Goal: Task Accomplishment & Management: Manage account settings

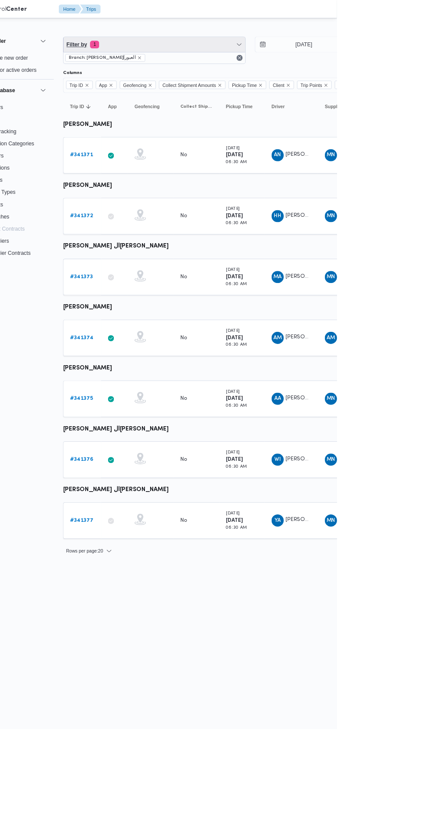
click at [222, 51] on span "Filter by 1" at bounding box center [216, 50] width 207 height 17
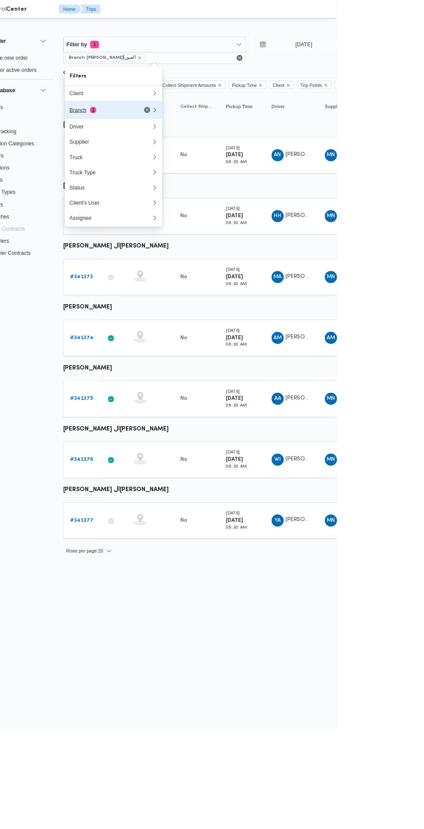
click at [170, 128] on div "Branch 1" at bounding box center [156, 125] width 73 height 7
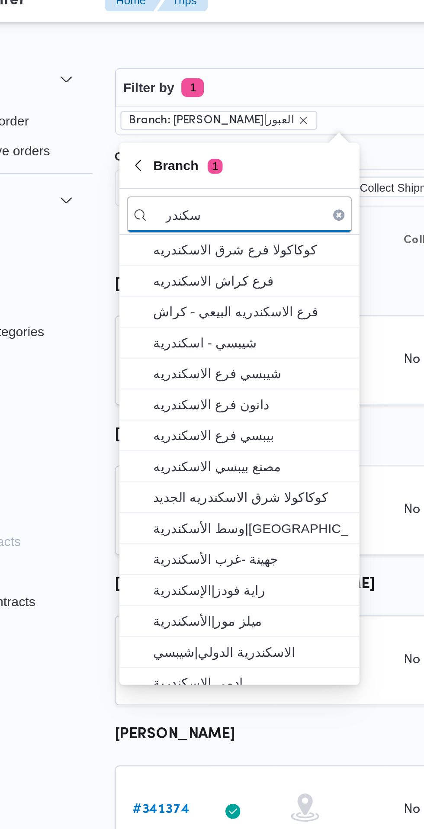
type input "سكندر"
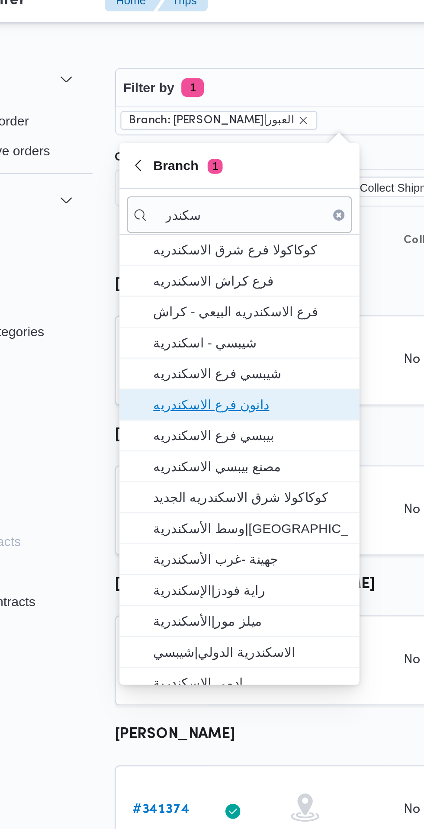
click at [192, 197] on span "دانون فرع الاسكندريه" at bounding box center [175, 197] width 90 height 10
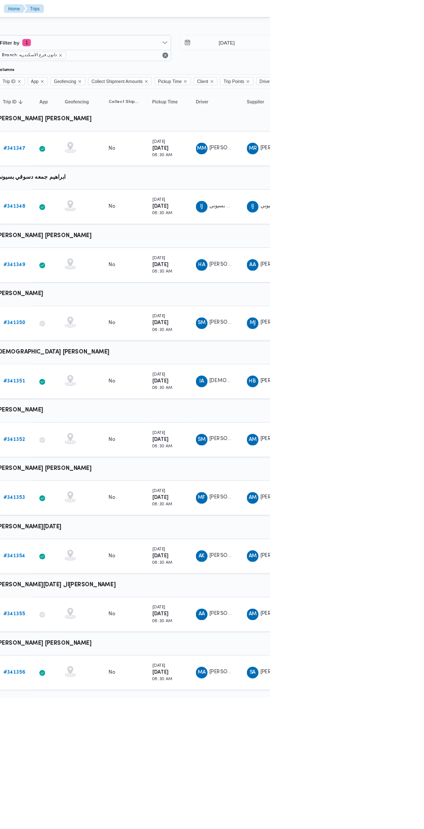
scroll to position [0, 14]
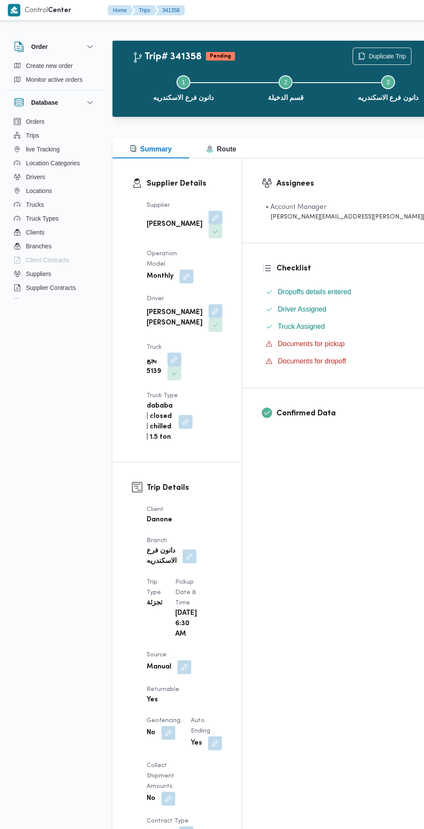
click at [204, 318] on span at bounding box center [213, 325] width 18 height 14
click at [217, 350] on div "Supplier [PERSON_NAME] Operation Model Monthly Driver [PERSON_NAME] [PERSON_NAM…" at bounding box center [185, 321] width 86 height 253
click at [209, 304] on button "button" at bounding box center [216, 311] width 14 height 14
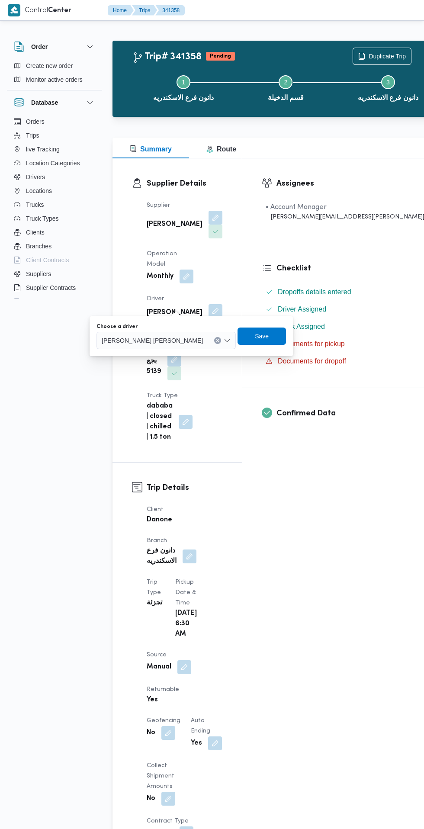
click at [156, 342] on span "[PERSON_NAME] [PERSON_NAME]" at bounding box center [152, 340] width 101 height 10
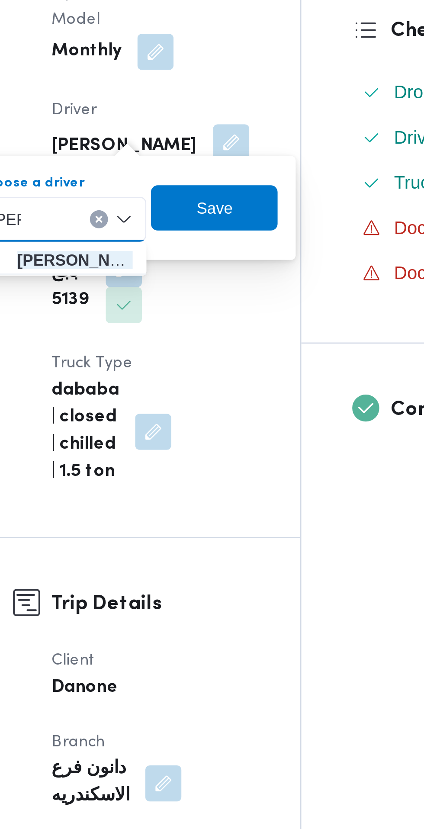
type input "[PERSON_NAME]"
click at [170, 356] on mark "[PERSON_NAME]" at bounding box center [159, 356] width 51 height 7
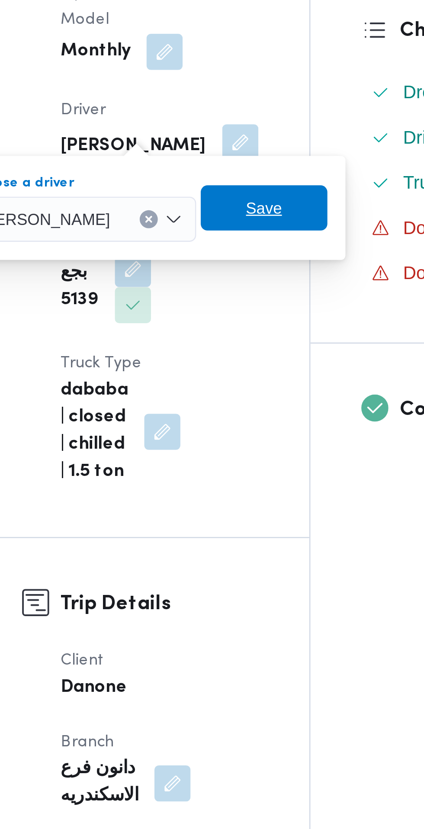
click at [223, 338] on span "Save" at bounding box center [225, 336] width 14 height 10
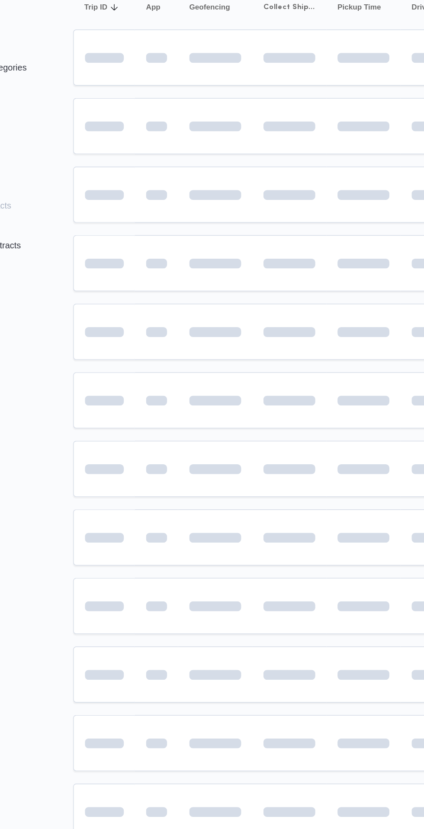
scroll to position [0, 14]
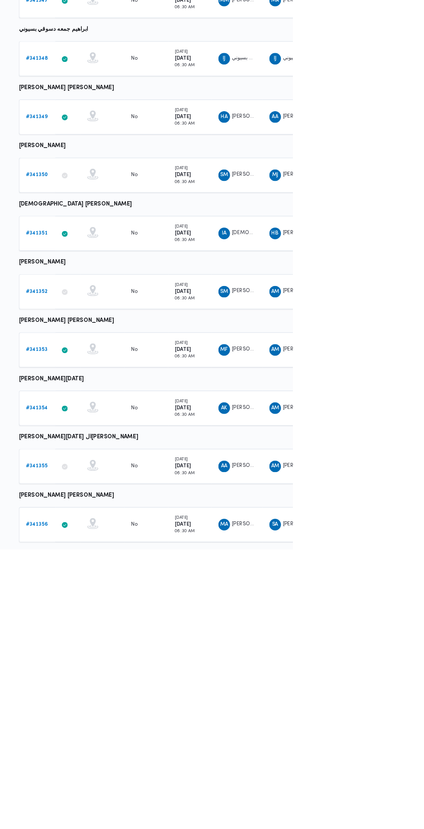
click at [119, 522] on b "# 341352" at bounding box center [120, 523] width 26 height 6
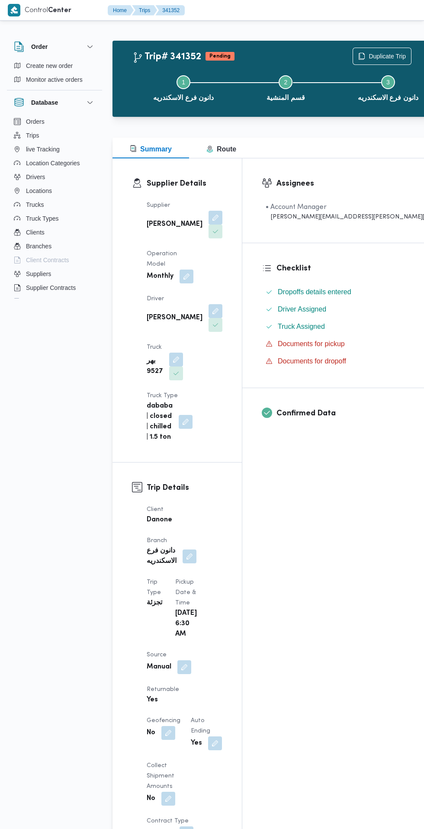
click at [209, 304] on button "button" at bounding box center [216, 311] width 14 height 14
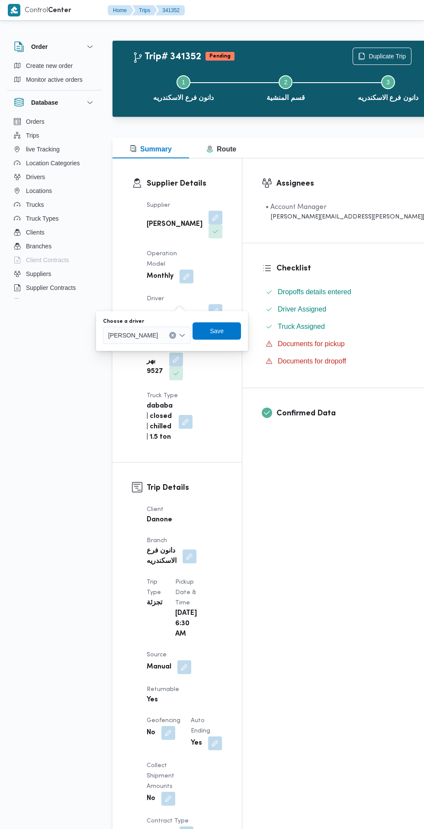
click at [156, 334] on span "[PERSON_NAME]" at bounding box center [133, 335] width 50 height 10
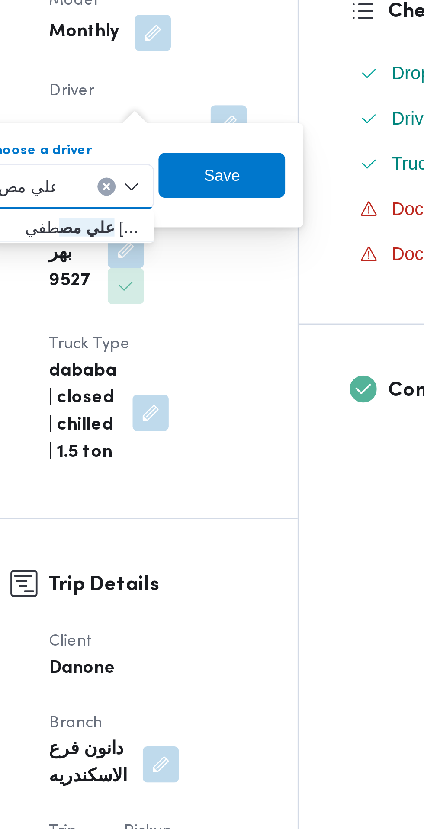
type input "علي مص"
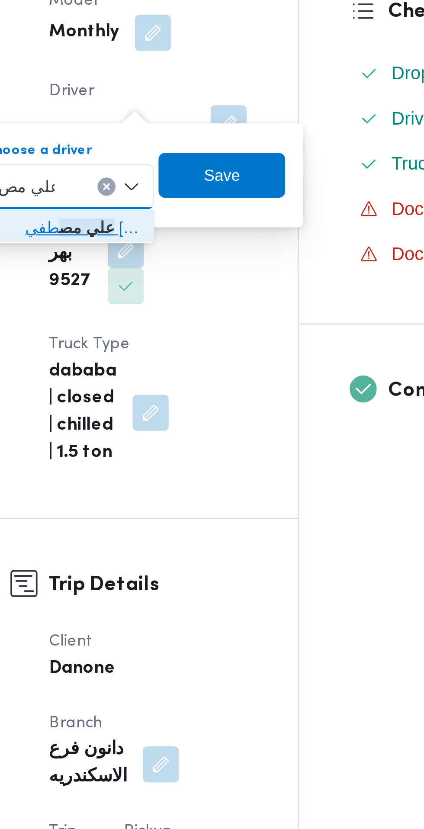
click at [171, 352] on span "علي مص طفي [PERSON_NAME]" at bounding box center [160, 351] width 44 height 10
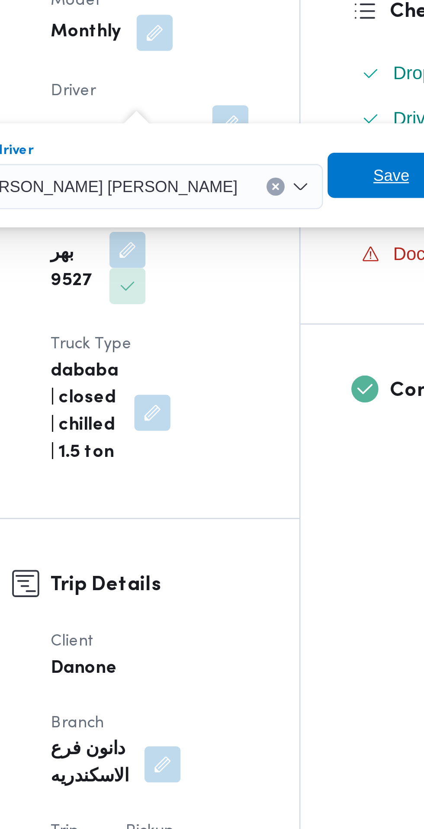
click at [270, 332] on span "Save" at bounding box center [277, 331] width 14 height 10
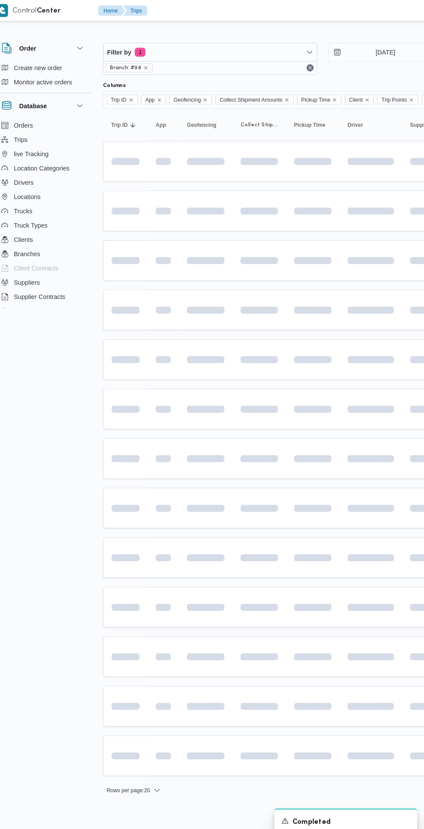
scroll to position [0, 14]
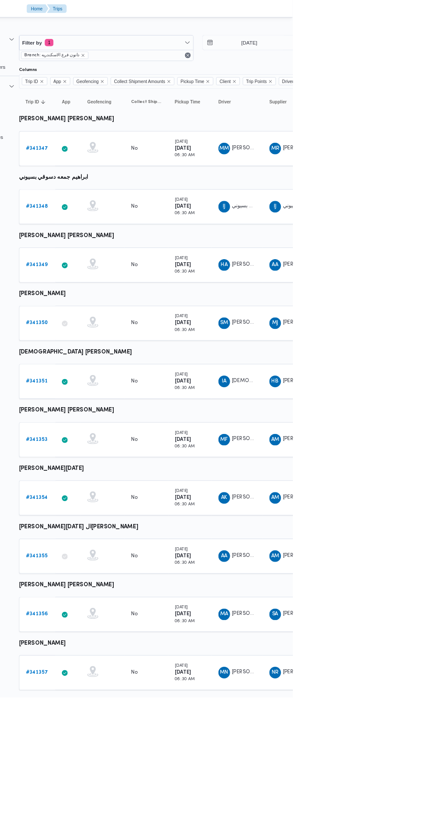
click at [118, 381] on b "# 341350" at bounding box center [120, 384] width 26 height 6
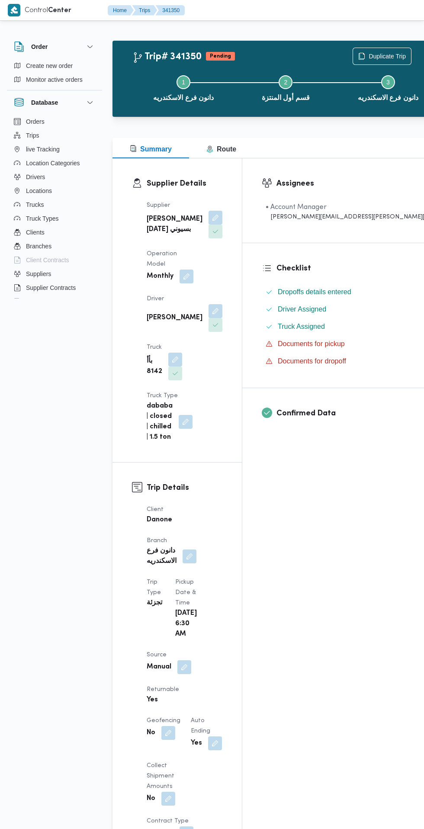
click at [209, 304] on button "button" at bounding box center [216, 311] width 14 height 14
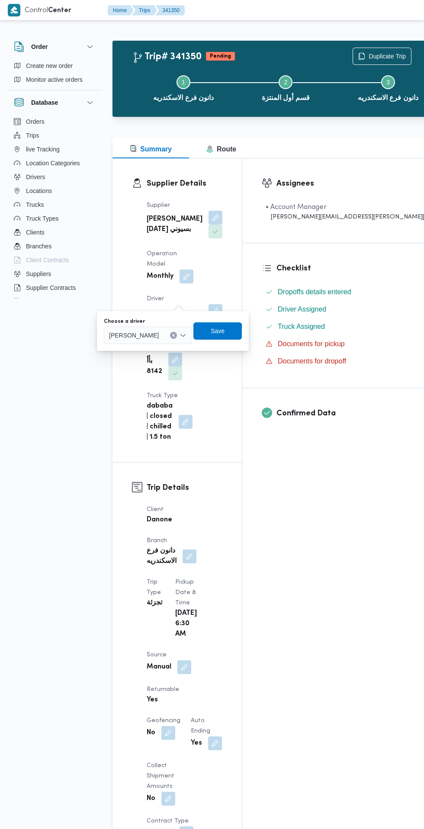
click at [163, 335] on input "Choose a driver" at bounding box center [162, 335] width 1 height 10
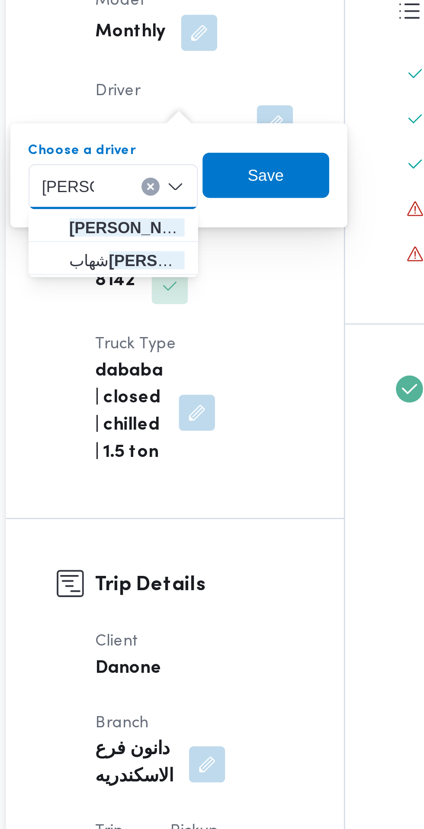
type input "[PERSON_NAME]"
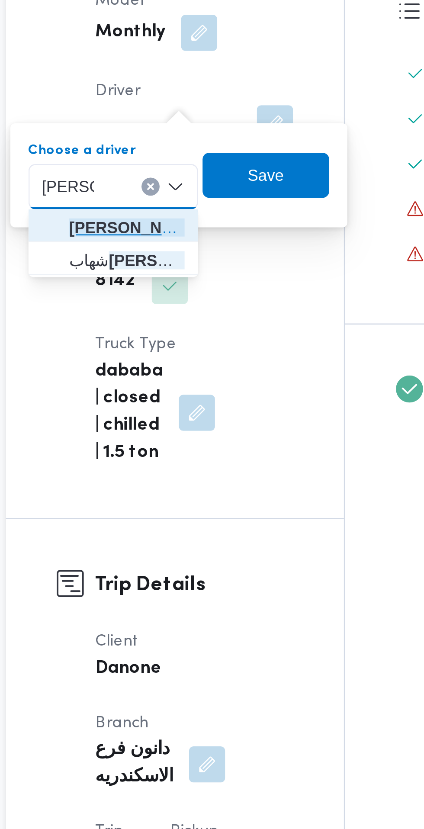
click at [139, 353] on span "[PERSON_NAME] وض [PERSON_NAME]" at bounding box center [159, 351] width 44 height 10
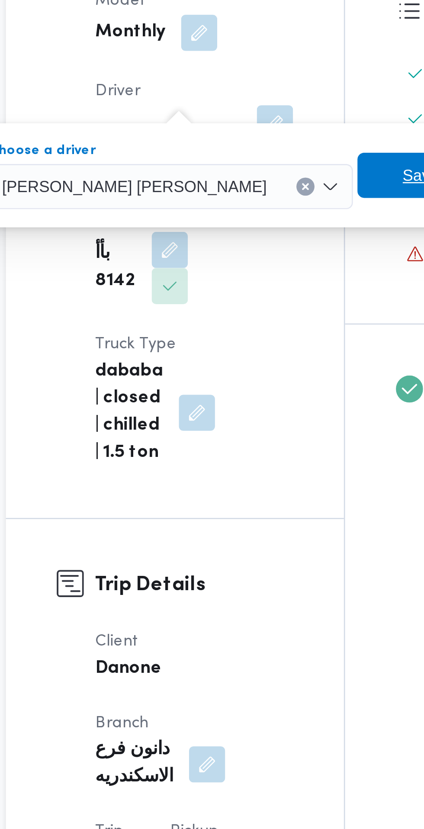
click at [264, 332] on span "Save" at bounding box center [271, 331] width 14 height 10
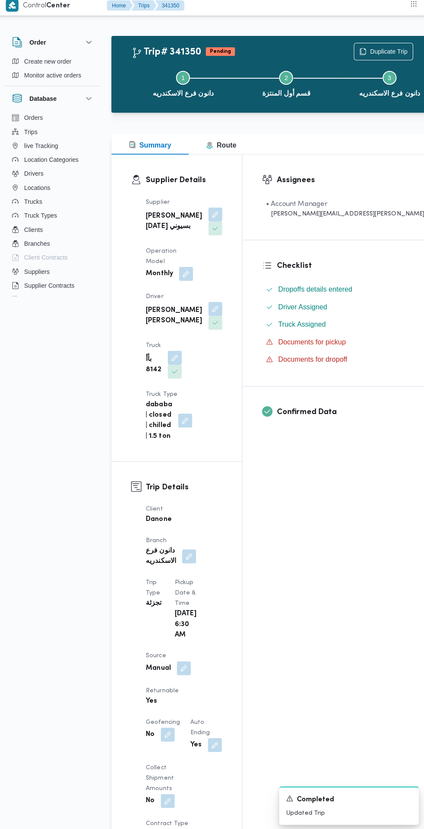
scroll to position [4, 0]
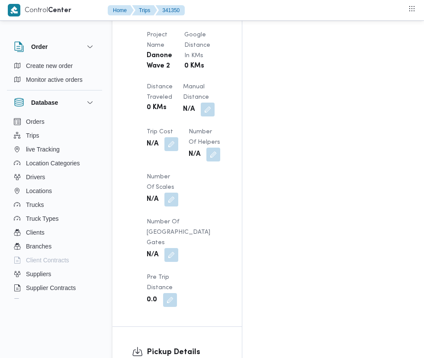
scroll to position [825, 0]
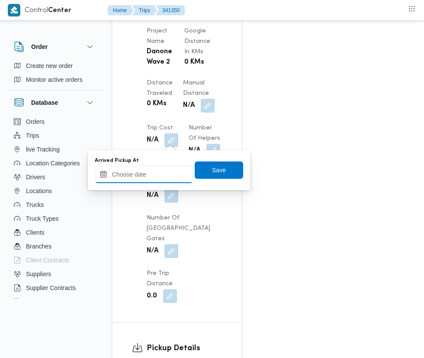
click at [136, 174] on input "Arrived Pickup At" at bounding box center [144, 174] width 98 height 17
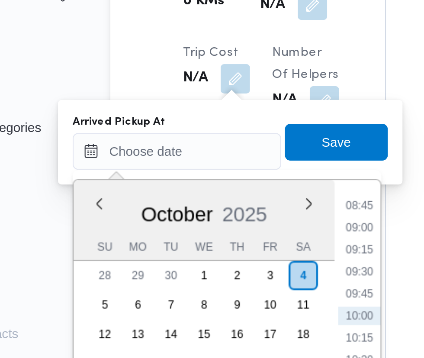
click at [230, 200] on li "08:45" at bounding box center [230, 200] width 20 height 9
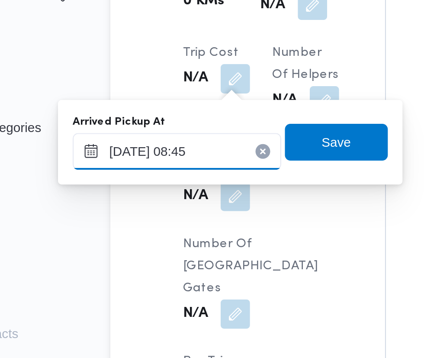
click at [169, 171] on input "[DATE] 08:45" at bounding box center [144, 174] width 98 height 17
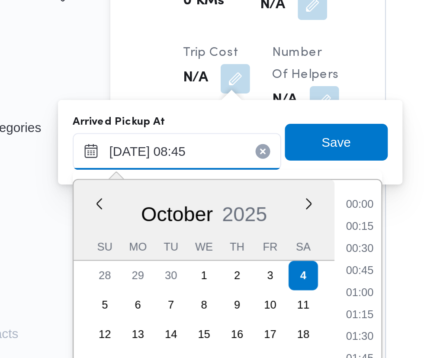
scroll to position [311, 0]
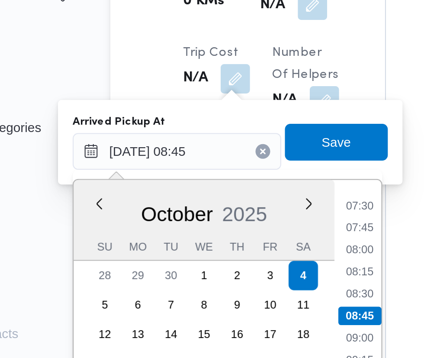
click at [232, 202] on li "07:30" at bounding box center [230, 200] width 20 height 9
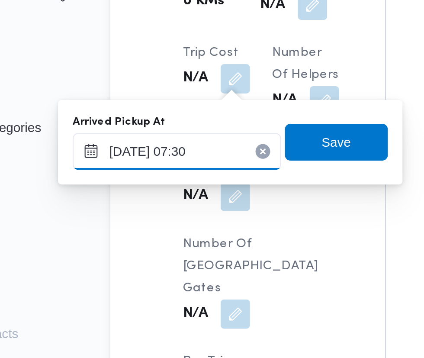
click at [162, 174] on input "[DATE] 07:30" at bounding box center [144, 174] width 98 height 17
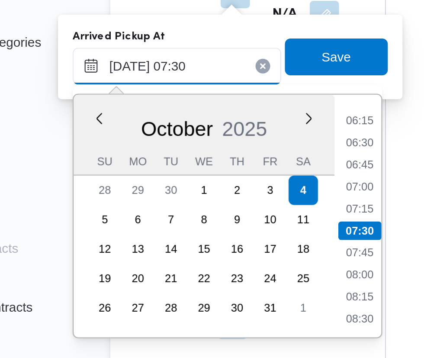
scroll to position [825, 0]
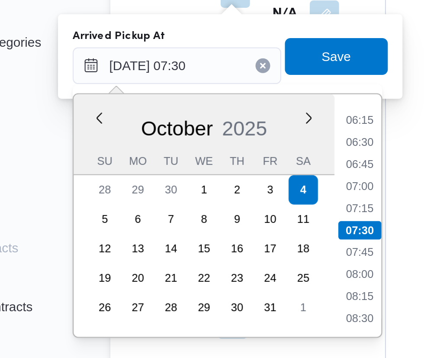
click at [232, 240] on li "07:15" at bounding box center [230, 241] width 20 height 9
type input "[DATE] 07:15"
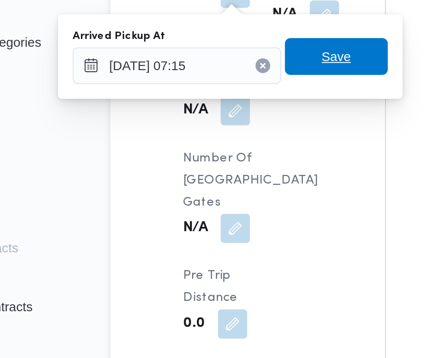
click at [225, 168] on span "Save" at bounding box center [219, 170] width 14 height 10
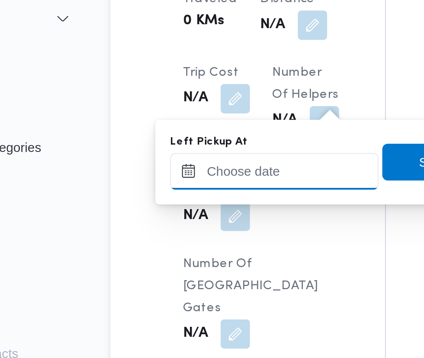
click at [189, 174] on input "Left Pickup At" at bounding box center [190, 174] width 98 height 17
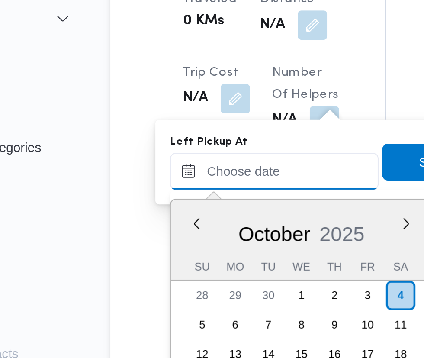
scroll to position [363, 0]
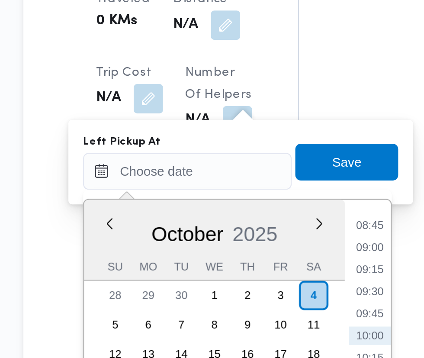
click at [277, 196] on li "08:45" at bounding box center [276, 200] width 20 height 9
type input "[DATE] 08:45"
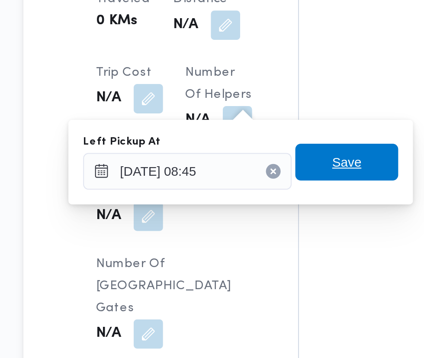
click at [271, 168] on span "Save" at bounding box center [265, 170] width 14 height 10
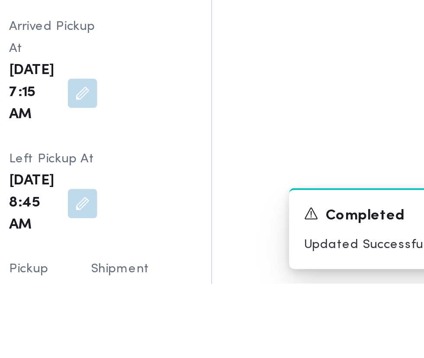
scroll to position [960, 0]
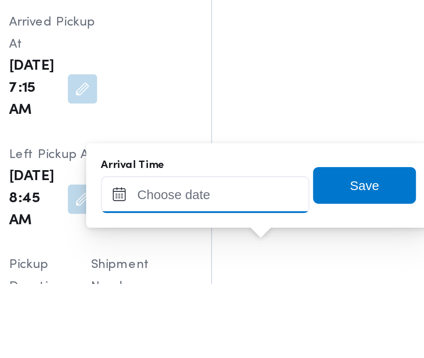
click at [258, 313] on input "Arrival Time" at bounding box center [239, 315] width 98 height 17
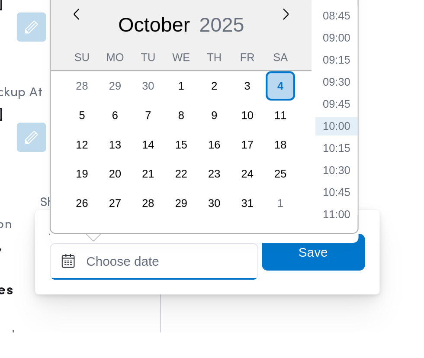
scroll to position [1012, 0]
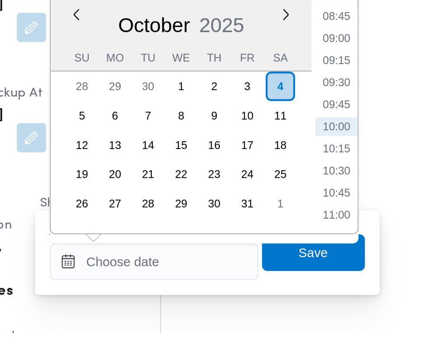
click at [329, 226] on li "09:15" at bounding box center [325, 230] width 20 height 9
type input "[DATE] 09:15"
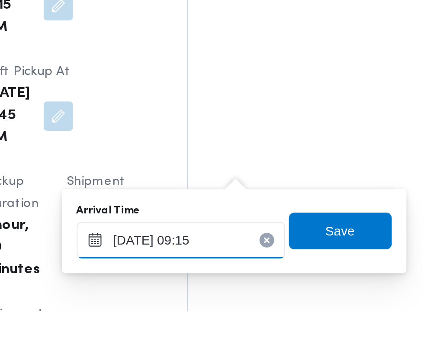
scroll to position [1049, 0]
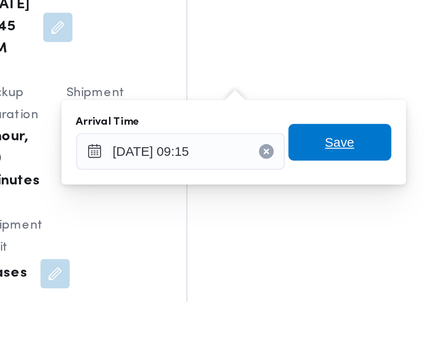
click at [317, 281] on span "Save" at bounding box center [314, 283] width 14 height 10
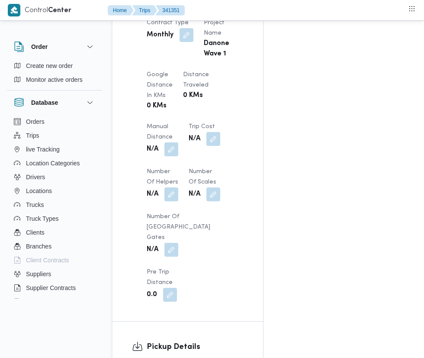
scroll to position [696, 0]
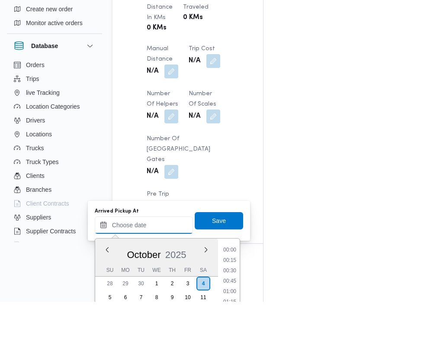
scroll to position [363, 0]
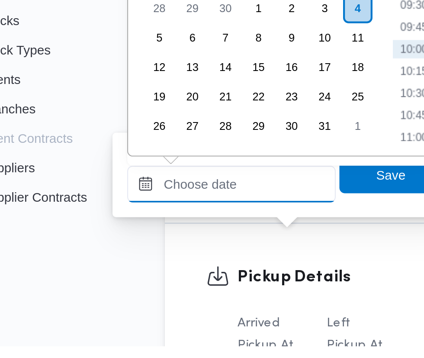
paste input "[DATE] 07:30"
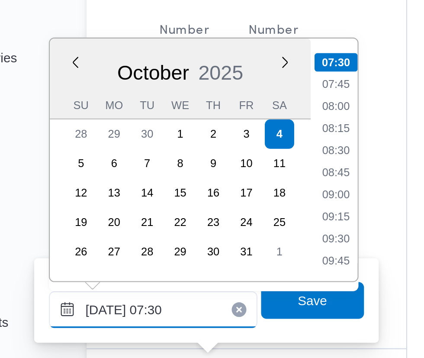
scroll to position [706, 0]
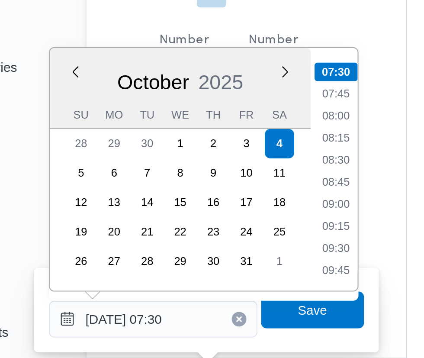
click at [231, 155] on div "Time 00:00 00:15 00:30 00:45 01:00 01:15 01:30 01:45 02:00 02:15 02:30 02:45 03…" at bounding box center [229, 211] width 22 height 114
click at [172, 282] on input "[DATE] 07:30" at bounding box center [144, 281] width 98 height 17
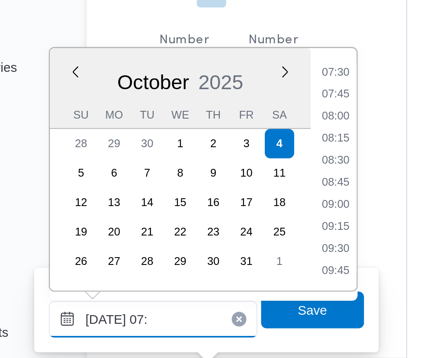
scroll to position [291, 0]
type input "[DATE] 07:15"
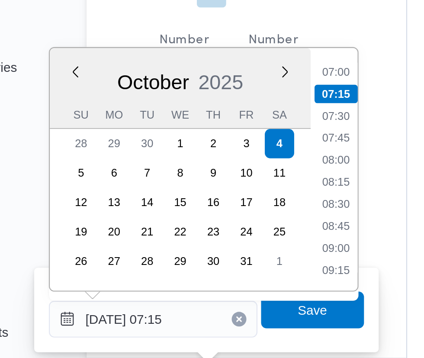
click at [231, 176] on li "07:15" at bounding box center [230, 175] width 20 height 9
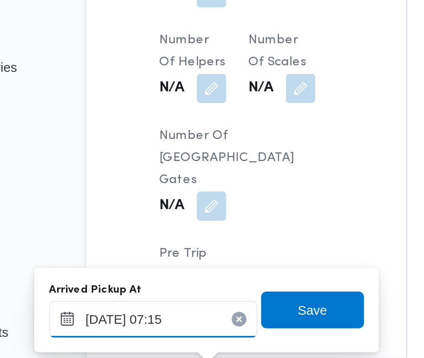
scroll to position [706, 0]
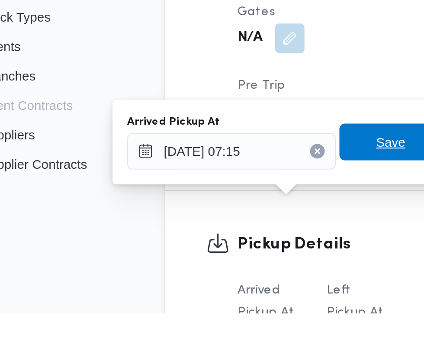
click at [219, 277] on span "Save" at bounding box center [219, 277] width 14 height 10
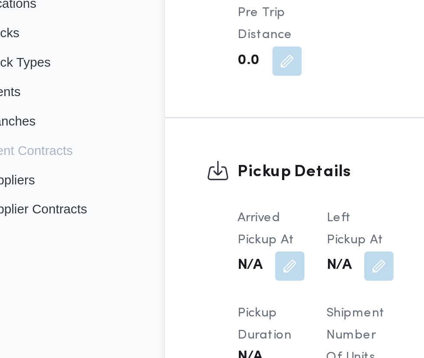
click at [208, 310] on button "button" at bounding box center [213, 315] width 14 height 14
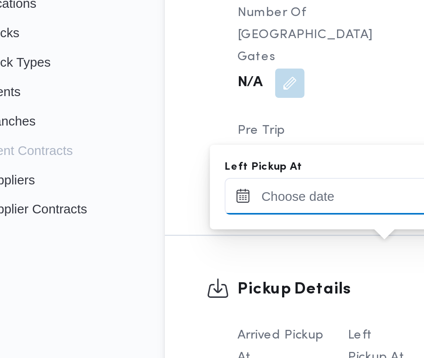
click at [197, 281] on input "Left Pickup At" at bounding box center [190, 281] width 98 height 17
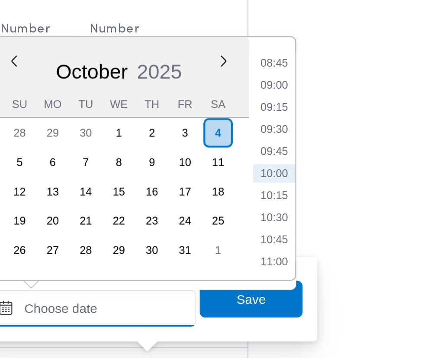
scroll to position [705, 0]
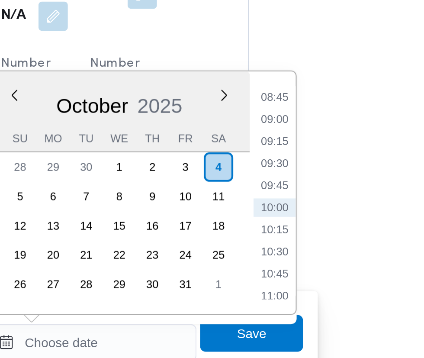
click at [278, 178] on li "09:00" at bounding box center [276, 176] width 20 height 9
type input "[DATE] 09:00"
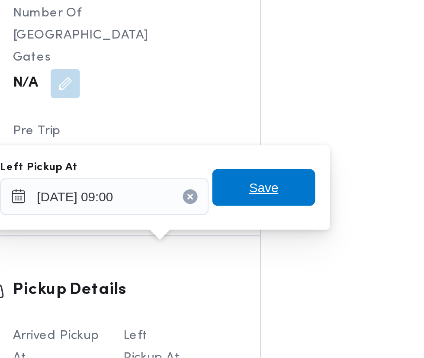
click at [274, 277] on span "Save" at bounding box center [265, 277] width 48 height 17
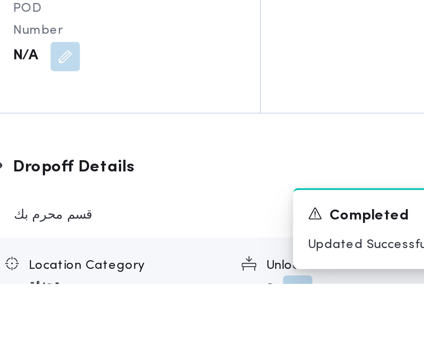
scroll to position [1015, 0]
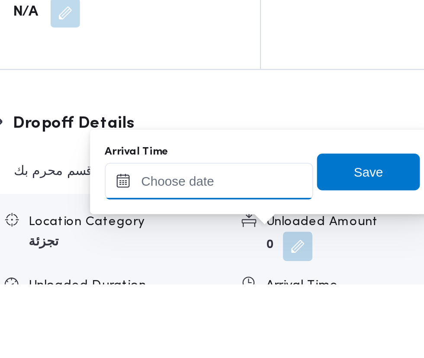
click at [260, 311] on input "Arrival Time" at bounding box center [239, 309] width 98 height 17
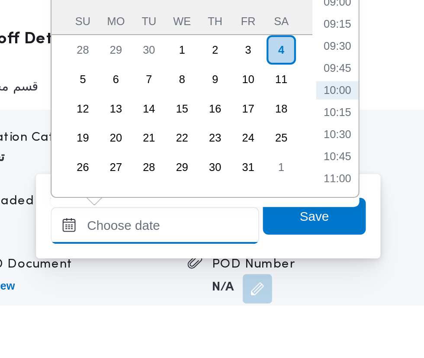
scroll to position [1065, 0]
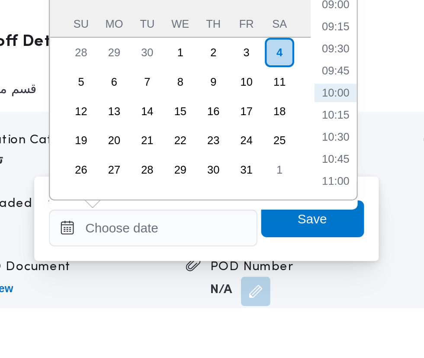
click at [326, 234] on li "09:30" at bounding box center [325, 236] width 20 height 9
type input "[DATE] 09:30"
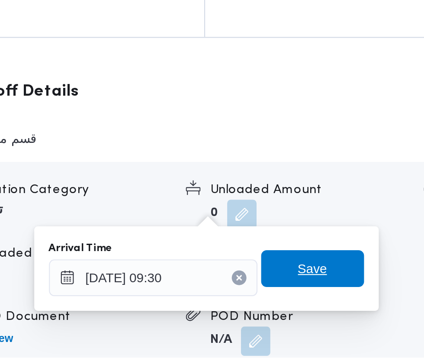
click at [319, 319] on span "Save" at bounding box center [314, 316] width 14 height 10
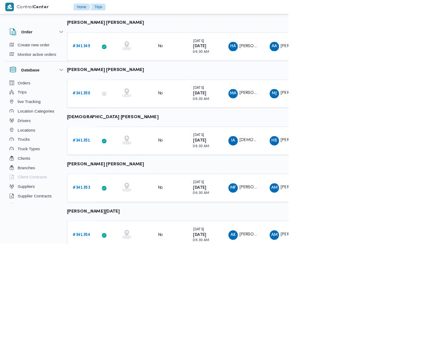
scroll to position [252, 14]
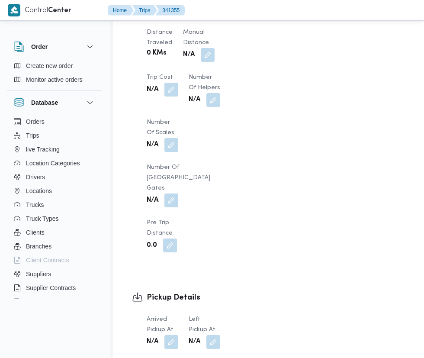
scroll to position [807, 0]
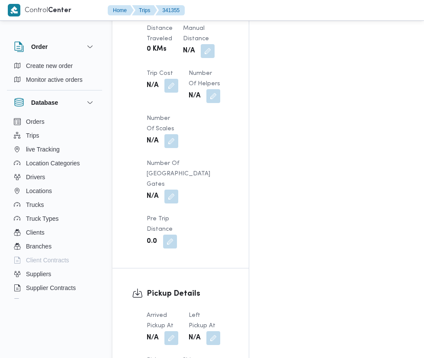
click at [172, 331] on button "button" at bounding box center [171, 338] width 14 height 14
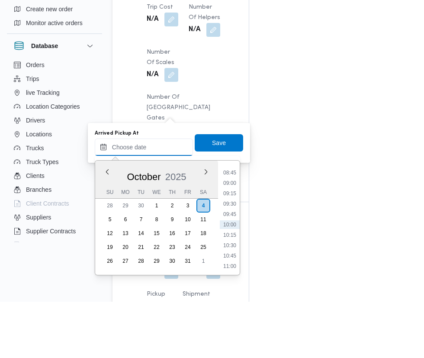
scroll to position [816, 0]
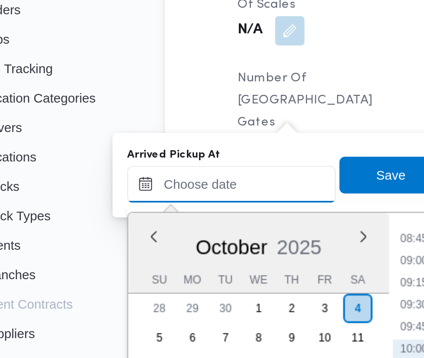
paste input "[DATE] 07:30"
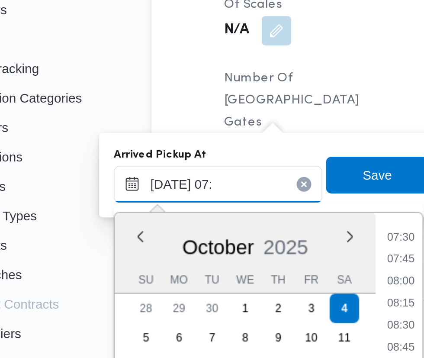
scroll to position [291, 0]
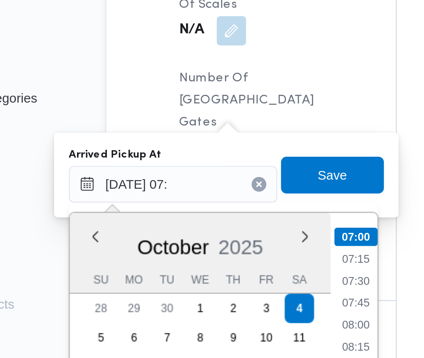
click at [233, 228] on li "07:00" at bounding box center [230, 228] width 20 height 9
type input "[DATE] 07:00"
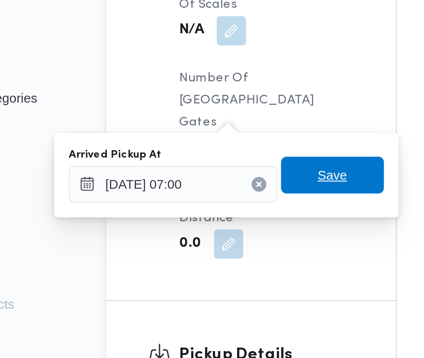
click at [233, 202] on span "Save" at bounding box center [219, 199] width 48 height 17
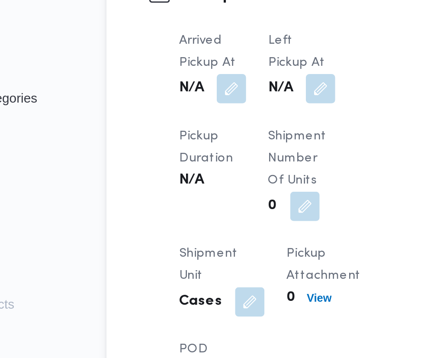
click at [219, 166] on button "button" at bounding box center [213, 159] width 14 height 14
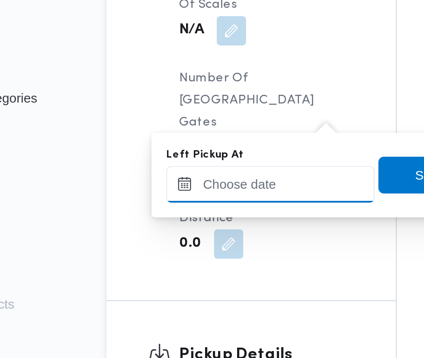
click at [190, 203] on input "Left Pickup At" at bounding box center [190, 203] width 98 height 17
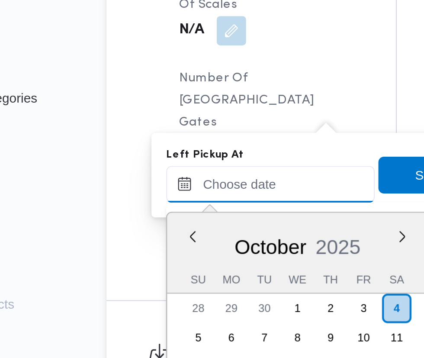
scroll to position [363, 0]
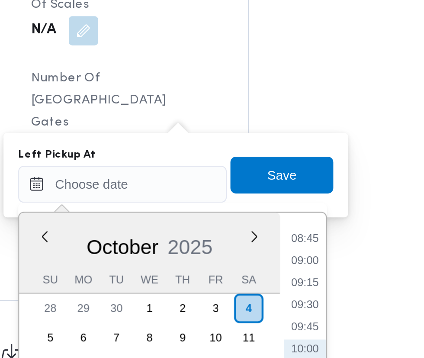
click at [278, 242] on li "09:00" at bounding box center [276, 239] width 20 height 9
type input "[DATE] 09:00"
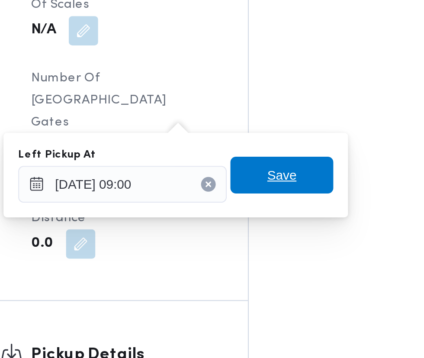
click at [281, 200] on span "Save" at bounding box center [265, 199] width 48 height 17
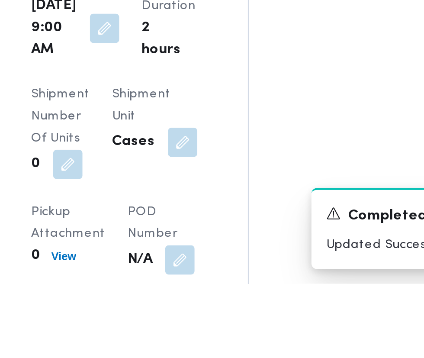
scroll to position [970, 0]
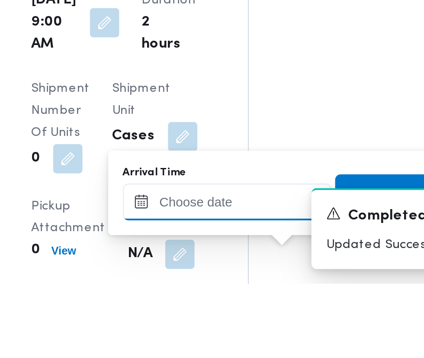
click at [266, 322] on input "Arrival Time" at bounding box center [239, 319] width 98 height 17
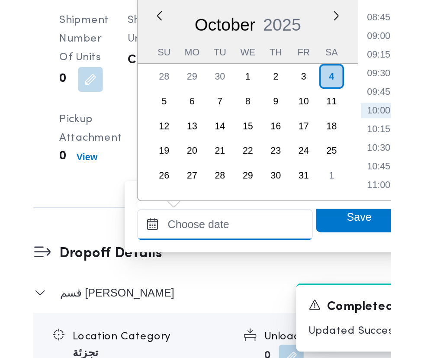
scroll to position [0, 0]
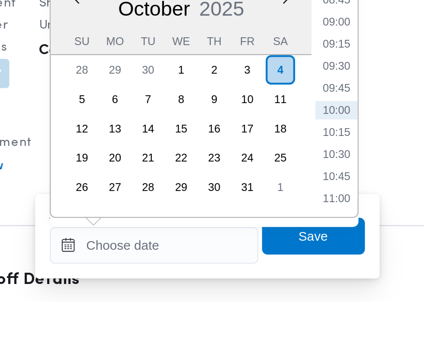
click at [328, 254] on li "09:45" at bounding box center [325, 257] width 20 height 9
type input "[DATE] 09:45"
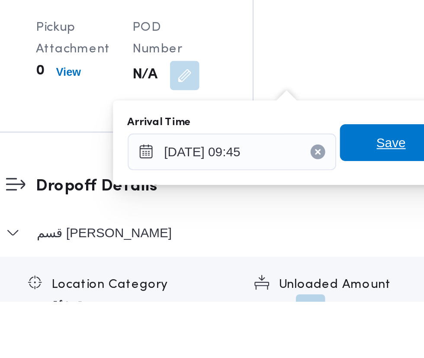
click at [315, 281] on span "Save" at bounding box center [314, 283] width 14 height 10
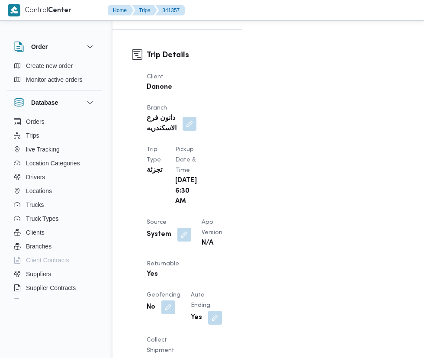
click at [181, 228] on button "button" at bounding box center [184, 235] width 14 height 14
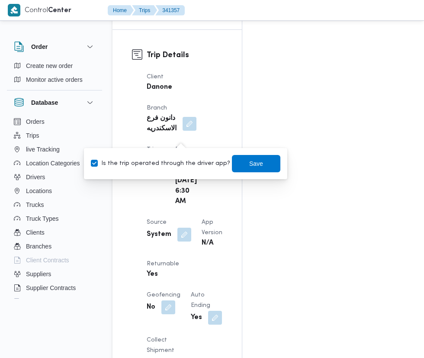
click at [171, 166] on label "Is the trip operated through the driver app?" at bounding box center [160, 163] width 139 height 10
checkbox input "false"
click at [263, 159] on span "Save" at bounding box center [256, 163] width 48 height 17
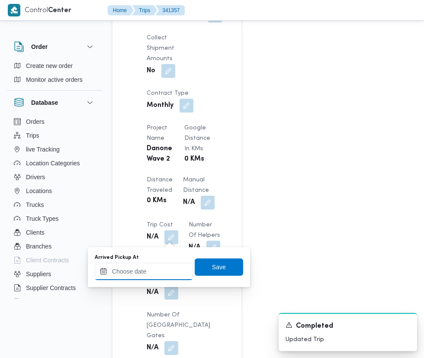
click at [155, 270] on input "Arrived Pickup At" at bounding box center [144, 271] width 98 height 17
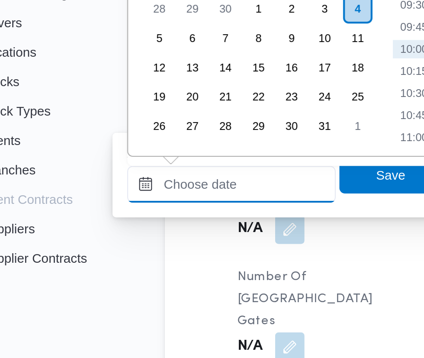
paste input "[DATE] 07:30"
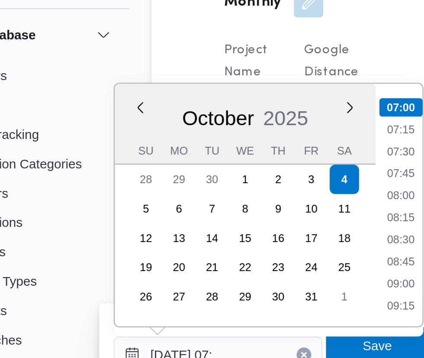
click at [231, 135] on li "07:00" at bounding box center [230, 136] width 20 height 9
type input "[DATE] 07:00"
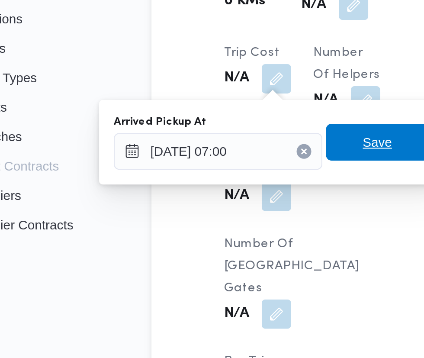
click at [223, 251] on span "Save" at bounding box center [219, 249] width 14 height 10
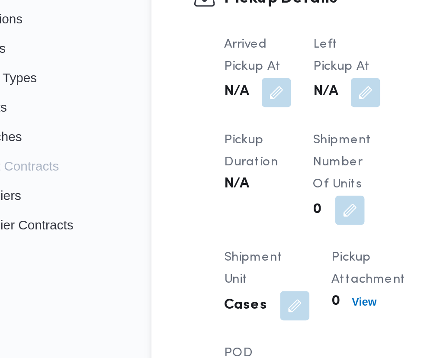
click at [217, 219] on button "button" at bounding box center [213, 226] width 14 height 14
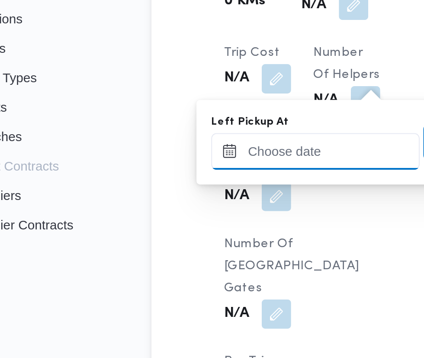
click at [190, 253] on input "Left Pickup At" at bounding box center [190, 253] width 98 height 17
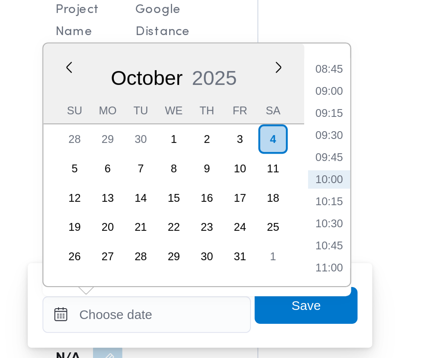
click at [282, 144] on li "09:00" at bounding box center [276, 148] width 20 height 9
type input "[DATE] 09:00"
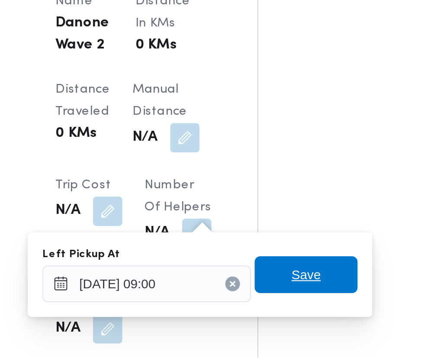
click at [267, 248] on span "Save" at bounding box center [265, 249] width 14 height 10
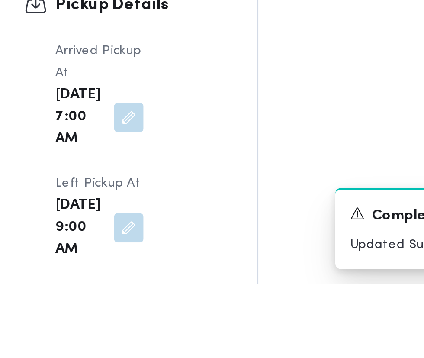
scroll to position [947, 0]
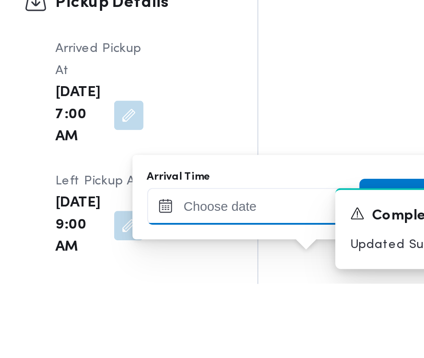
click at [258, 325] on input "Arrival Time" at bounding box center [239, 321] width 98 height 17
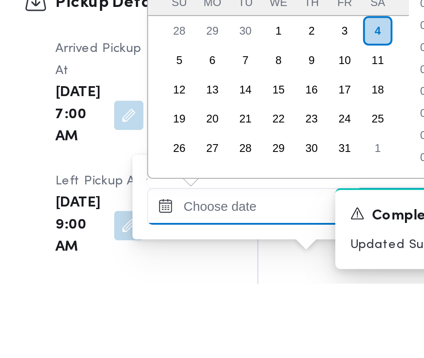
scroll to position [958, 0]
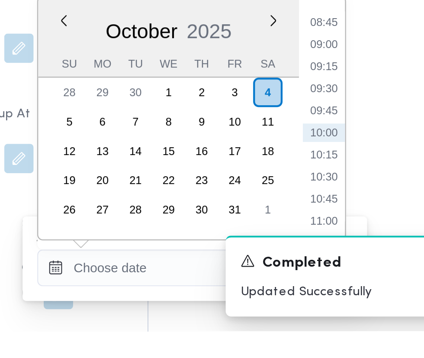
click at [325, 246] on li "09:30" at bounding box center [325, 243] width 20 height 9
type input "[DATE] 09:30"
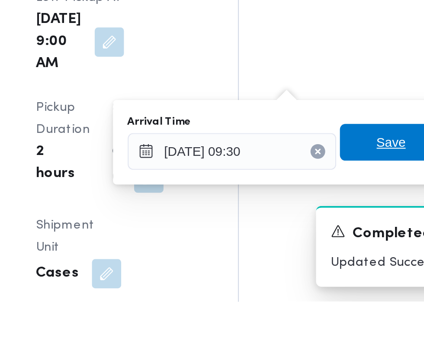
click at [311, 281] on span "Save" at bounding box center [314, 283] width 14 height 10
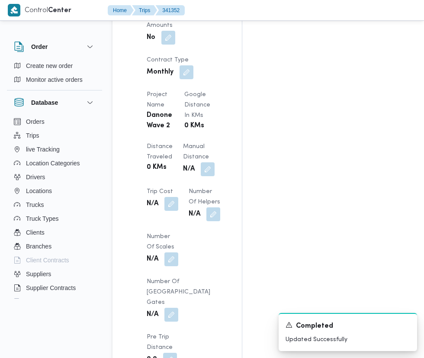
scroll to position [857, 0]
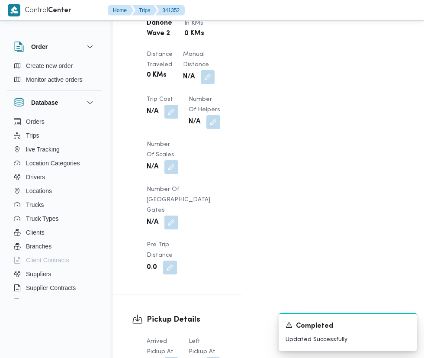
click at [172, 357] on button "button" at bounding box center [171, 364] width 14 height 14
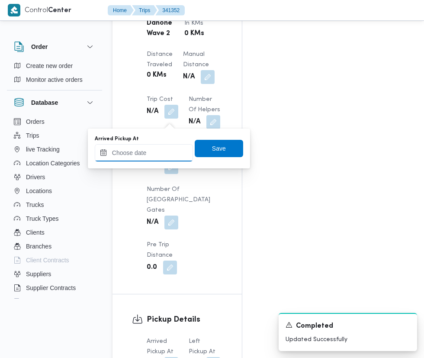
click at [161, 152] on input "Arrived Pickup At" at bounding box center [144, 152] width 98 height 17
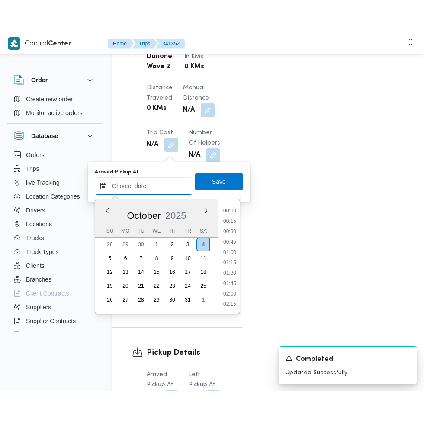
scroll to position [886, 0]
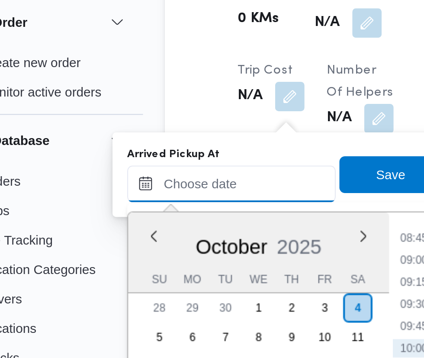
paste input "[DATE] 07:30"
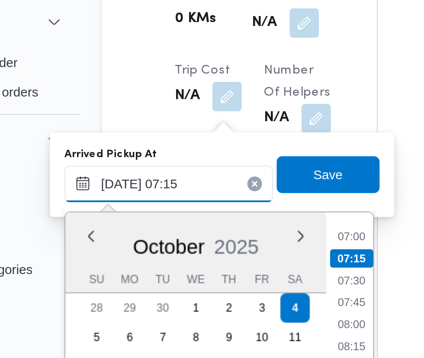
type input "[DATE] 07:15"
click at [235, 160] on li "07:15" at bounding box center [230, 158] width 20 height 9
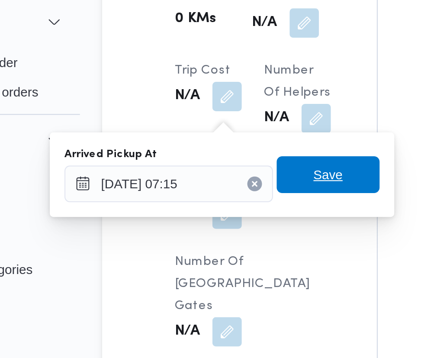
click at [228, 121] on span "Save" at bounding box center [219, 118] width 48 height 17
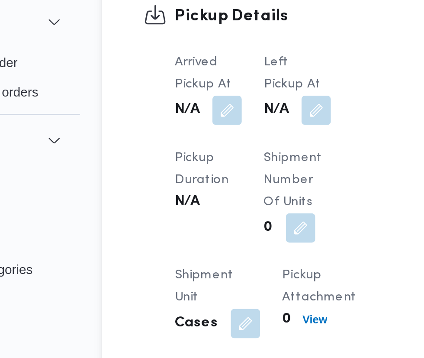
click at [213, 87] on button "button" at bounding box center [213, 88] width 14 height 14
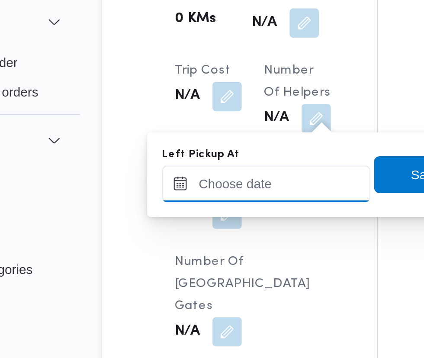
click at [203, 122] on input "Left Pickup At" at bounding box center [190, 122] width 98 height 17
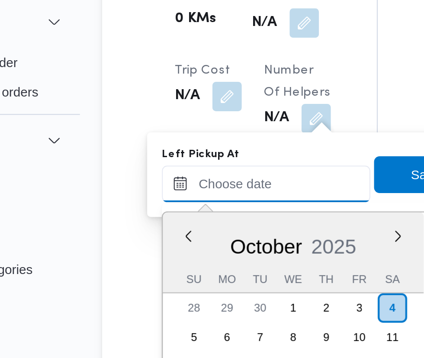
scroll to position [363, 0]
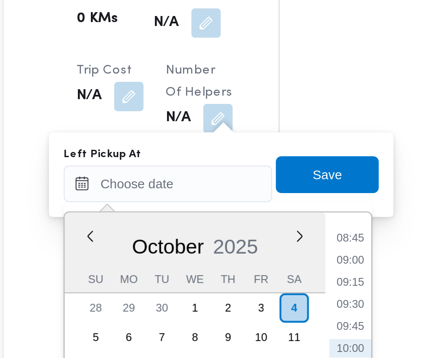
click at [281, 150] on li "08:45" at bounding box center [276, 148] width 20 height 9
type input "[DATE] 08:45"
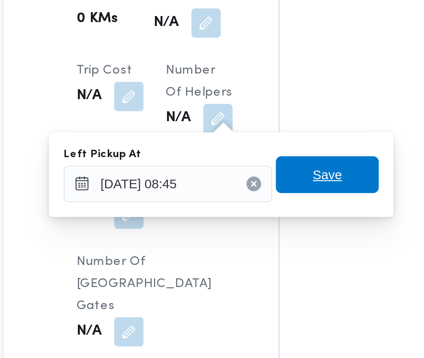
click at [274, 120] on span "Save" at bounding box center [265, 118] width 48 height 17
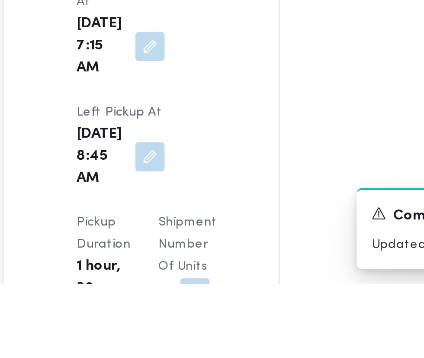
scroll to position [985, 0]
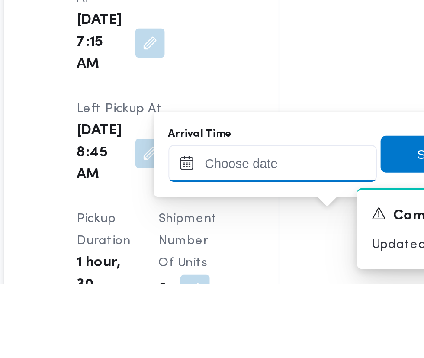
click at [261, 303] on input "Arrival Time" at bounding box center [239, 301] width 98 height 17
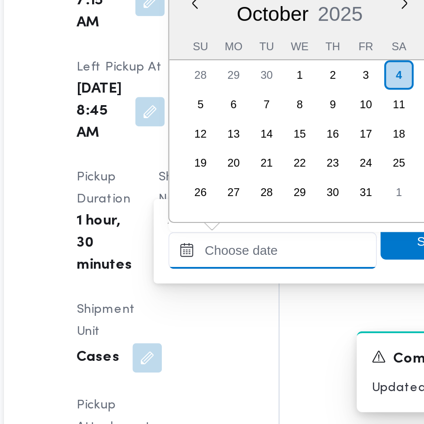
scroll to position [363, 0]
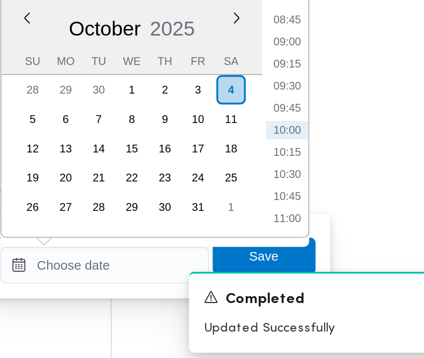
click at [325, 235] on li "09:45" at bounding box center [325, 236] width 20 height 9
type input "[DATE] 09:45"
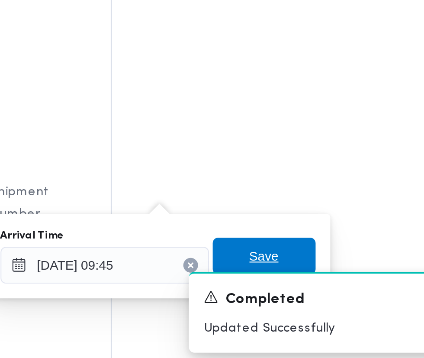
click at [318, 306] on span "Save" at bounding box center [314, 305] width 14 height 10
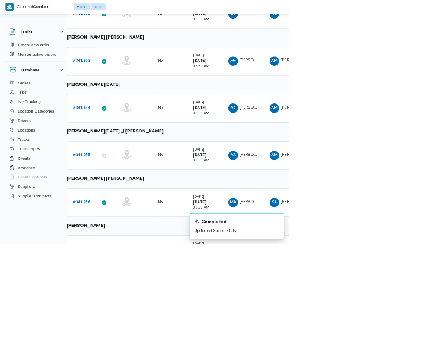
scroll to position [433, 10]
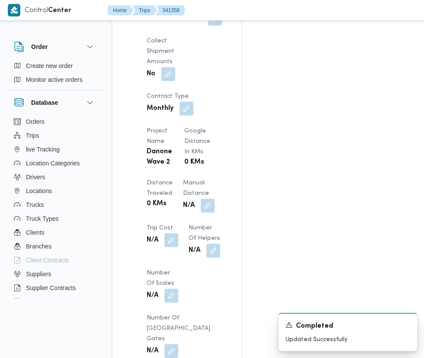
scroll to position [731, 0]
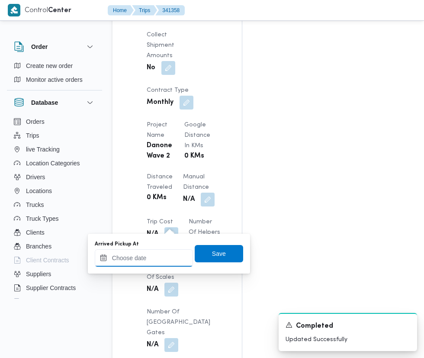
click at [157, 258] on input "Arrived Pickup At" at bounding box center [144, 257] width 98 height 17
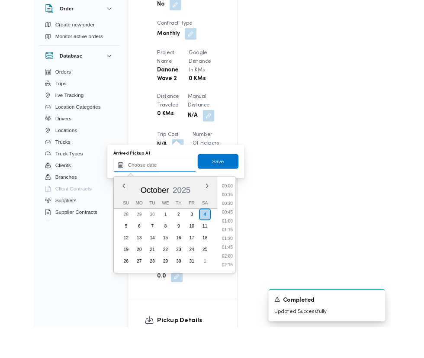
scroll to position [363, 0]
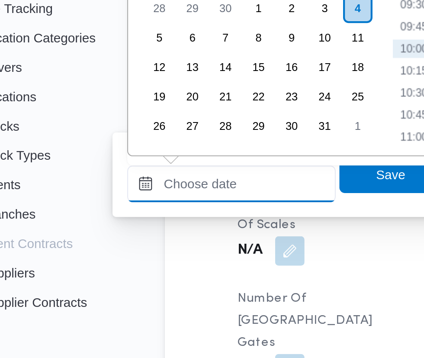
paste input "[DATE] 07:30"
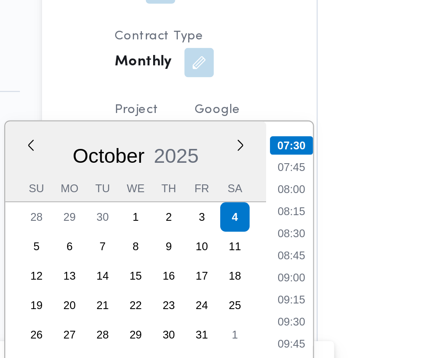
type input "[DATE] 07:30"
click at [234, 112] on li "07:30" at bounding box center [230, 115] width 20 height 9
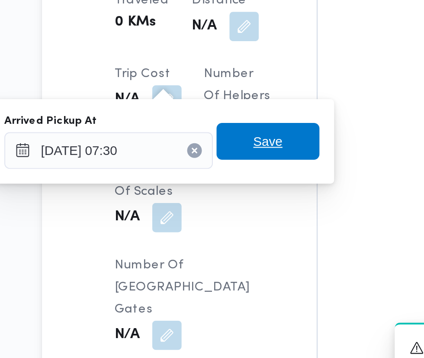
click at [235, 226] on span "Save" at bounding box center [219, 227] width 48 height 17
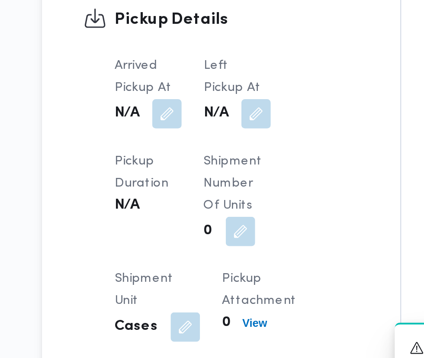
click at [214, 208] on button "button" at bounding box center [213, 215] width 14 height 14
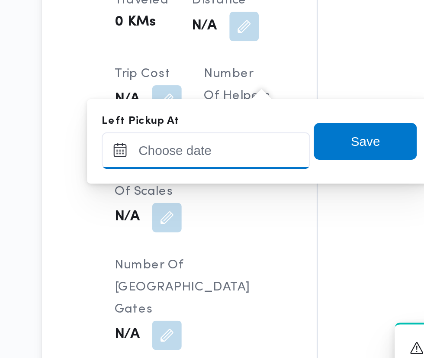
click at [206, 229] on input "Left Pickup At" at bounding box center [190, 231] width 98 height 17
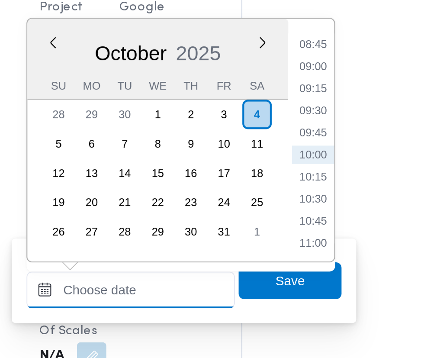
scroll to position [757, 0]
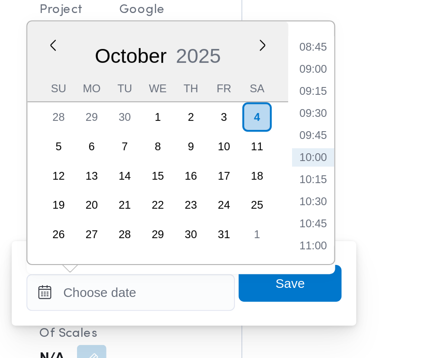
click at [280, 116] on li "08:45" at bounding box center [276, 116] width 20 height 9
type input "[DATE] 08:45"
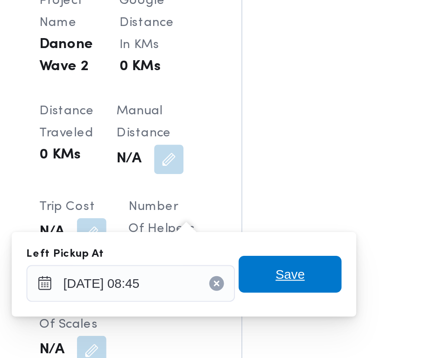
click at [271, 229] on span "Save" at bounding box center [265, 227] width 14 height 10
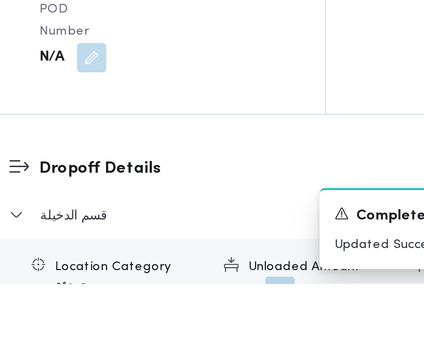
scroll to position [896, 0]
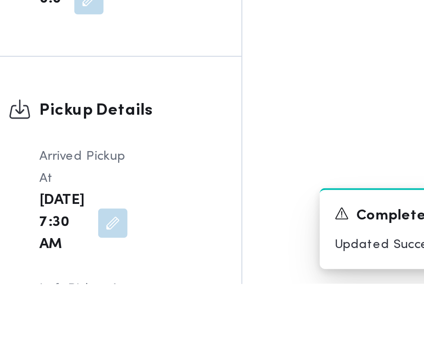
click at [264, 358] on div "A new notification appears Completed Updated Successfully" at bounding box center [337, 332] width 173 height 52
click at [262, 358] on div "A new notification appears Completed Updated Successfully" at bounding box center [337, 332] width 173 height 52
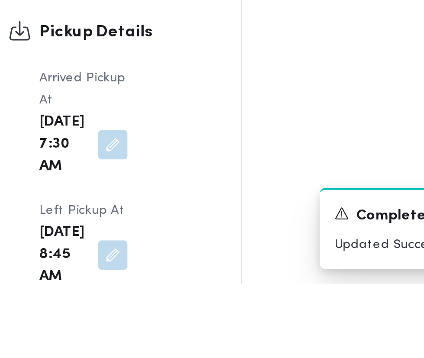
scroll to position [941, 0]
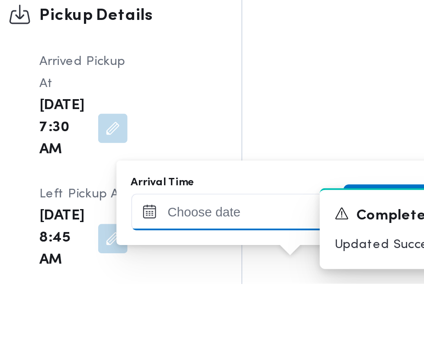
click at [258, 326] on input "Arrival Time" at bounding box center [239, 324] width 98 height 17
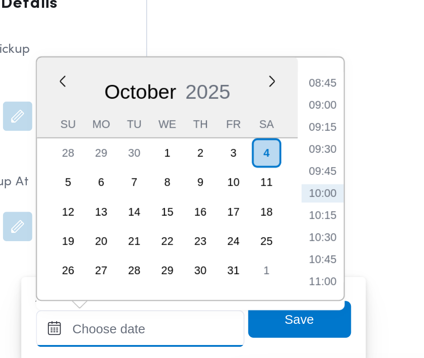
scroll to position [1030, 0]
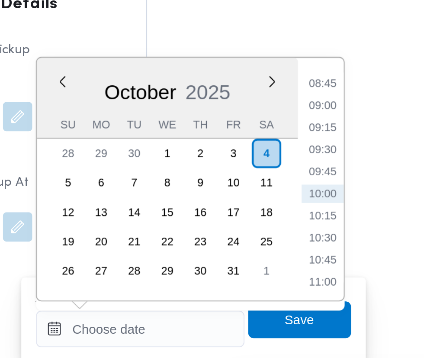
click at [326, 200] on li "09:15" at bounding box center [325, 201] width 20 height 9
type input "[DATE] 09:15"
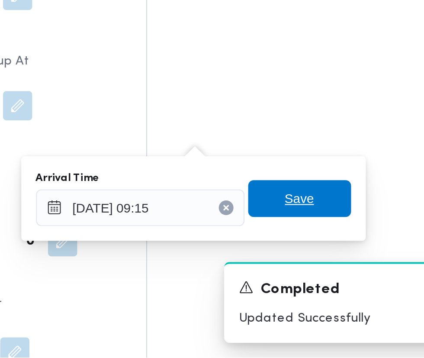
click at [326, 286] on span "Save" at bounding box center [314, 282] width 48 height 17
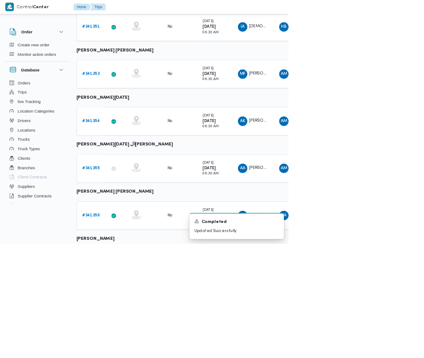
scroll to position [433, 0]
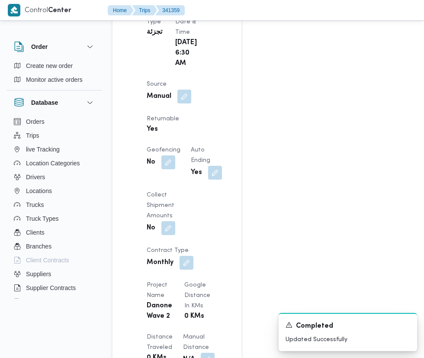
scroll to position [775, 0]
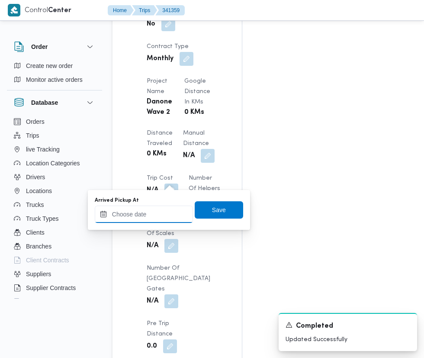
click at [161, 213] on input "Arrived Pickup At" at bounding box center [144, 214] width 98 height 17
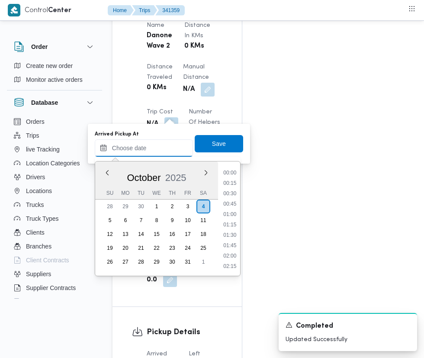
scroll to position [373, 0]
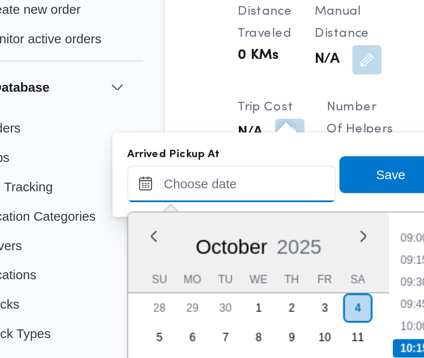
paste input "[DATE] 07:30"
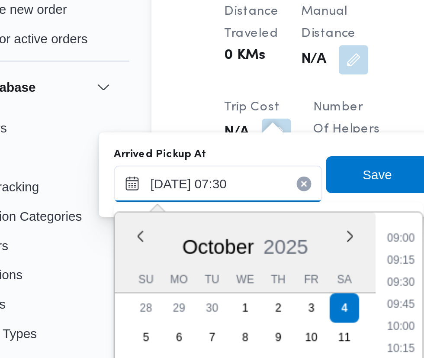
scroll to position [312, 0]
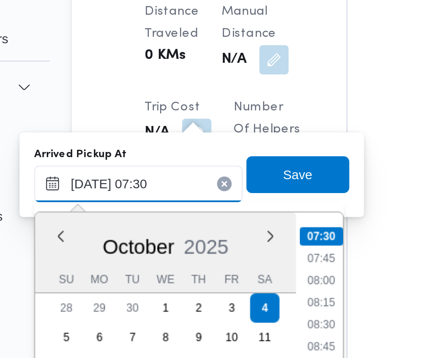
type input "[DATE] 07:30"
click at [229, 172] on li "07:30" at bounding box center [230, 172] width 20 height 9
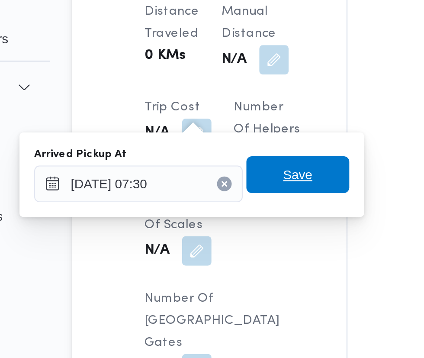
click at [226, 145] on span "Save" at bounding box center [219, 144] width 14 height 10
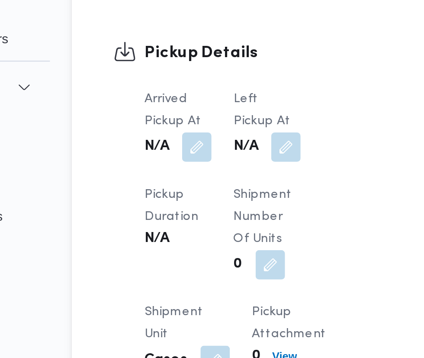
click at [215, 124] on button "button" at bounding box center [213, 131] width 14 height 14
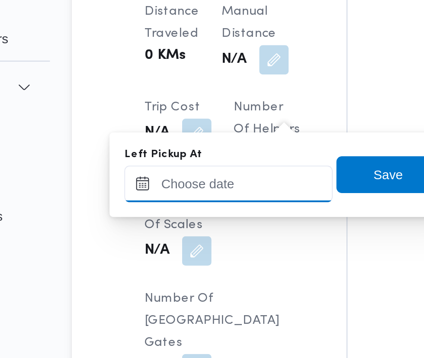
click at [202, 145] on input "Left Pickup At" at bounding box center [186, 147] width 98 height 17
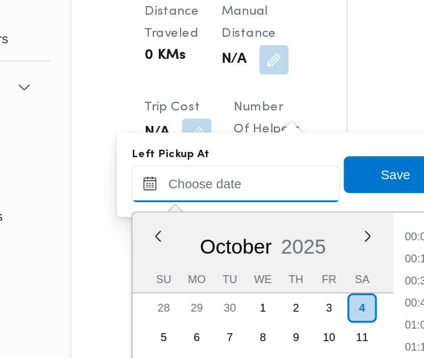
scroll to position [373, 0]
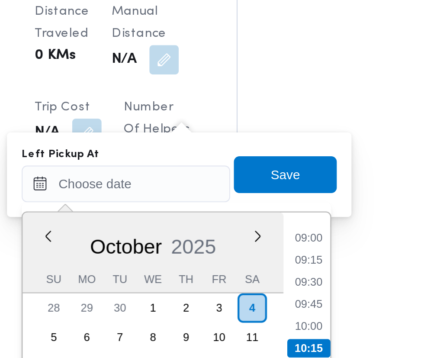
click at [280, 183] on li "09:15" at bounding box center [276, 184] width 20 height 9
type input "[DATE] 09:15"
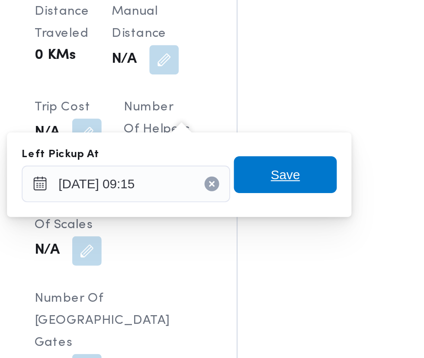
click at [277, 140] on span "Save" at bounding box center [265, 143] width 48 height 17
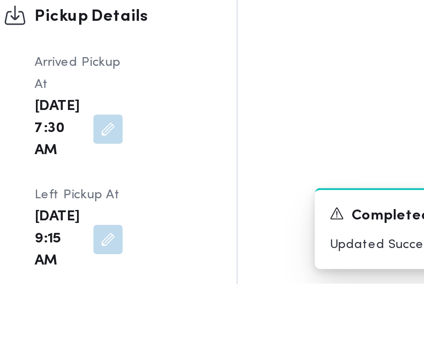
scroll to position [943, 0]
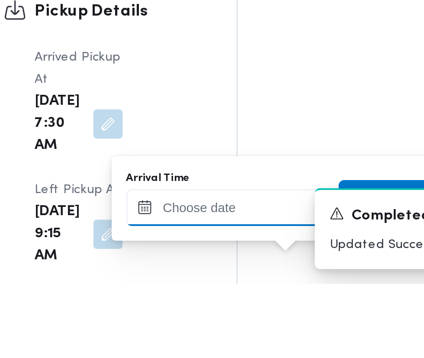
click at [254, 322] on input "Arrival Time" at bounding box center [239, 321] width 98 height 17
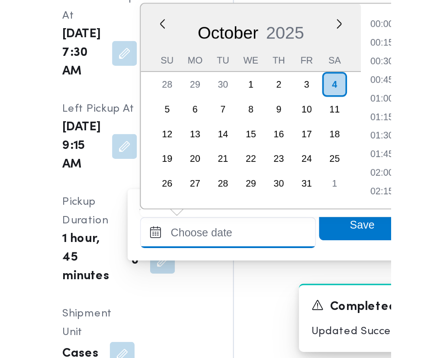
scroll to position [995, 0]
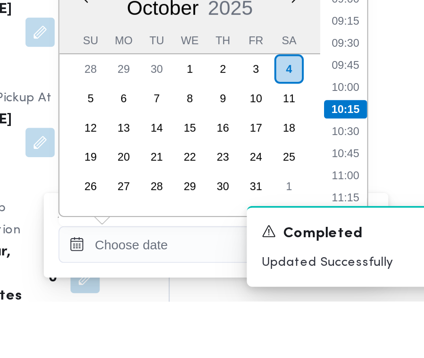
click at [325, 245] on li "09:45" at bounding box center [325, 246] width 20 height 9
type input "[DATE] 09:45"
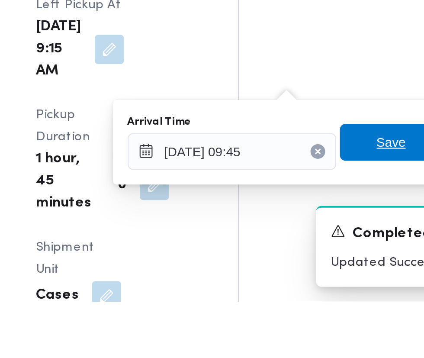
click at [313, 283] on span "Save" at bounding box center [314, 283] width 14 height 10
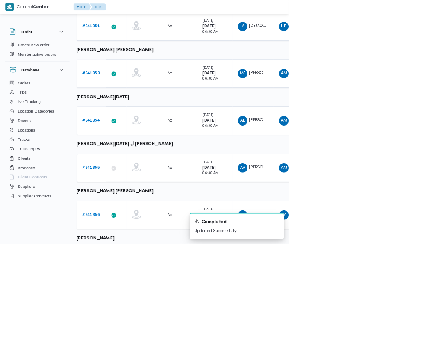
scroll to position [433, 0]
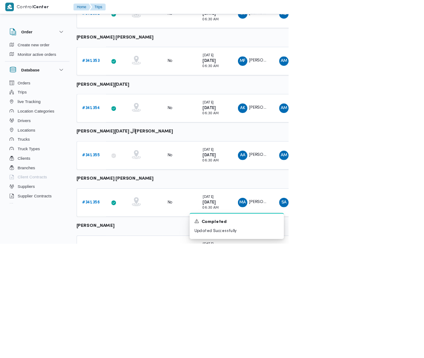
click at [133, 296] on b "# 341356" at bounding box center [134, 298] width 26 height 6
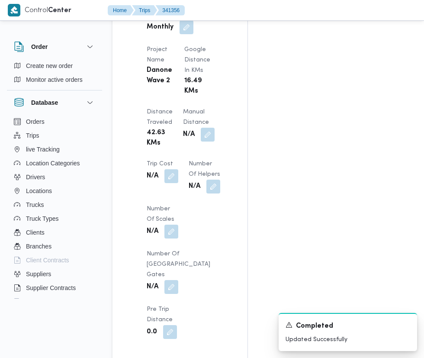
scroll to position [843, 0]
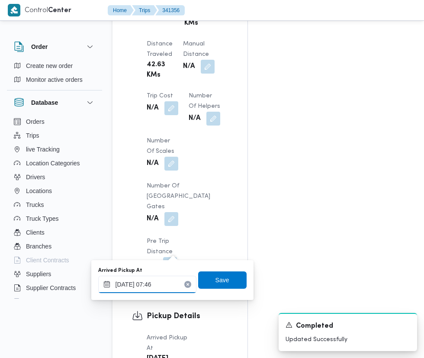
click at [160, 284] on input "[DATE] 07:46" at bounding box center [147, 284] width 98 height 17
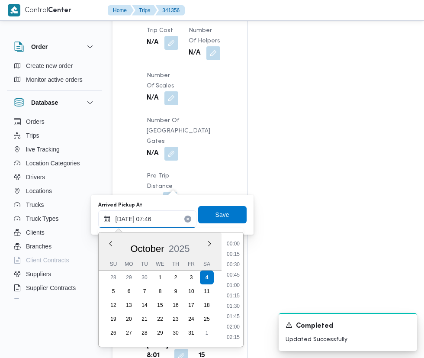
scroll to position [269, 0]
click at [238, 289] on li "07:30" at bounding box center [233, 285] width 20 height 9
type input "[DATE] 07:30"
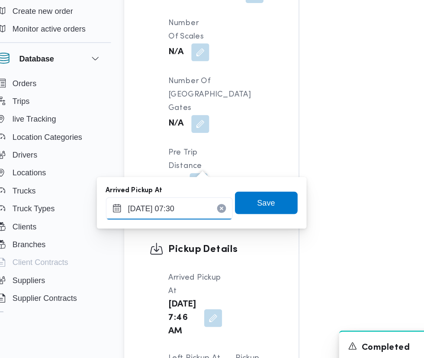
scroll to position [909, 0]
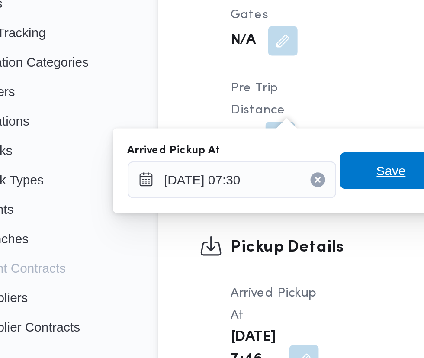
click at [222, 214] on span "Save" at bounding box center [223, 214] width 14 height 10
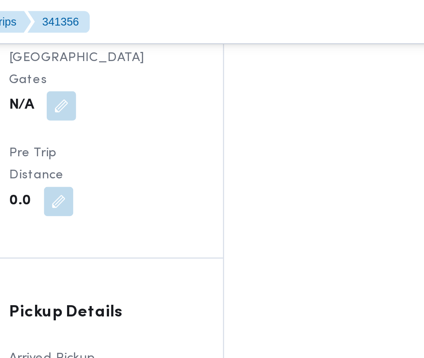
scroll to position [1009, 0]
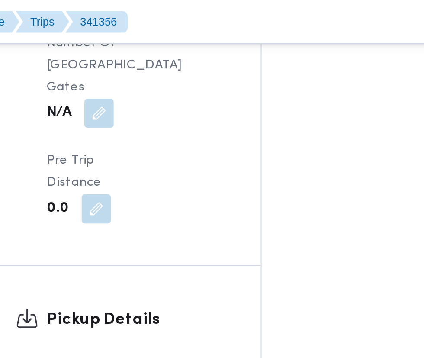
click at [188, 248] on button "button" at bounding box center [181, 255] width 14 height 14
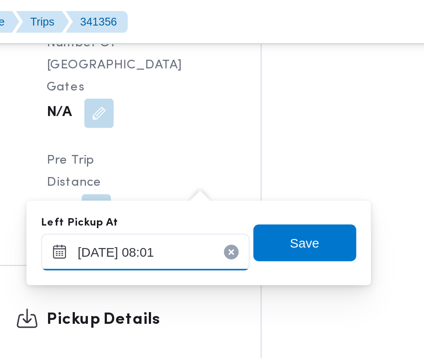
click at [206, 115] on input "[DATE] 08:01" at bounding box center [193, 118] width 98 height 17
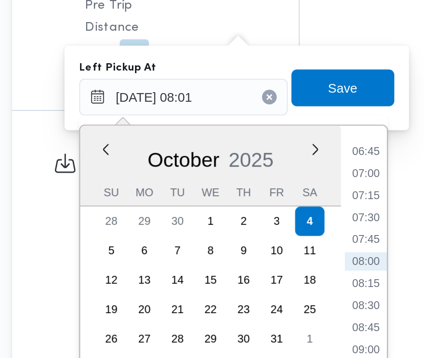
click at [283, 229] on li "08:45" at bounding box center [279, 227] width 20 height 9
type input "[DATE] 08:45"
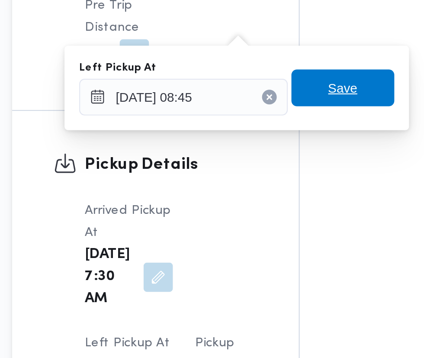
click at [277, 116] on span "Save" at bounding box center [268, 114] width 48 height 17
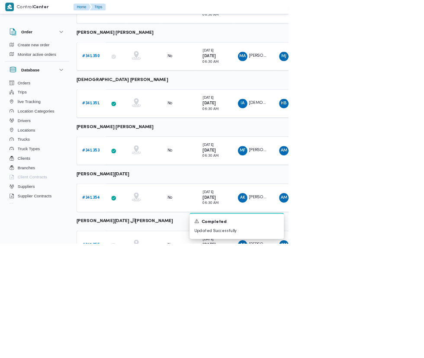
scroll to position [284, 0]
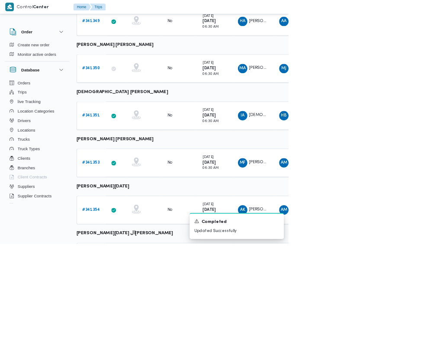
click at [133, 307] on b "# 341354" at bounding box center [134, 308] width 26 height 6
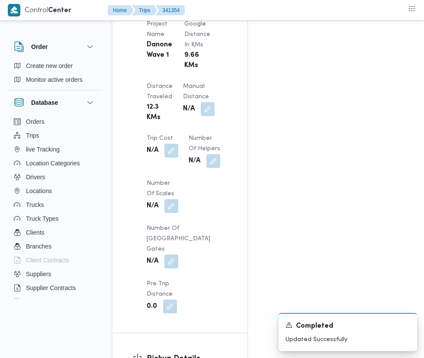
scroll to position [801, 0]
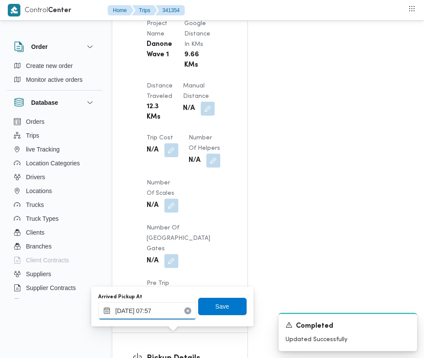
click at [160, 309] on input "[DATE] 07:57" at bounding box center [147, 310] width 98 height 17
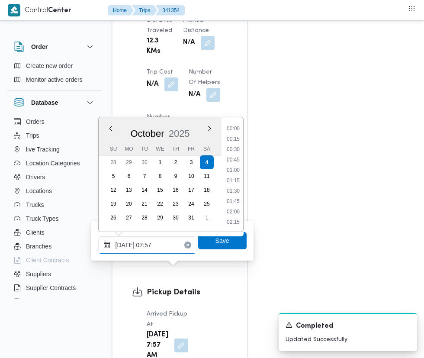
scroll to position [269, 0]
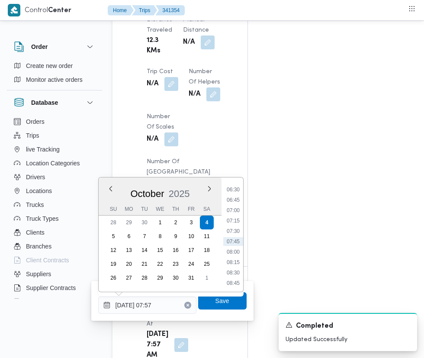
click at [238, 229] on li "07:30" at bounding box center [233, 231] width 20 height 9
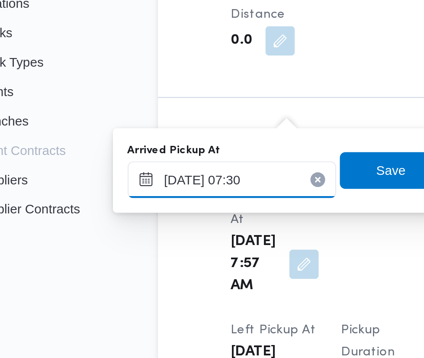
scroll to position [898, 0]
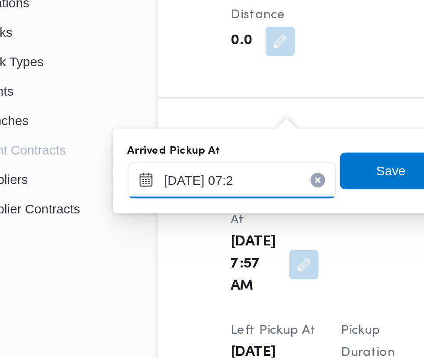
type input "[DATE] 07:20"
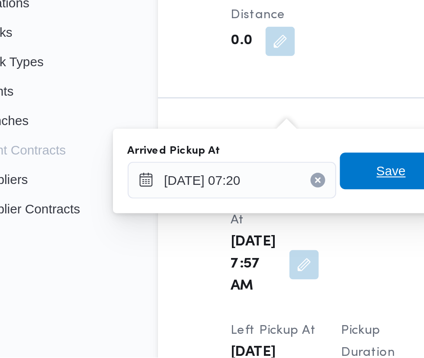
click at [220, 271] on span "Save" at bounding box center [223, 270] width 14 height 10
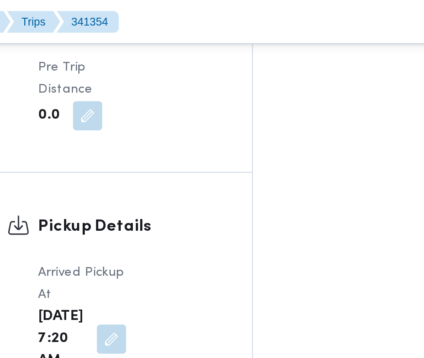
scroll to position [1053, 0]
click at [188, 205] on button "button" at bounding box center [181, 212] width 14 height 14
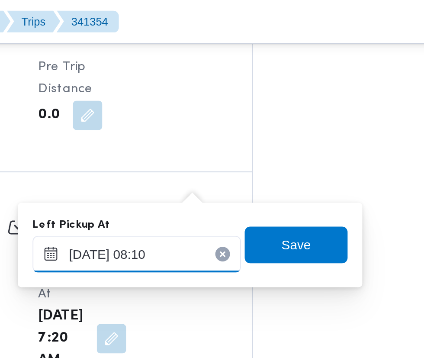
click at [203, 119] on input "[DATE] 08:10" at bounding box center [193, 119] width 98 height 17
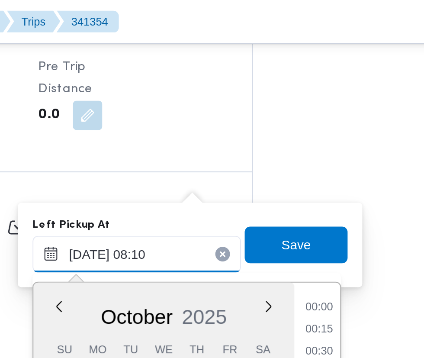
scroll to position [280, 0]
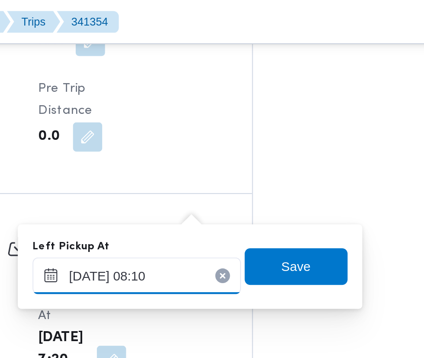
click at [215, 126] on input "[DATE] 08:10" at bounding box center [193, 129] width 98 height 17
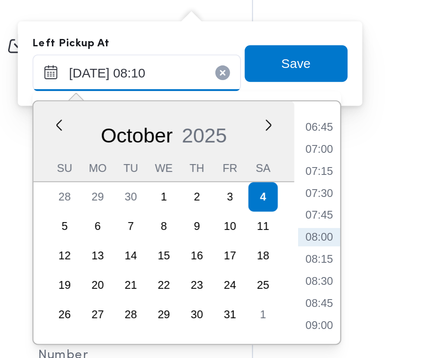
scroll to position [1043, 0]
click at [280, 248] on li "09:00" at bounding box center [279, 249] width 20 height 9
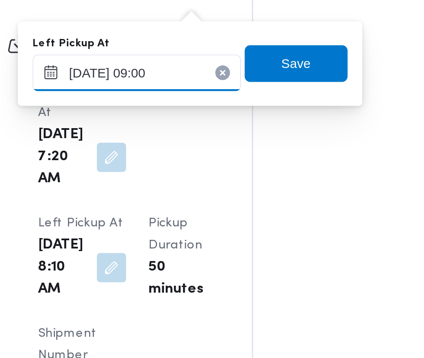
type input "[DATE] 09:00"
click at [280, 120] on span "Save" at bounding box center [268, 125] width 48 height 17
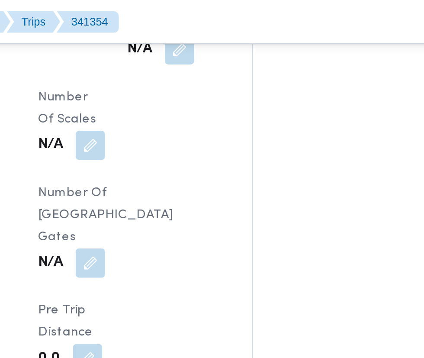
scroll to position [938, 0]
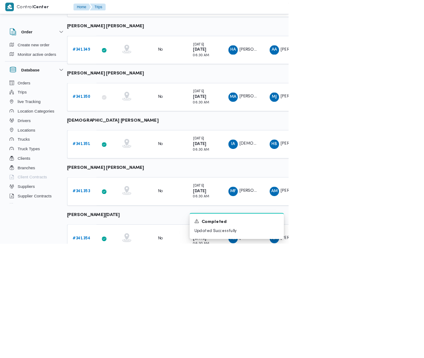
scroll to position [238, 14]
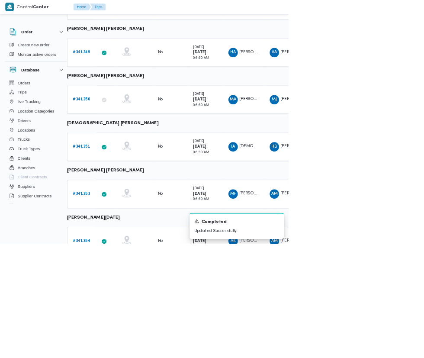
click at [119, 284] on b "# 341353" at bounding box center [120, 285] width 26 height 6
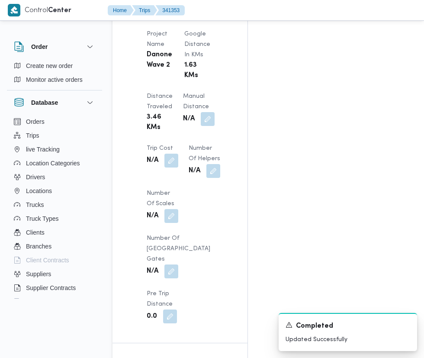
scroll to position [794, 0]
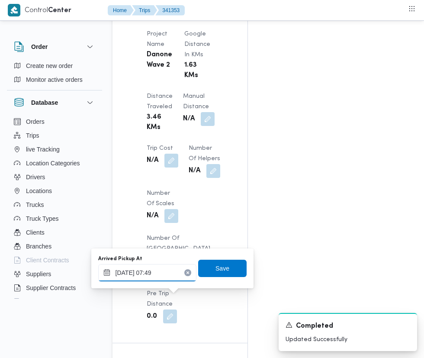
click at [155, 275] on input "[DATE] 07:49" at bounding box center [147, 272] width 98 height 17
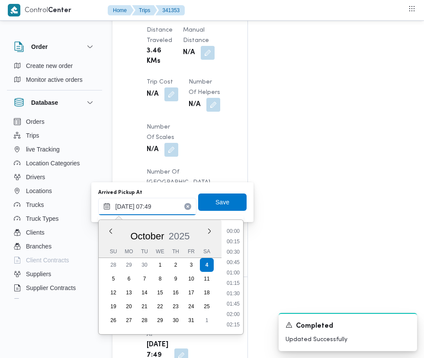
scroll to position [269, 0]
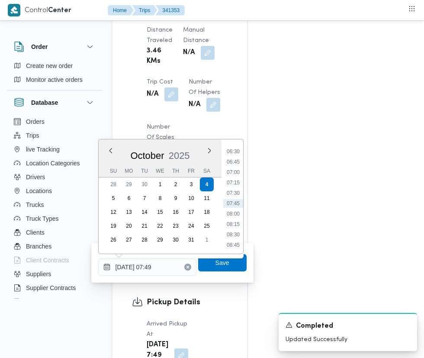
click at [241, 183] on li "07:15" at bounding box center [233, 182] width 20 height 9
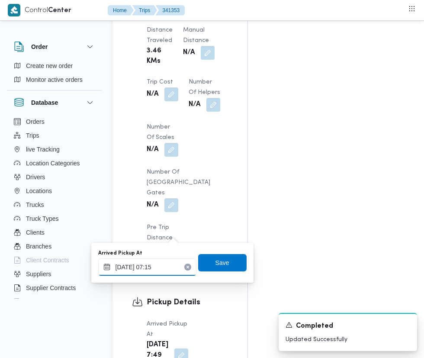
scroll to position [861, 0]
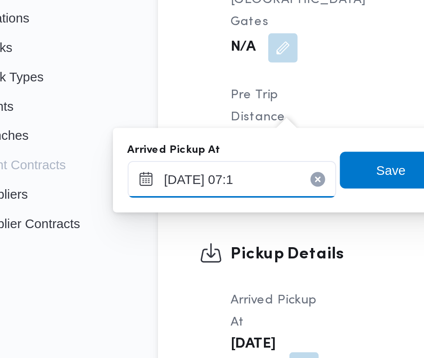
type input "[DATE] 07:10"
click at [214, 263] on span "Save" at bounding box center [222, 262] width 48 height 17
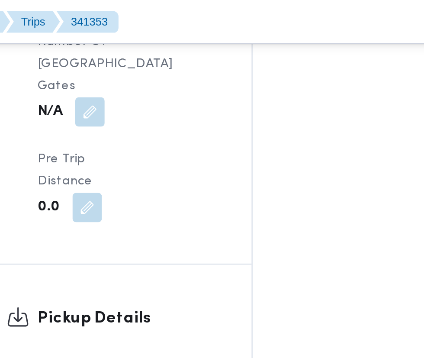
scroll to position [1007, 0]
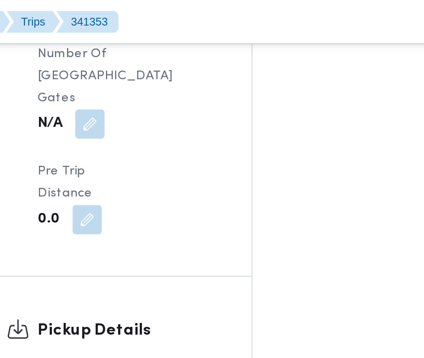
click at [188, 254] on button "button" at bounding box center [181, 261] width 14 height 14
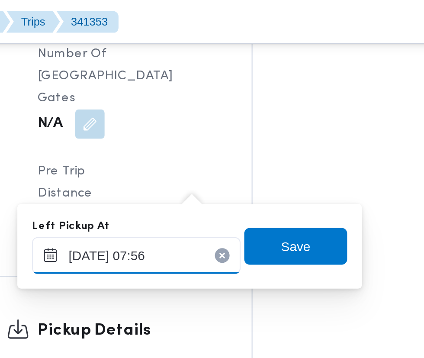
click at [206, 119] on input "[DATE] 07:56" at bounding box center [193, 120] width 98 height 17
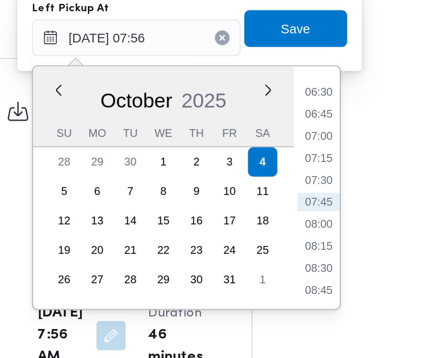
click at [280, 239] on li "08:45" at bounding box center [279, 239] width 20 height 9
type input "[DATE] 08:45"
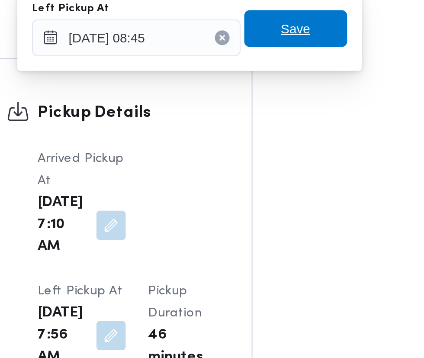
click at [281, 122] on span "Save" at bounding box center [268, 115] width 48 height 17
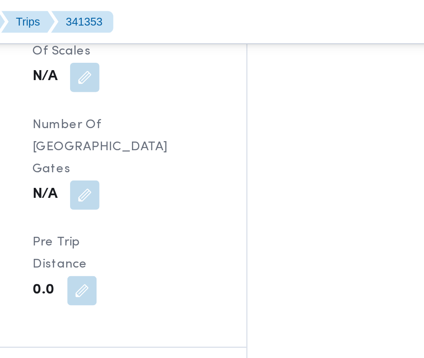
scroll to position [972, 0]
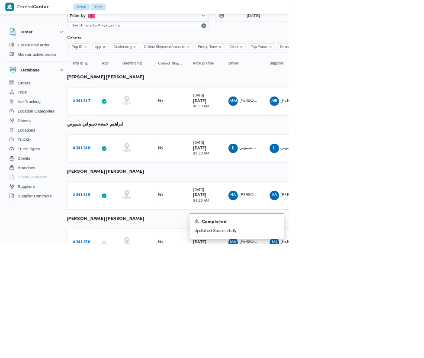
scroll to position [20, 14]
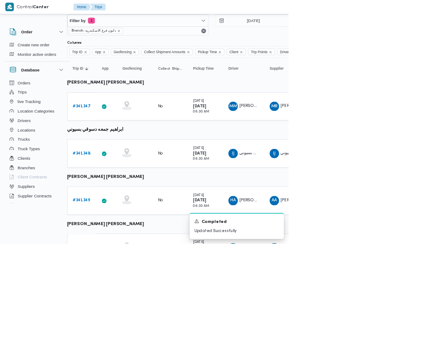
click at [119, 294] on b "# 341349" at bounding box center [120, 295] width 26 height 6
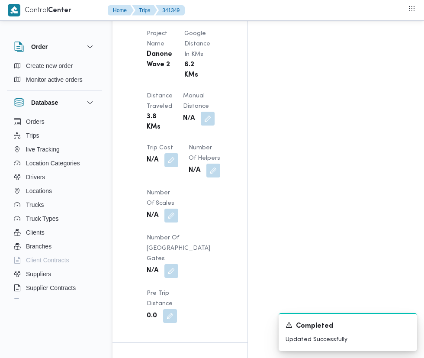
scroll to position [791, 0]
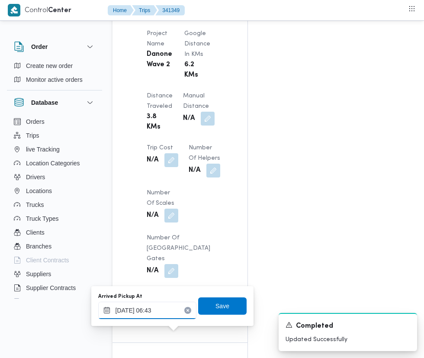
click at [147, 310] on input "[DATE] 06:43" at bounding box center [147, 310] width 98 height 17
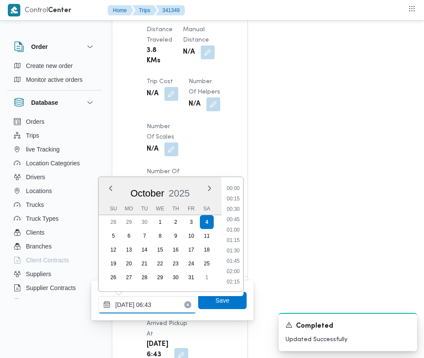
scroll to position [217, 0]
click at [237, 263] on li "07:00" at bounding box center [233, 262] width 20 height 9
type input "[DATE] 07:00"
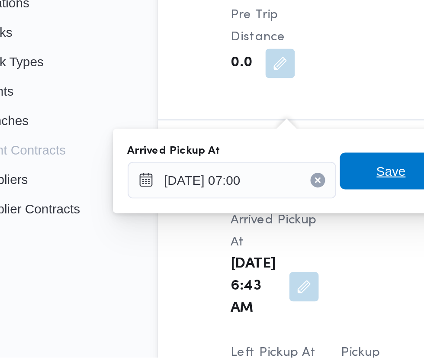
click at [220, 271] on span "Save" at bounding box center [223, 270] width 14 height 10
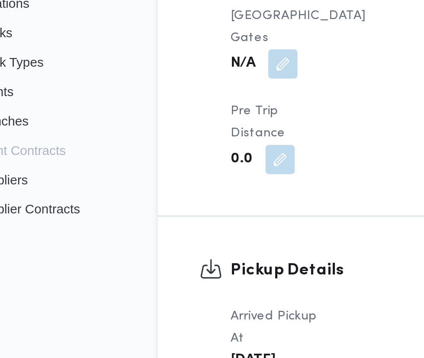
scroll to position [888, 0]
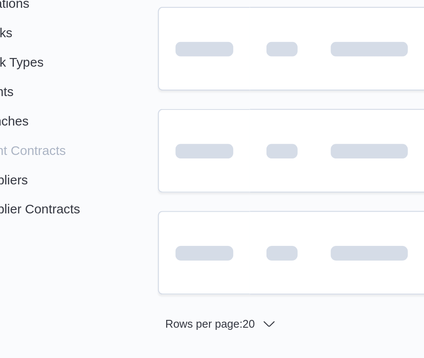
scroll to position [20, 14]
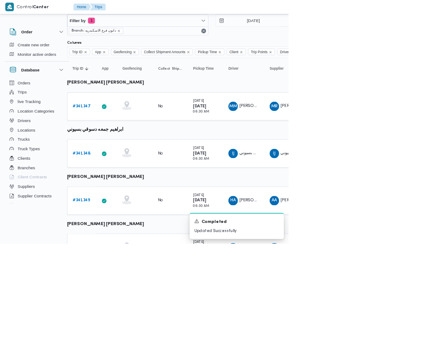
click at [127, 228] on b "# 341348" at bounding box center [120, 225] width 26 height 6
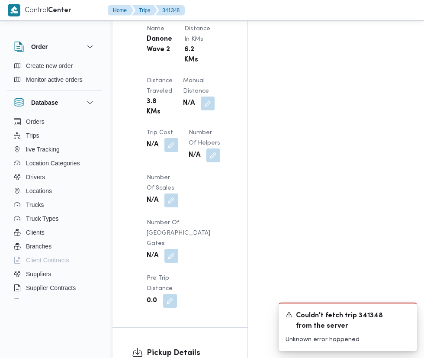
scroll to position [806, 0]
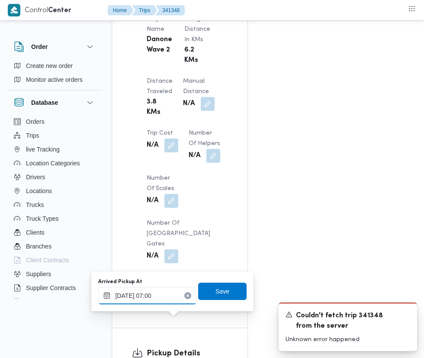
click at [166, 294] on input "[DATE] 07:00" at bounding box center [147, 295] width 98 height 17
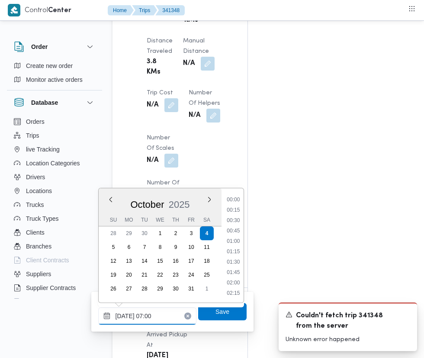
scroll to position [872, 0]
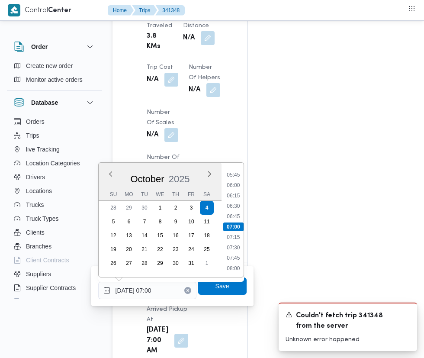
click at [231, 248] on li "07:30" at bounding box center [233, 247] width 20 height 9
type input "[DATE] 07:30"
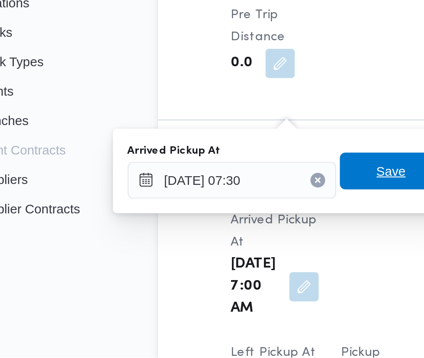
click at [221, 268] on span "Save" at bounding box center [223, 270] width 14 height 10
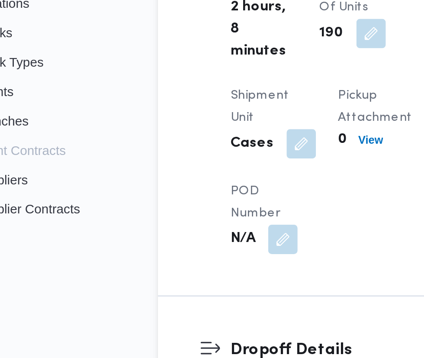
scroll to position [843, 0]
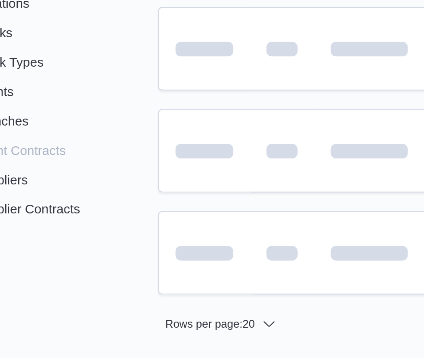
scroll to position [20, 14]
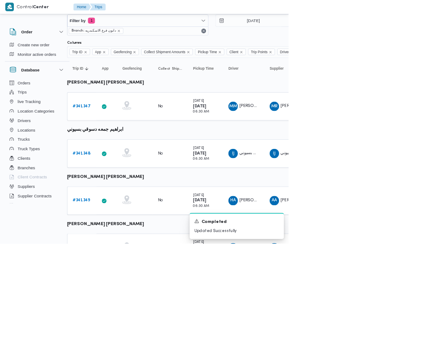
click at [119, 156] on b "# 341347" at bounding box center [120, 156] width 26 height 6
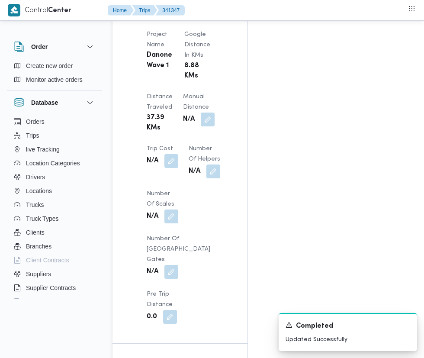
scroll to position [794, 0]
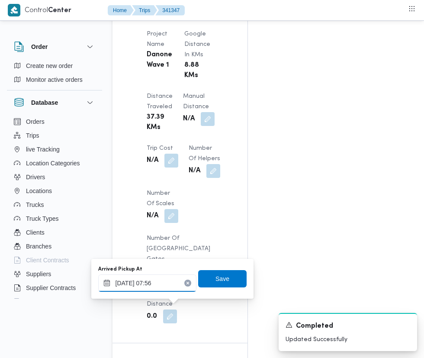
click at [175, 283] on input "[DATE] 07:56" at bounding box center [147, 282] width 98 height 17
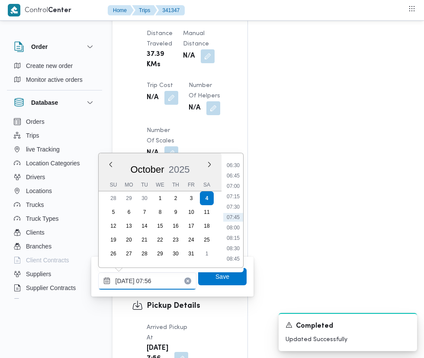
scroll to position [861, 0]
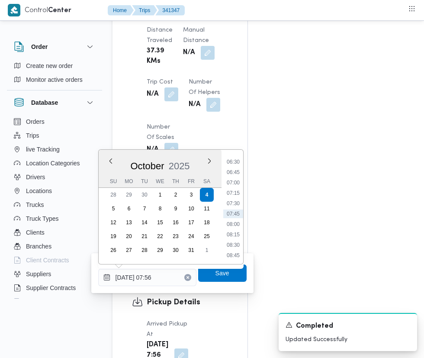
click at [234, 203] on li "07:30" at bounding box center [233, 203] width 20 height 9
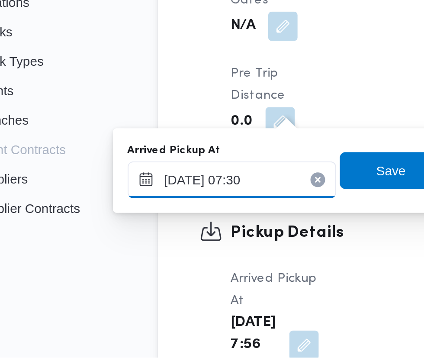
scroll to position [864, 0]
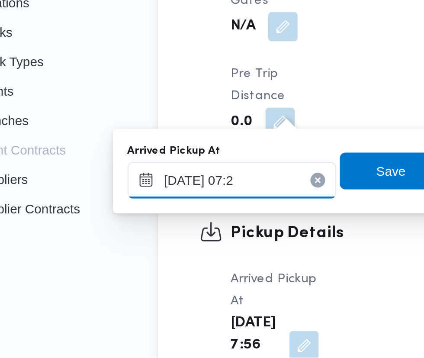
type input "[DATE] 07:25"
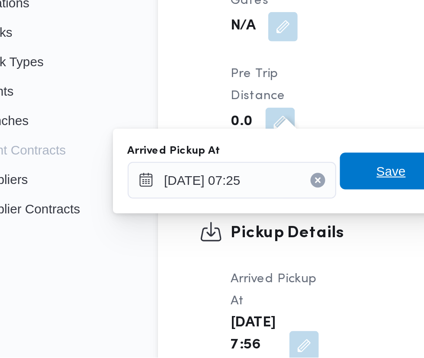
click at [216, 271] on span "Save" at bounding box center [222, 269] width 48 height 17
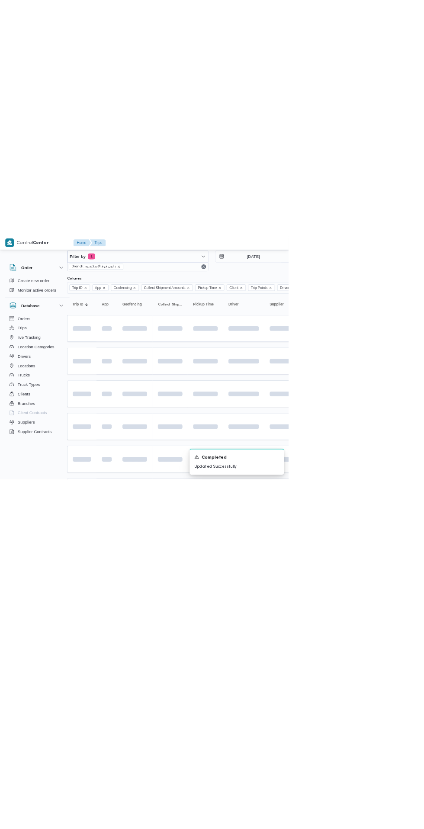
scroll to position [0, 14]
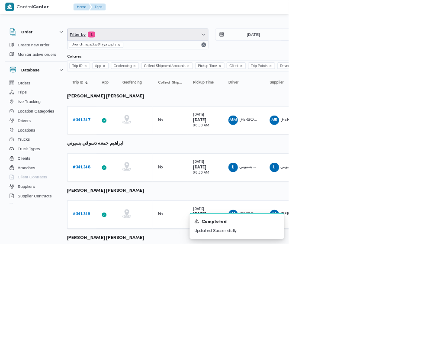
click at [239, 51] on span "Filter by 1" at bounding box center [202, 50] width 207 height 17
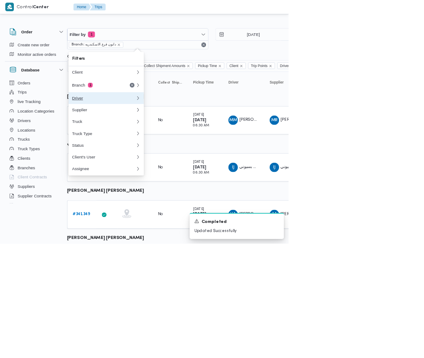
click at [170, 135] on button "Driver" at bounding box center [156, 143] width 111 height 17
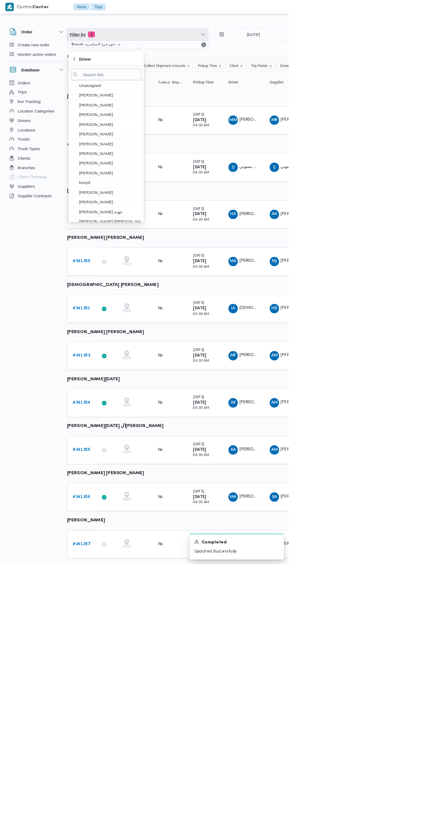
click at [226, 52] on span "Filter by 1" at bounding box center [202, 50] width 207 height 17
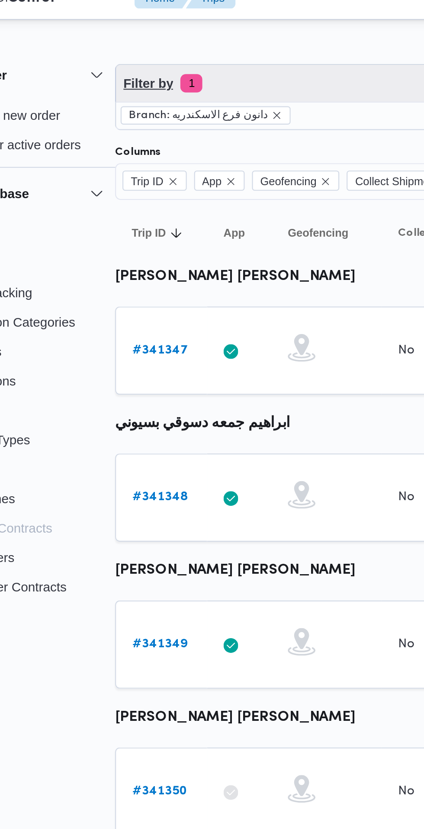
click at [167, 53] on span "Filter by 1" at bounding box center [202, 50] width 207 height 17
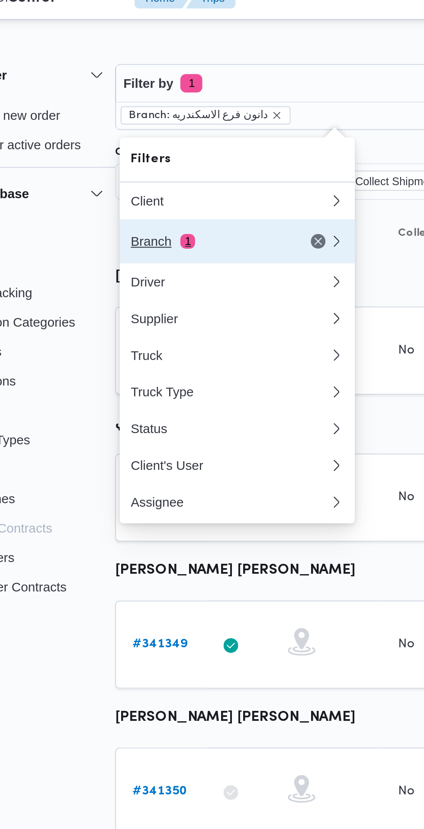
click at [148, 129] on div "Branch 1" at bounding box center [142, 125] width 73 height 7
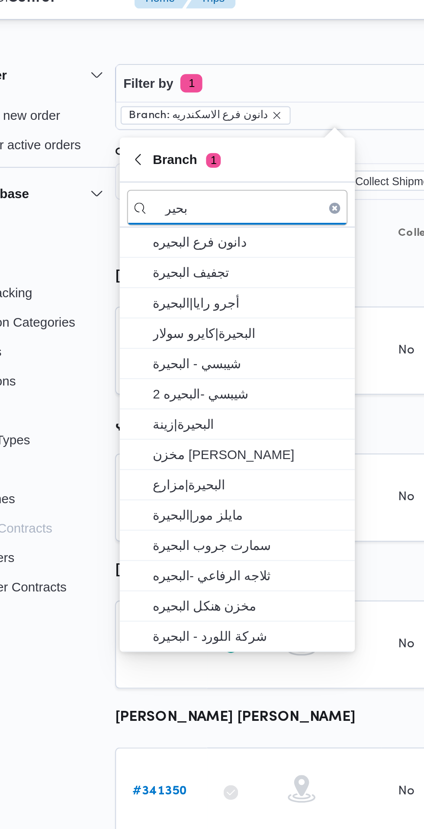
type input "بحير"
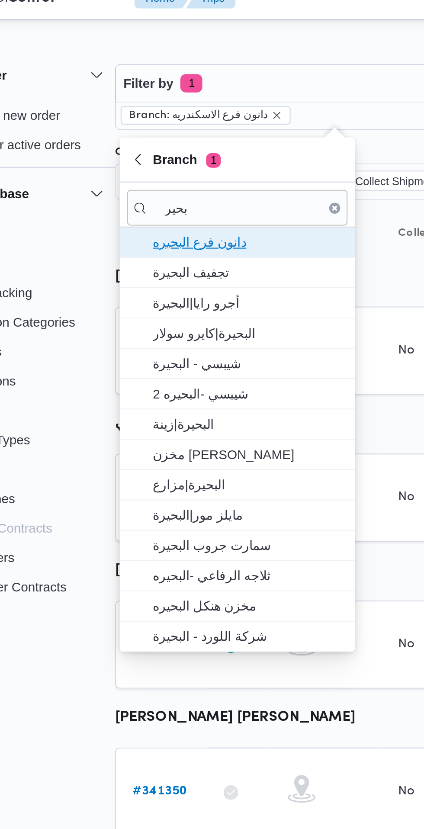
click at [184, 130] on span "دانون فرع البحيره" at bounding box center [161, 125] width 90 height 10
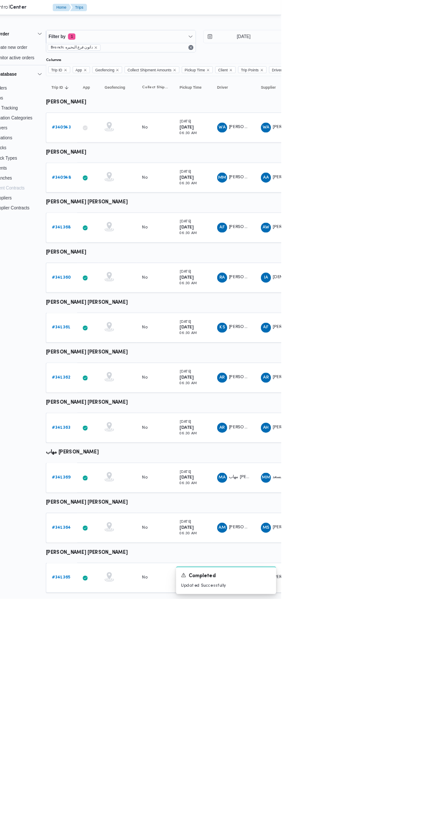
scroll to position [0, 14]
click at [122, 177] on b "# 340943" at bounding box center [120, 177] width 26 height 6
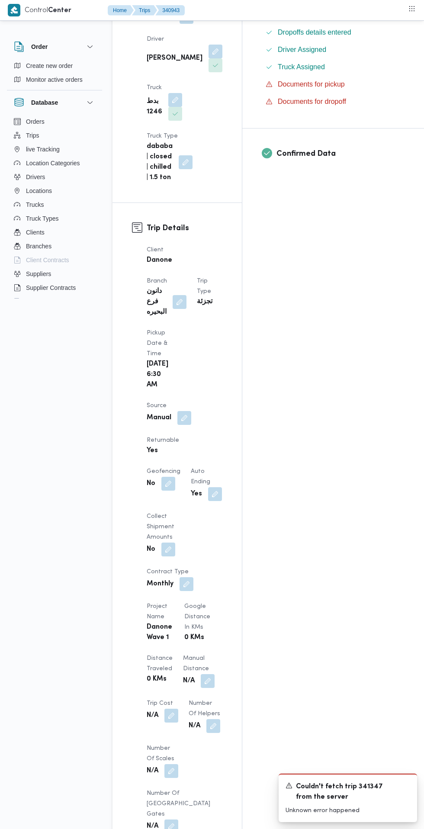
scroll to position [337, 0]
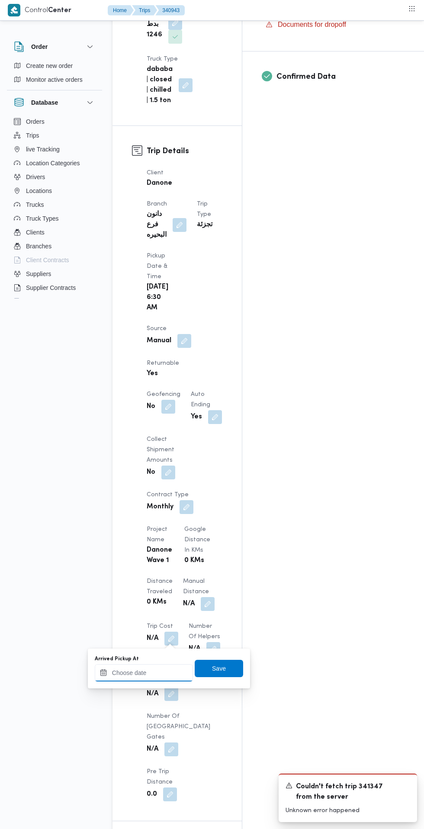
click at [156, 673] on input "Arrived Pickup At" at bounding box center [144, 672] width 98 height 17
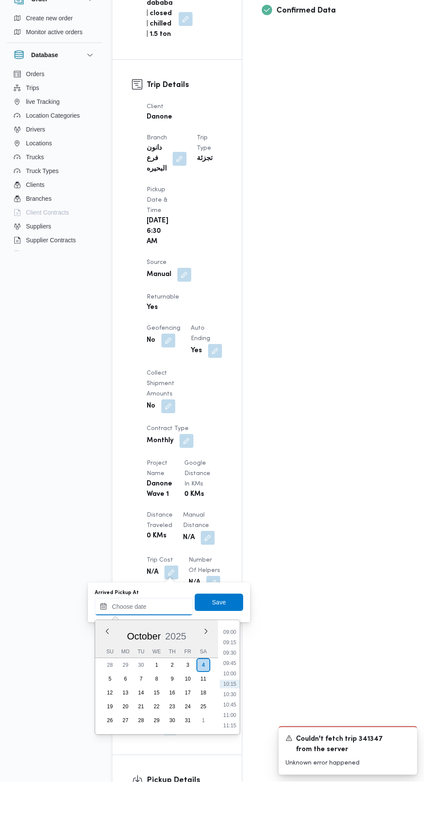
scroll to position [355, 0]
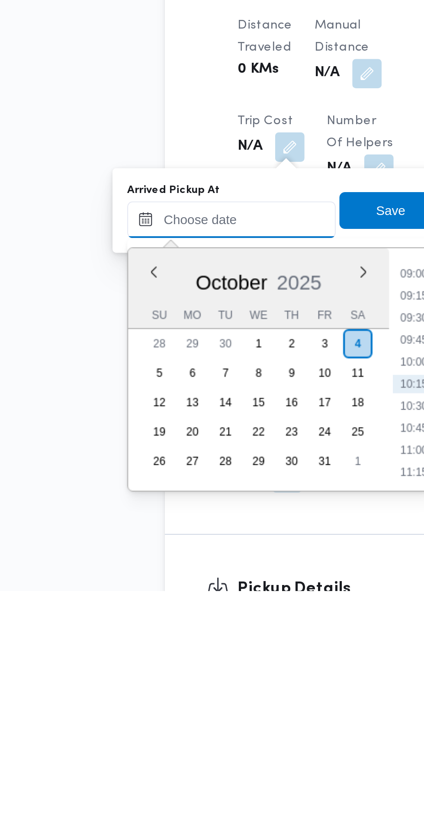
paste input "[DATE] 07:30"
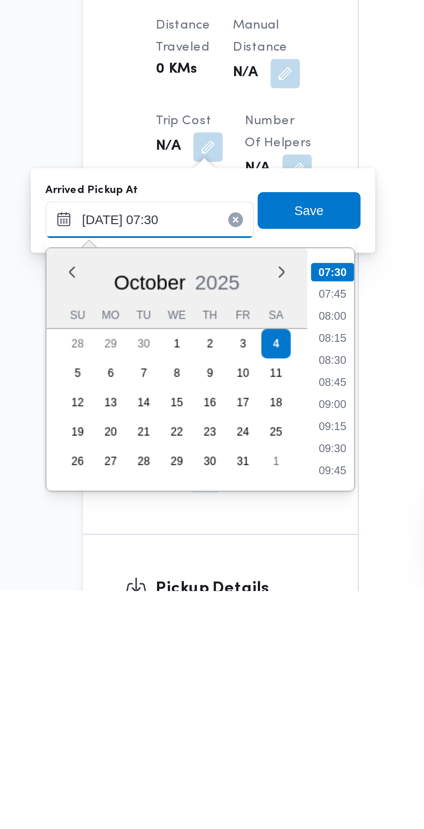
type input "[DATE] 07:30"
click at [232, 678] on li "07:30" at bounding box center [230, 679] width 20 height 9
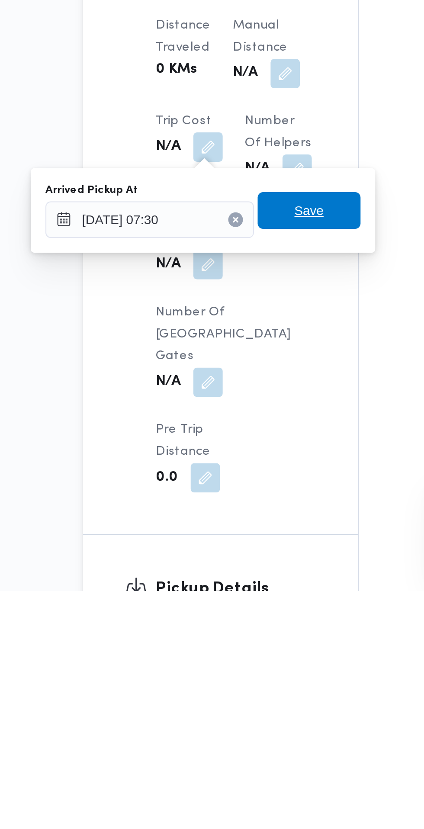
click at [227, 655] on span "Save" at bounding box center [219, 649] width 48 height 17
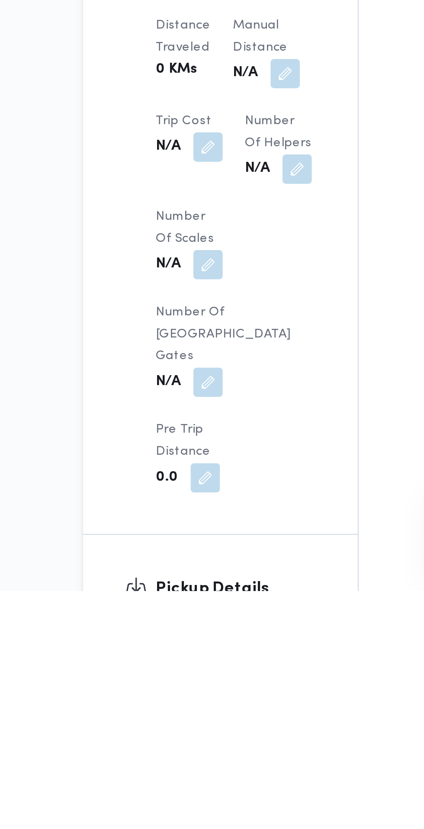
scroll to position [355, 0]
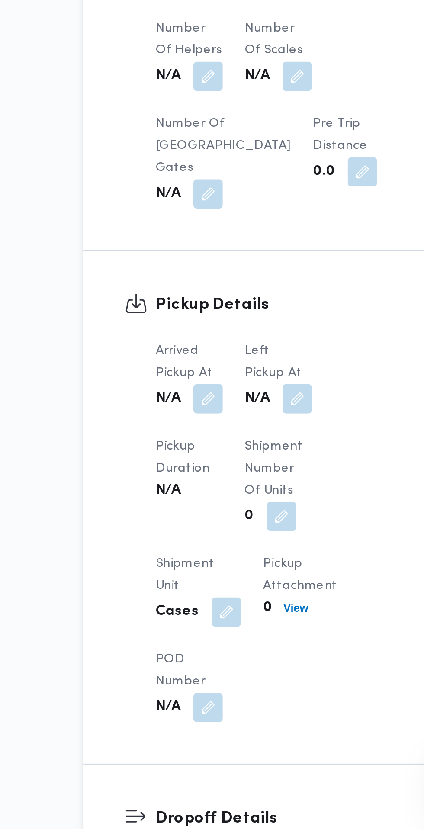
click at [215, 623] on button "button" at bounding box center [213, 627] width 14 height 14
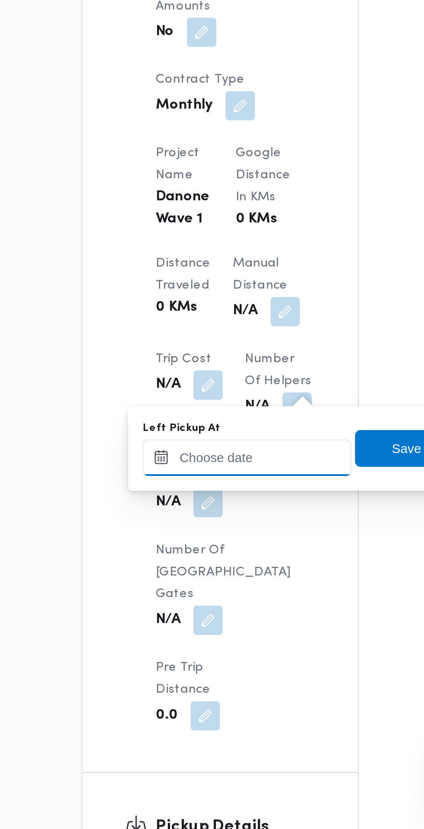
click at [201, 654] on input "Left Pickup At" at bounding box center [190, 654] width 98 height 17
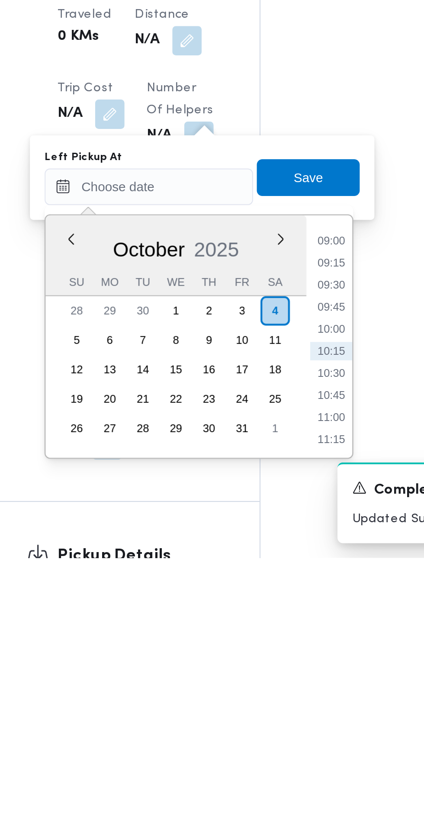
click at [276, 680] on li "09:00" at bounding box center [276, 680] width 20 height 9
type input "[DATE] 09:00"
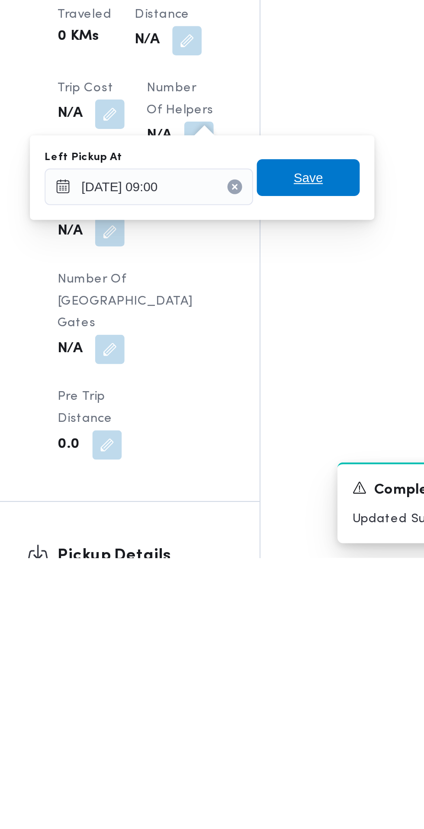
click at [268, 650] on span "Save" at bounding box center [265, 650] width 14 height 10
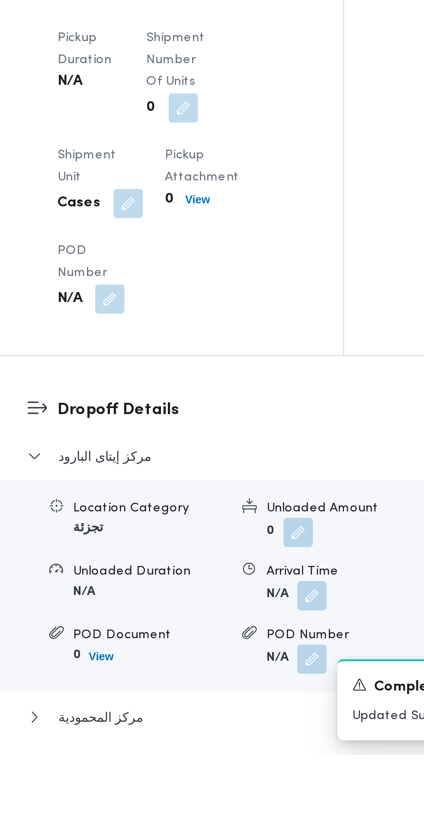
scroll to position [616, 0]
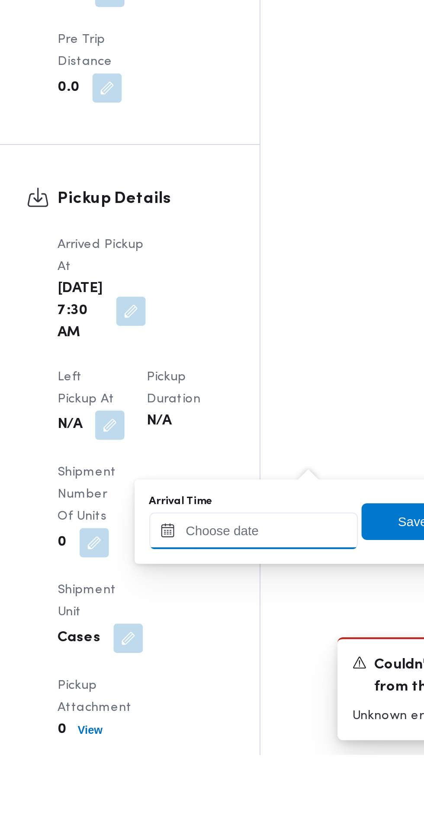
click at [248, 723] on input "Arrival Time" at bounding box center [239, 723] width 98 height 17
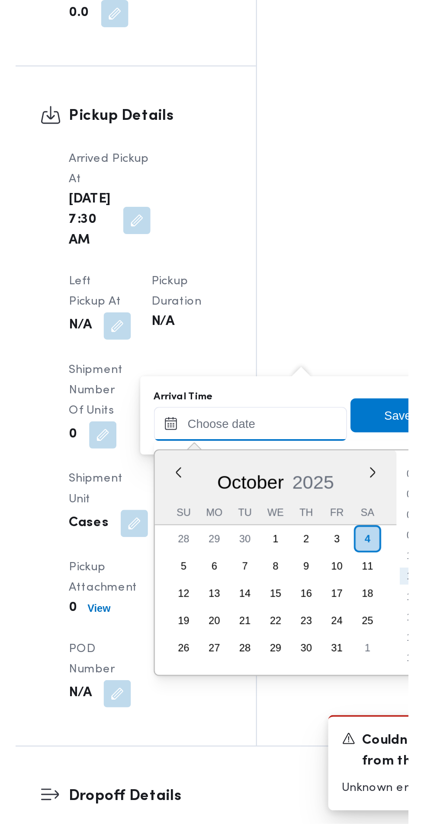
scroll to position [648, 0]
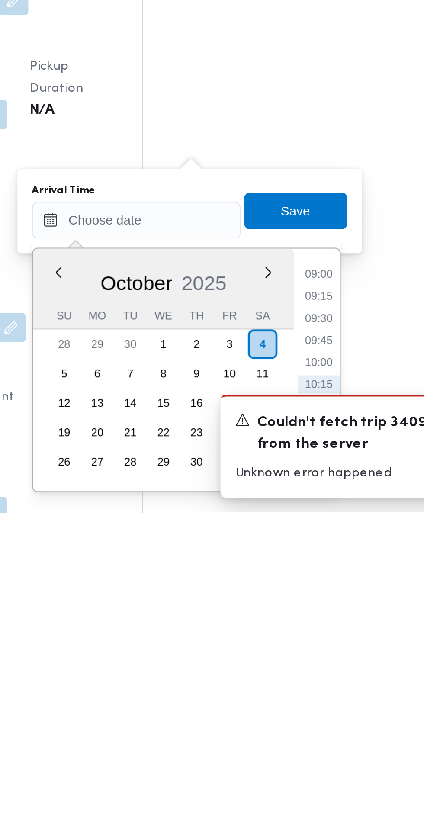
click at [325, 738] on li "09:30" at bounding box center [325, 738] width 20 height 9
type input "[DATE] 09:30"
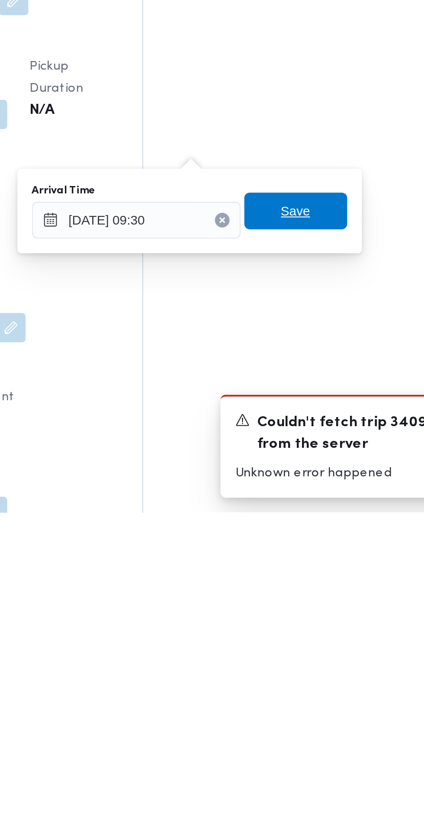
click at [328, 687] on span "Save" at bounding box center [314, 687] width 48 height 17
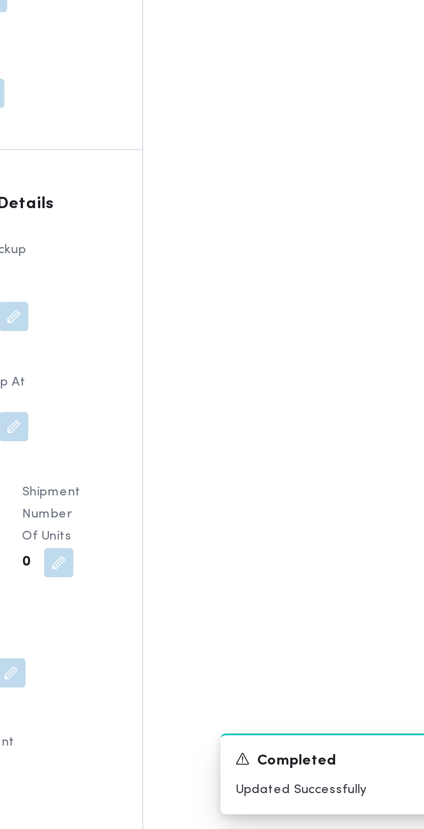
scroll to position [656, 0]
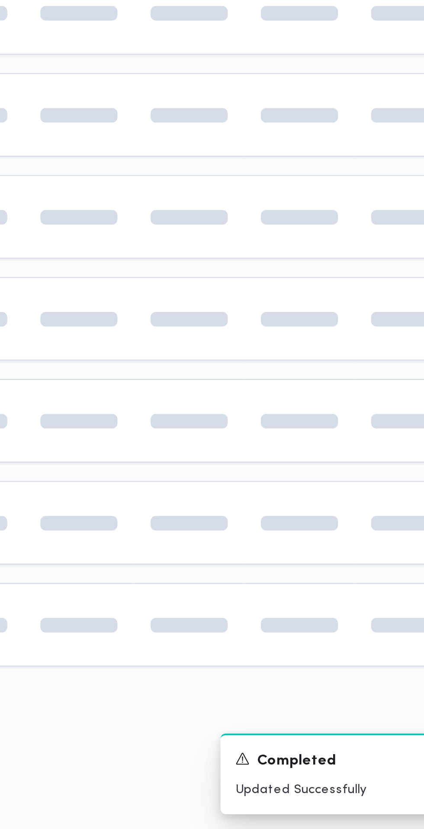
scroll to position [0, 14]
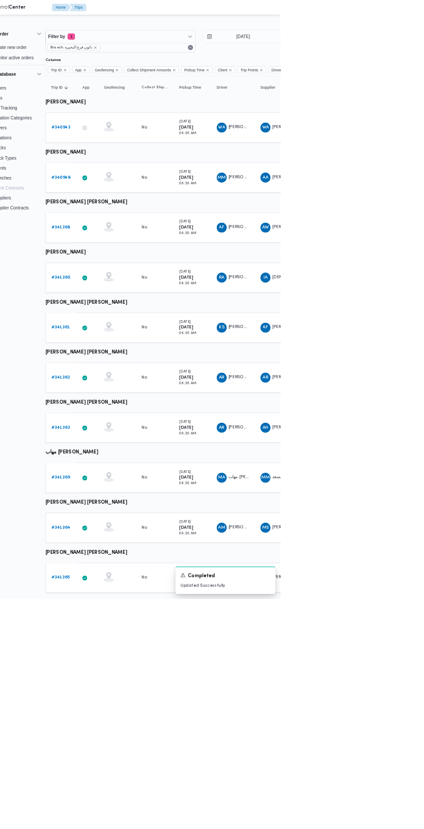
click at [120, 249] on link "# 340948" at bounding box center [120, 246] width 27 height 10
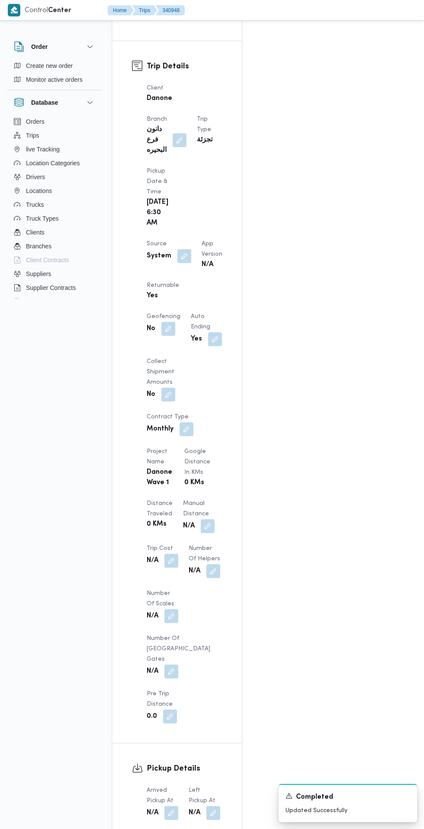
scroll to position [519, 0]
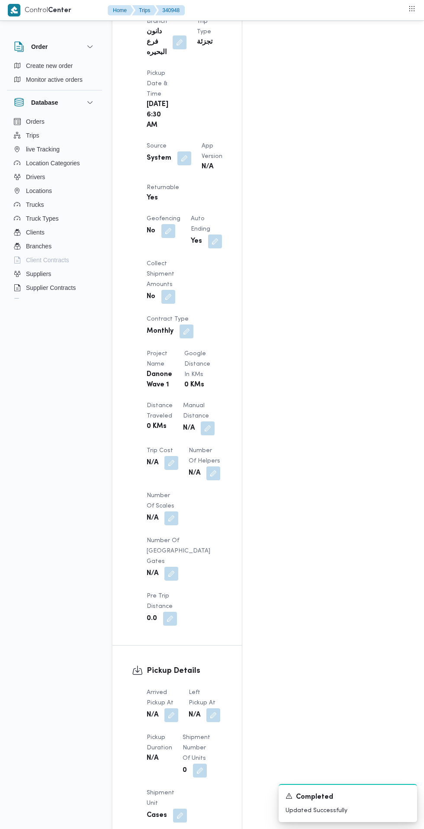
click at [168, 709] on button "button" at bounding box center [171, 716] width 14 height 14
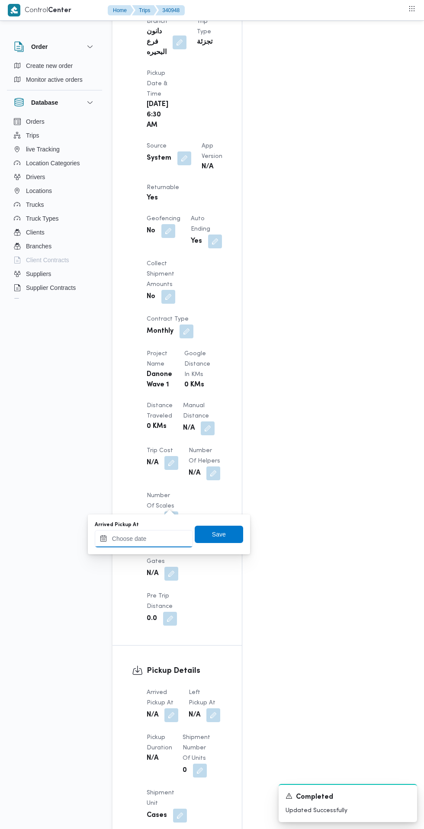
click at [157, 535] on input "Arrived Pickup At" at bounding box center [144, 538] width 98 height 17
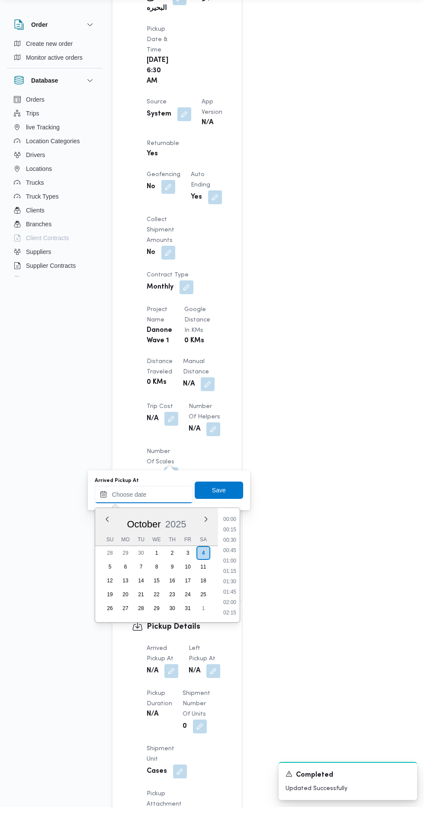
scroll to position [542, 0]
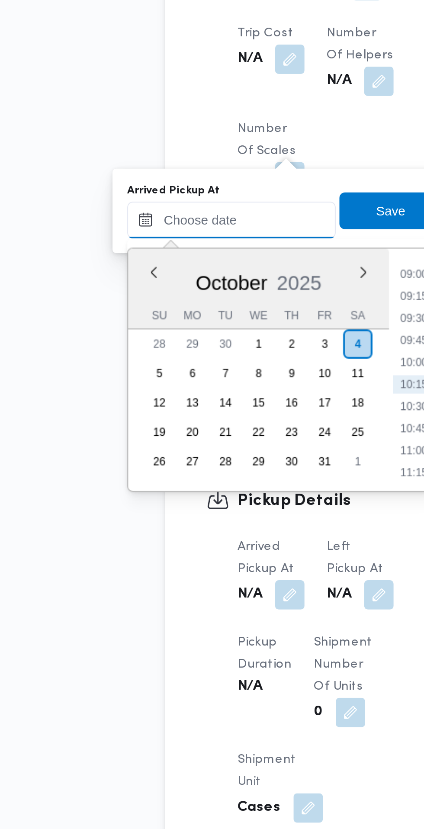
paste input "[DATE] 07:30"
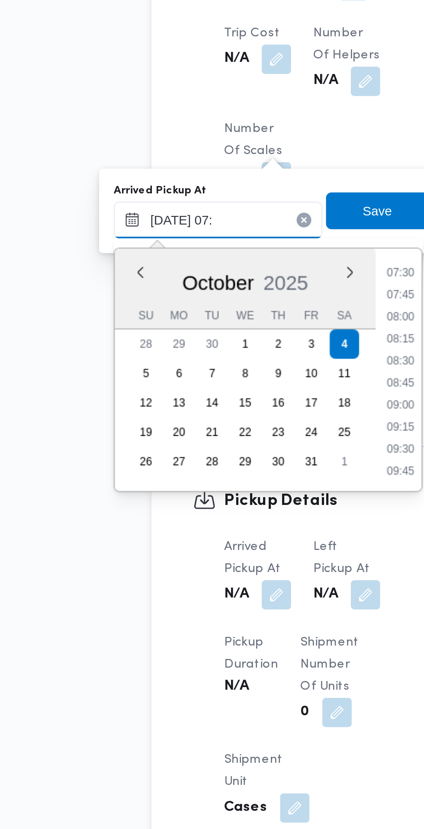
scroll to position [291, 0]
type input "[DATE] 07:20"
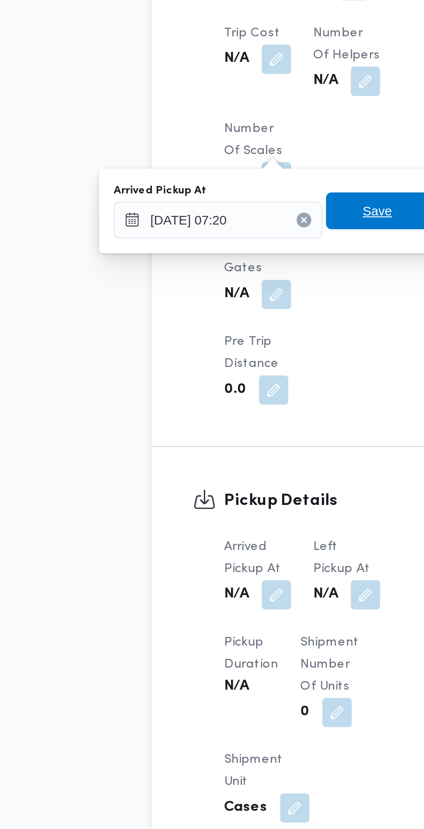
click at [223, 516] on span "Save" at bounding box center [219, 512] width 14 height 10
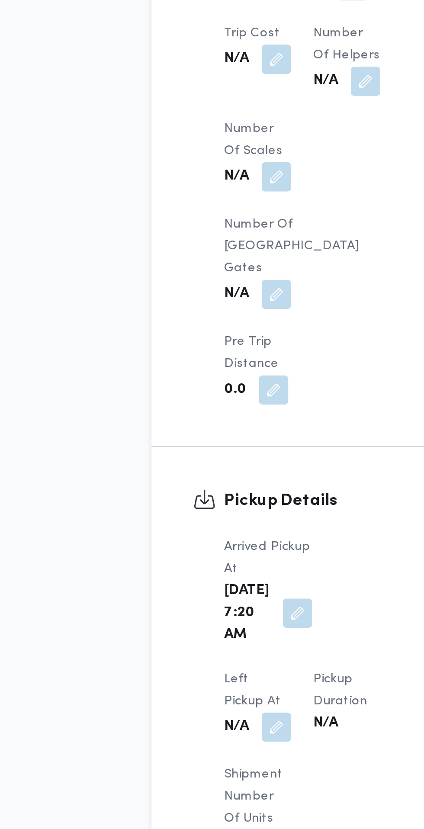
click at [178, 749] on button "button" at bounding box center [171, 756] width 14 height 14
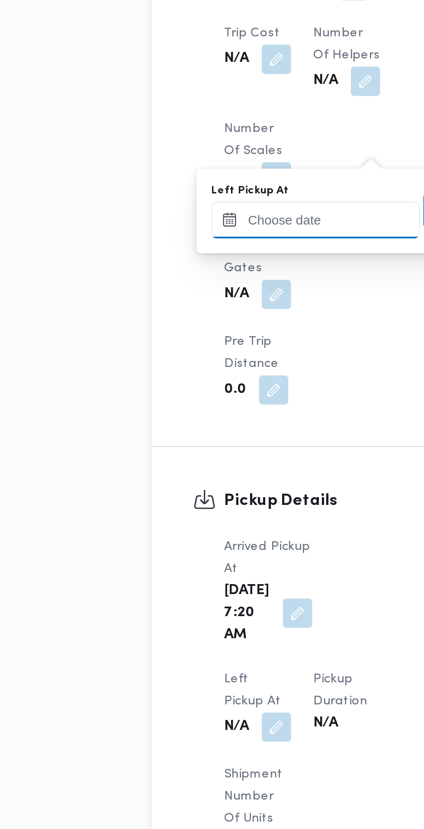
click at [185, 516] on input "Left Pickup At" at bounding box center [190, 516] width 98 height 17
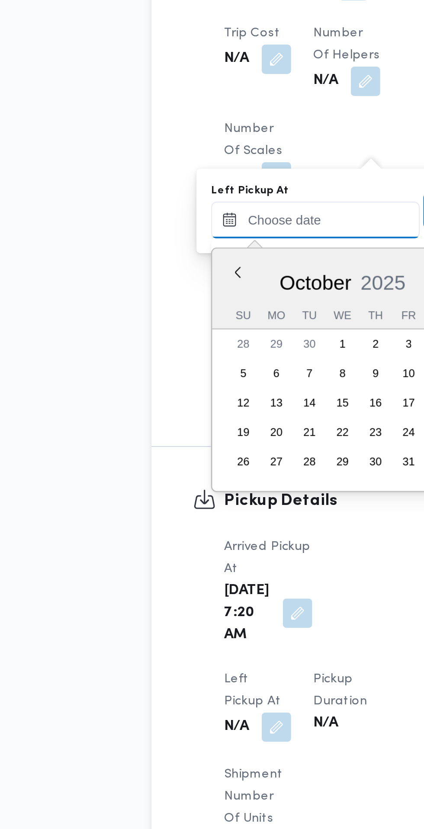
scroll to position [373, 0]
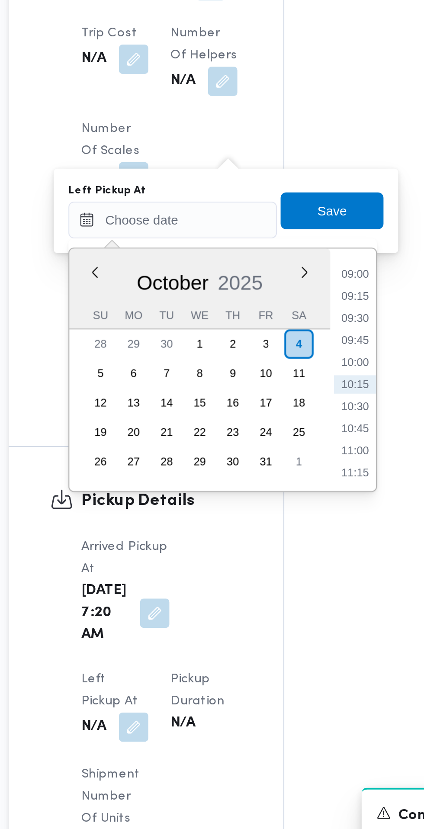
click at [277, 544] on li "09:00" at bounding box center [276, 542] width 20 height 9
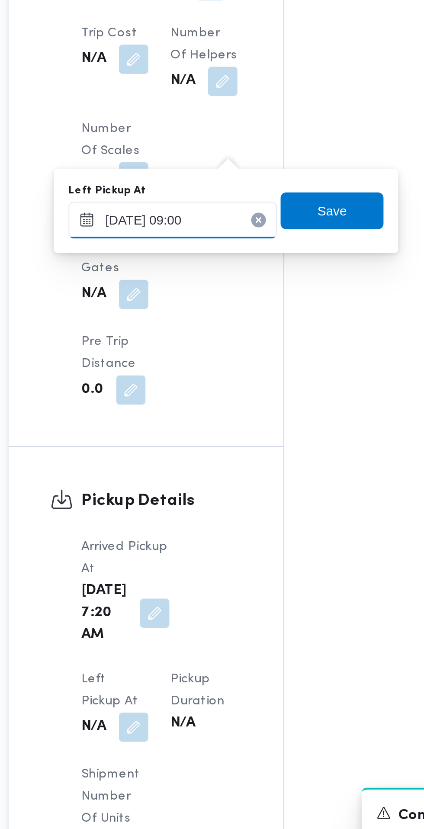
click at [213, 516] on input "[DATE] 09:00" at bounding box center [190, 516] width 98 height 17
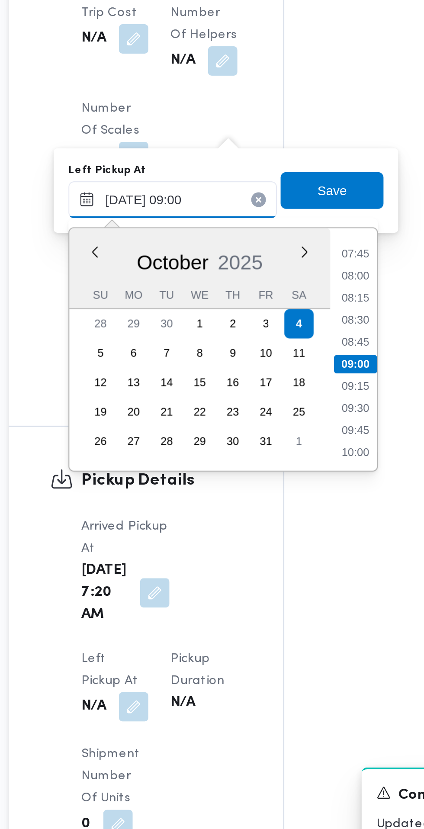
scroll to position [542, 0]
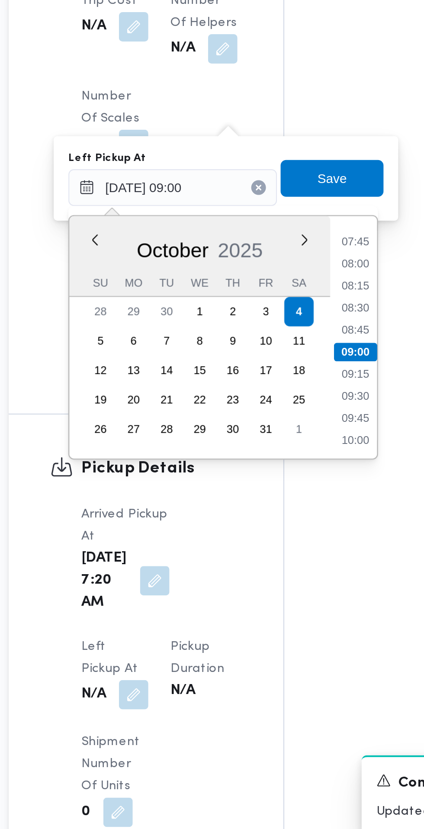
click at [277, 586] on li "08:45" at bounding box center [276, 584] width 20 height 9
type input "[DATE] 08:45"
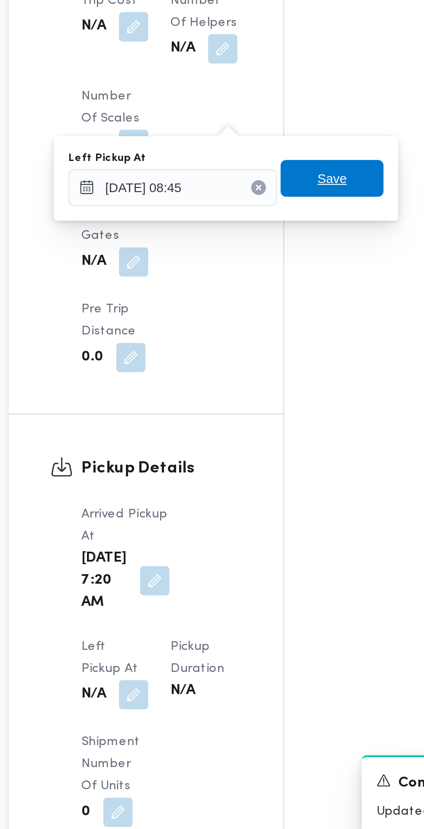
click at [279, 515] on span "Save" at bounding box center [265, 512] width 48 height 17
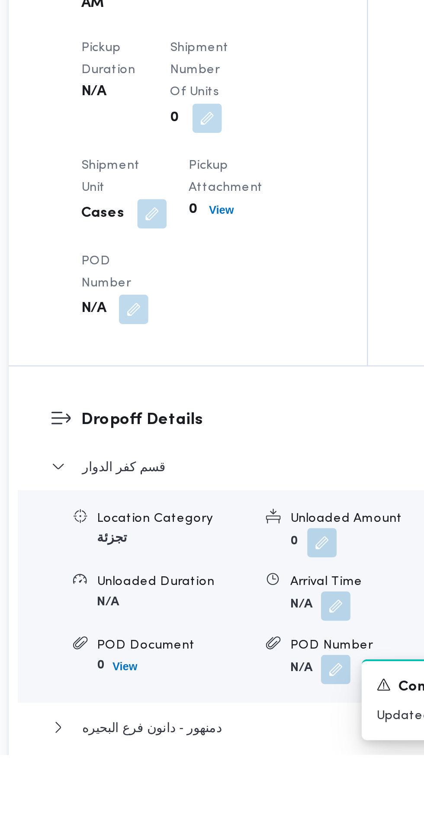
scroll to position [697, 0]
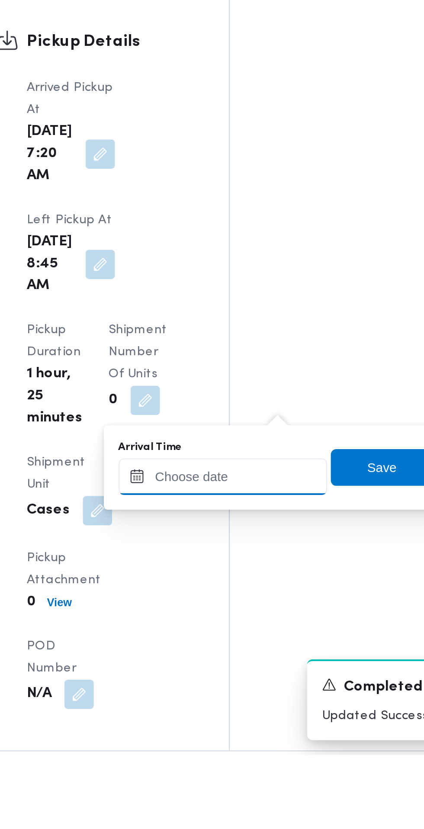
click at [247, 695] on input "Arrival Time" at bounding box center [239, 698] width 98 height 17
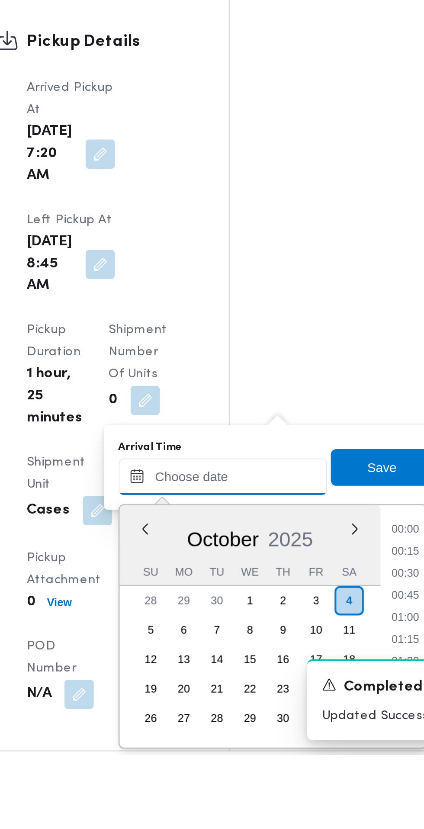
scroll to position [716, 0]
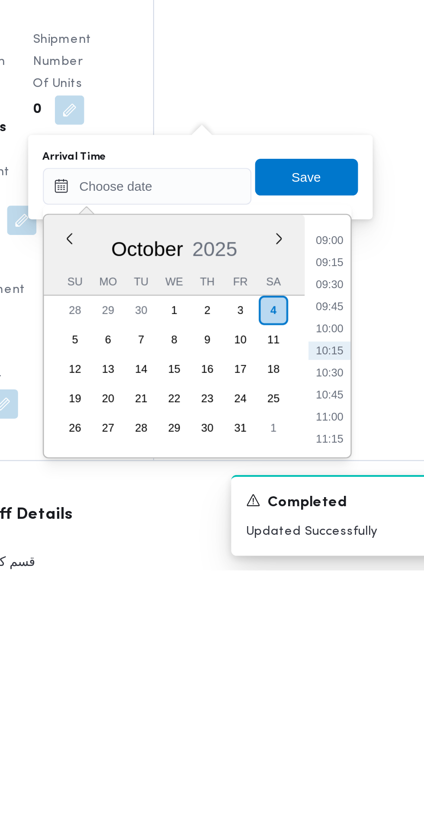
click at [327, 673] on li "09:00" at bounding box center [325, 674] width 20 height 9
type input "[DATE] 09:00"
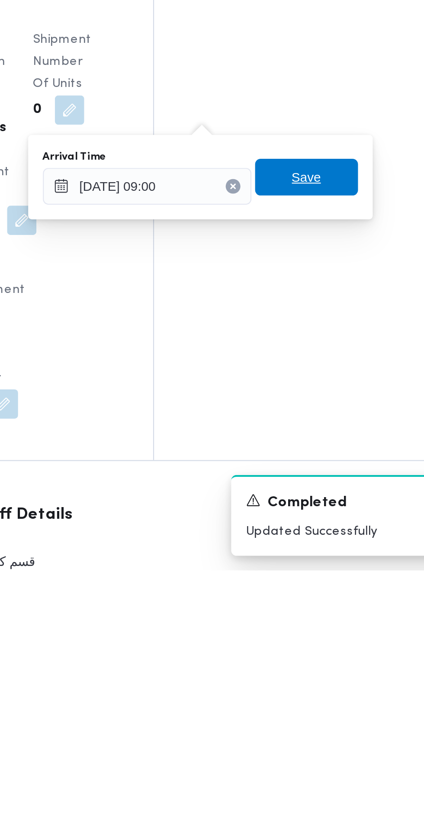
click at [332, 641] on span "Save" at bounding box center [314, 643] width 48 height 17
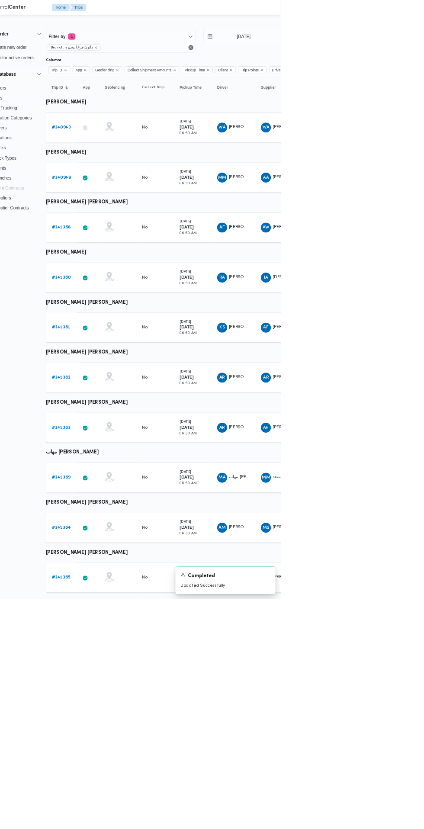
click at [122, 591] on b "# 341363" at bounding box center [120, 592] width 26 height 6
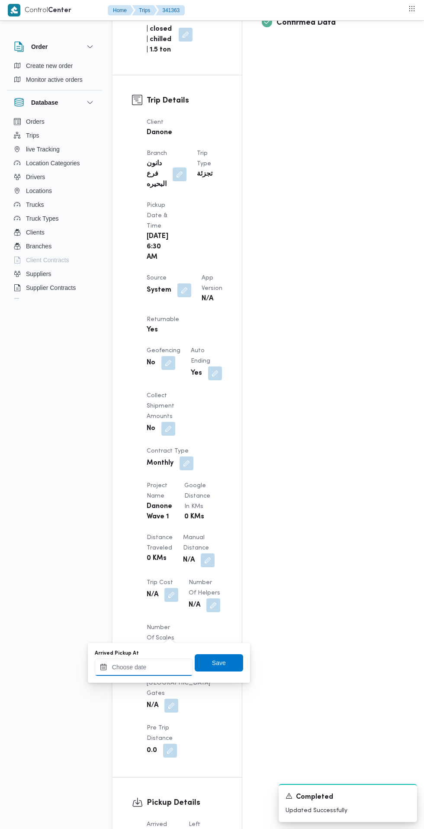
click at [155, 667] on input "Arrived Pickup At" at bounding box center [144, 667] width 98 height 17
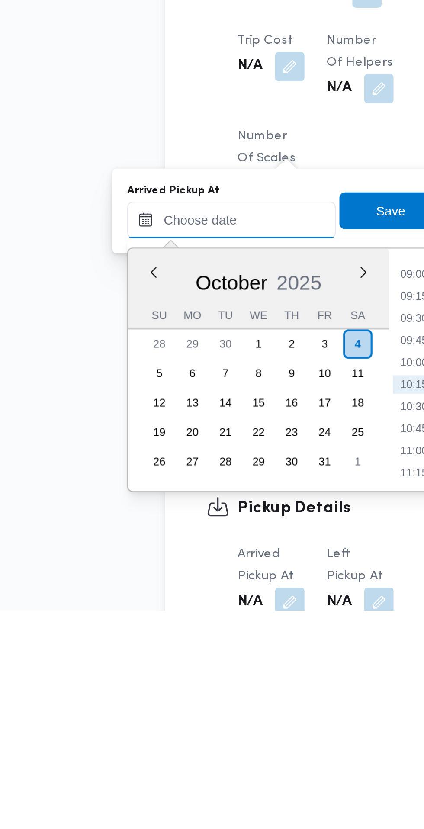
paste input "[DATE] 07:30"
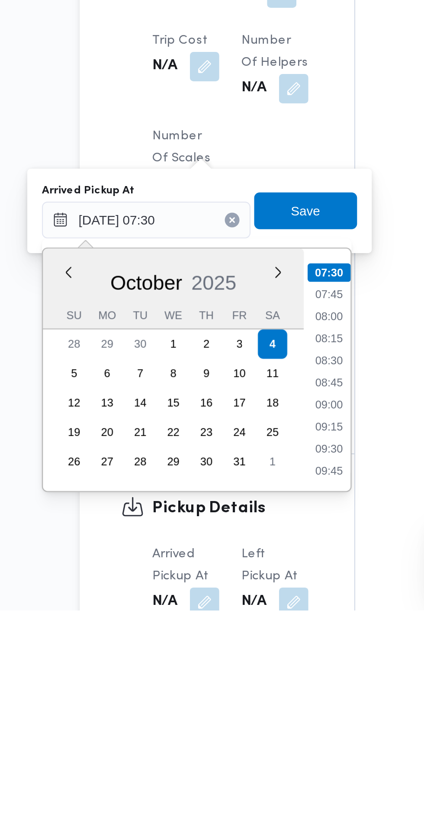
click at [233, 680] on li "07:45" at bounding box center [230, 680] width 20 height 9
type input "[DATE] 07:45"
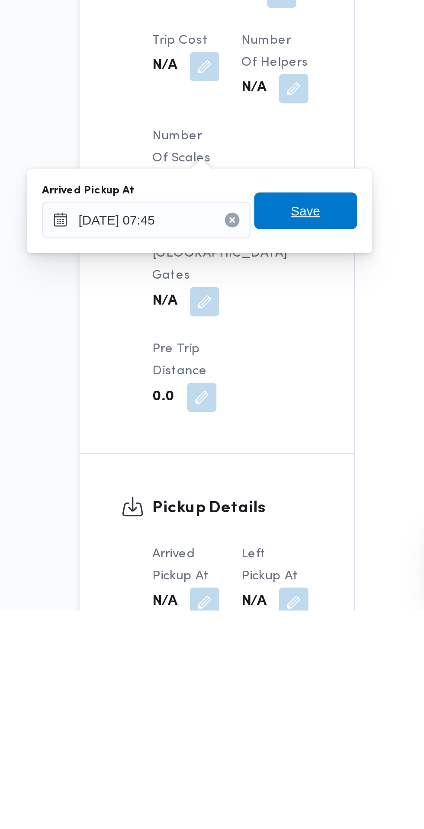
click at [233, 640] on span "Save" at bounding box center [219, 640] width 48 height 17
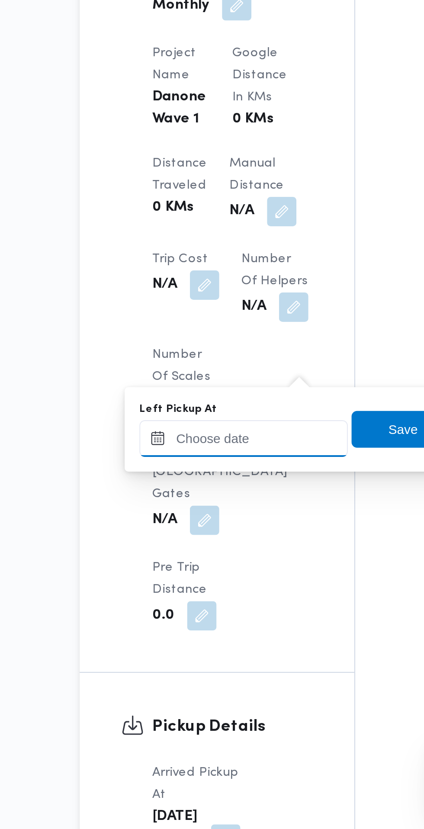
click at [197, 641] on input "Left Pickup At" at bounding box center [190, 645] width 98 height 17
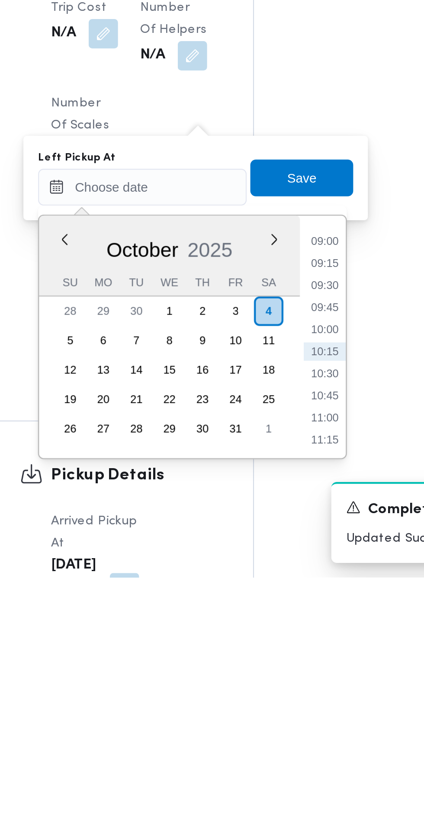
click at [281, 670] on li "09:00" at bounding box center [276, 671] width 20 height 9
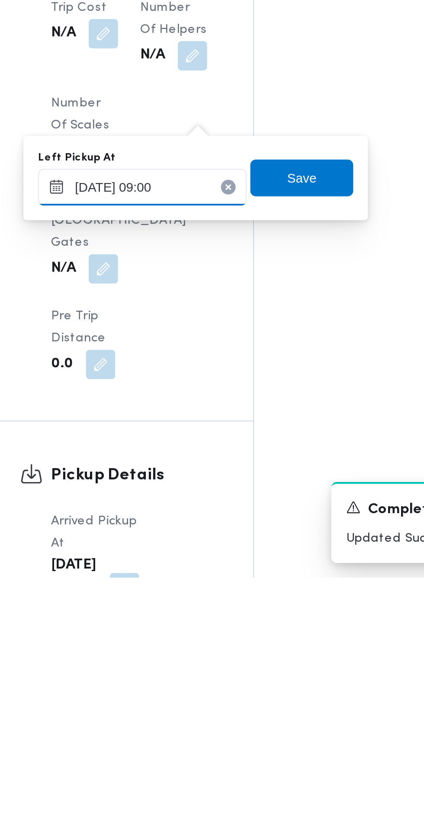
type input "[DATE] 09:00"
click at [280, 647] on span "Save" at bounding box center [265, 640] width 48 height 17
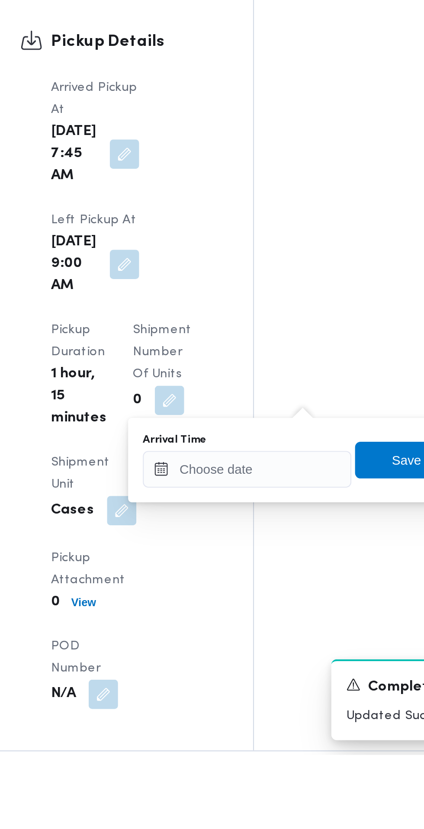
click at [248, 693] on input "Arrival Time" at bounding box center [239, 694] width 98 height 17
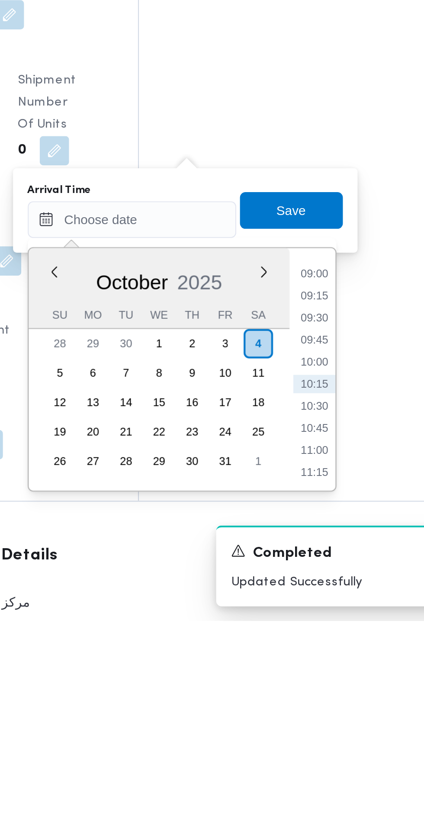
click at [330, 667] on li "09:00" at bounding box center [325, 665] width 20 height 9
type input "[DATE] 09:00"
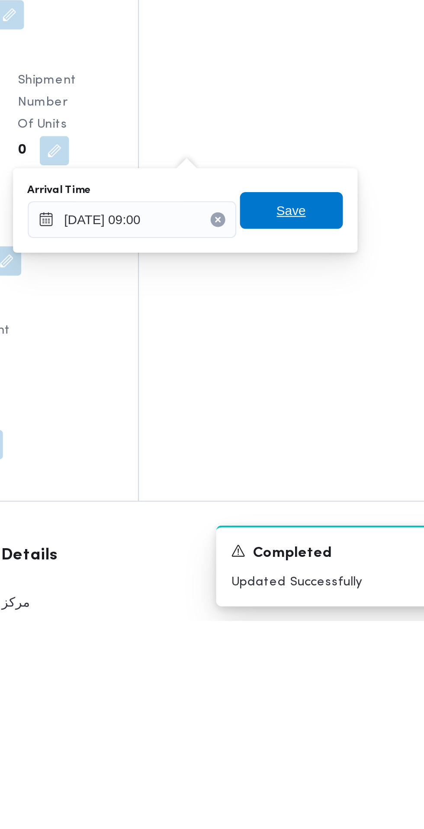
click at [329, 641] on span "Save" at bounding box center [314, 635] width 48 height 17
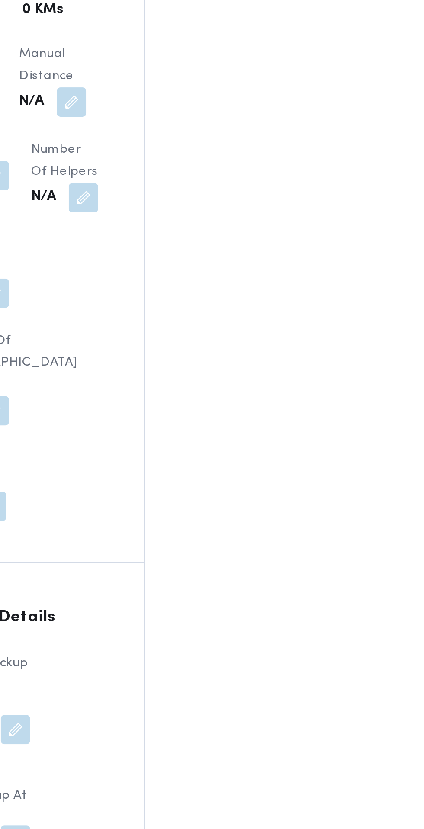
click at [188, 463] on button "button" at bounding box center [181, 470] width 14 height 14
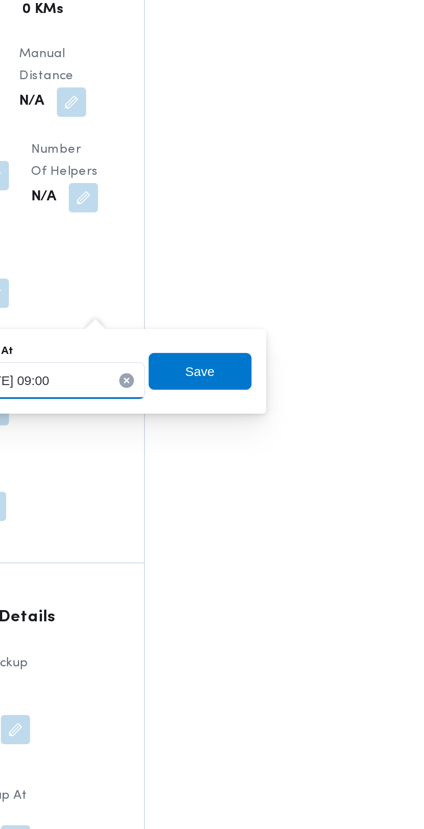
click at [216, 254] on input "[DATE] 09:00" at bounding box center [193, 253] width 98 height 17
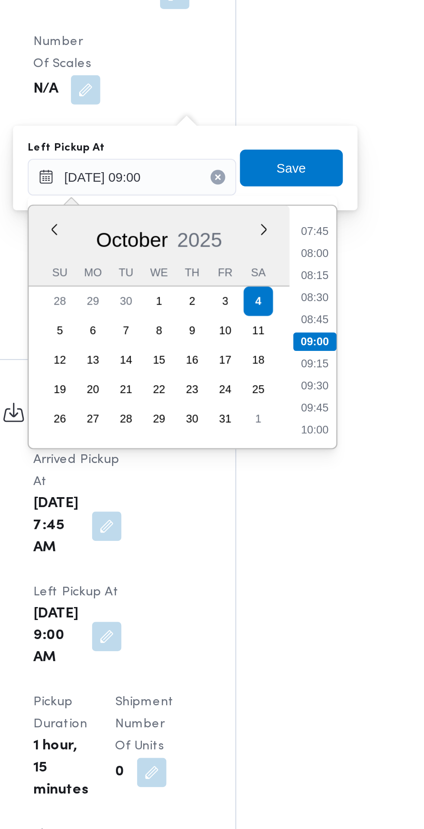
click at [284, 320] on li "08:45" at bounding box center [279, 320] width 20 height 9
type input "[DATE] 09:00"
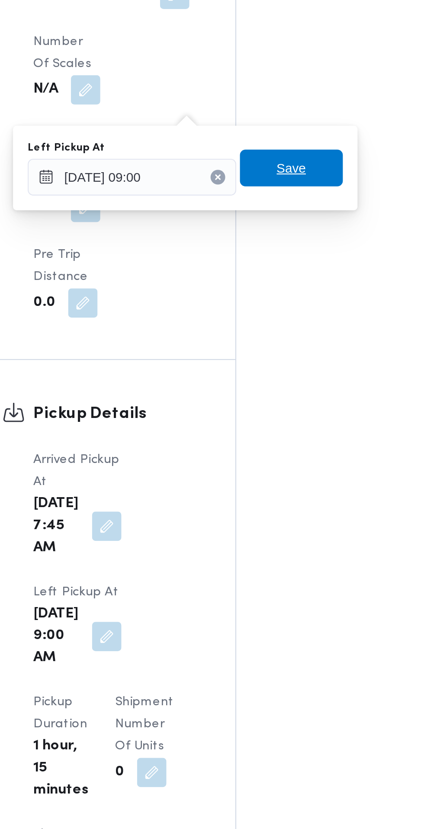
click at [284, 252] on span "Save" at bounding box center [268, 248] width 48 height 17
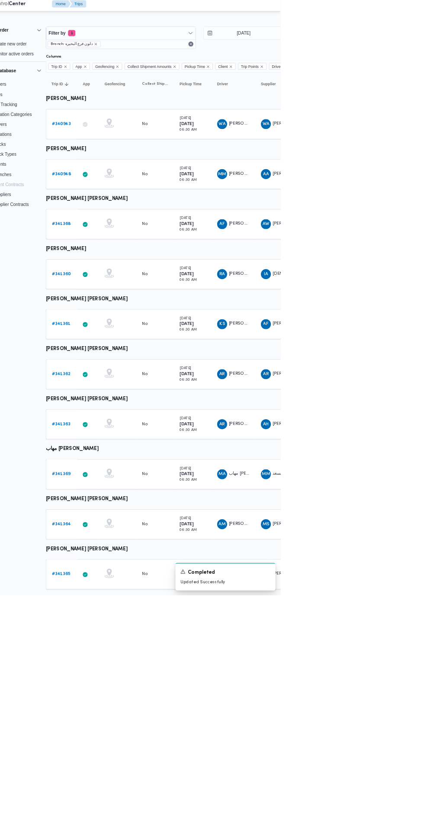
click at [116, 661] on b "# 341369" at bounding box center [120, 661] width 26 height 6
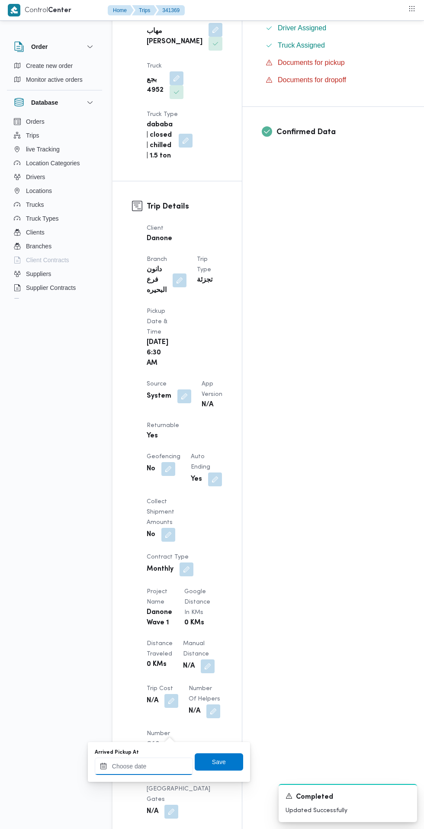
click at [158, 764] on input "Arrived Pickup At" at bounding box center [144, 766] width 98 height 17
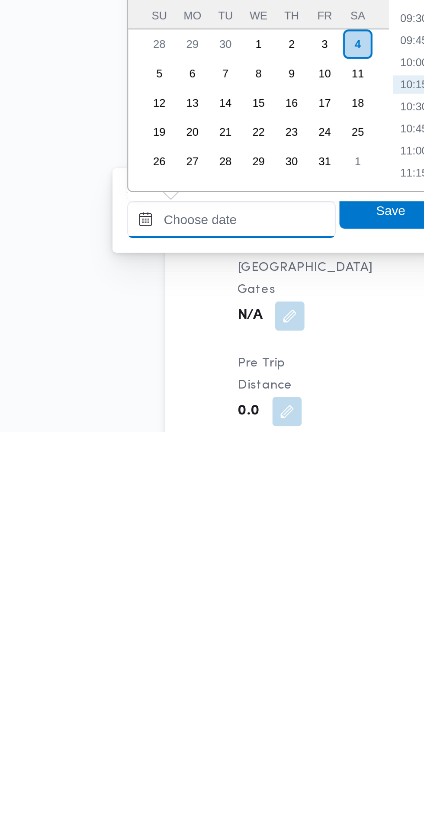
paste input "[DATE] 07:30"
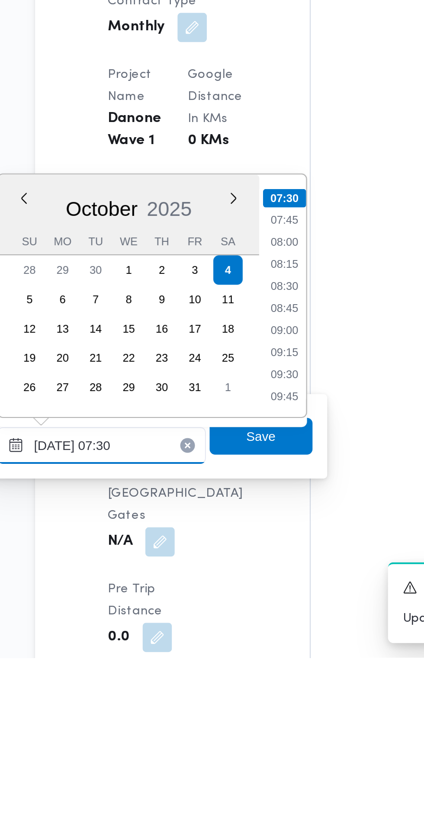
type input "[DATE] 07:30"
click at [236, 609] on li "07:30" at bounding box center [230, 613] width 20 height 9
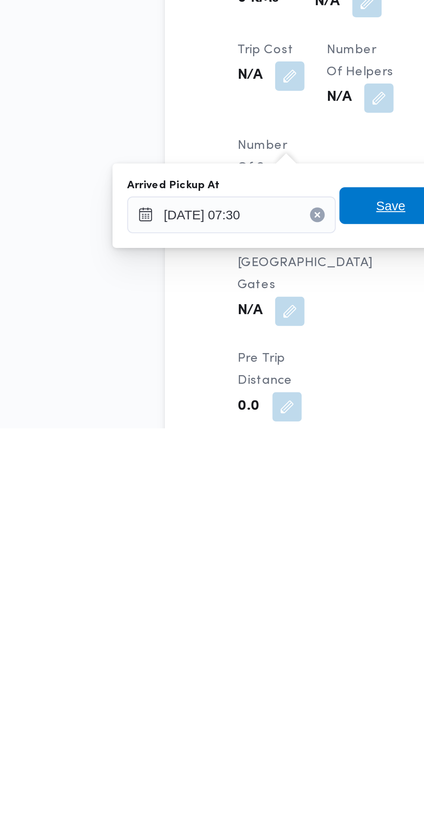
click at [222, 723] on span "Save" at bounding box center [219, 724] width 14 height 10
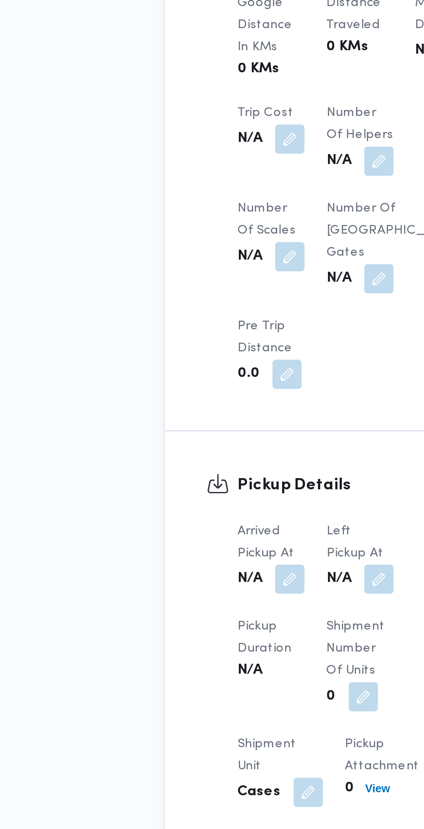
click at [178, 553] on button "button" at bounding box center [171, 560] width 14 height 14
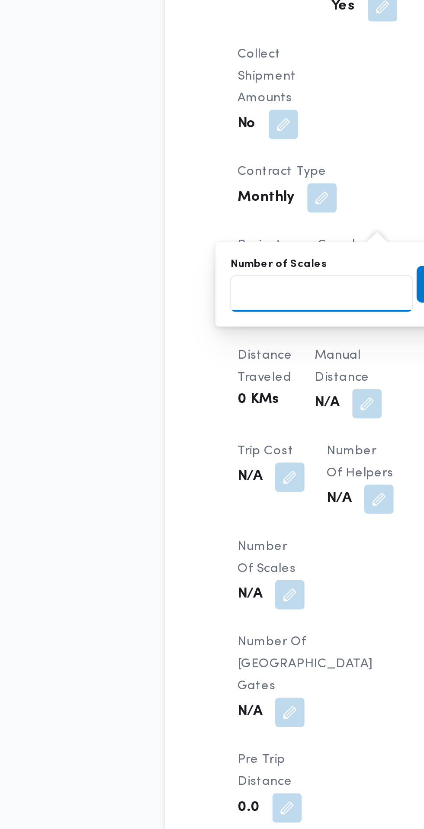
click at [206, 577] on input "Number of Scales" at bounding box center [186, 576] width 86 height 17
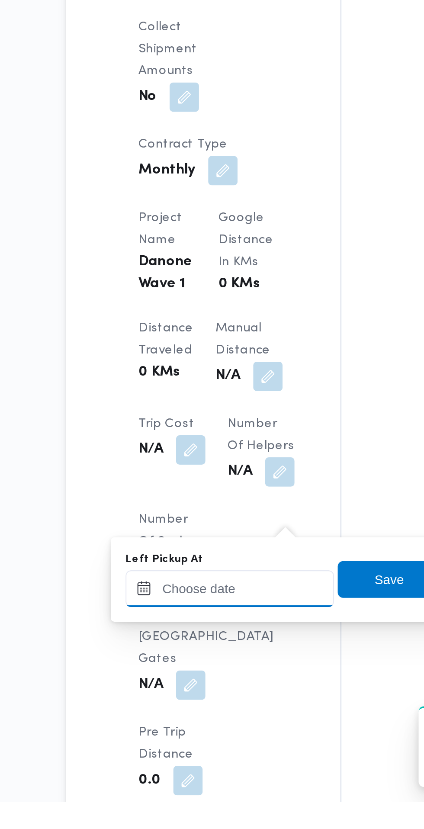
click at [205, 728] on input "Left Pickup At" at bounding box center [190, 728] width 98 height 17
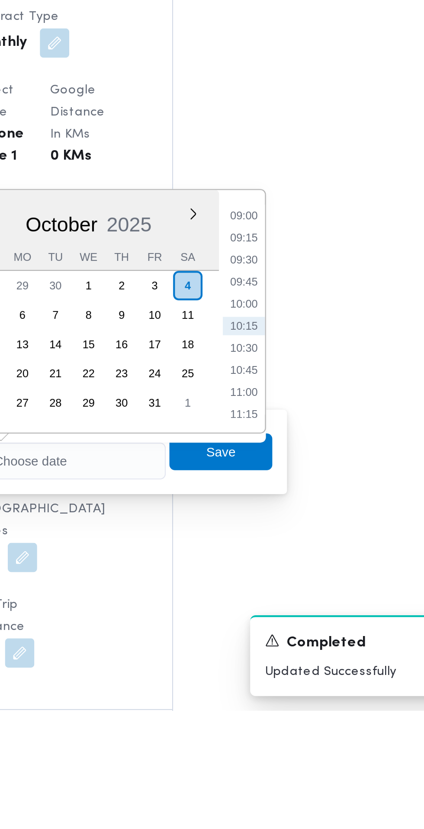
click at [274, 595] on li "09:00" at bounding box center [276, 596] width 20 height 9
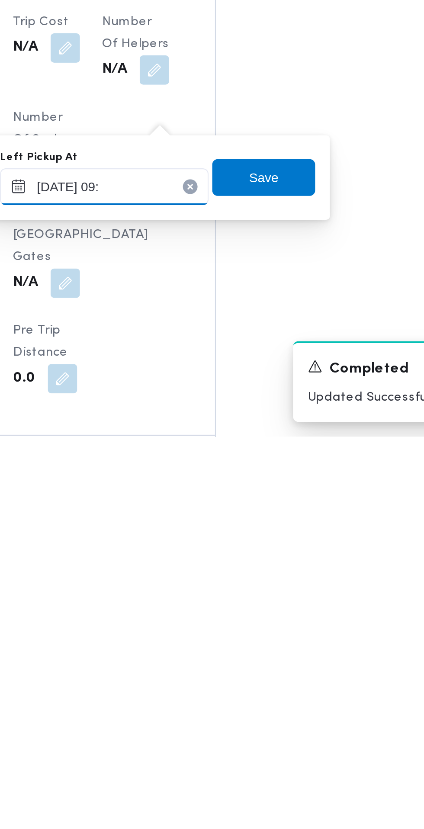
click at [215, 710] on input "[DATE] 09:" at bounding box center [190, 711] width 98 height 17
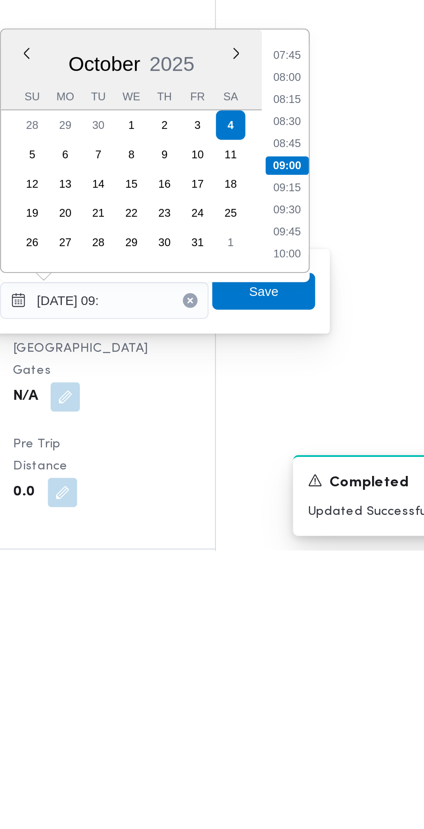
click at [278, 636] on li "08:45" at bounding box center [276, 637] width 20 height 9
type input "[DATE] 08:45"
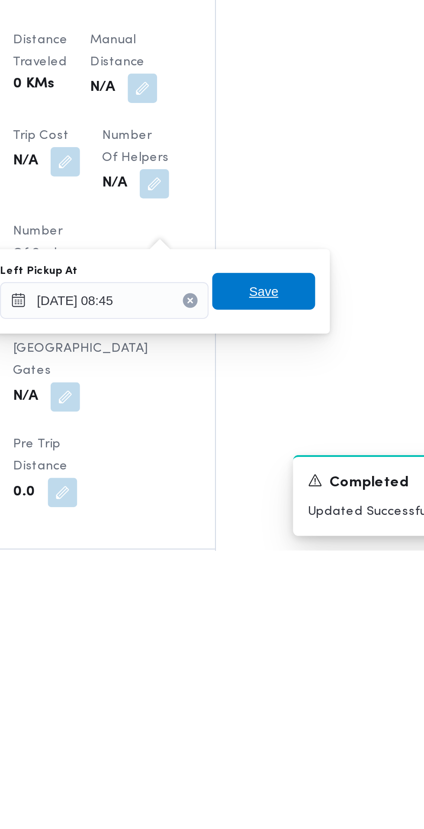
click at [278, 713] on span "Save" at bounding box center [265, 707] width 48 height 17
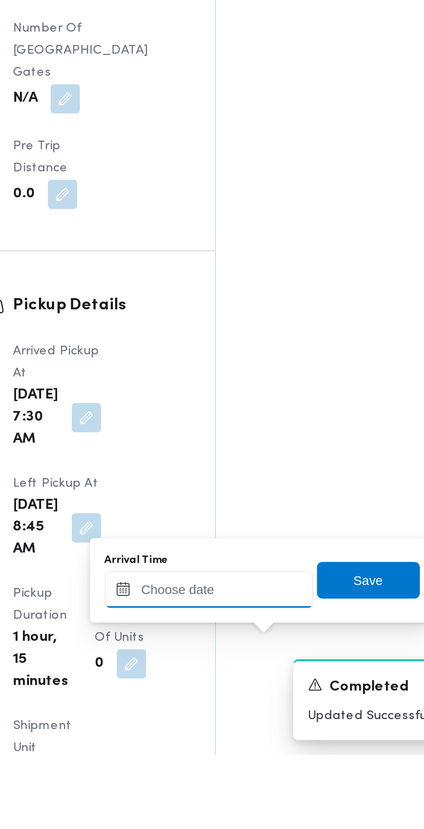
click at [252, 750] on input "Arrival Time" at bounding box center [239, 751] width 98 height 17
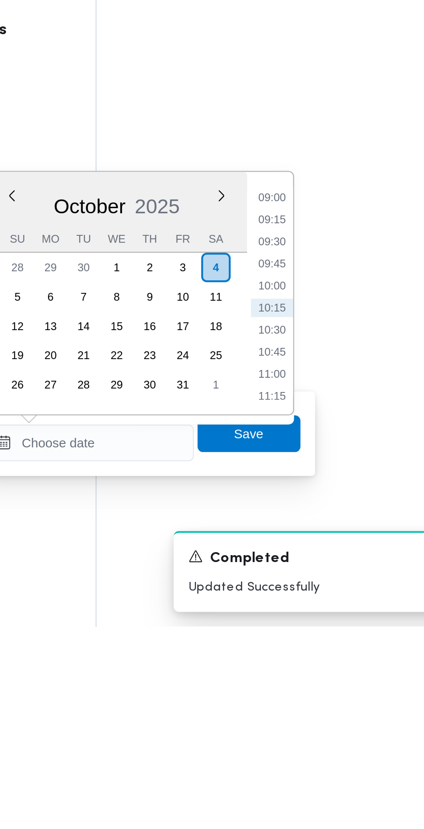
click at [331, 629] on li "09:00" at bounding box center [325, 627] width 20 height 9
type input "[DATE] 09:00"
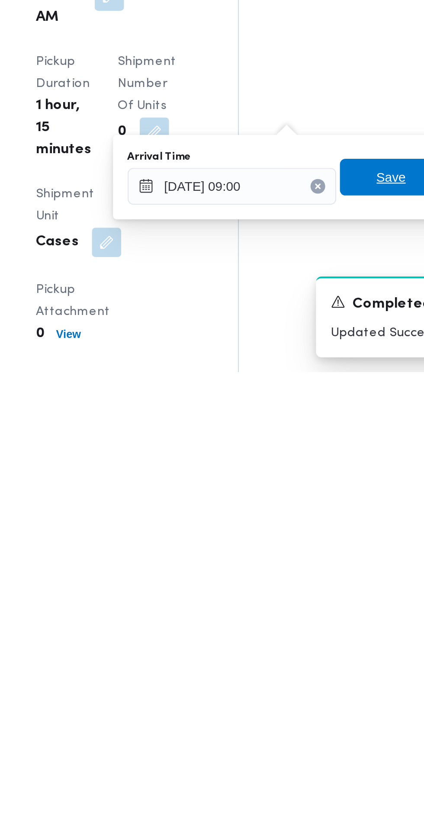
click at [306, 740] on span "Save" at bounding box center [314, 737] width 48 height 17
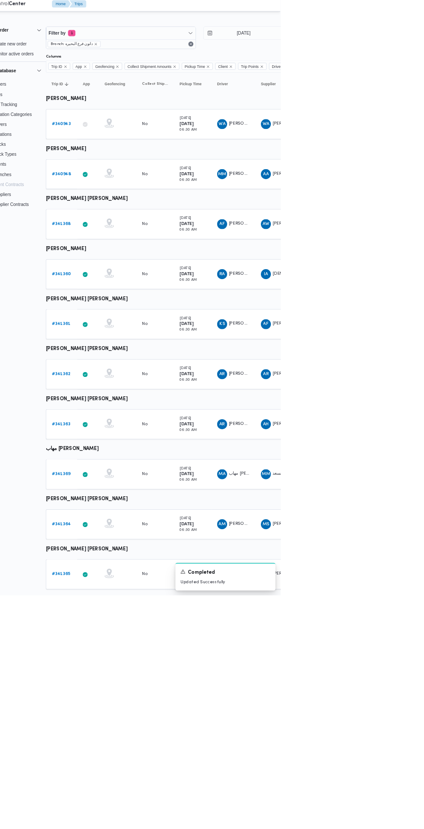
click at [123, 661] on b "# 341369" at bounding box center [120, 661] width 26 height 6
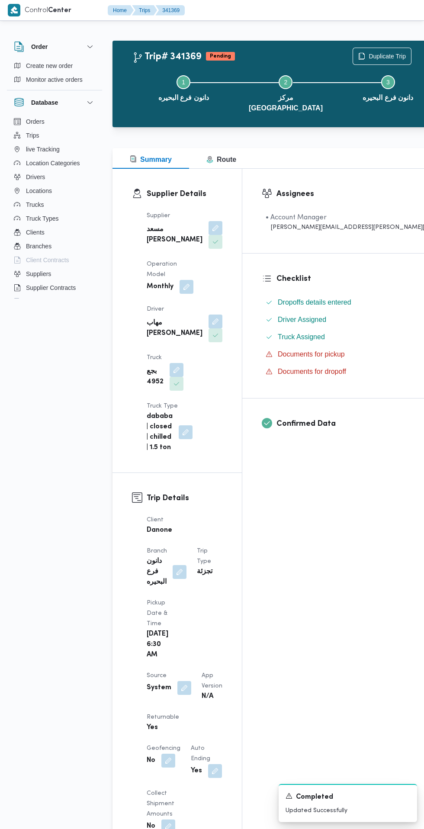
click at [183, 681] on button "button" at bounding box center [184, 688] width 14 height 14
click at [177, 606] on label "Is the trip operated through the driver app?" at bounding box center [160, 607] width 139 height 10
checkbox input "false"
click at [249, 607] on span "Save" at bounding box center [256, 607] width 14 height 10
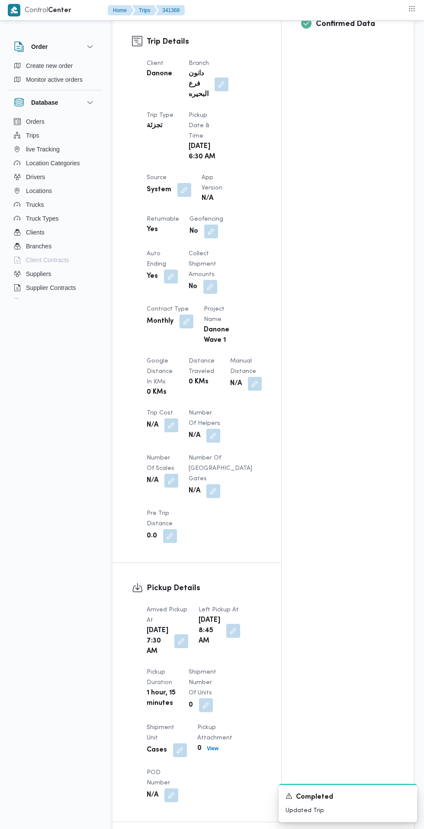
scroll to position [438, 0]
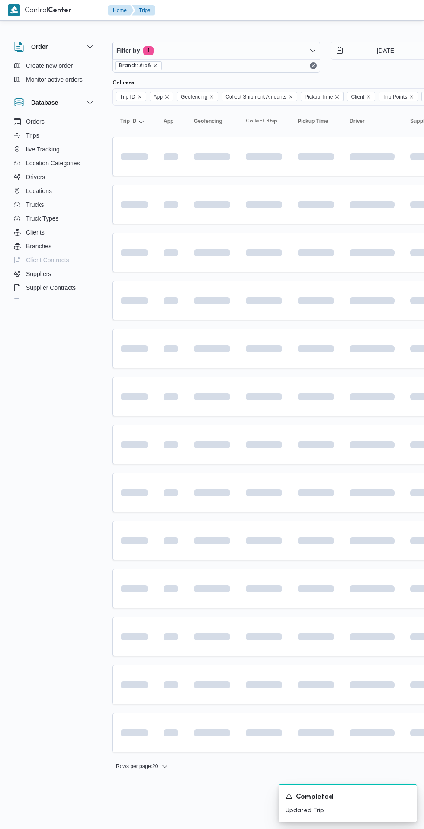
scroll to position [0, 13]
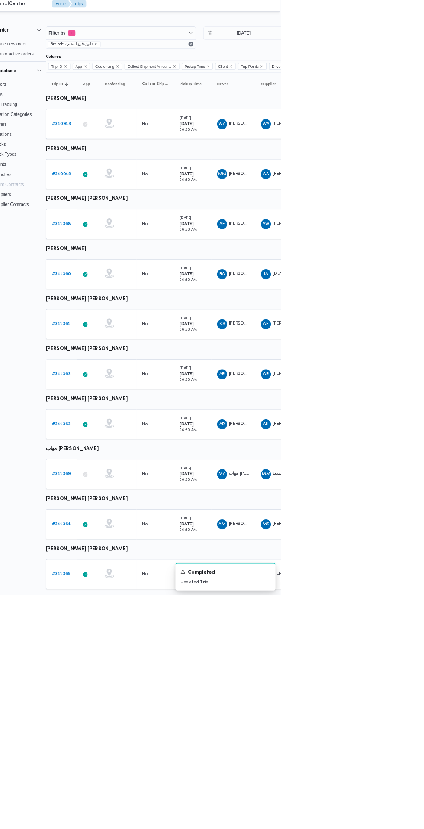
click at [120, 729] on b "# 341364" at bounding box center [120, 731] width 26 height 6
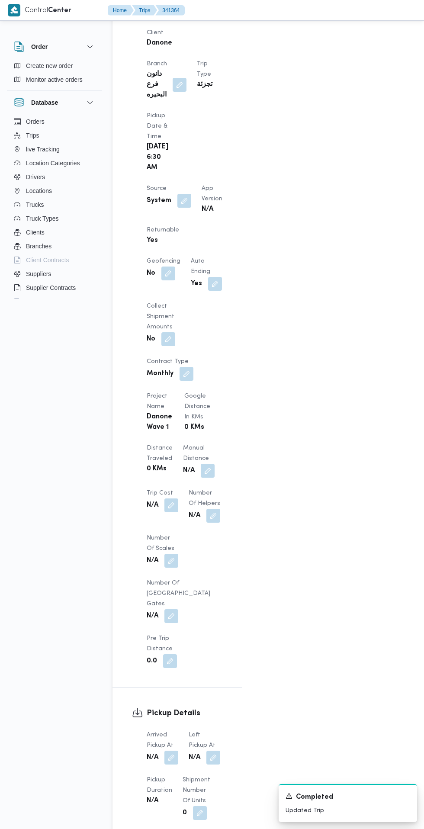
scroll to position [492, 0]
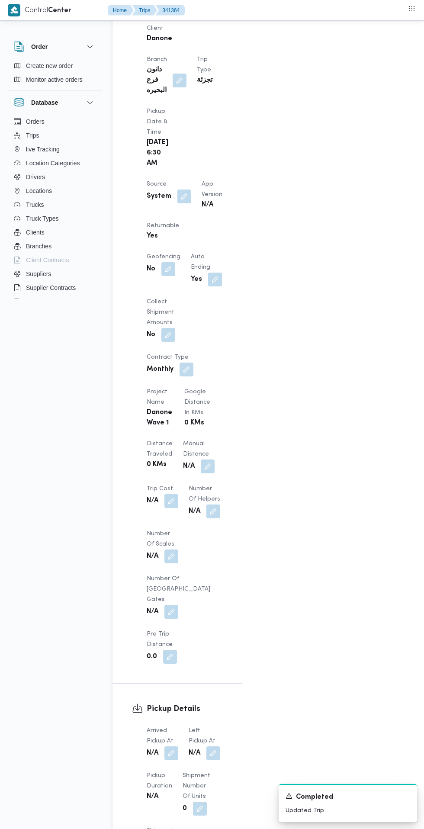
click at [168, 747] on button "button" at bounding box center [171, 754] width 14 height 14
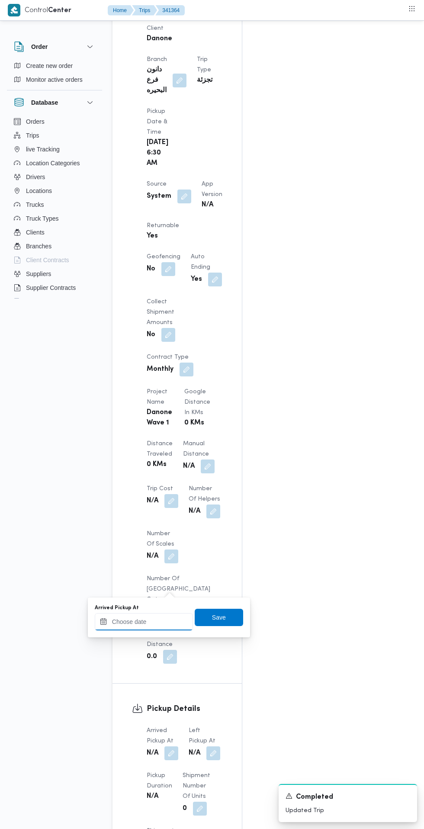
click at [157, 621] on input "Arrived Pickup At" at bounding box center [144, 621] width 98 height 17
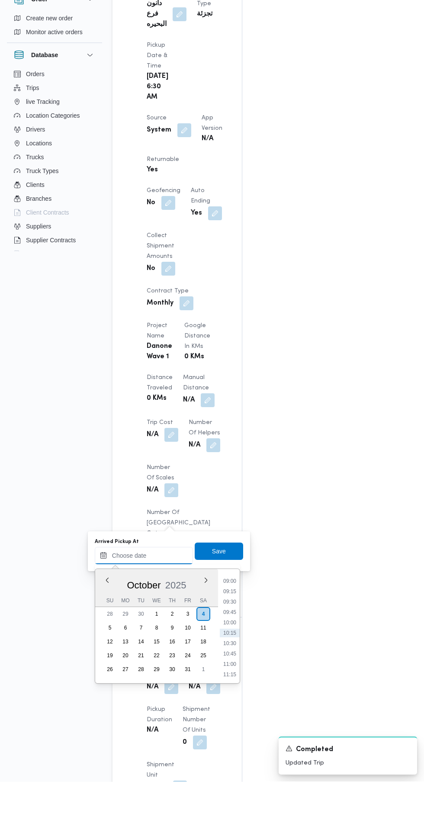
scroll to position [510, 0]
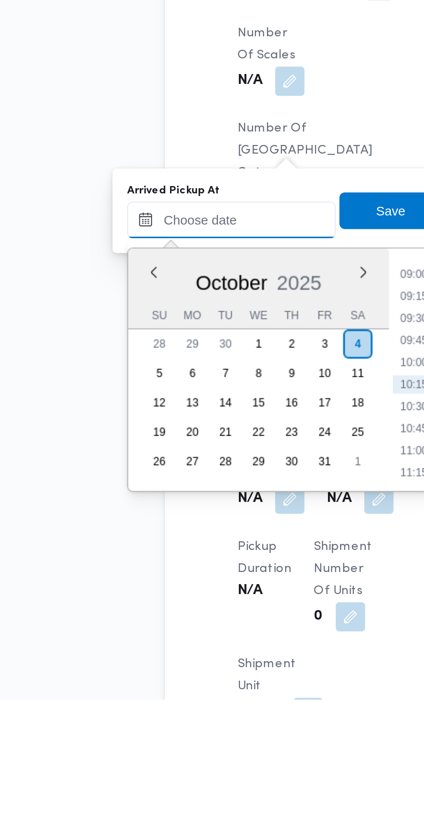
click at [158, 603] on input "Arrived Pickup At" at bounding box center [144, 603] width 98 height 17
paste input "[DATE] 07:30"
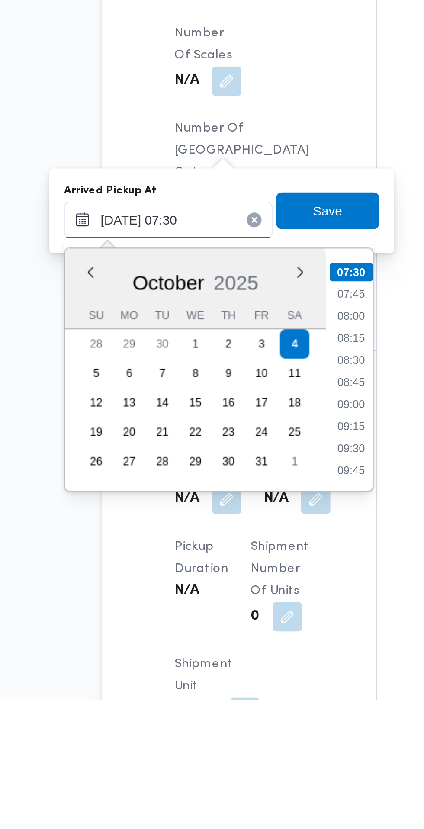
type input "[DATE] 07:30"
click at [229, 629] on li "07:30" at bounding box center [230, 628] width 20 height 9
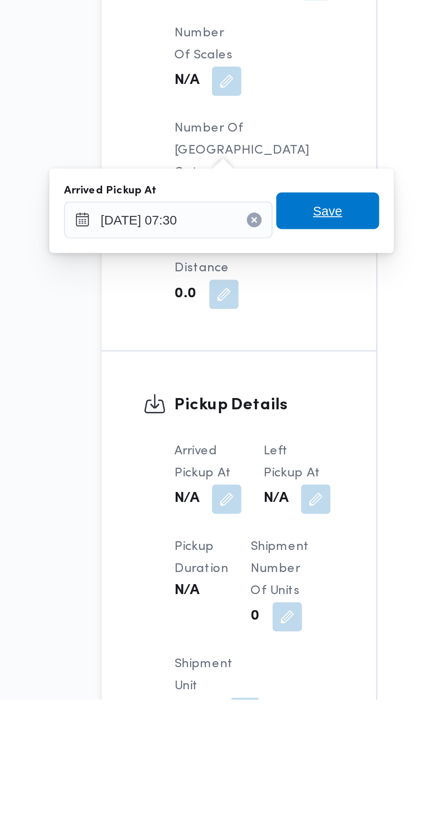
click at [226, 600] on span "Save" at bounding box center [219, 599] width 14 height 10
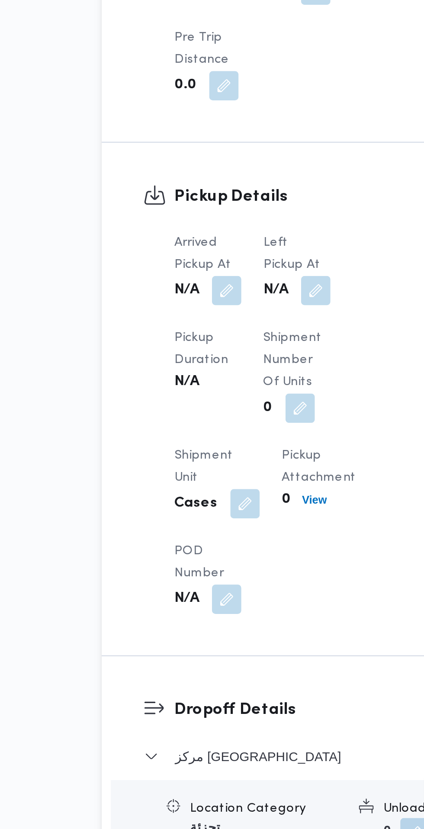
click at [216, 506] on div "Pickup Details Arrived Pickup At N/A Left Pickup At N/A Pickup Duration N/A Shi…" at bounding box center [197, 627] width 169 height 242
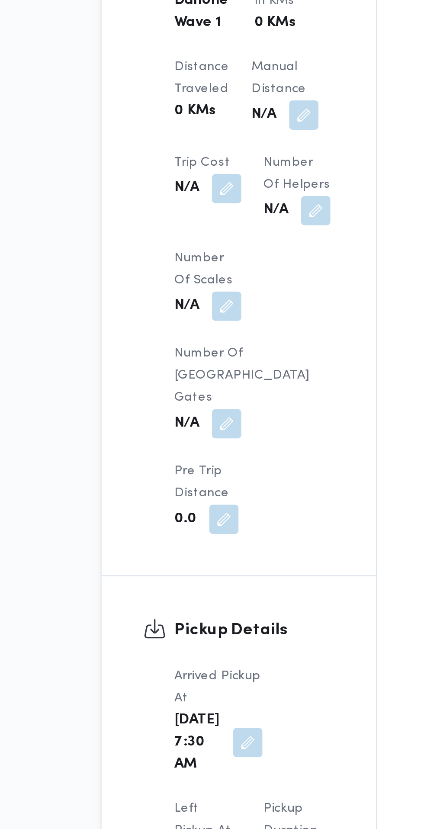
scroll to position [510, 0]
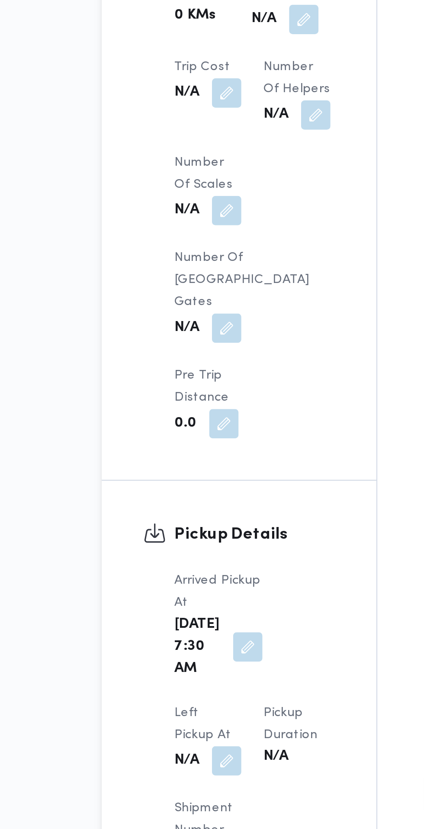
click at [178, 790] on button "button" at bounding box center [171, 797] width 14 height 14
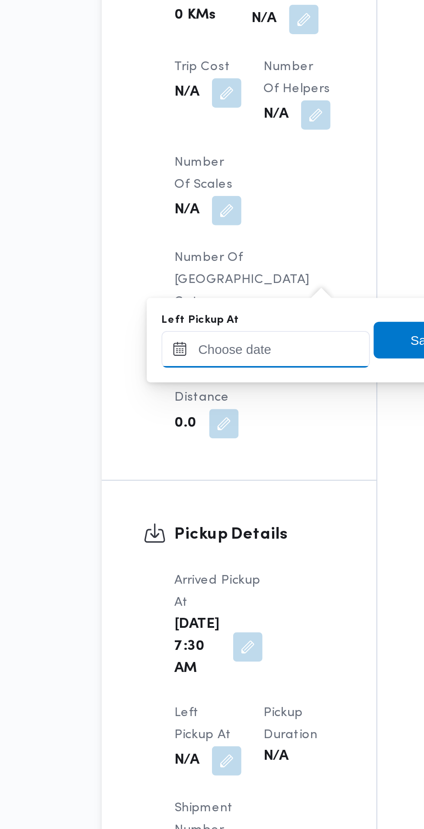
click at [197, 602] on input "Left Pickup At" at bounding box center [190, 603] width 98 height 17
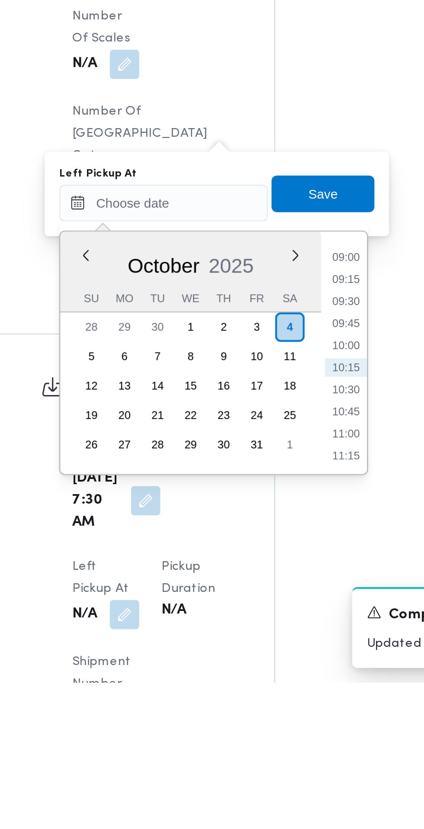
click at [277, 632] on li "09:00" at bounding box center [276, 629] width 20 height 9
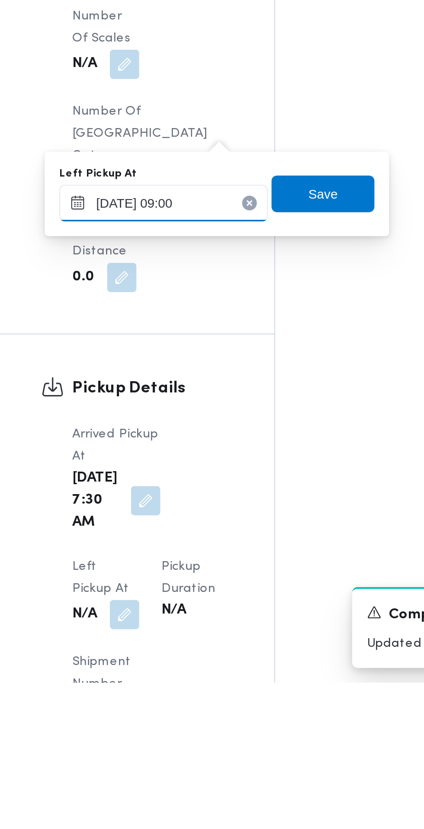
click at [220, 602] on input "[DATE] 09:00" at bounding box center [190, 603] width 98 height 17
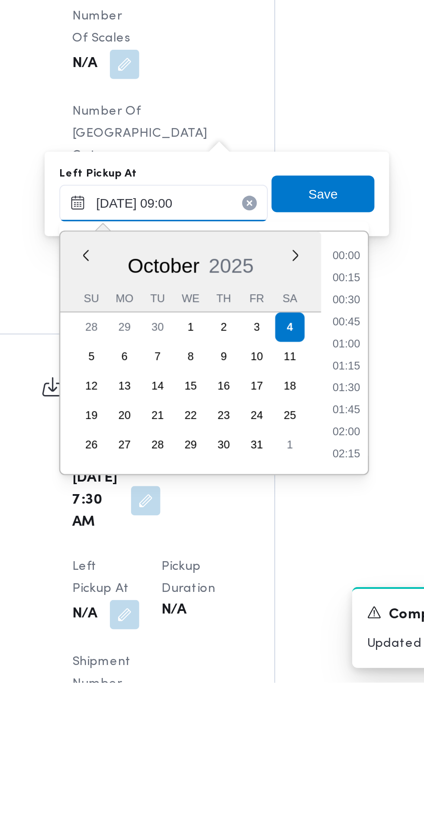
scroll to position [321, 0]
click at [280, 671] on li "08:45" at bounding box center [276, 670] width 20 height 9
type input "[DATE] 08:45"
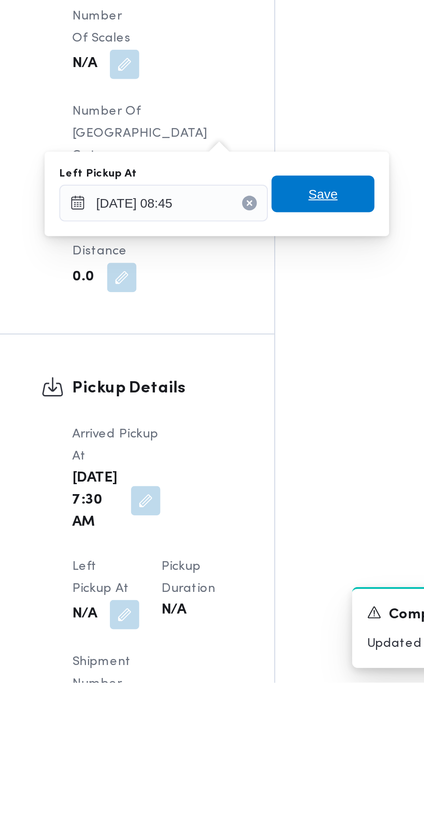
click at [277, 597] on span "Save" at bounding box center [265, 598] width 48 height 17
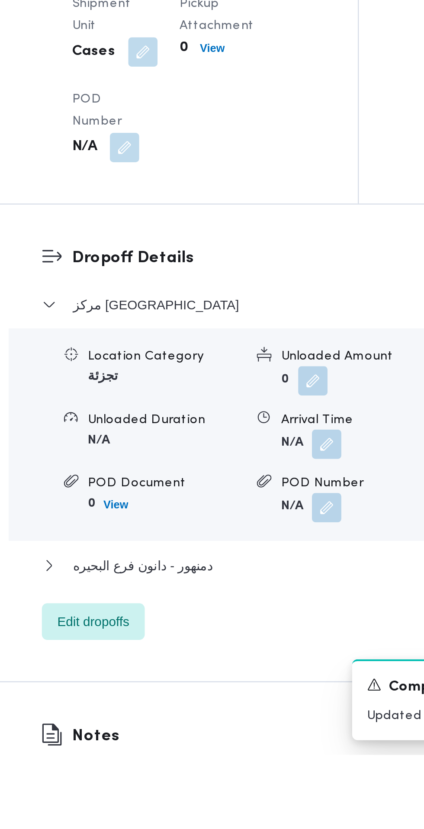
scroll to position [706, 0]
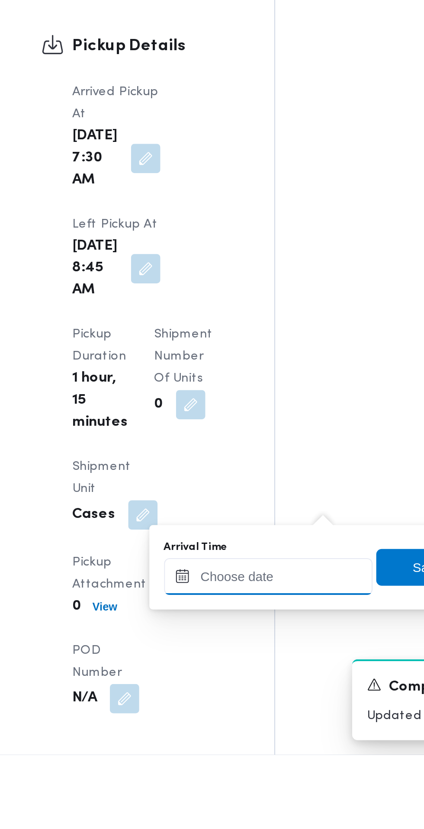
click at [246, 743] on input "Arrival Time" at bounding box center [239, 745] width 98 height 17
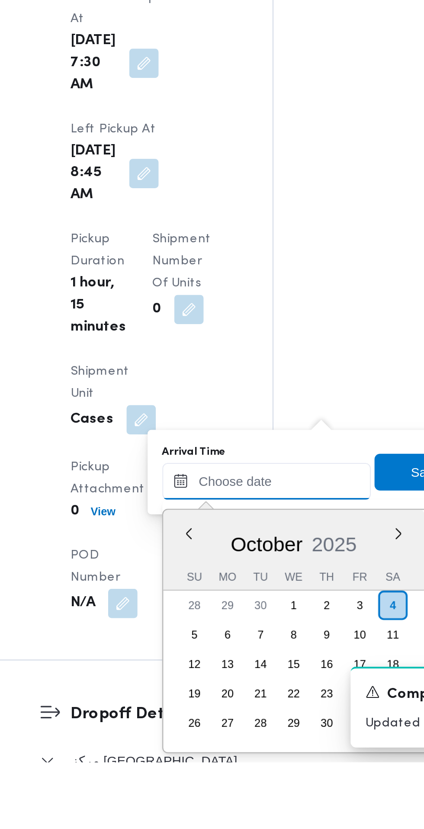
scroll to position [754, 0]
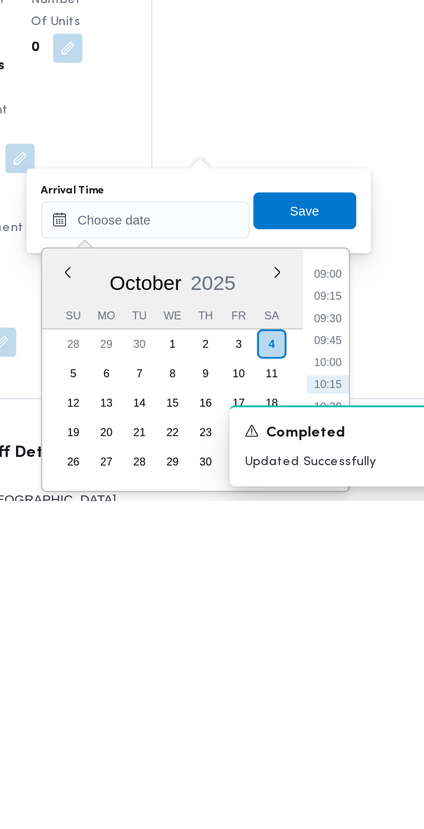
click at [329, 723] on li "09:00" at bounding box center [325, 722] width 20 height 9
type input "[DATE] 09:00"
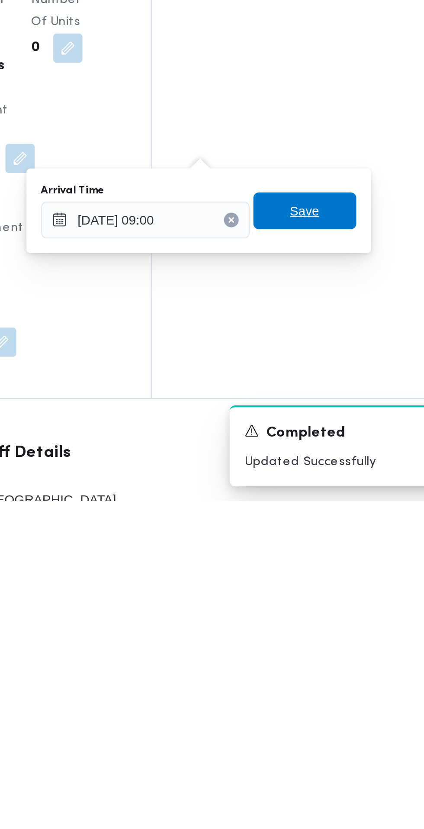
click at [330, 691] on span "Save" at bounding box center [314, 692] width 48 height 17
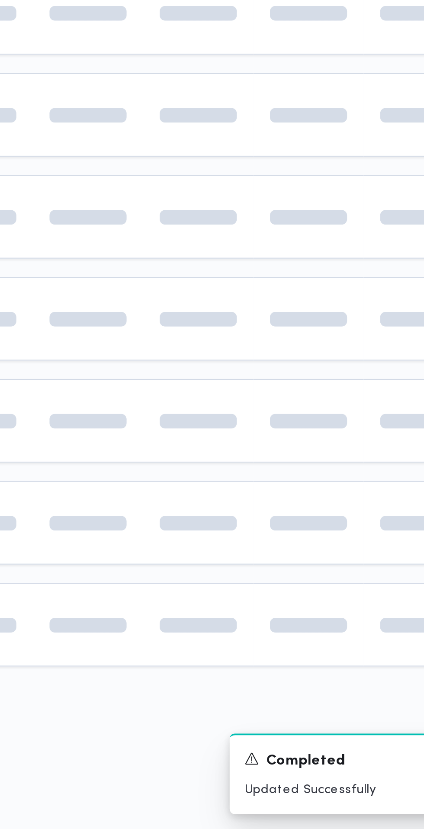
scroll to position [0, 13]
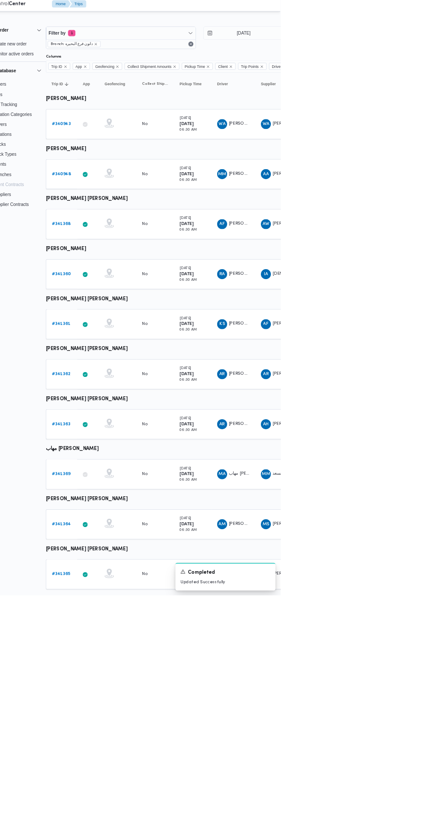
click at [120, 799] on b "# 341365" at bounding box center [120, 800] width 26 height 6
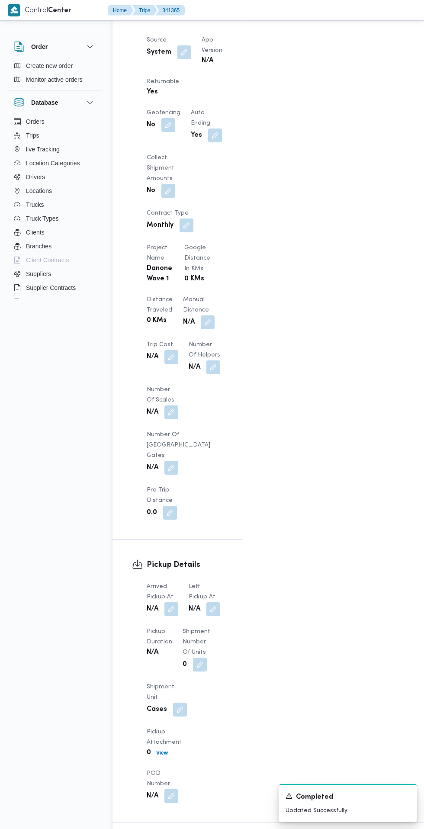
scroll to position [635, 0]
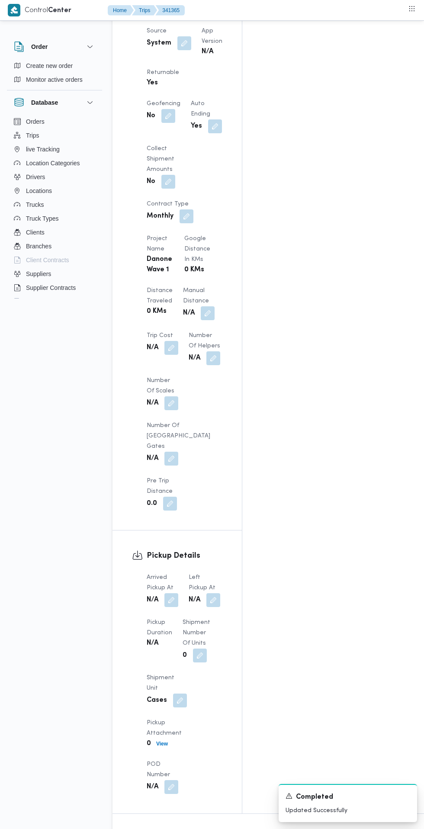
click at [172, 593] on button "button" at bounding box center [171, 600] width 14 height 14
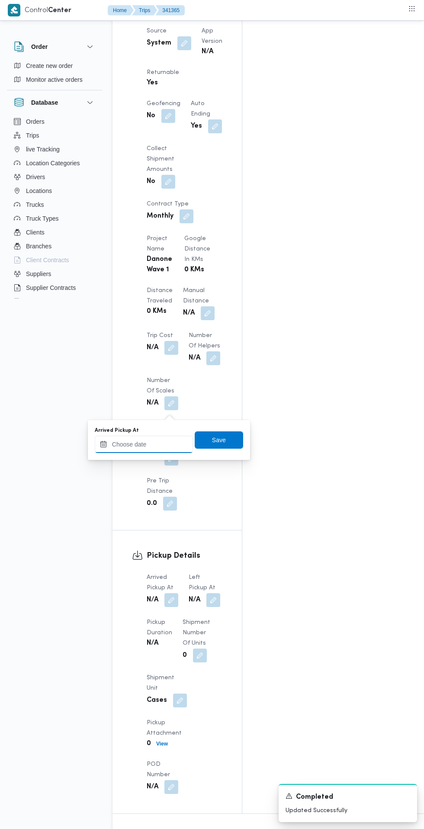
click at [155, 444] on input "Arrived Pickup At" at bounding box center [144, 444] width 98 height 17
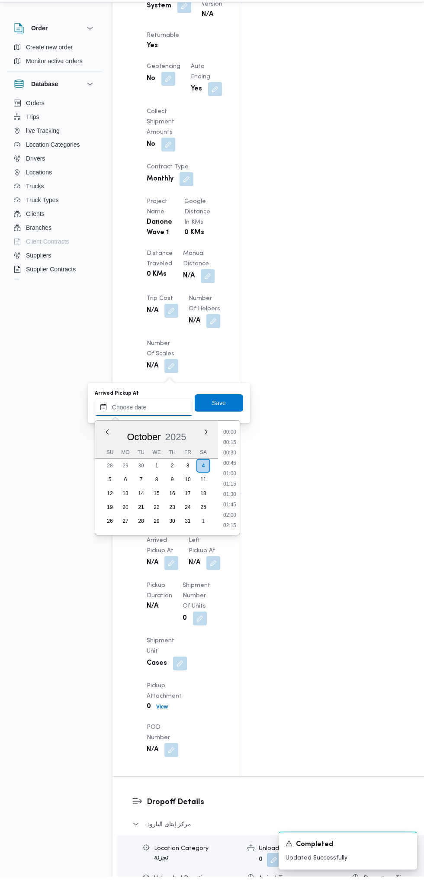
scroll to position [373, 0]
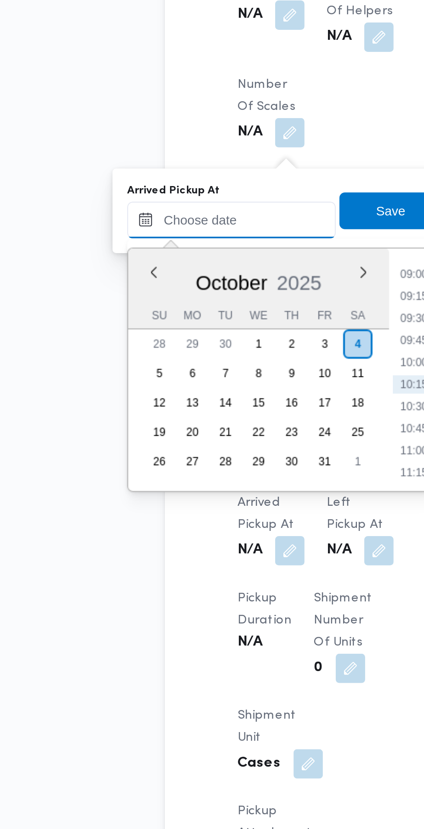
paste input "[DATE] 07:30"
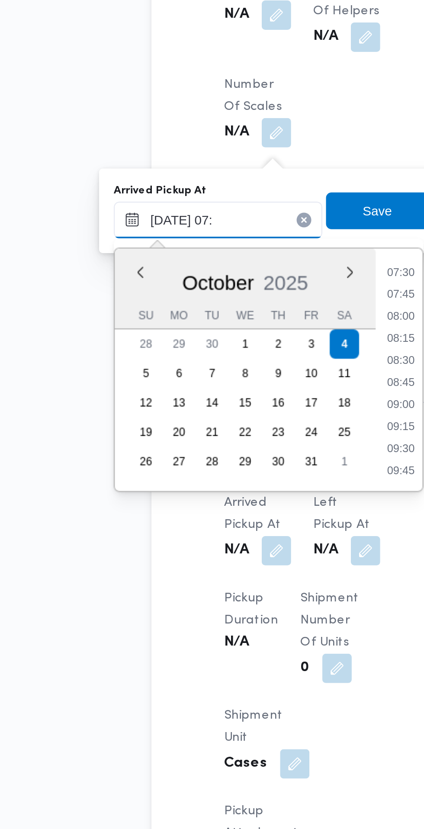
scroll to position [291, 0]
click at [229, 450] on li "07:00" at bounding box center [230, 450] width 20 height 9
type input "[DATE] 07:00"
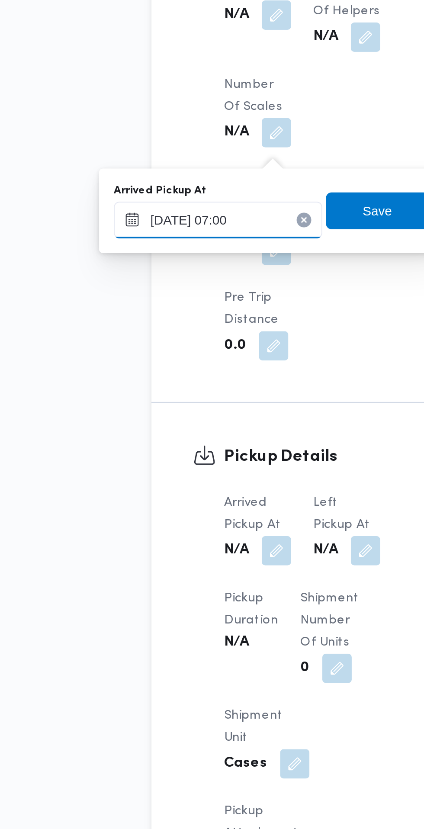
click at [168, 425] on input "[DATE] 07:00" at bounding box center [144, 425] width 98 height 17
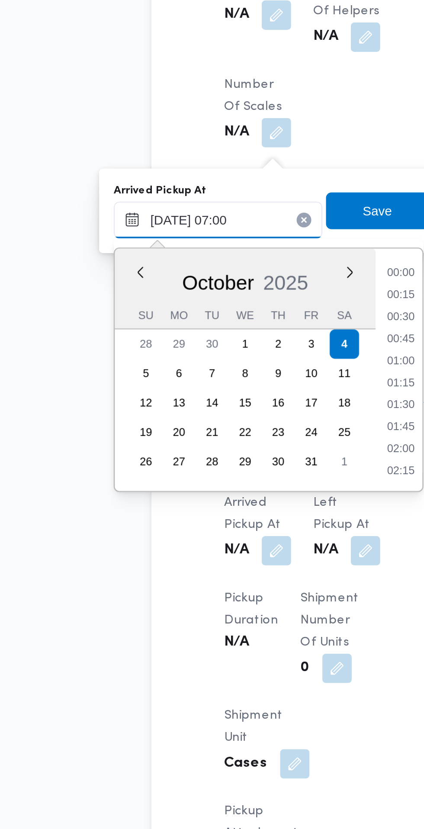
scroll to position [238, 0]
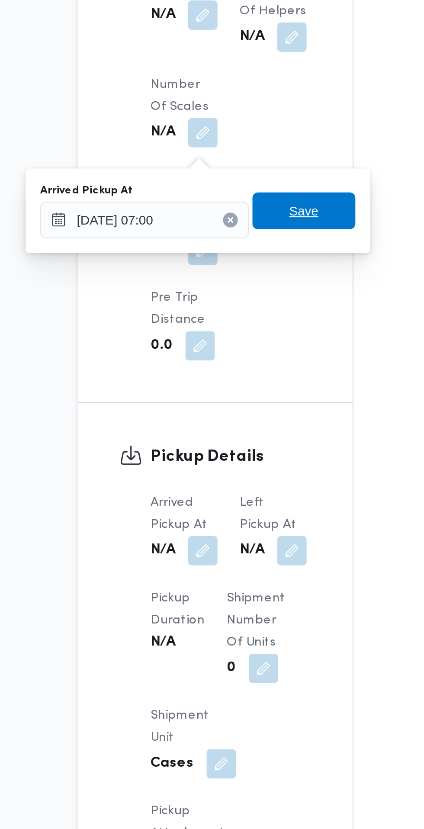
click at [231, 425] on span "Save" at bounding box center [219, 421] width 48 height 17
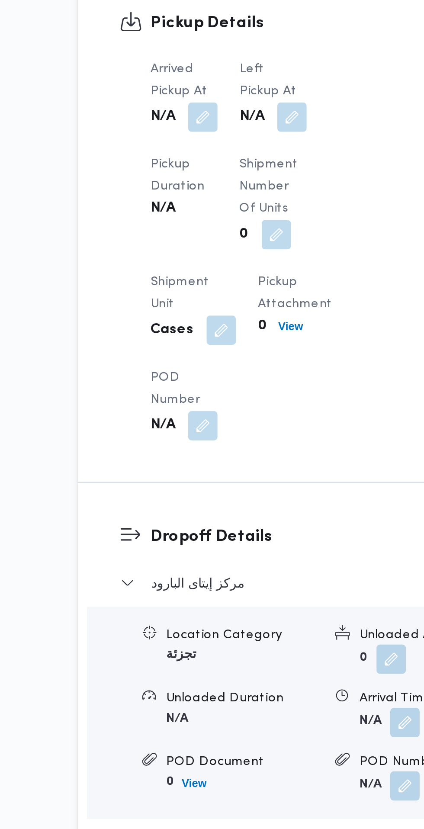
click at [219, 384] on button "button" at bounding box center [213, 378] width 14 height 14
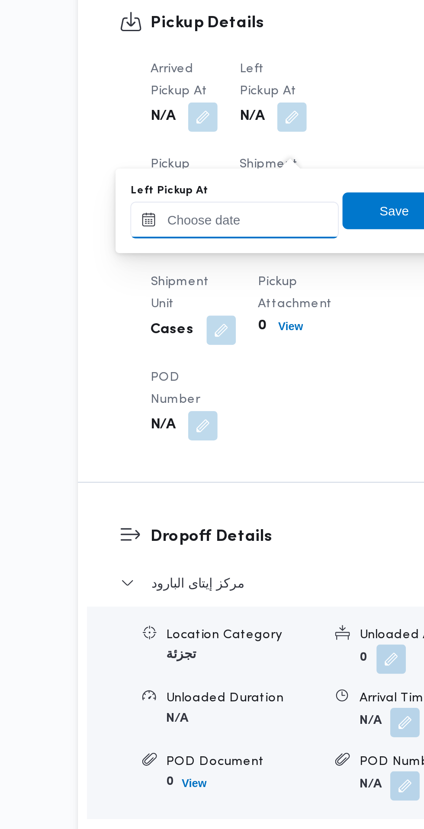
click at [203, 425] on input "Left Pickup At" at bounding box center [186, 425] width 98 height 17
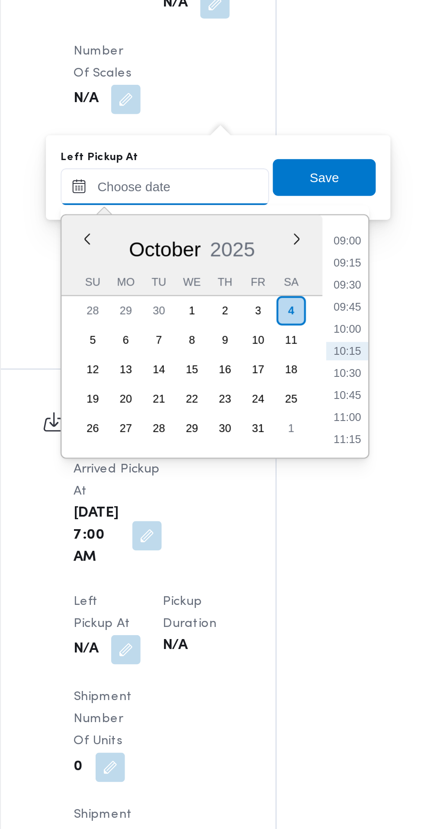
scroll to position [653, 0]
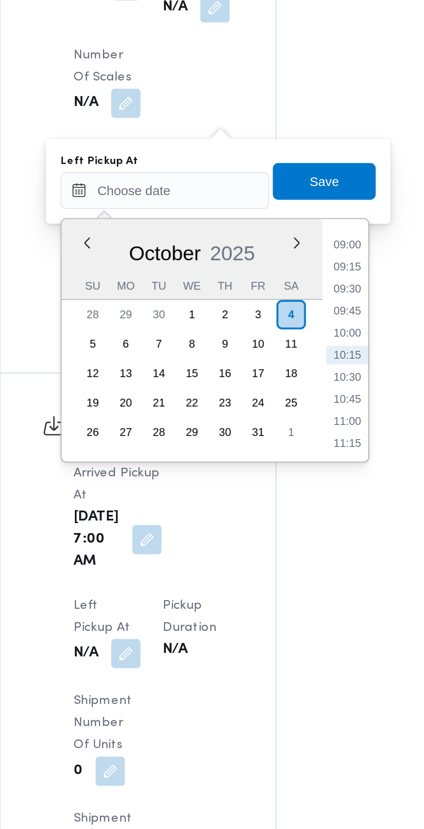
click at [277, 452] on li "09:00" at bounding box center [276, 451] width 20 height 9
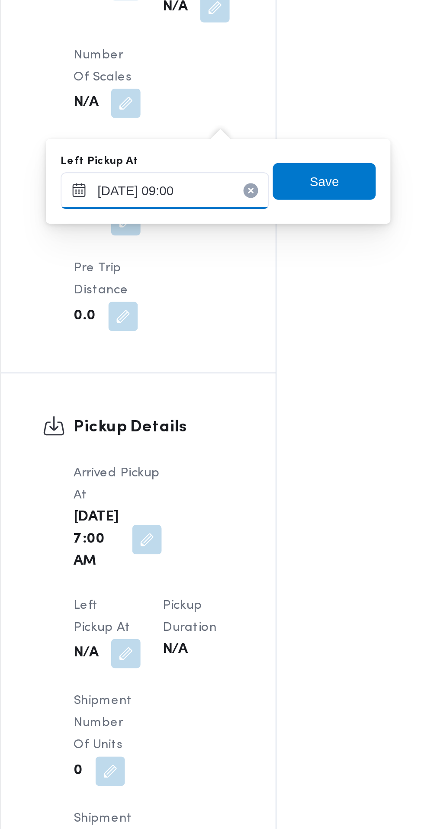
click at [212, 429] on input "[DATE] 09:00" at bounding box center [190, 425] width 98 height 17
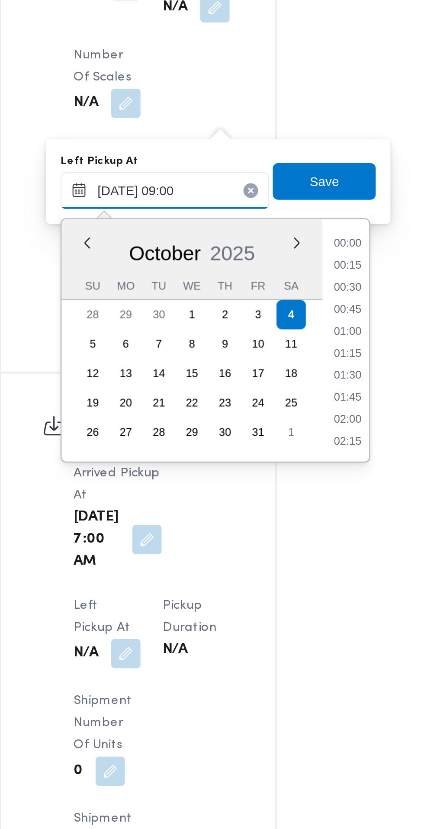
scroll to position [321, 0]
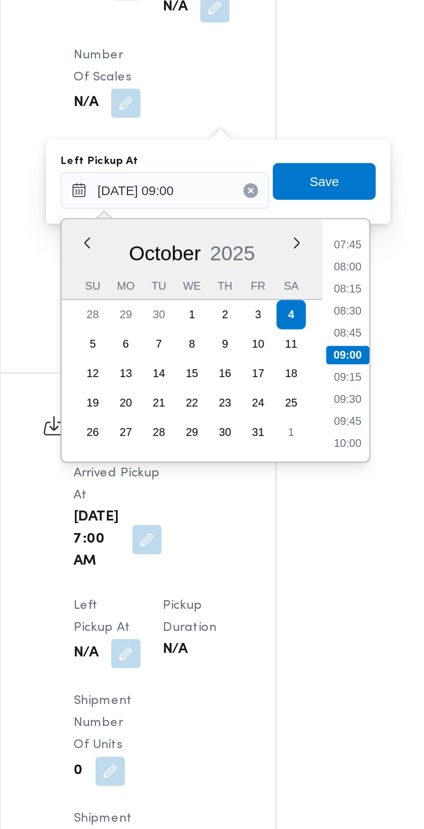
click at [283, 495] on li "08:45" at bounding box center [276, 493] width 20 height 9
type input "[DATE] 08:45"
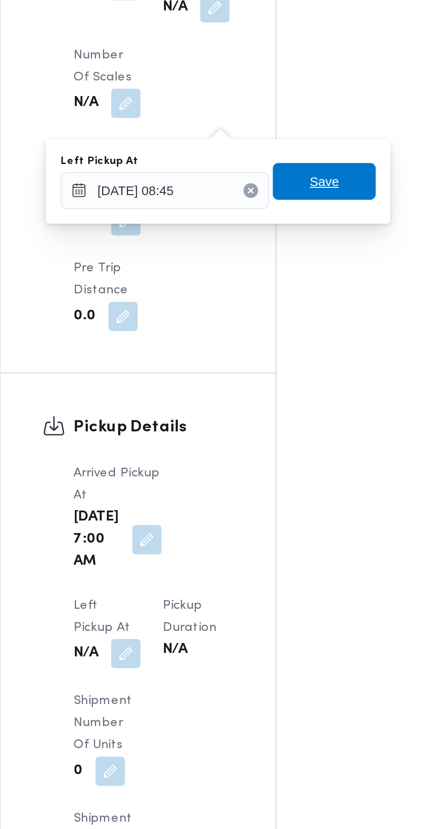
click at [276, 421] on span "Save" at bounding box center [265, 421] width 48 height 17
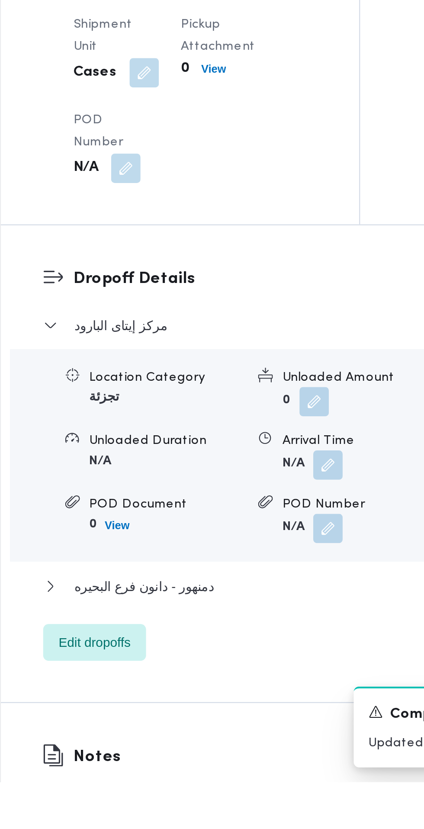
scroll to position [653, 0]
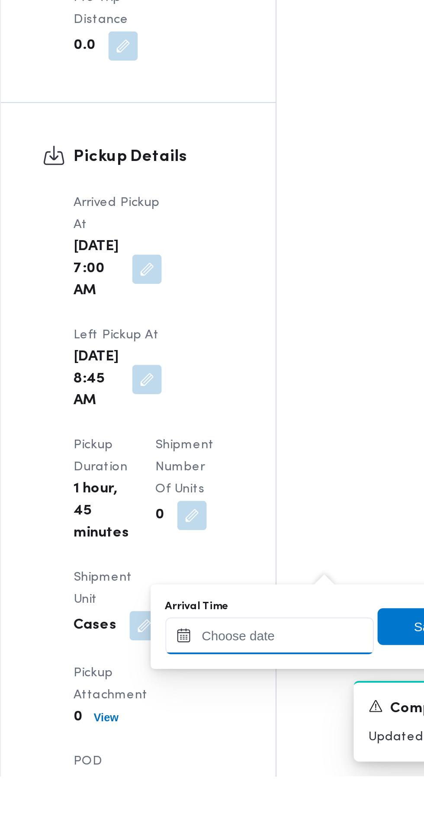
click at [239, 763] on input "Arrival Time" at bounding box center [239, 762] width 98 height 17
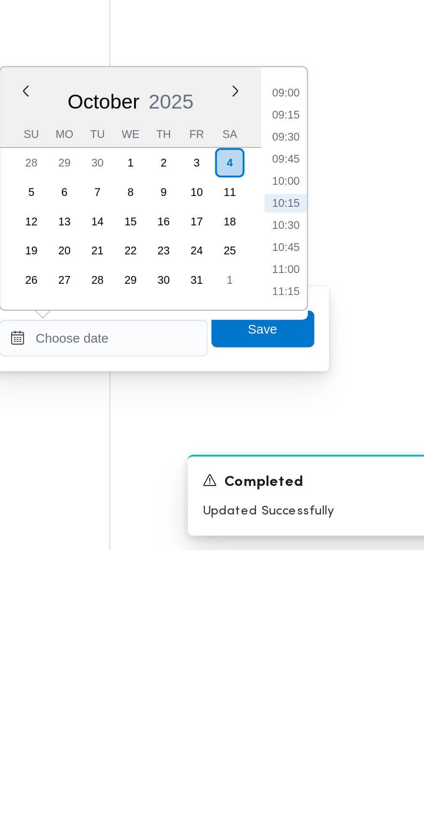
click at [328, 635] on li "09:30" at bounding box center [325, 634] width 20 height 9
type input "[DATE] 09:30"
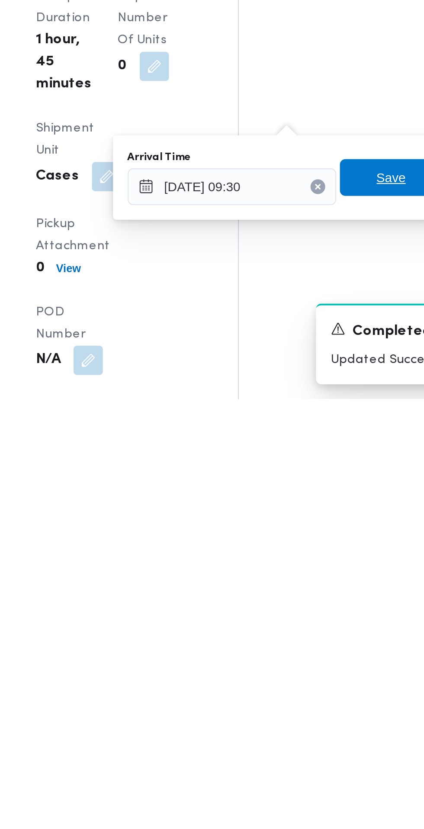
click at [311, 725] on span "Save" at bounding box center [314, 725] width 14 height 10
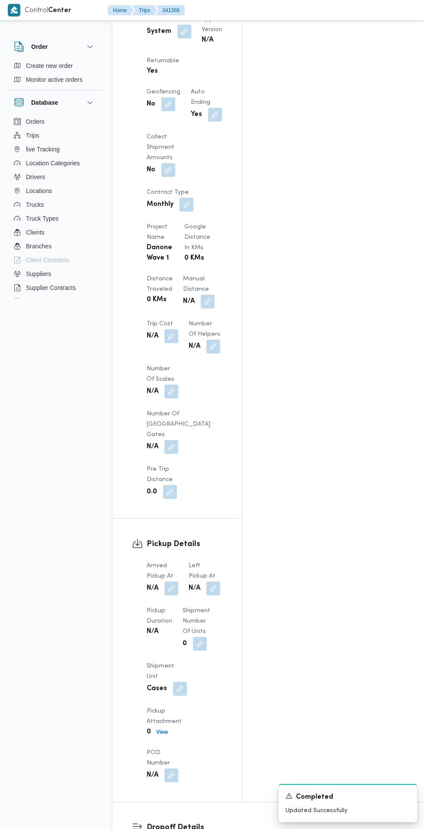
scroll to position [675, 0]
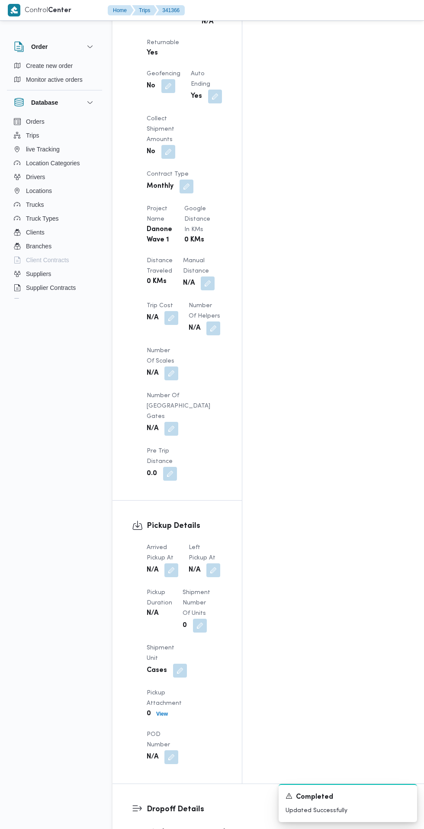
click at [172, 564] on button "button" at bounding box center [171, 571] width 14 height 14
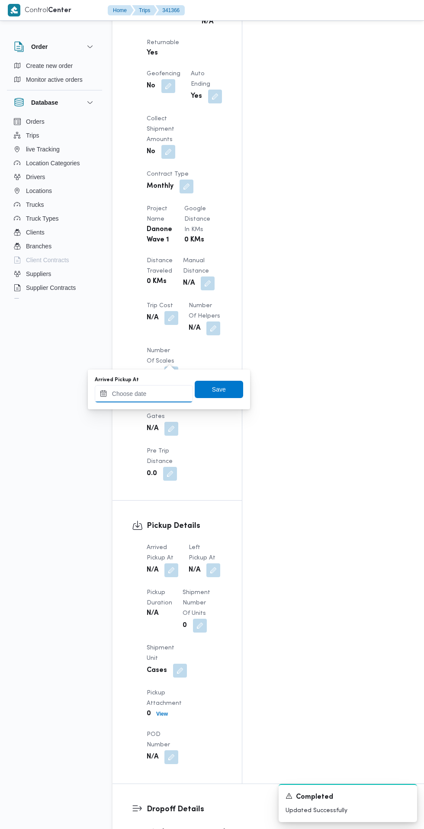
click at [157, 394] on input "Arrived Pickup At" at bounding box center [144, 393] width 98 height 17
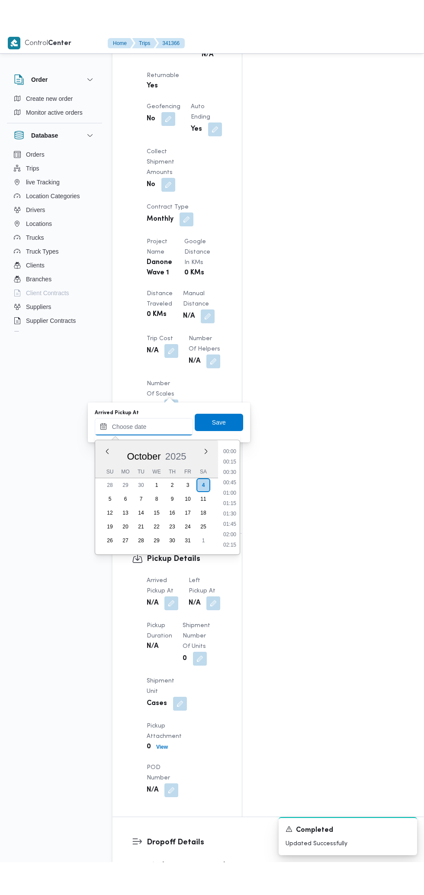
scroll to position [700, 0]
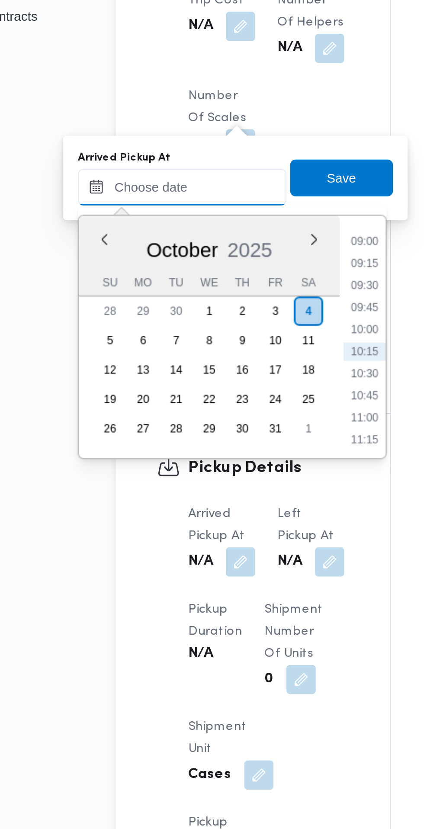
paste input "[DATE] 07:30"
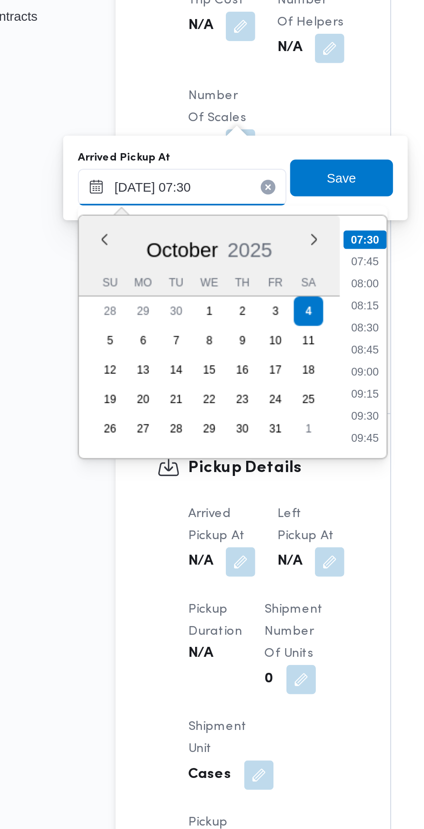
type input "[DATE] 07:30"
click at [233, 393] on li "07:30" at bounding box center [230, 393] width 20 height 9
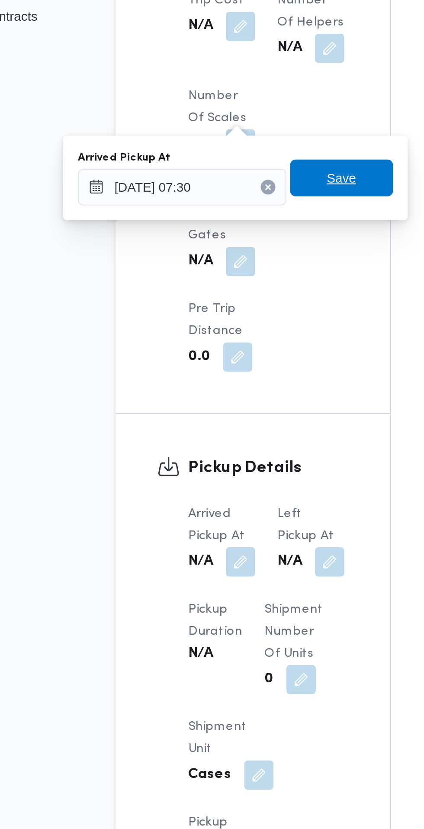
click at [230, 364] on span "Save" at bounding box center [219, 363] width 48 height 17
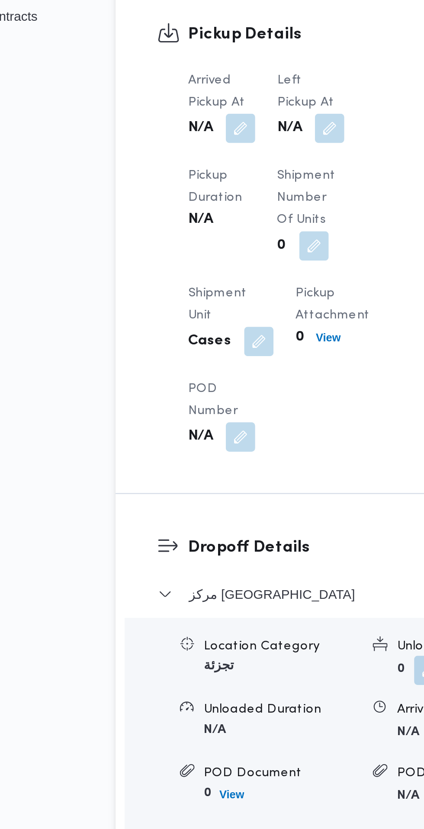
click at [220, 336] on button "button" at bounding box center [213, 341] width 14 height 14
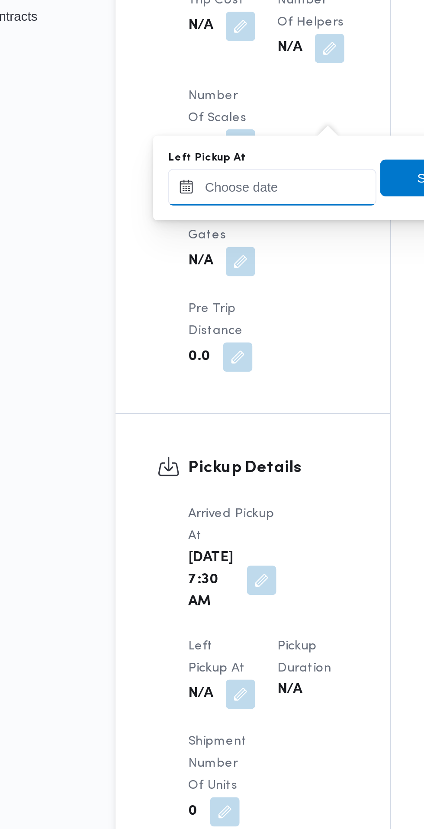
click at [199, 365] on input "Left Pickup At" at bounding box center [186, 368] width 98 height 17
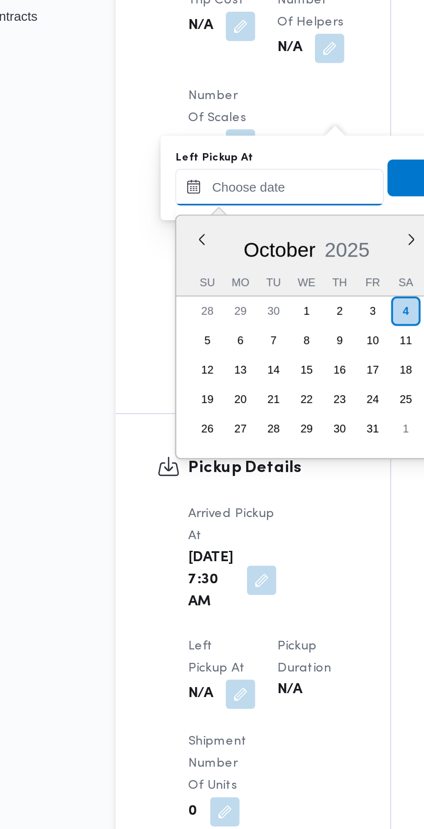
scroll to position [373, 0]
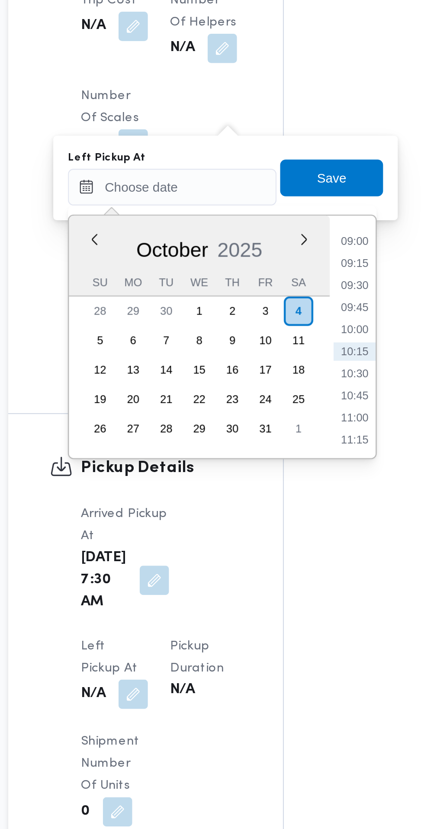
click at [276, 393] on li "09:00" at bounding box center [276, 394] width 20 height 9
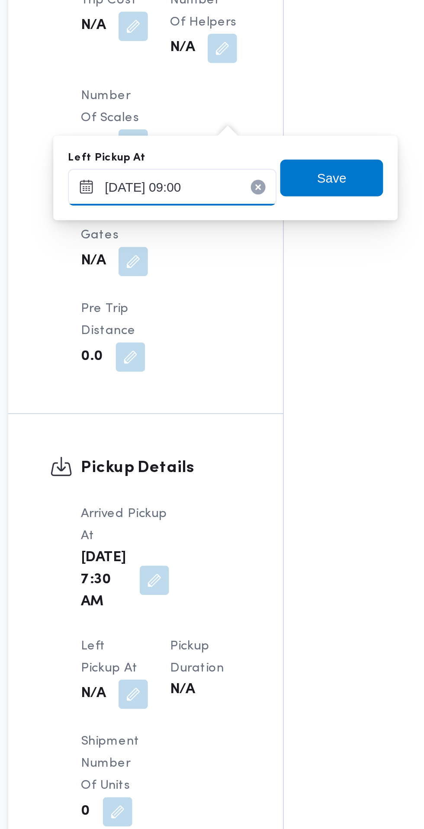
click at [211, 366] on input "[DATE] 09:00" at bounding box center [190, 368] width 98 height 17
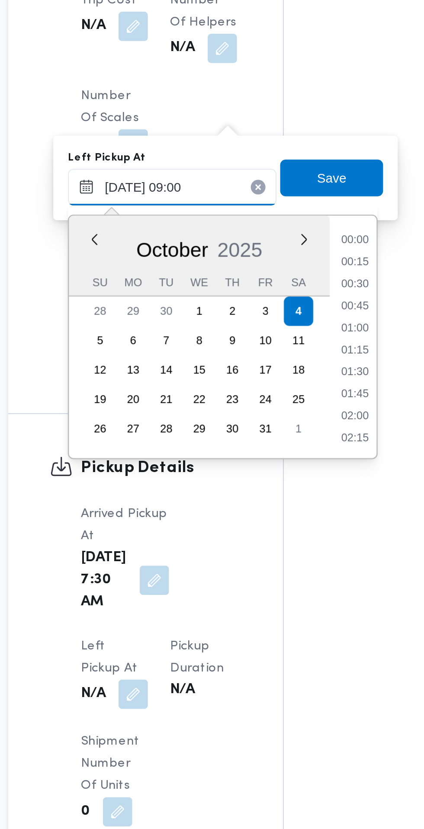
scroll to position [321, 0]
click at [277, 425] on li "08:30" at bounding box center [276, 425] width 20 height 9
type input "[DATE] 08:30"
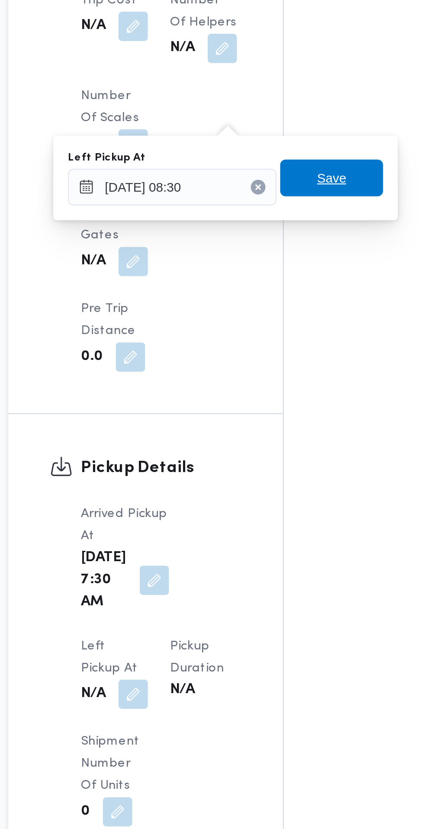
click at [272, 363] on span "Save" at bounding box center [265, 364] width 14 height 10
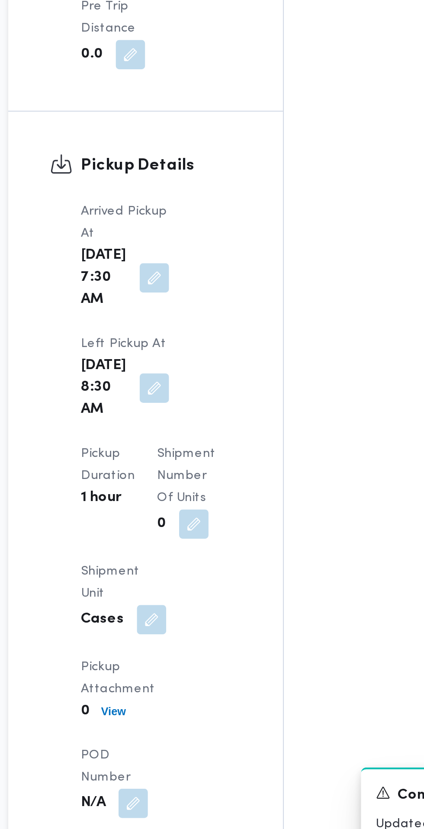
scroll to position [700, 0]
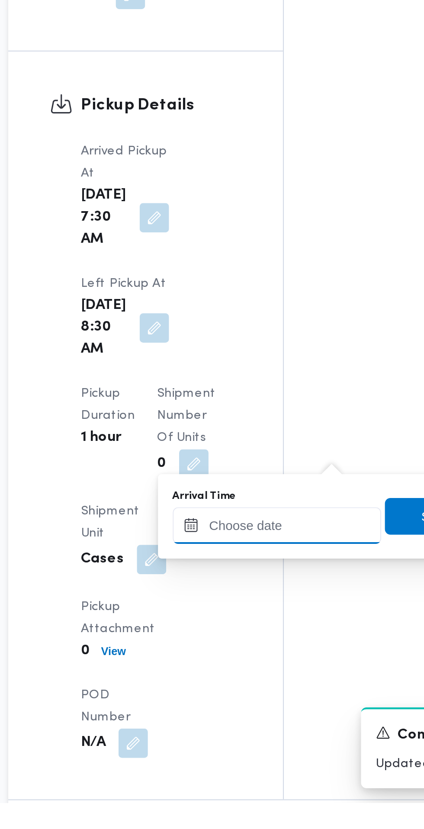
click at [249, 698] on input "Arrival Time" at bounding box center [239, 698] width 98 height 17
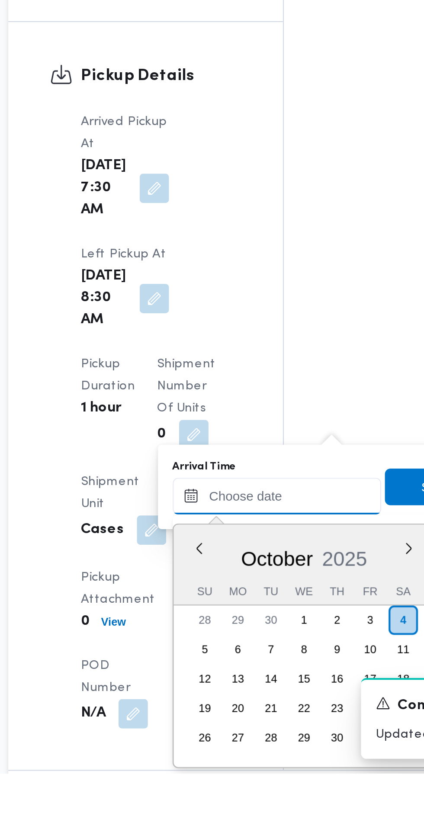
scroll to position [710, 0]
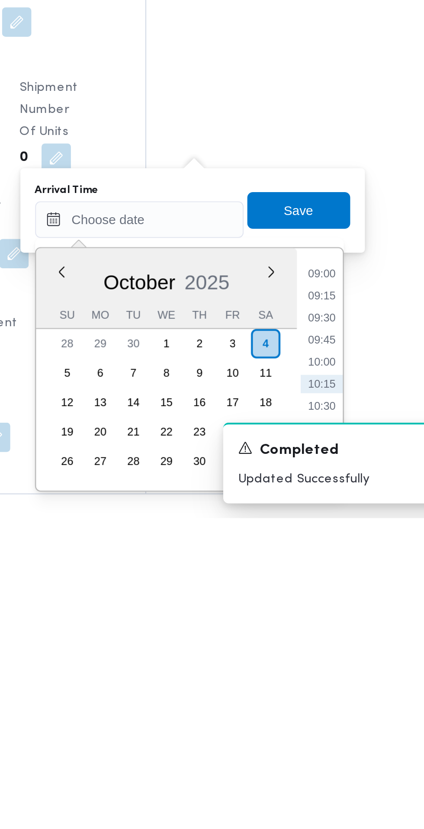
click at [327, 717] on li "09:00" at bounding box center [325, 714] width 20 height 9
type input "[DATE] 09:00"
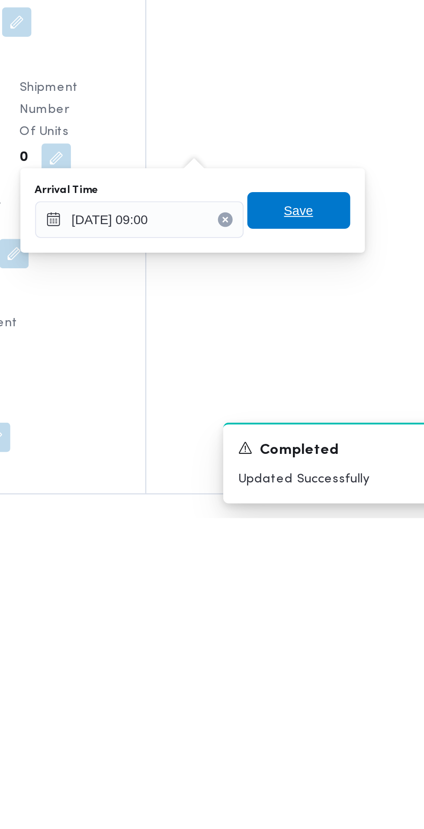
click at [327, 684] on span "Save" at bounding box center [314, 684] width 48 height 17
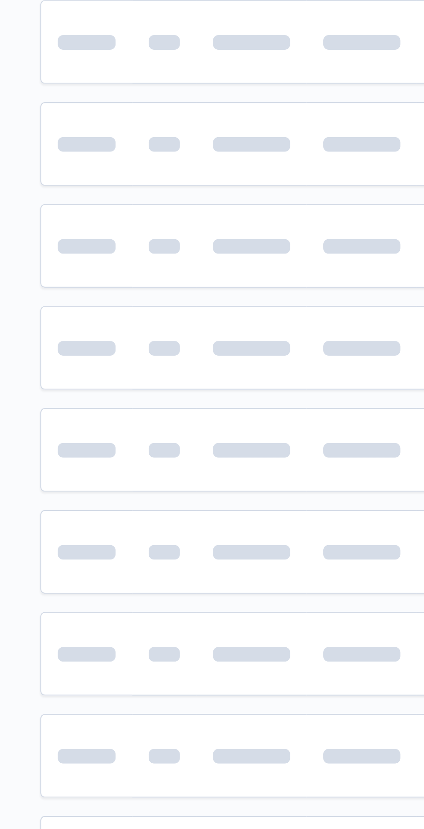
scroll to position [0, 13]
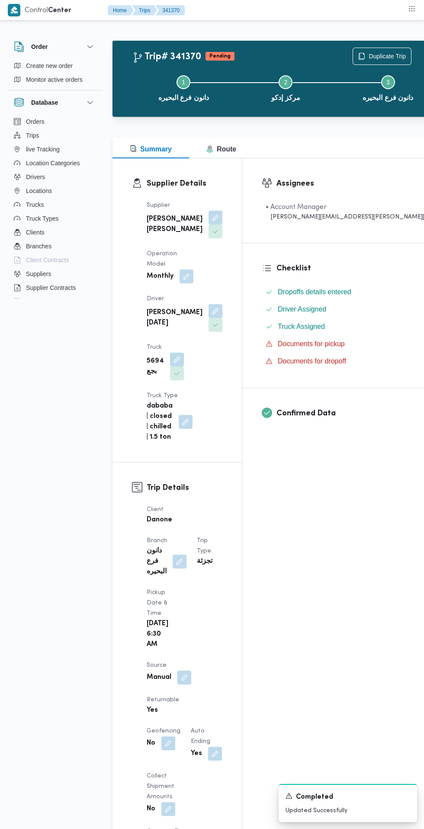
click at [209, 304] on button "button" at bounding box center [216, 311] width 14 height 14
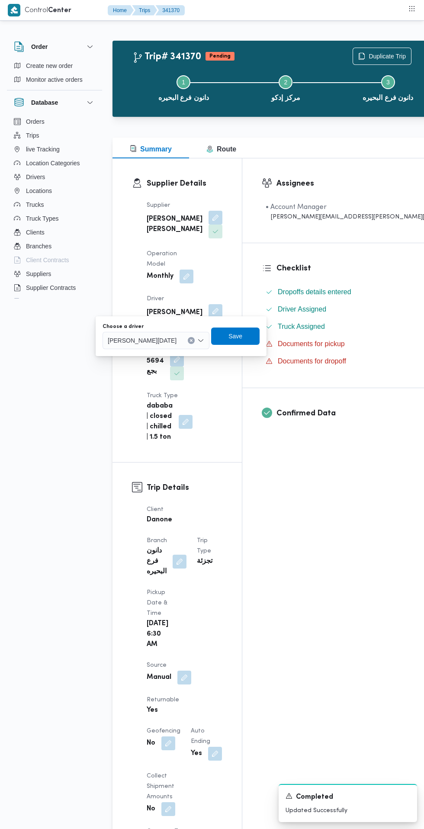
click at [166, 336] on span "[PERSON_NAME][DATE]" at bounding box center [142, 340] width 69 height 10
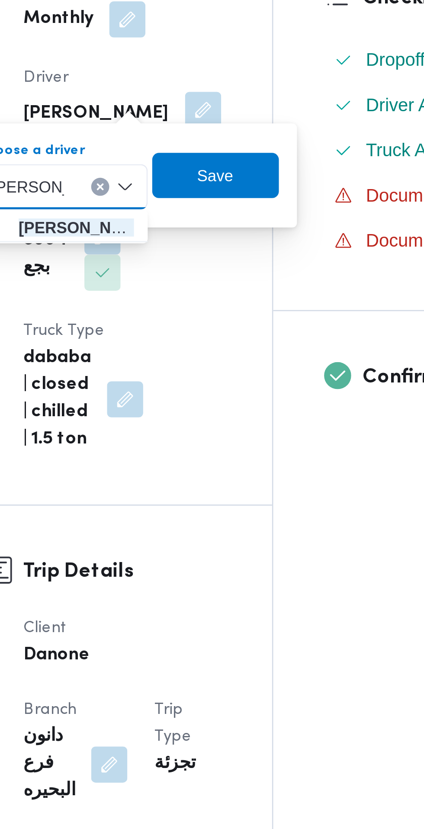
type input "[PERSON_NAME]"
click at [181, 355] on span "[PERSON_NAME] [PERSON_NAME] [PERSON_NAME]" at bounding box center [167, 356] width 44 height 10
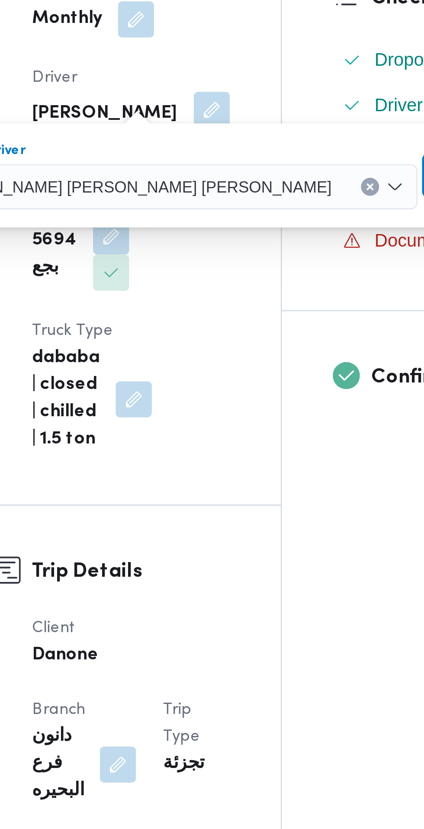
click at [296, 338] on span "Save" at bounding box center [320, 336] width 48 height 17
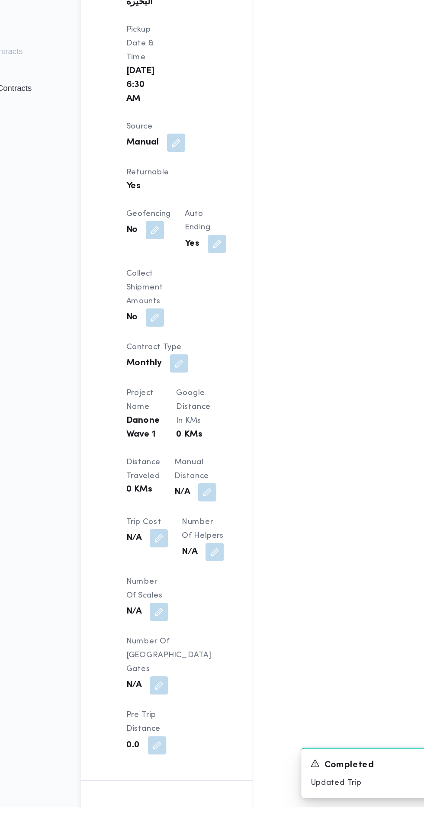
scroll to position [429, 0]
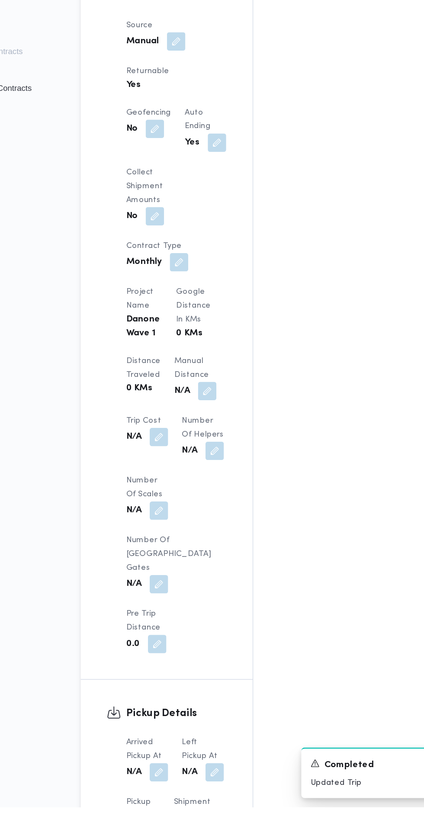
click at [173, 796] on button "button" at bounding box center [171, 803] width 14 height 14
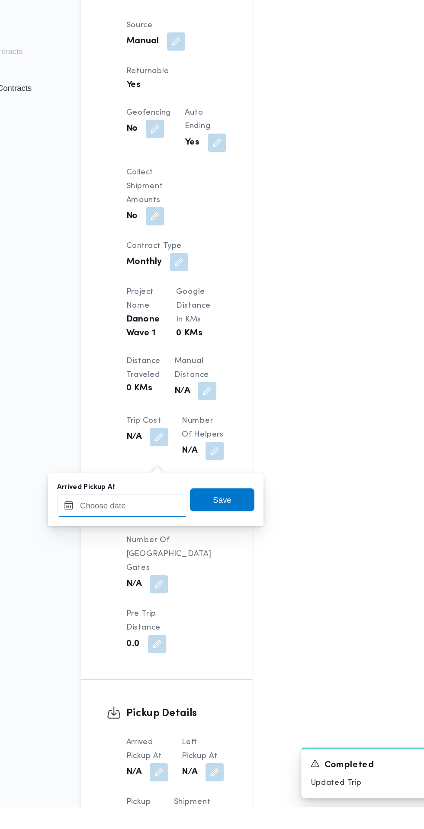
click at [154, 601] on input "Arrived Pickup At" at bounding box center [144, 601] width 98 height 17
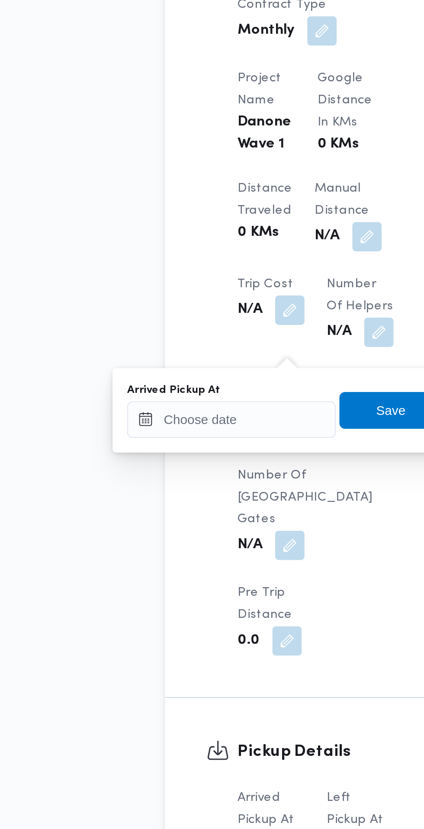
scroll to position [452, 0]
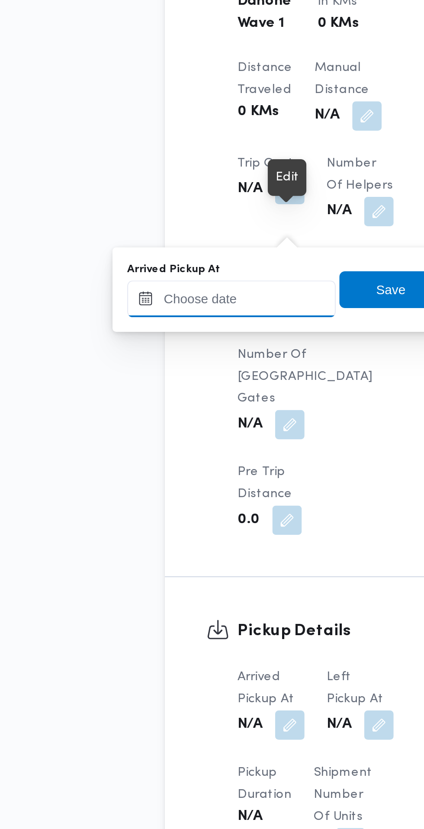
click at [162, 580] on input "Arrived Pickup At" at bounding box center [144, 578] width 98 height 17
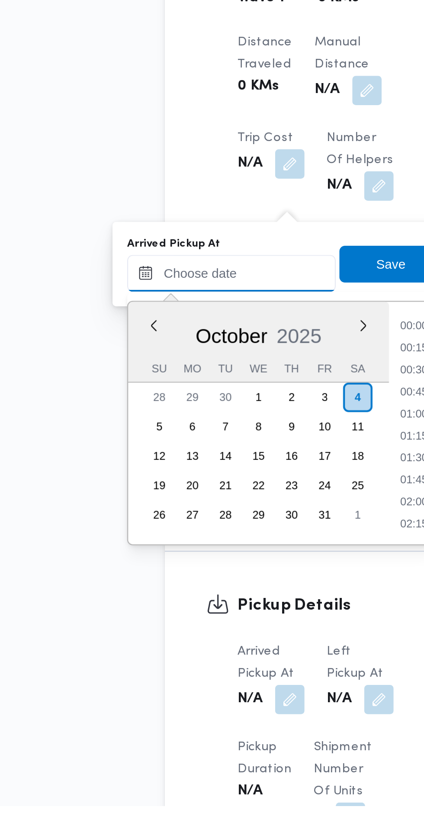
scroll to position [495, 0]
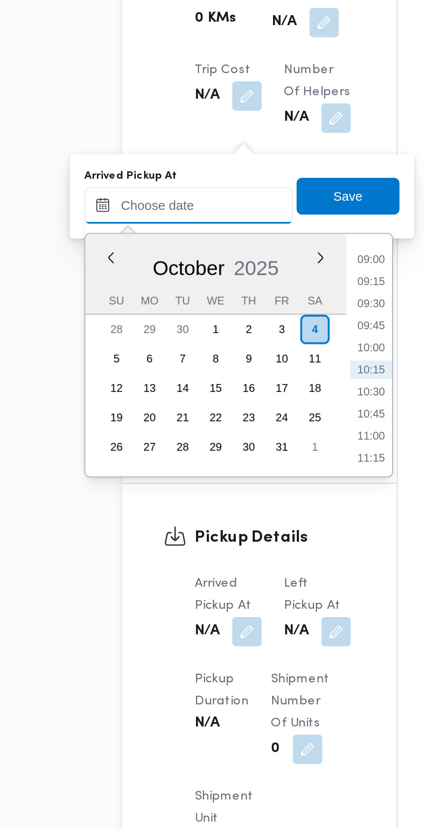
paste input "[DATE] 07:30"
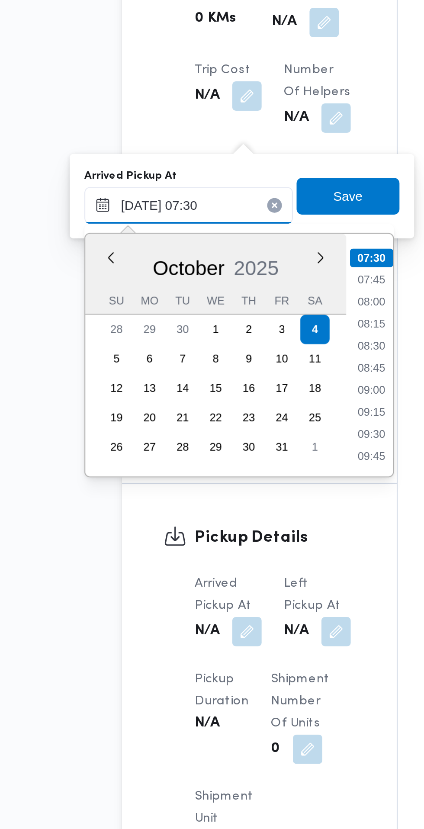
type input "[DATE] 07:30"
click at [231, 561] on li "07:30" at bounding box center [230, 560] width 20 height 9
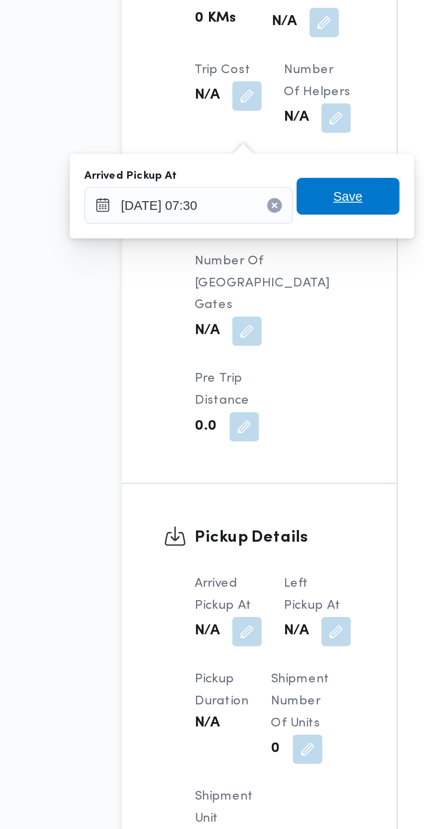
click at [226, 533] on span "Save" at bounding box center [219, 531] width 14 height 10
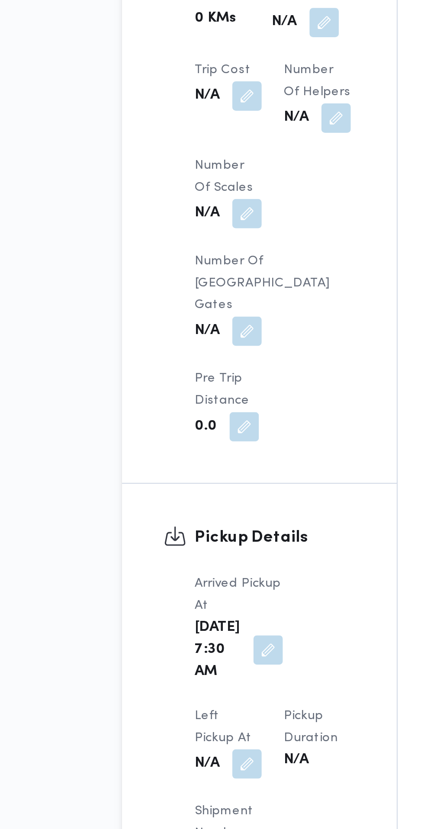
click at [178, 792] on button "button" at bounding box center [171, 799] width 14 height 14
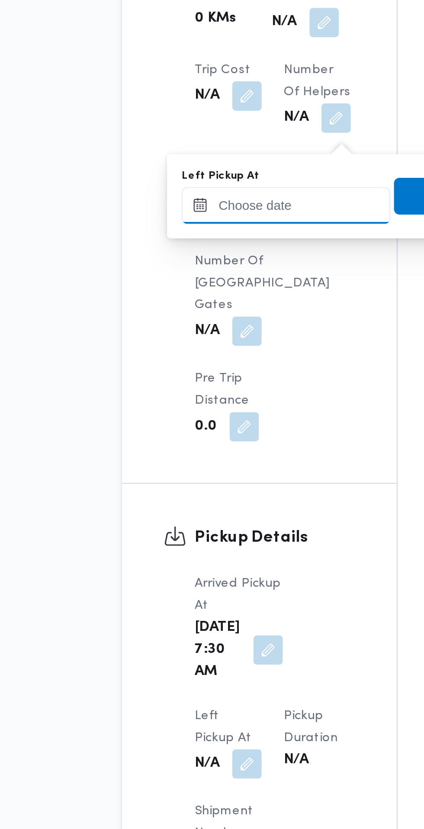
click at [205, 535] on input "Left Pickup At" at bounding box center [190, 535] width 98 height 17
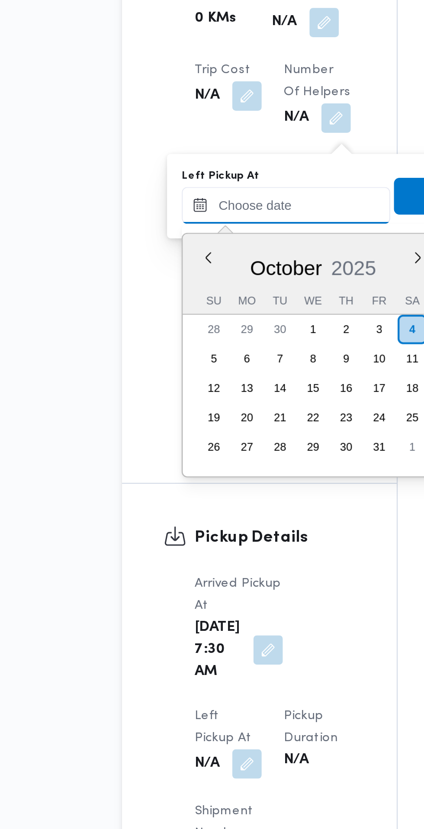
scroll to position [373, 0]
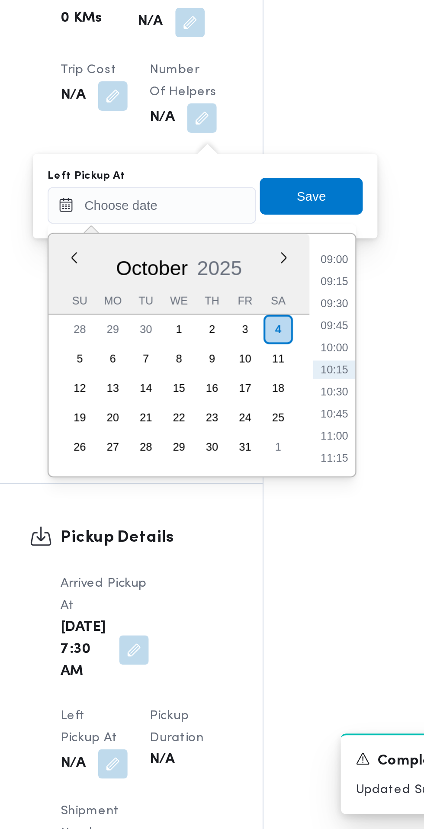
click at [280, 560] on li "09:00" at bounding box center [276, 561] width 20 height 9
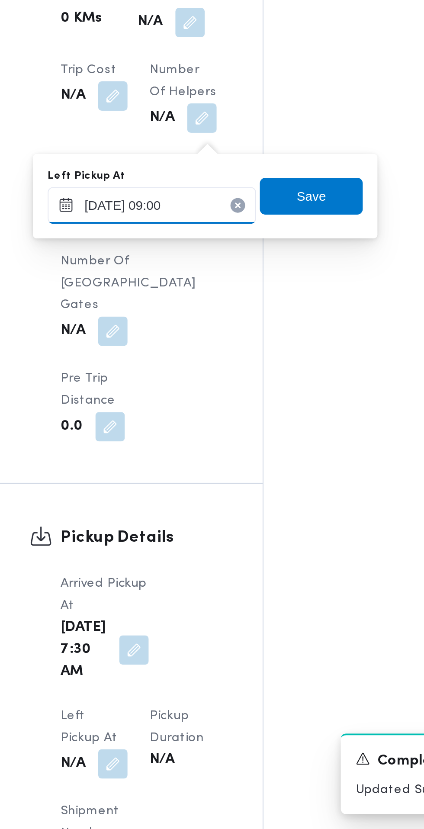
click at [214, 535] on input "[DATE] 09:00" at bounding box center [190, 535] width 98 height 17
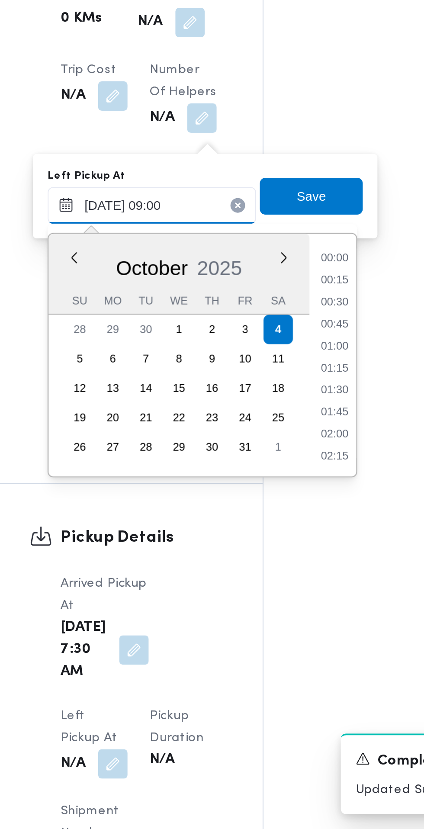
scroll to position [321, 0]
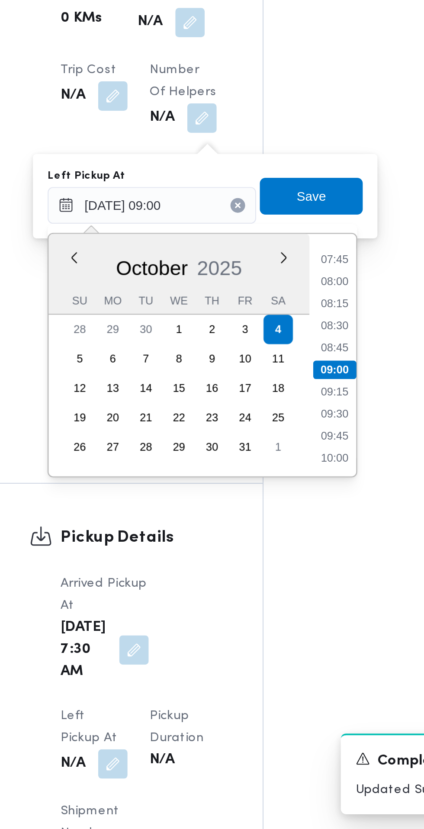
click at [277, 563] on li "07:45" at bounding box center [276, 561] width 20 height 9
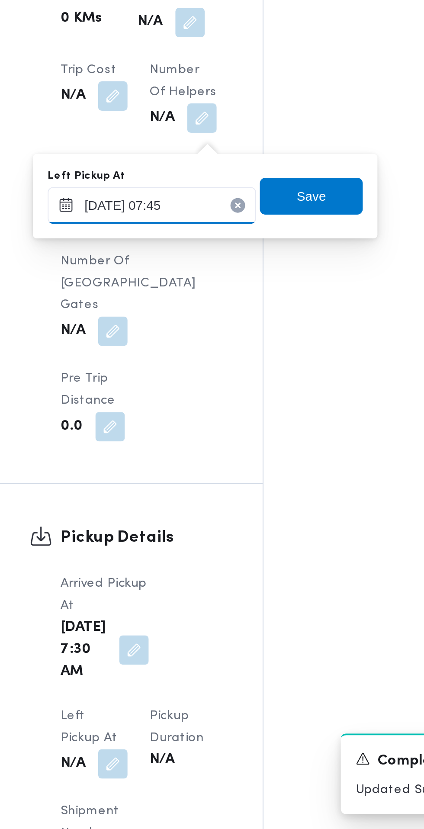
click at [211, 537] on input "[DATE] 07:45" at bounding box center [190, 535] width 98 height 17
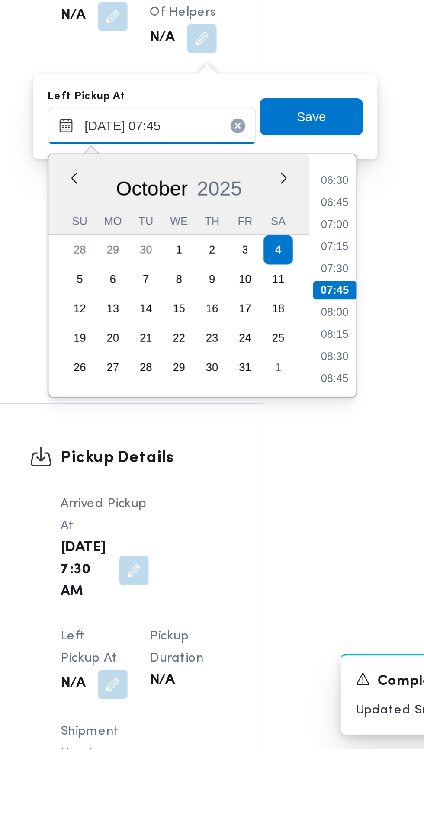
scroll to position [495, 0]
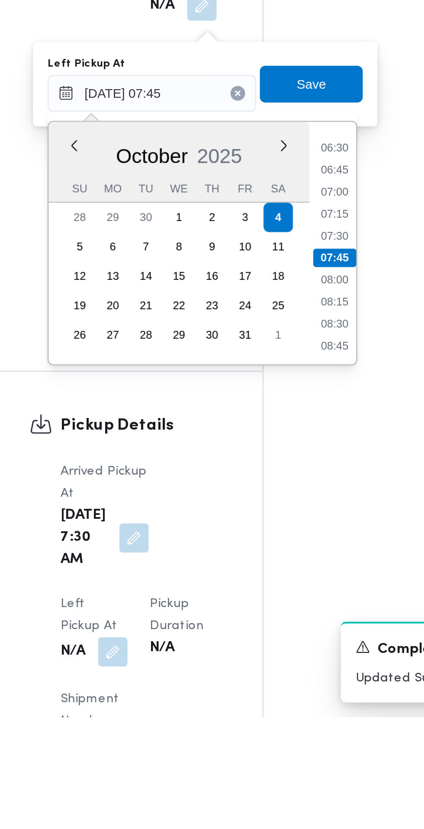
click at [278, 651] on li "08:45" at bounding box center [276, 654] width 20 height 9
type input "[DATE] 08:45"
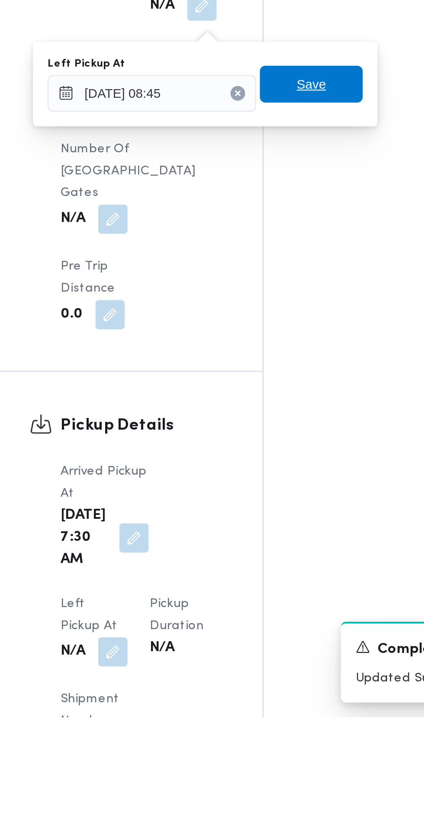
click at [280, 534] on span "Save" at bounding box center [265, 530] width 48 height 17
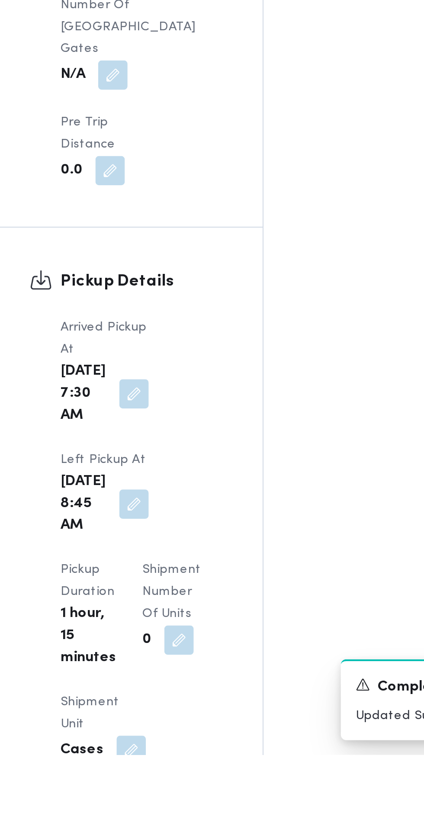
scroll to position [629, 0]
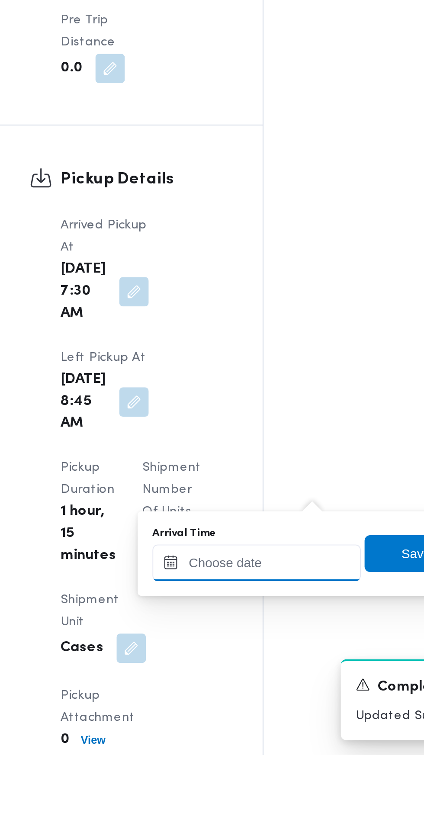
click at [242, 738] on input "Arrival Time" at bounding box center [239, 738] width 98 height 17
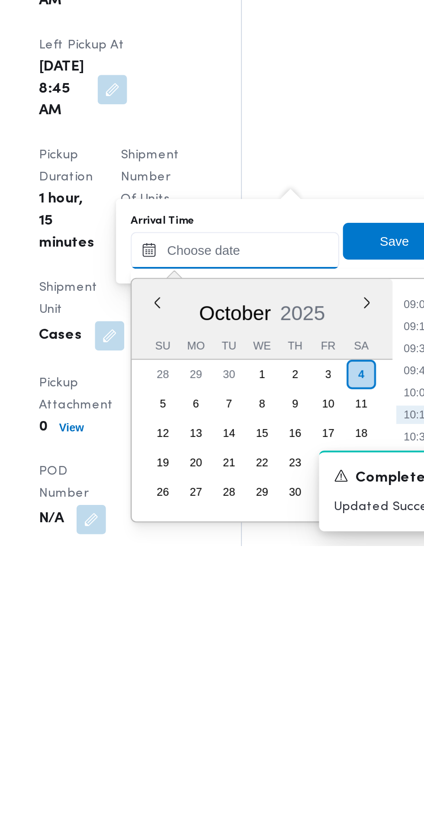
scroll to position [678, 0]
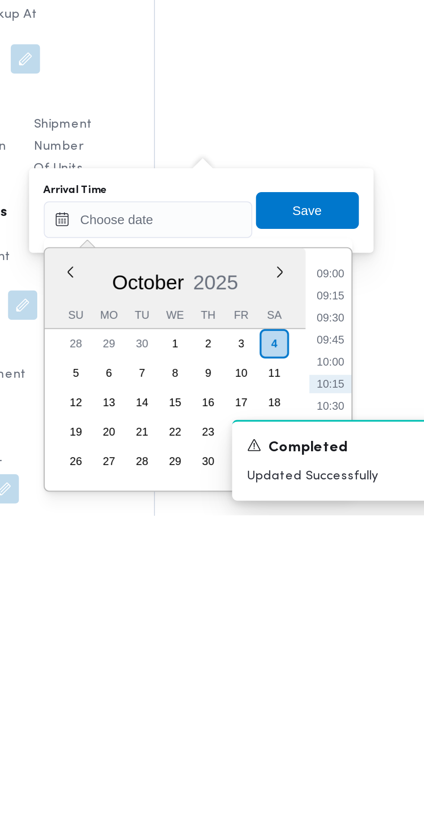
click at [324, 714] on li "09:00" at bounding box center [325, 715] width 20 height 9
type input "[DATE] 09:00"
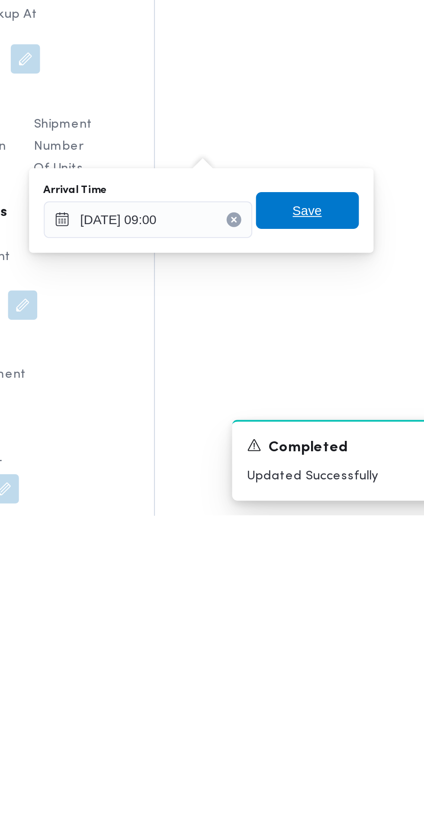
click at [325, 687] on span "Save" at bounding box center [314, 685] width 48 height 17
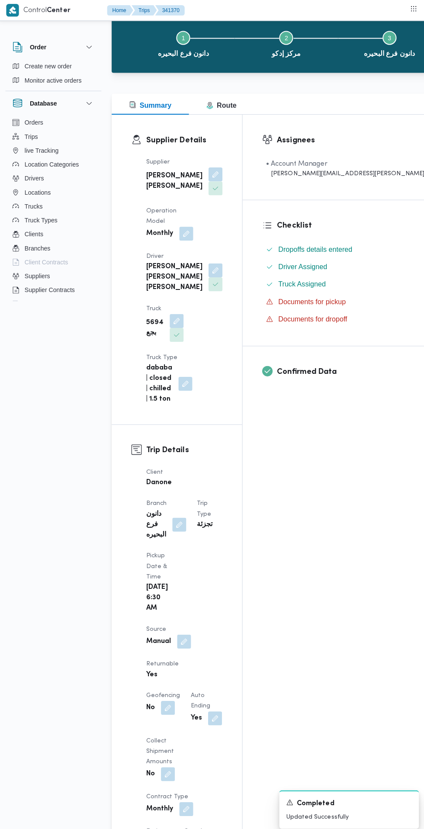
scroll to position [0, 0]
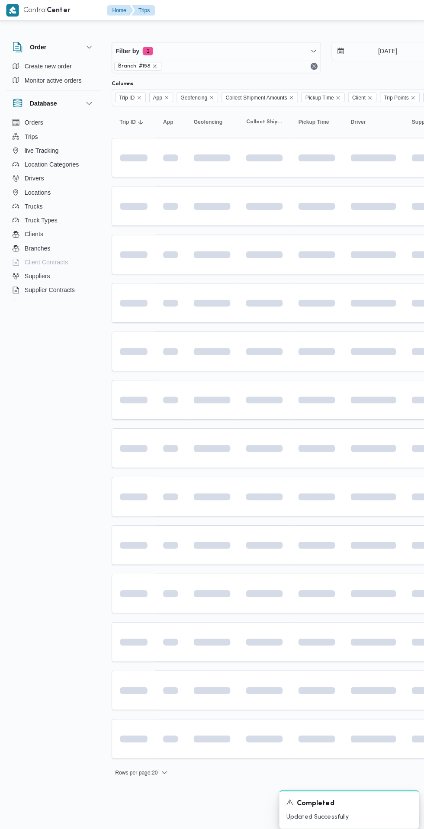
scroll to position [0, 13]
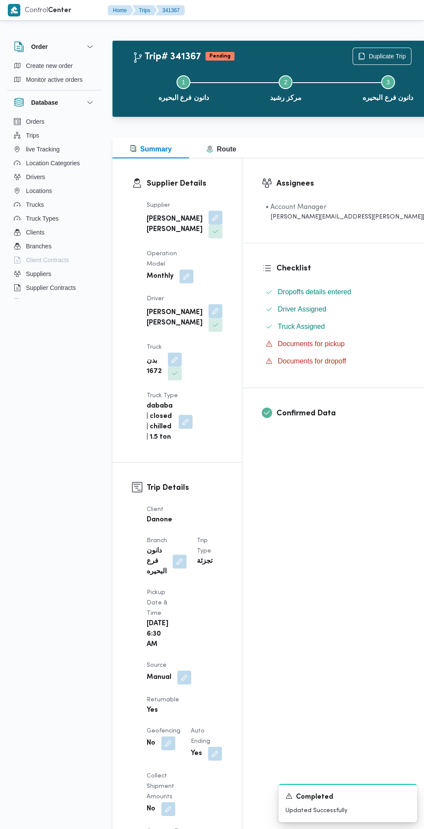
click at [209, 304] on button "button" at bounding box center [216, 311] width 14 height 14
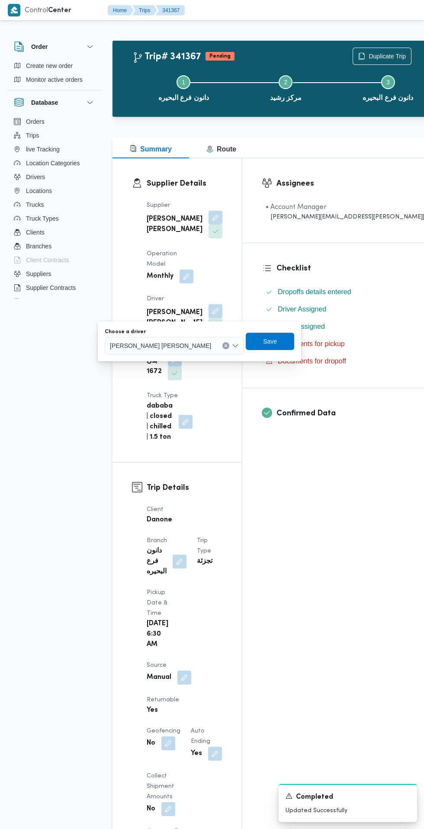
click at [215, 346] on input "Choose a driver" at bounding box center [215, 346] width 1 height 10
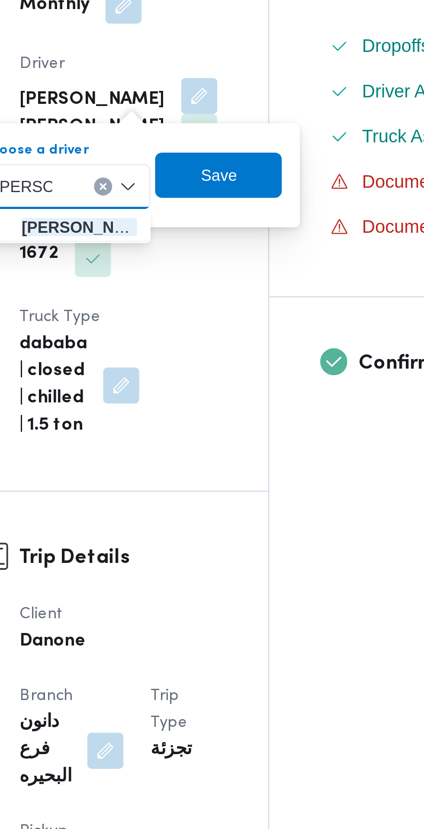
type input "[PERSON_NAME]"
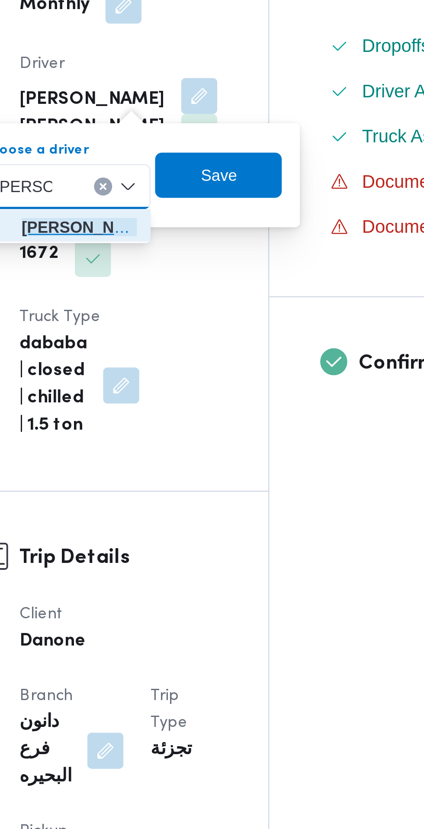
click at [162, 361] on span "[PERSON_NAME] [PERSON_NAME] [PERSON_NAME]" at bounding box center [170, 361] width 44 height 10
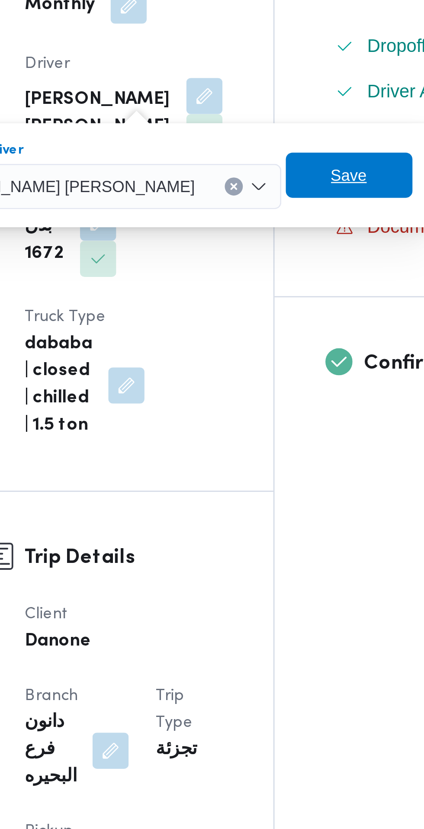
click at [264, 342] on span "Save" at bounding box center [271, 341] width 14 height 10
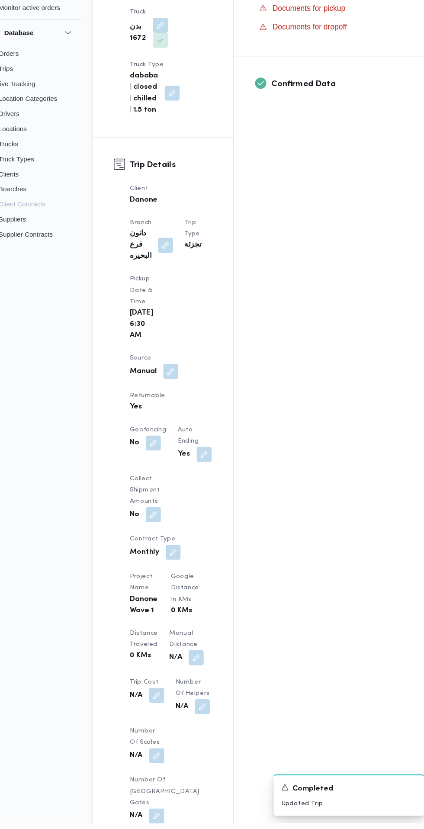
scroll to position [348, 0]
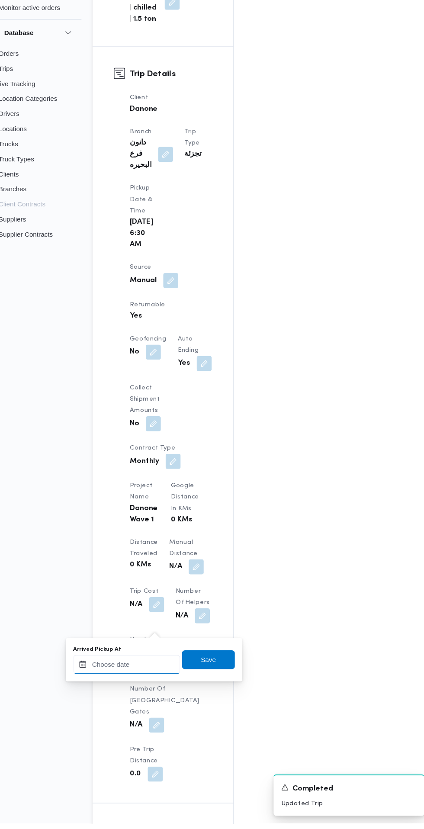
click at [152, 682] on input "Arrived Pickup At" at bounding box center [144, 682] width 98 height 17
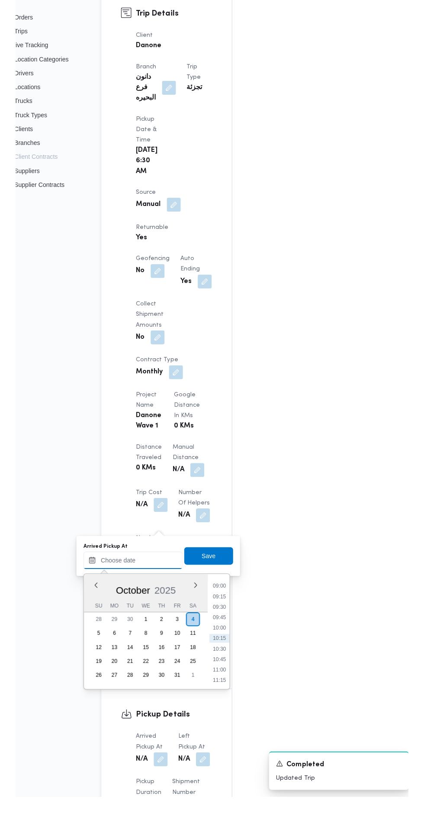
scroll to position [370, 0]
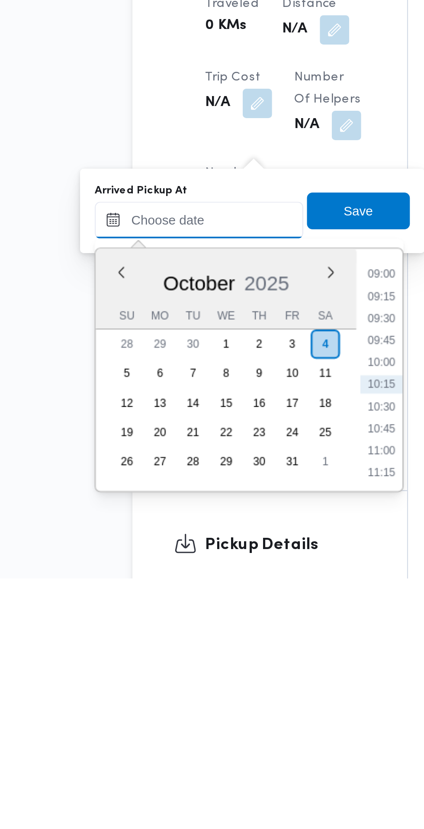
paste input "[DATE] 07:30"
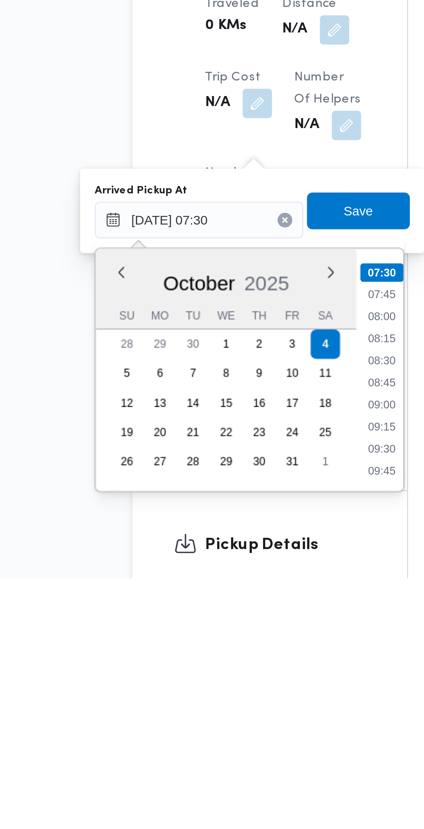
click at [232, 689] on li "07:30" at bounding box center [230, 685] width 20 height 9
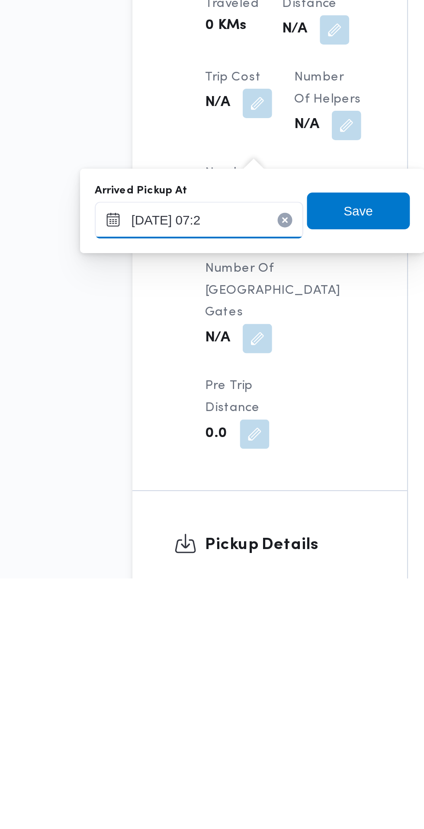
type input "[DATE] 07:20"
click at [221, 656] on span "Save" at bounding box center [219, 656] width 14 height 10
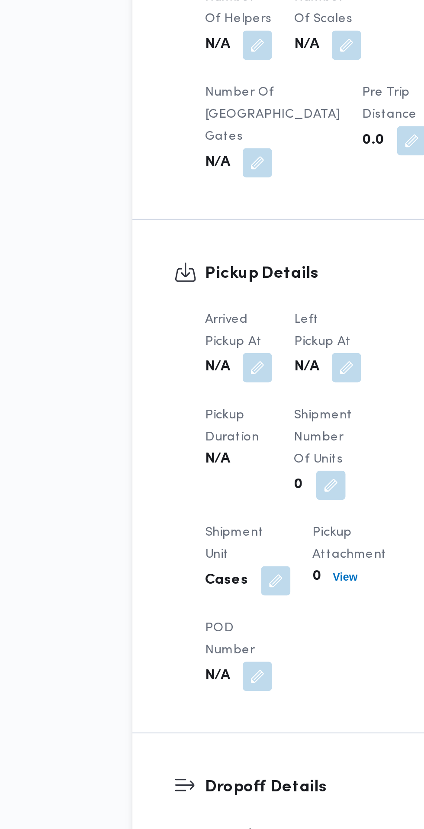
scroll to position [379, 0]
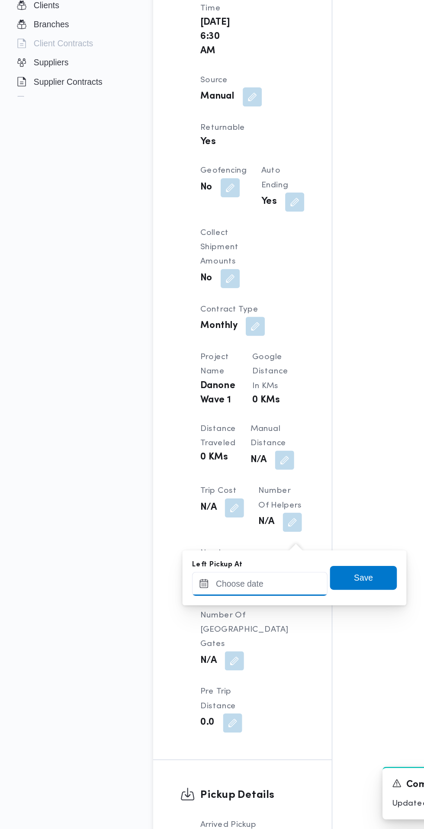
click at [207, 651] on input "Left Pickup At" at bounding box center [190, 651] width 98 height 17
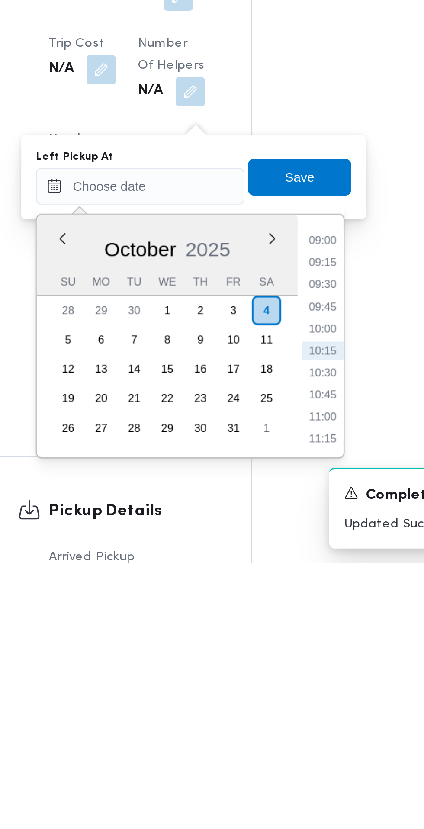
click at [276, 688] on li "09:15" at bounding box center [276, 687] width 20 height 9
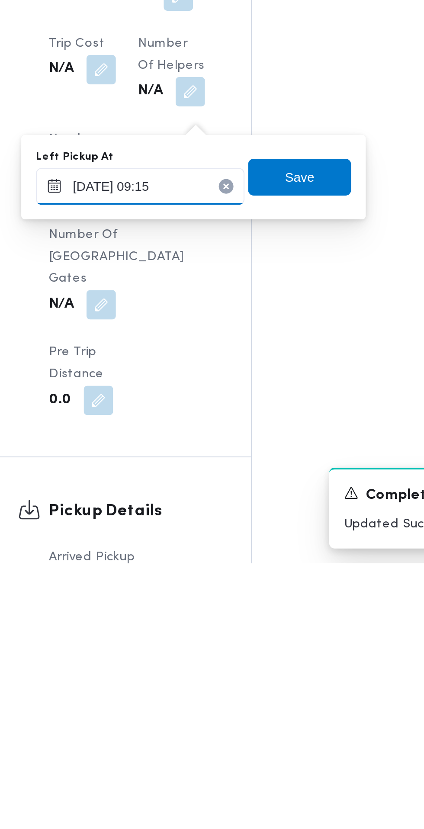
click at [215, 652] on input "[DATE] 09:15" at bounding box center [190, 651] width 98 height 17
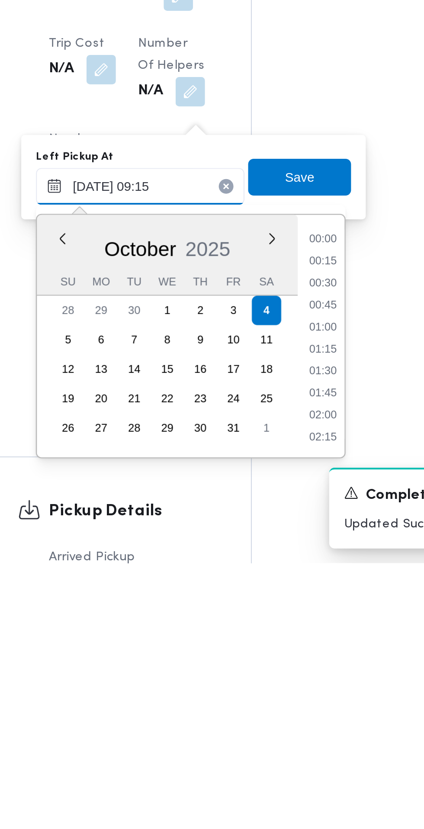
scroll to position [332, 0]
click at [277, 720] on li "09:00" at bounding box center [276, 719] width 20 height 9
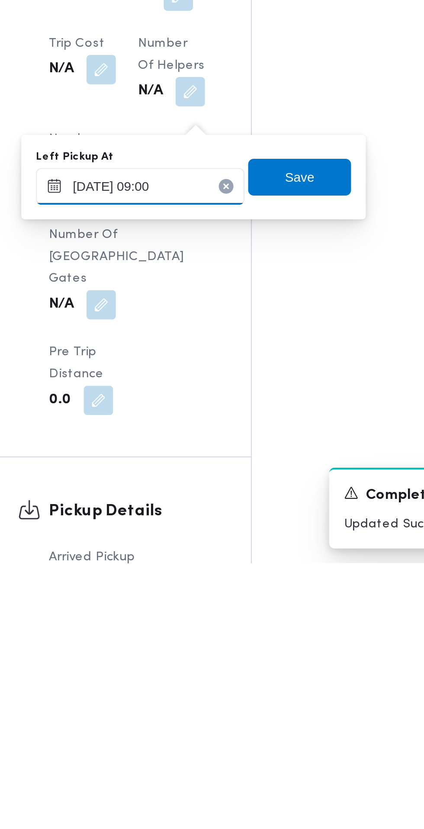
click at [206, 648] on input "[DATE] 09:00" at bounding box center [190, 651] width 98 height 17
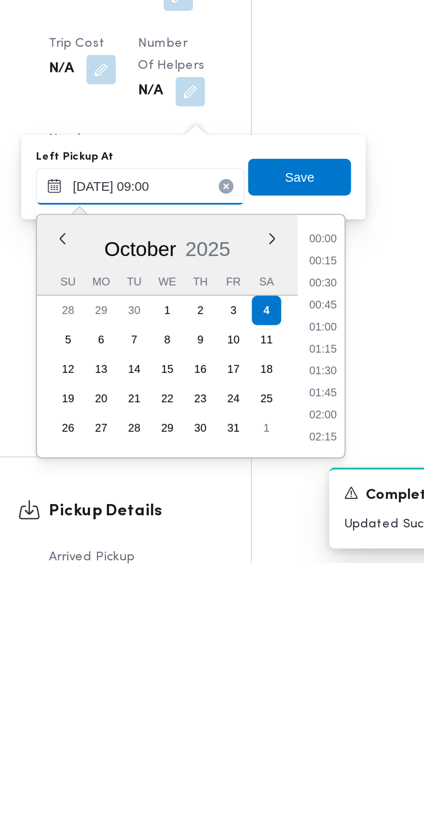
scroll to position [321, 0]
click at [281, 709] on li "08:30" at bounding box center [276, 708] width 20 height 9
type input "[DATE] 08:30"
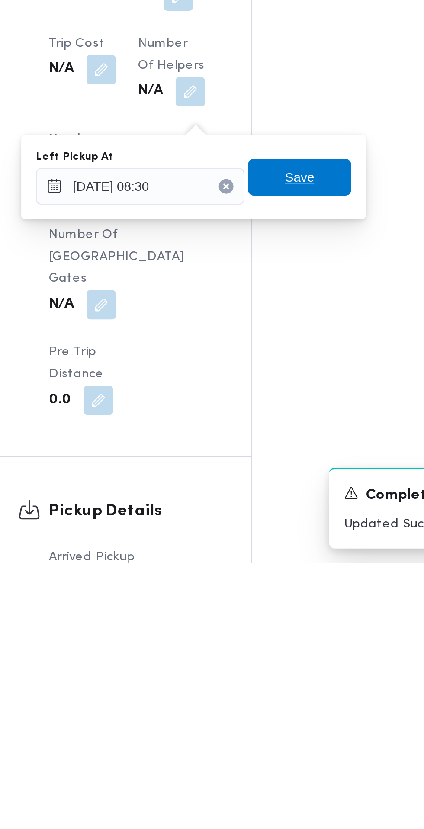
click at [276, 651] on span "Save" at bounding box center [265, 647] width 48 height 17
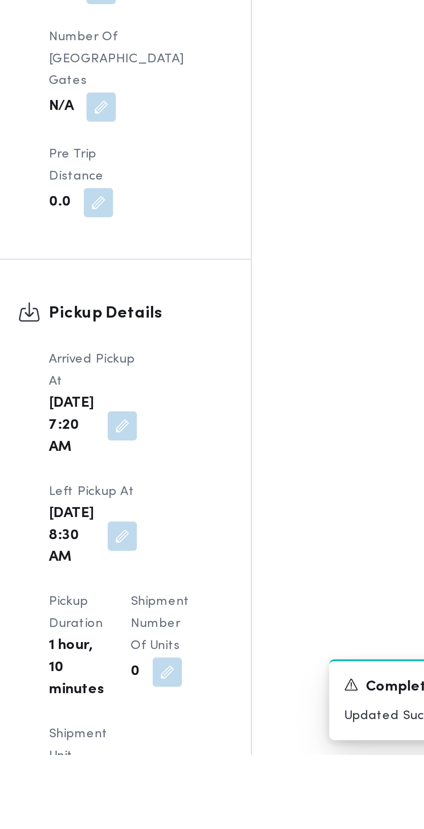
scroll to position [565, 0]
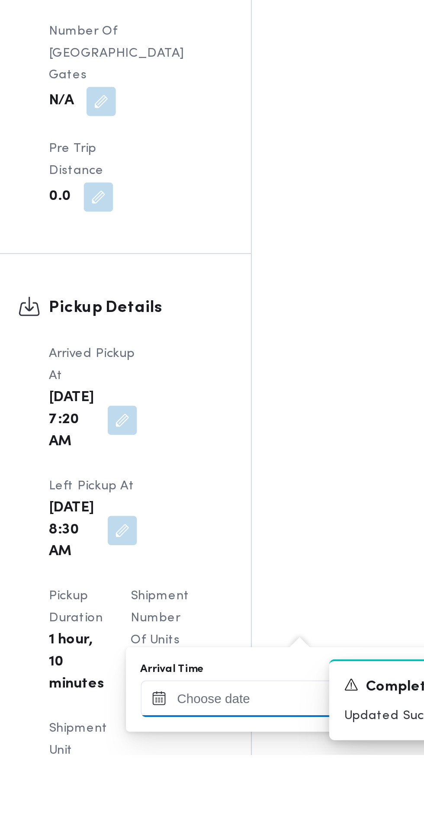
click at [244, 803] on input "Arrival Time" at bounding box center [239, 802] width 98 height 17
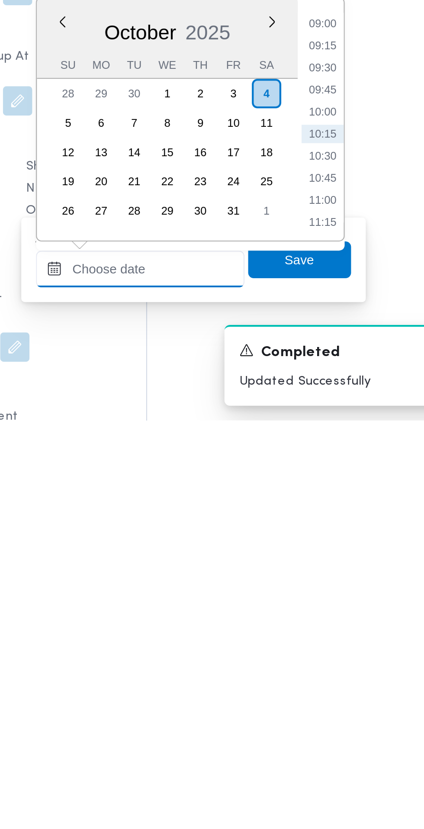
scroll to position [610, 0]
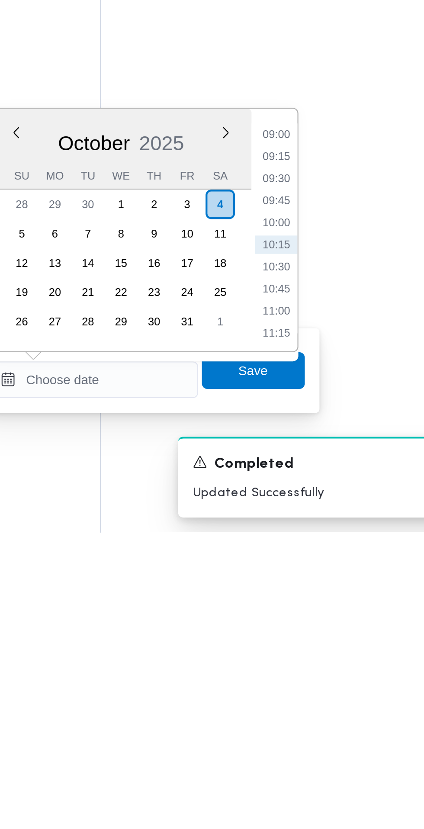
click at [328, 657] on ul "00:00 00:15 00:30 00:45 01:00 01:15 01:30 01:45 02:00 02:15 02:30 02:45 03:00 0…" at bounding box center [325, 687] width 20 height 100
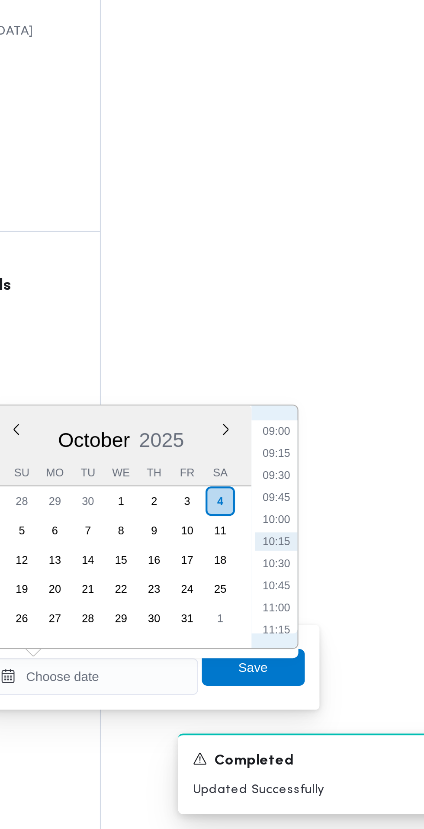
click at [328, 665] on li "09:30" at bounding box center [325, 662] width 20 height 9
type input "[DATE] 09:30"
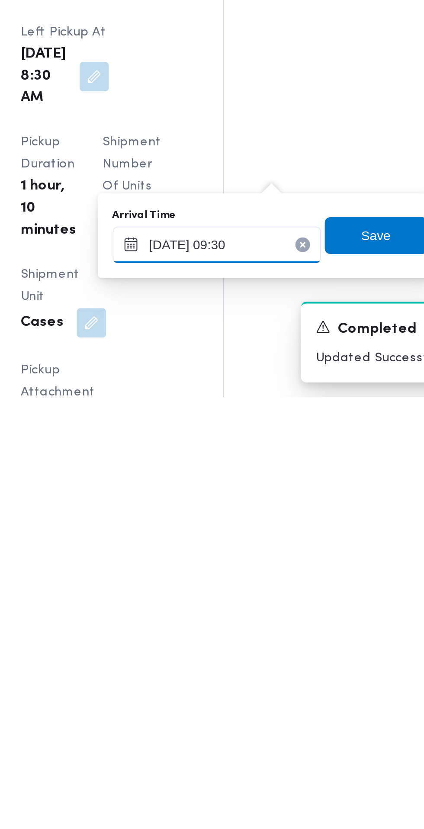
scroll to position [626, 0]
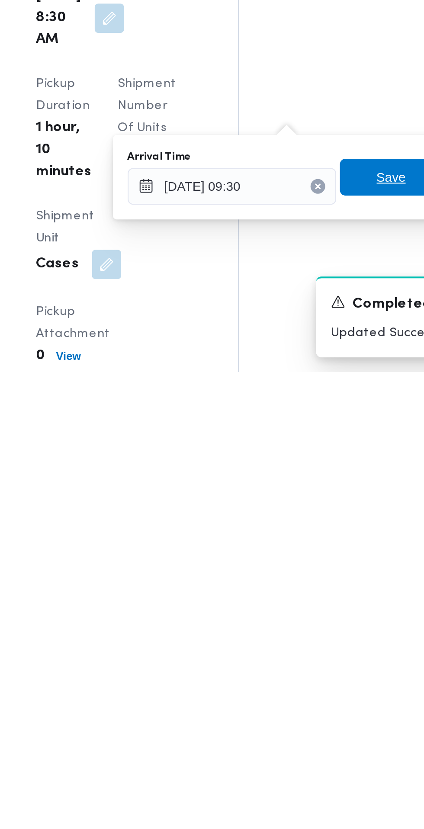
click at [308, 736] on span "Save" at bounding box center [314, 737] width 48 height 17
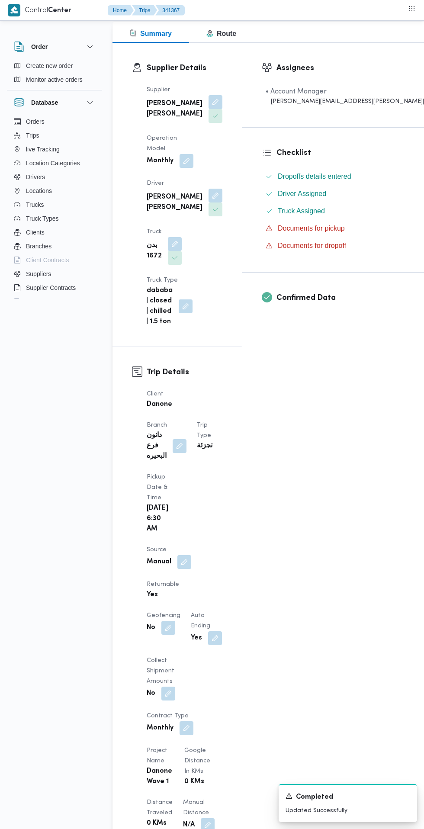
scroll to position [0, 0]
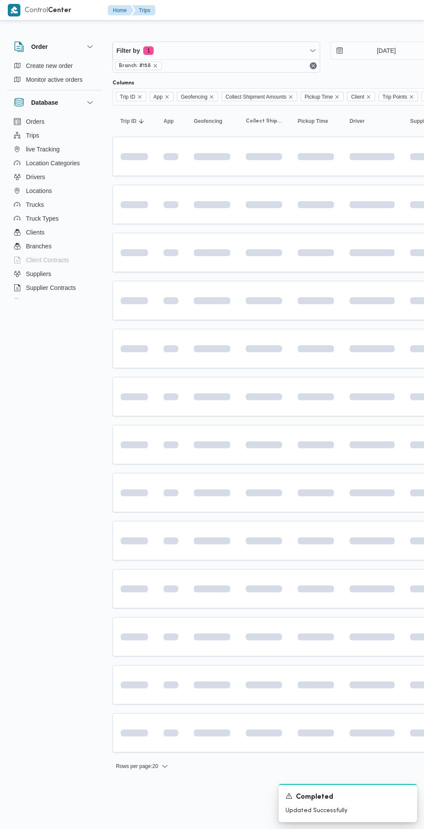
scroll to position [0, 13]
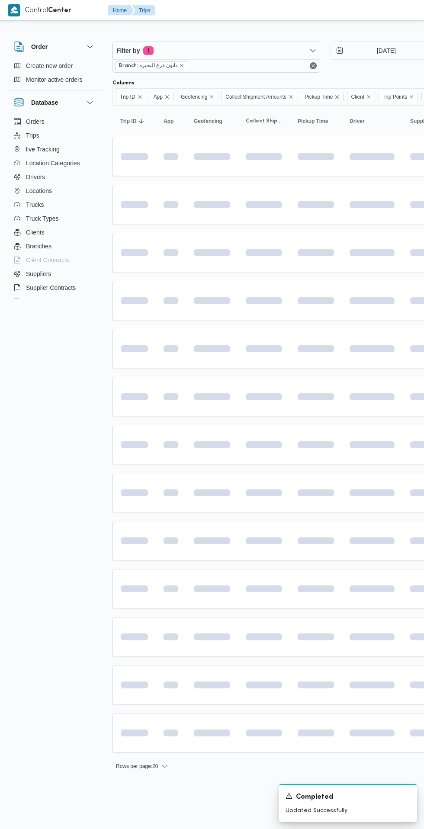
scroll to position [0, 13]
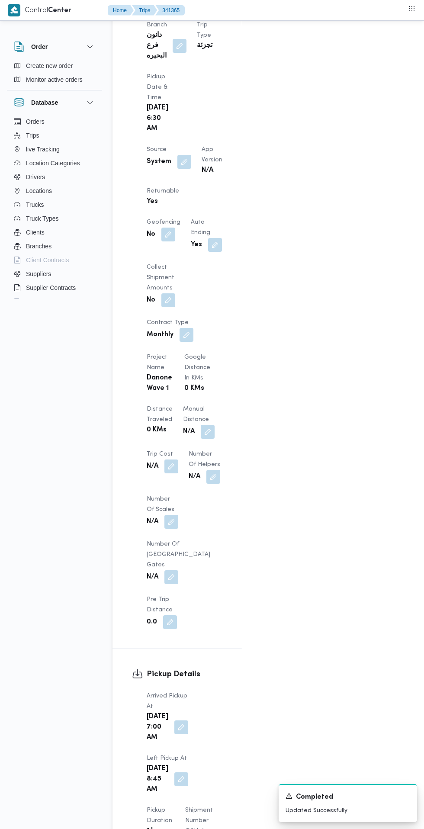
scroll to position [546, 0]
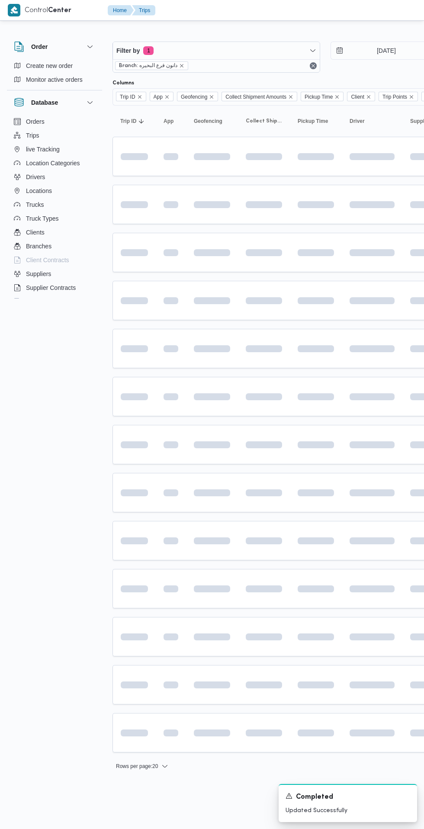
scroll to position [0, 13]
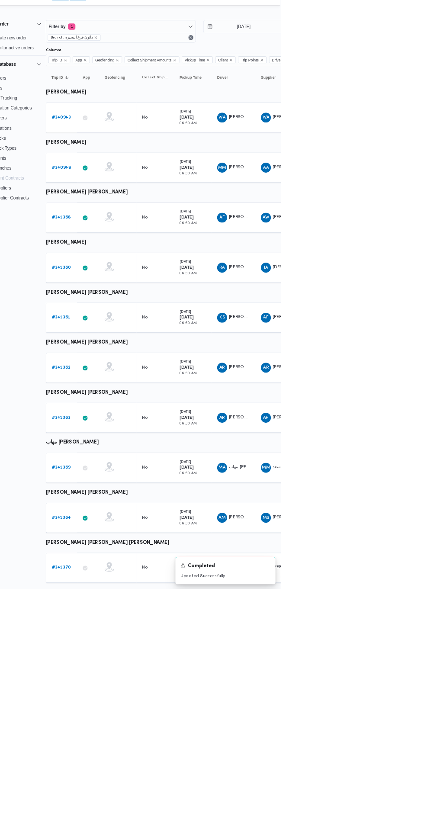
click at [116, 795] on link "# 341370" at bounding box center [120, 800] width 26 height 10
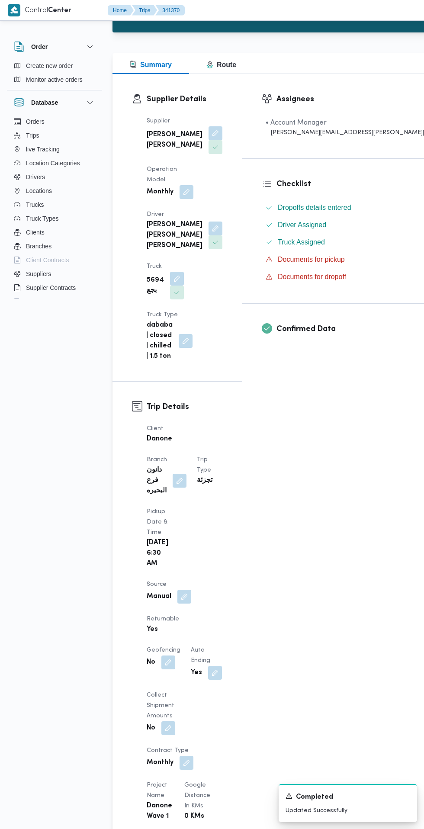
scroll to position [41, 0]
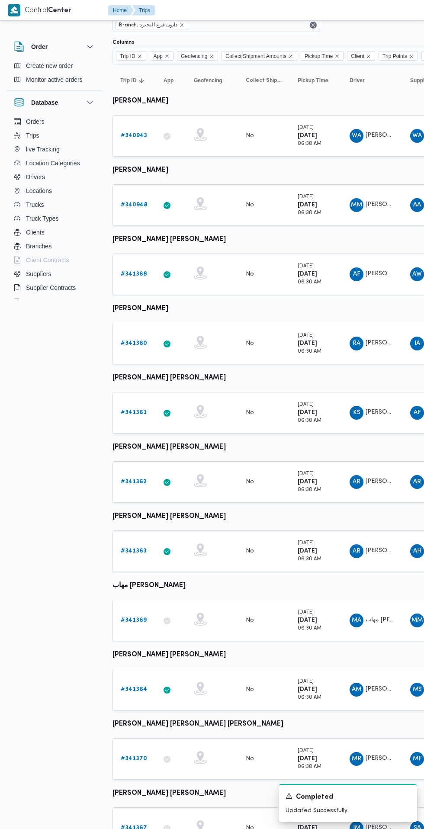
scroll to position [0, 13]
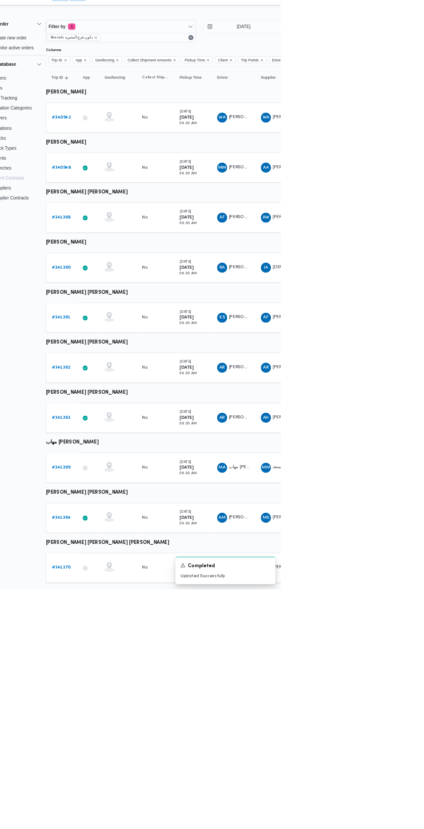
click at [109, 728] on b "# 341364" at bounding box center [120, 731] width 26 height 6
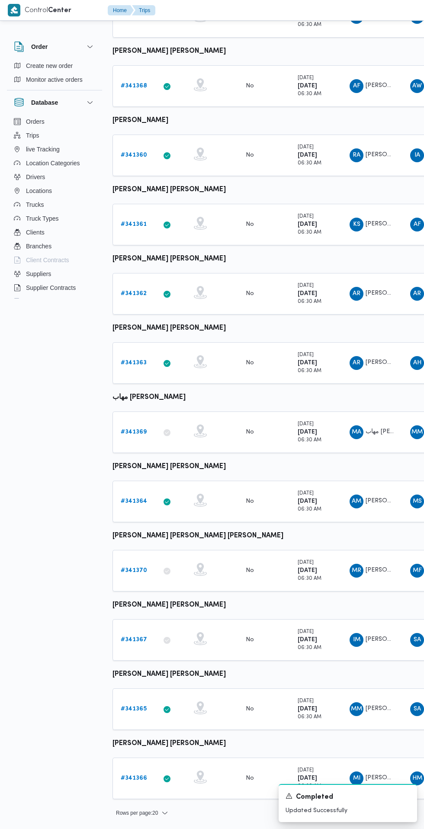
scroll to position [0, 13]
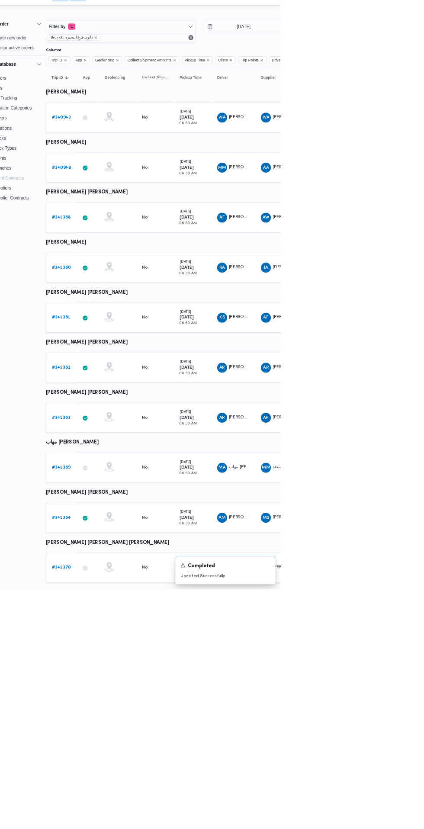
click at [120, 660] on b "# 341369" at bounding box center [120, 661] width 26 height 6
click at [119, 520] on b "# 341362" at bounding box center [120, 523] width 26 height 6
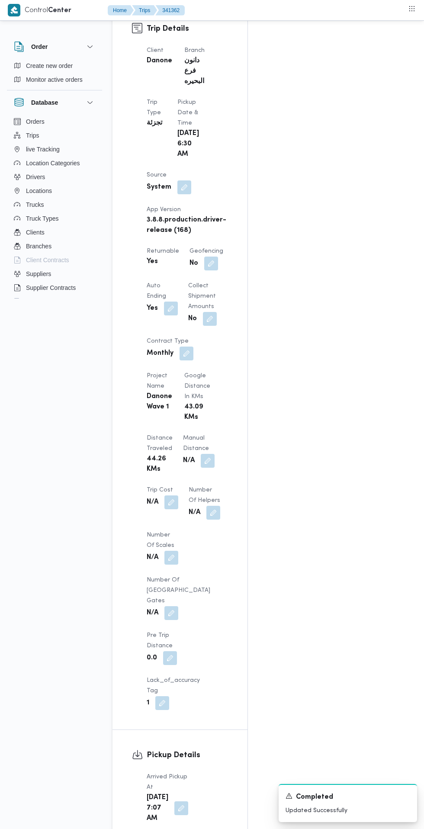
scroll to position [518, 0]
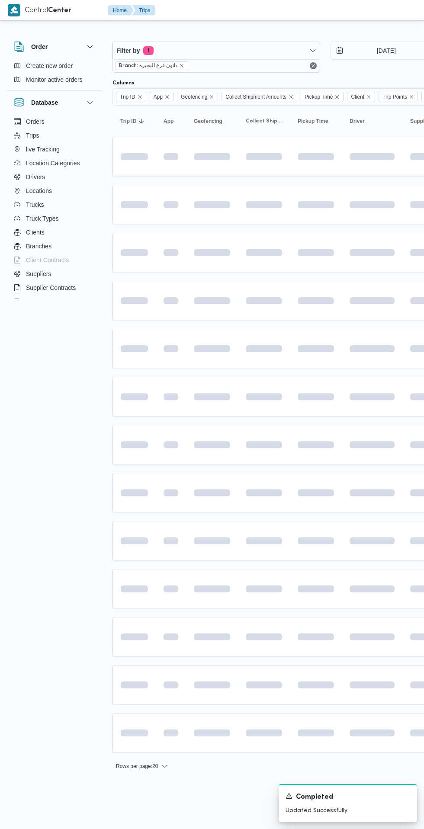
scroll to position [0, 13]
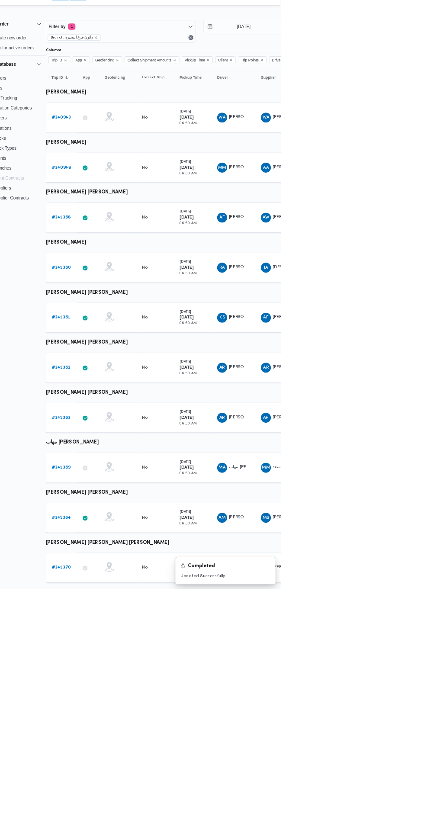
click at [109, 454] on b "# 341361" at bounding box center [120, 454] width 26 height 6
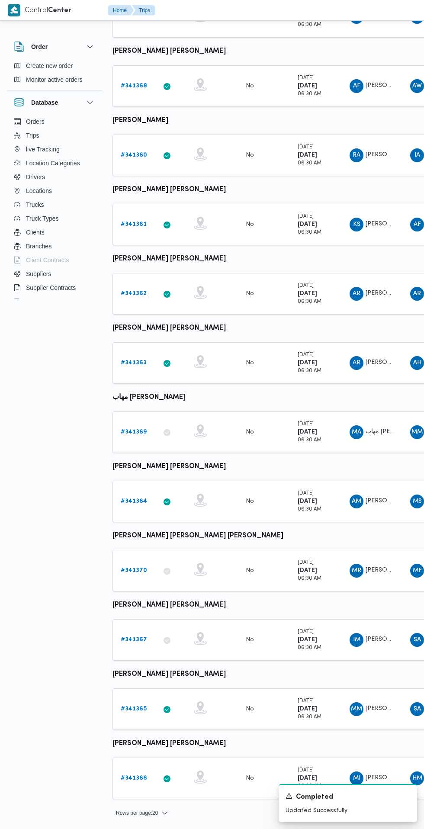
scroll to position [0, 13]
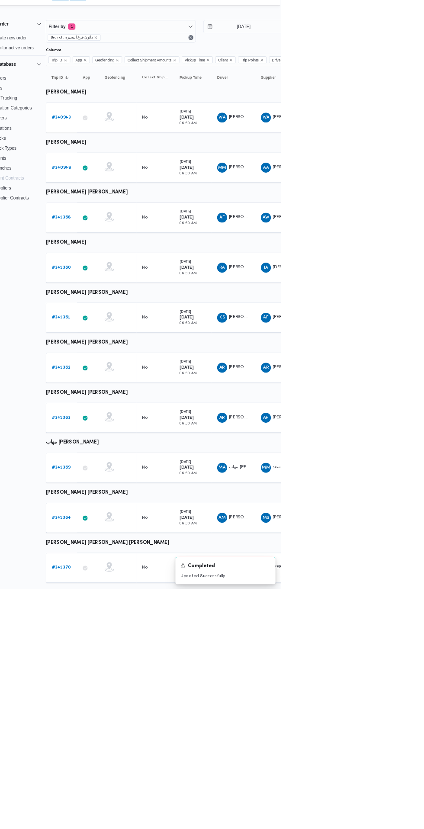
click at [120, 384] on b "# 341360" at bounding box center [120, 384] width 26 height 6
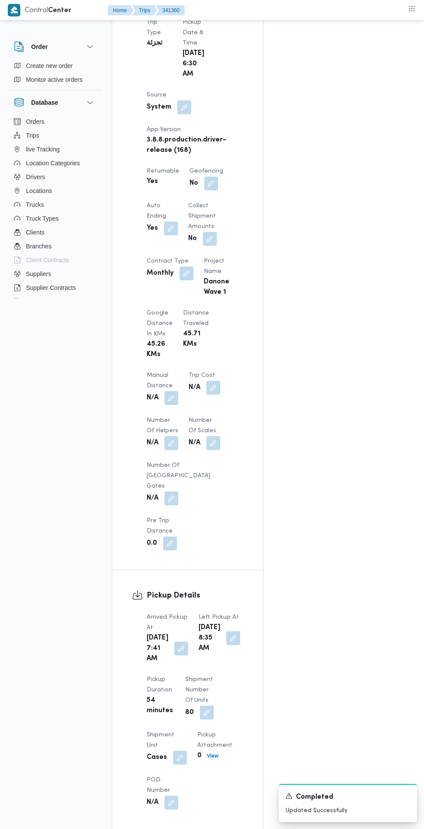
click at [179, 642] on button "button" at bounding box center [181, 649] width 14 height 14
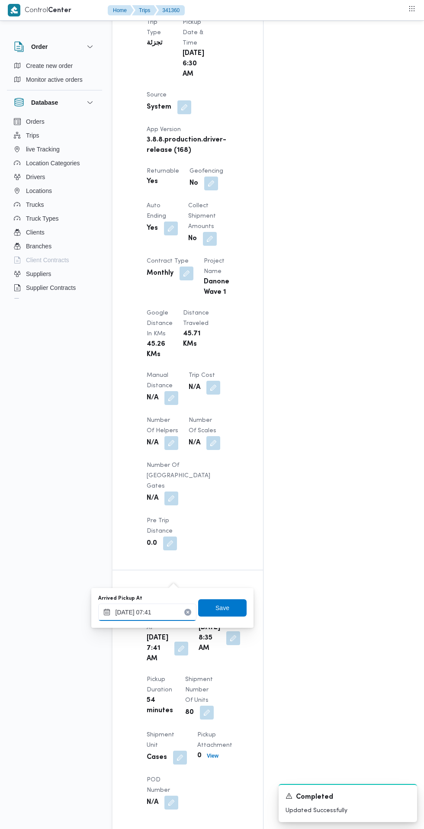
click at [162, 612] on input "[DATE] 07:41" at bounding box center [147, 612] width 98 height 17
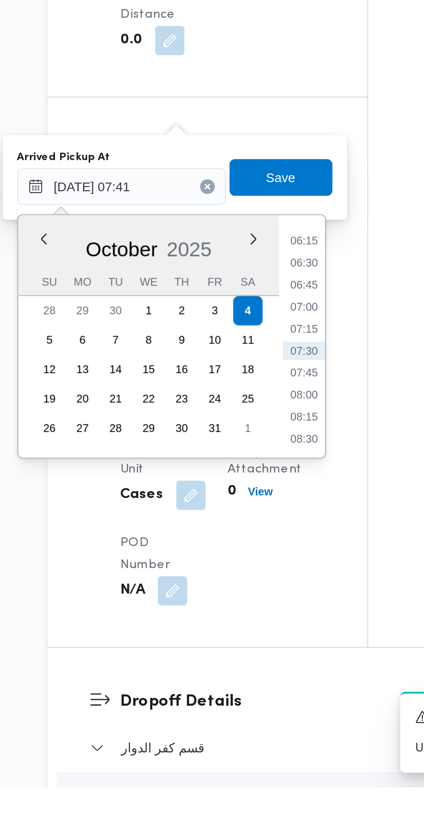
click at [238, 616] on li "07:15" at bounding box center [233, 613] width 20 height 9
type input "[DATE] 07:15"
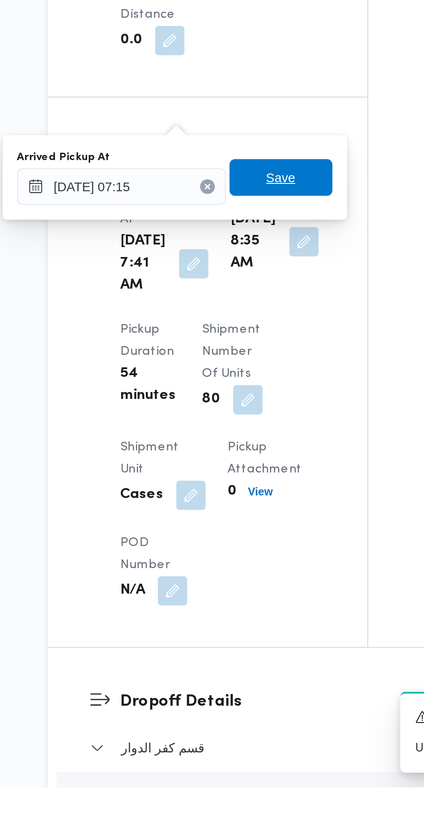
click at [234, 541] on span "Save" at bounding box center [222, 541] width 48 height 17
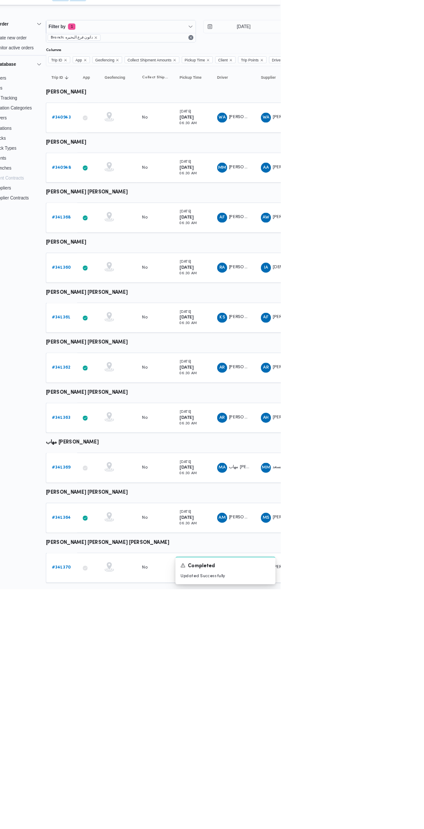
click at [120, 315] on b "# 341368" at bounding box center [120, 315] width 26 height 6
click at [228, 44] on span "Filter by 1" at bounding box center [203, 50] width 207 height 17
click at [150, 122] on div "Branch 1" at bounding box center [142, 125] width 73 height 7
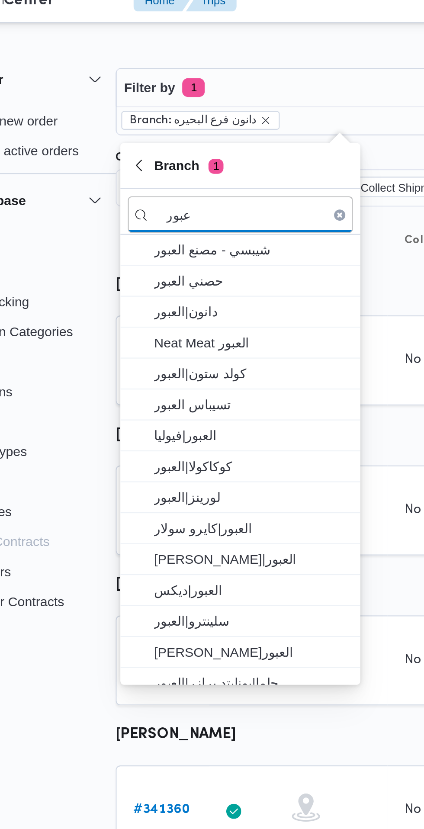
type input "عبور"
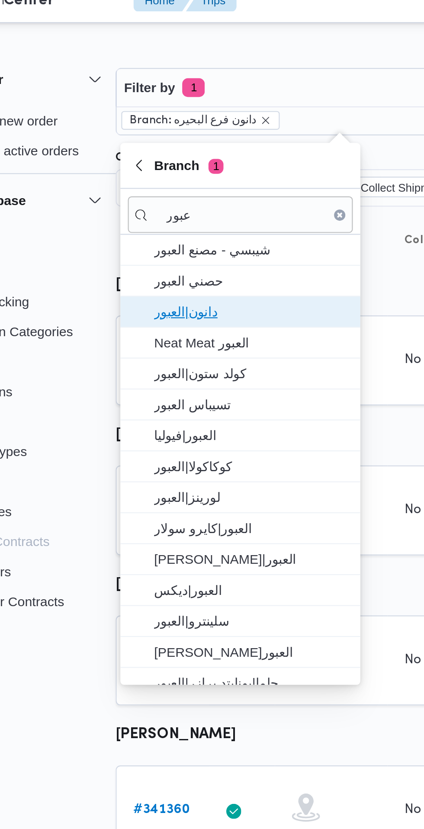
click at [166, 154] on span "دانون|العبور" at bounding box center [162, 154] width 90 height 10
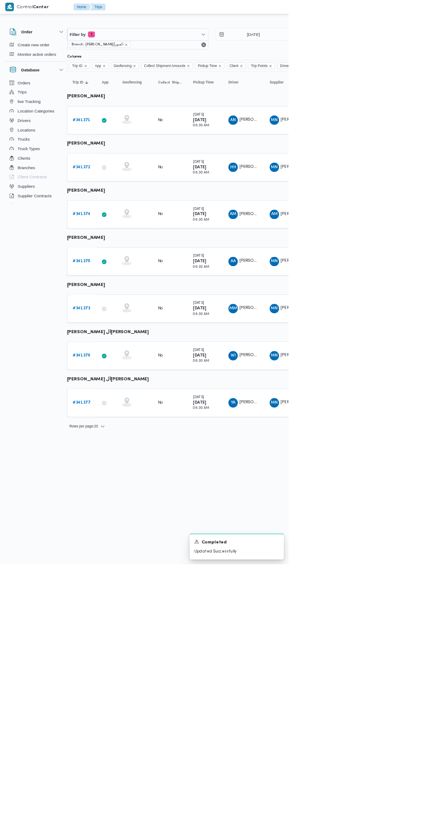
scroll to position [0, 13]
click at [121, 250] on link "# 341372" at bounding box center [121, 246] width 26 height 10
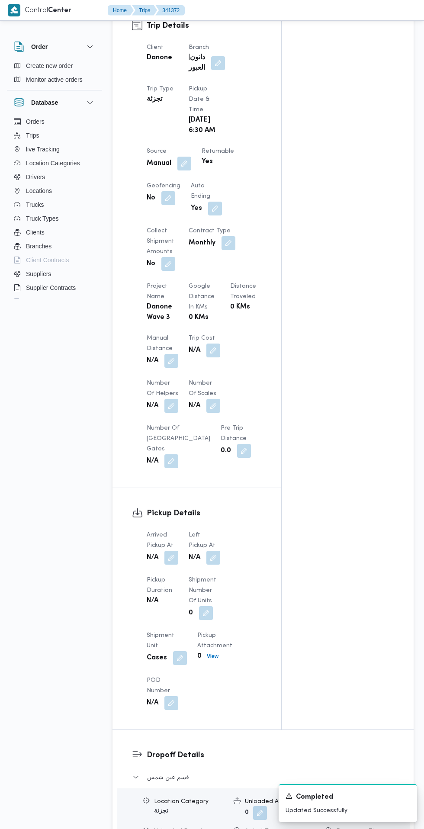
scroll to position [442, 0]
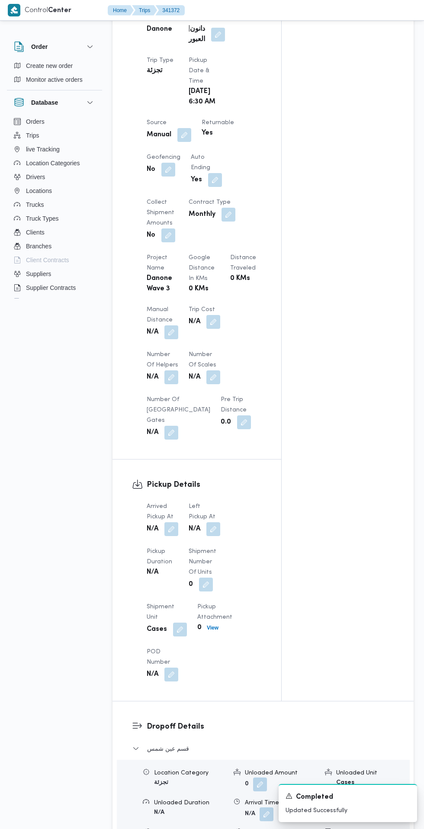
click at [172, 523] on button "button" at bounding box center [171, 529] width 14 height 14
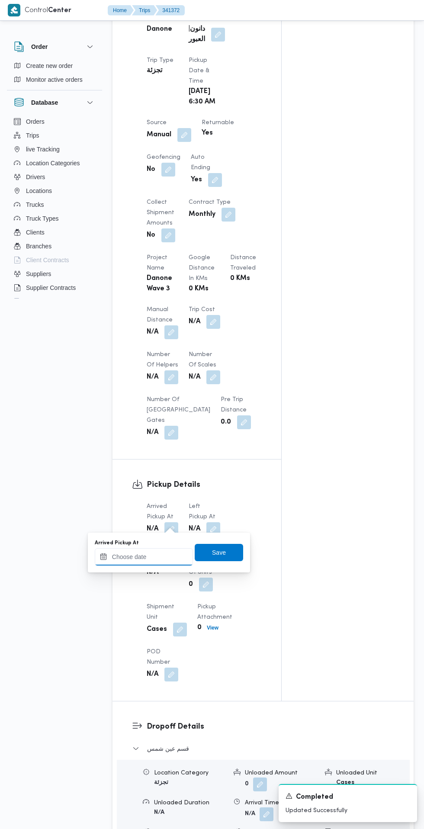
click at [155, 556] on input "Arrived Pickup At" at bounding box center [144, 556] width 98 height 17
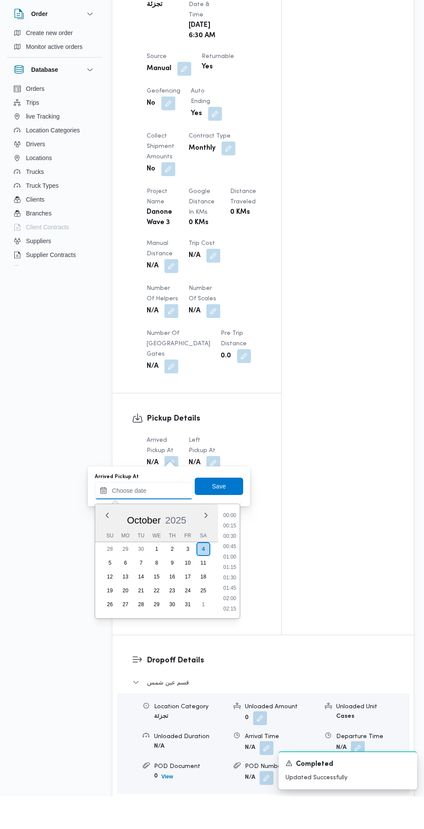
scroll to position [373, 0]
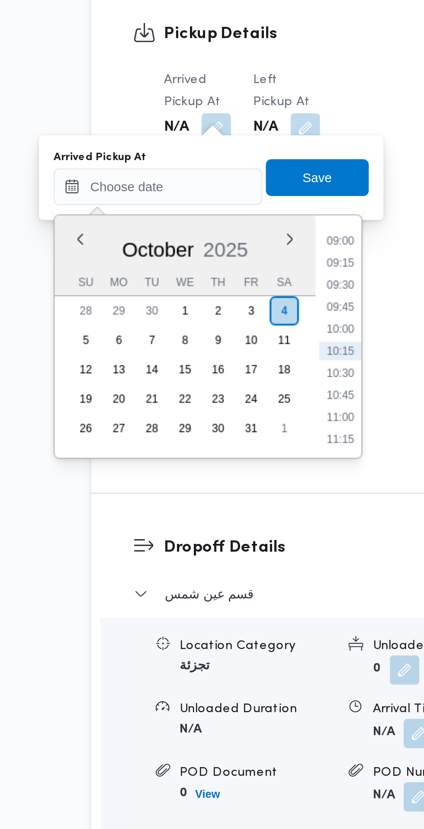
click at [234, 557] on li "09:15" at bounding box center [230, 559] width 20 height 9
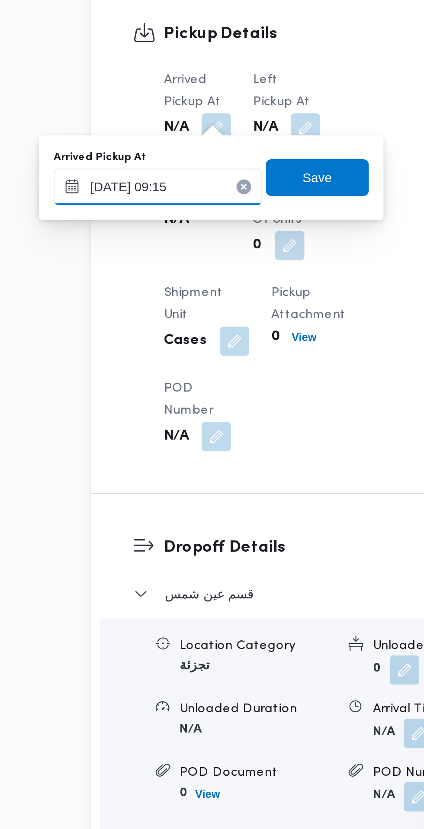
click at [167, 522] on input "[DATE] 09:15" at bounding box center [144, 523] width 98 height 17
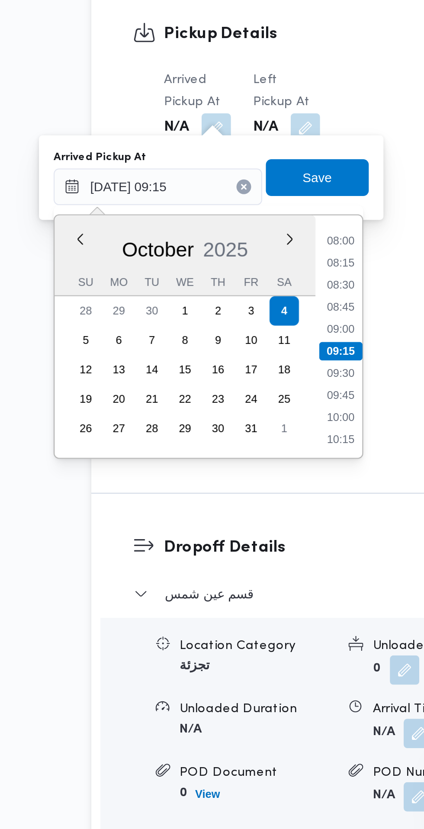
click at [231, 550] on li "08:00" at bounding box center [230, 549] width 20 height 9
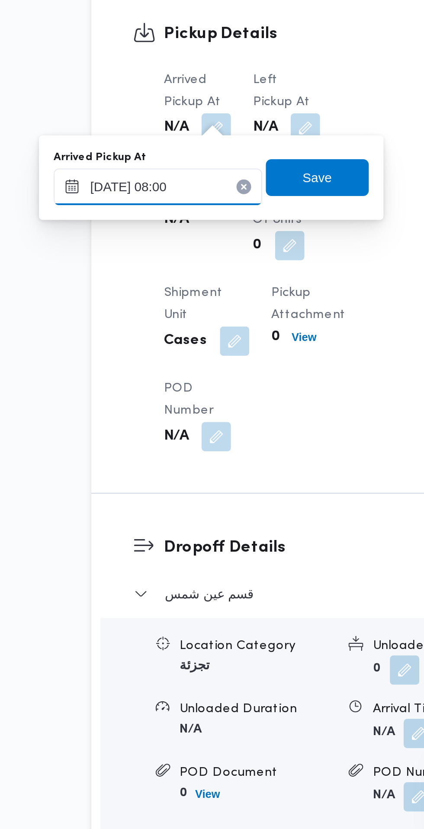
click at [161, 522] on input "[DATE] 08:00" at bounding box center [144, 523] width 98 height 17
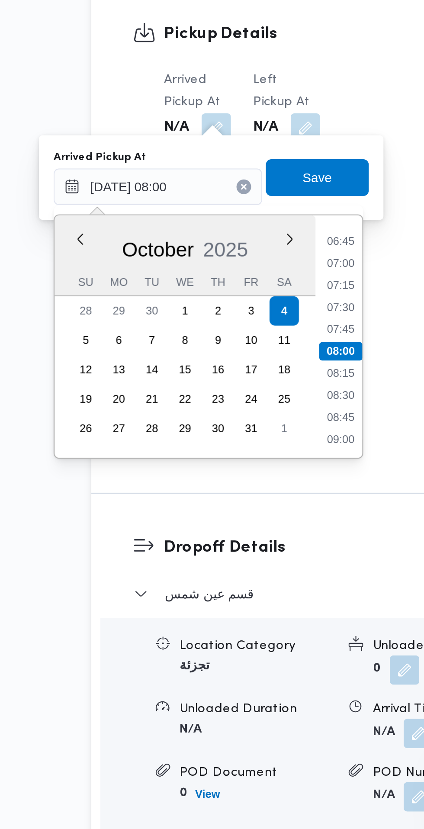
click at [231, 549] on li "06:45" at bounding box center [230, 549] width 20 height 9
type input "[DATE] 06:45"
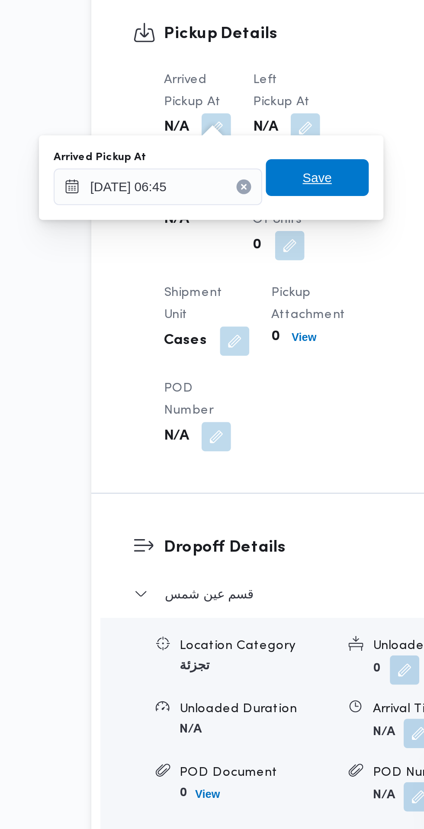
click at [228, 523] on span "Save" at bounding box center [219, 519] width 48 height 17
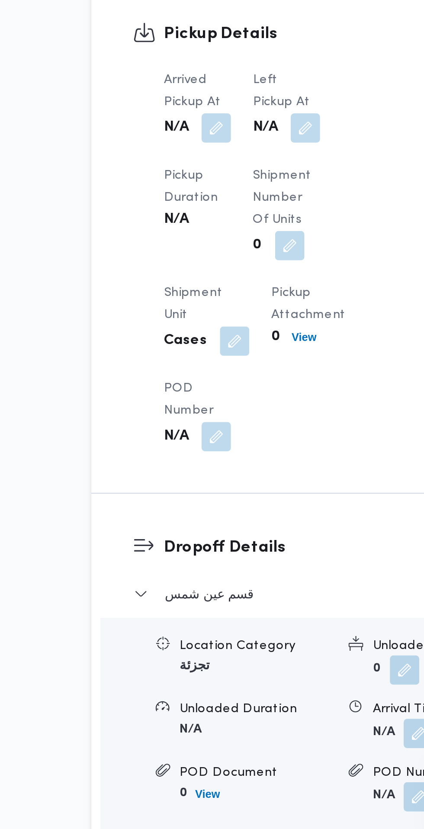
click at [217, 492] on button "button" at bounding box center [213, 496] width 14 height 14
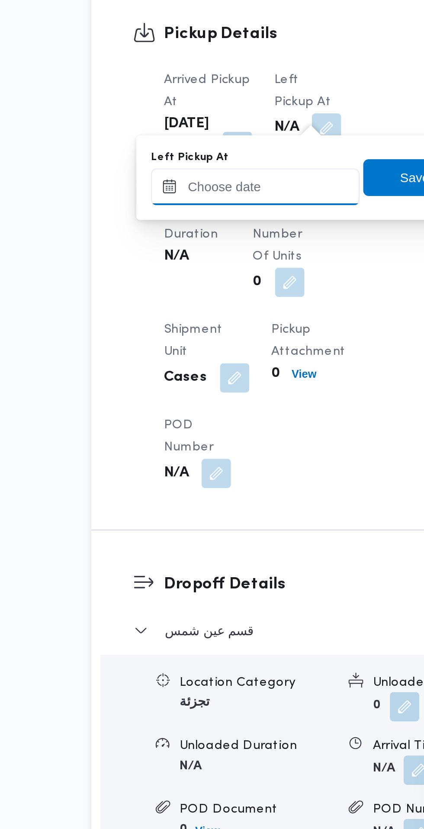
click at [207, 523] on input "Left Pickup At" at bounding box center [190, 523] width 98 height 17
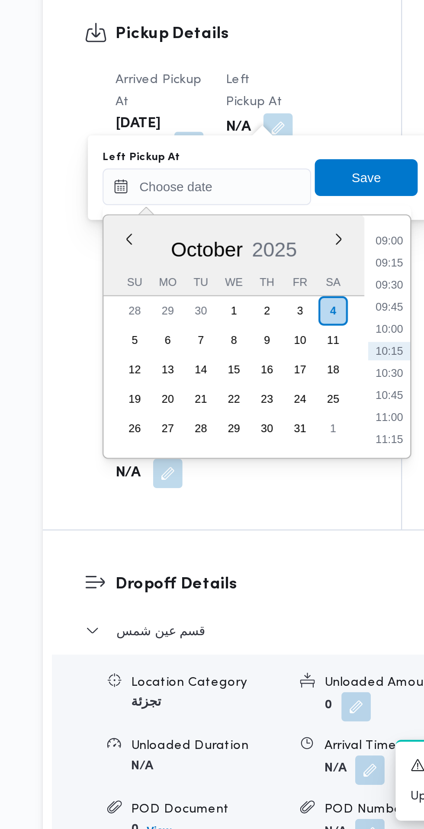
click at [276, 550] on li "09:00" at bounding box center [276, 549] width 20 height 9
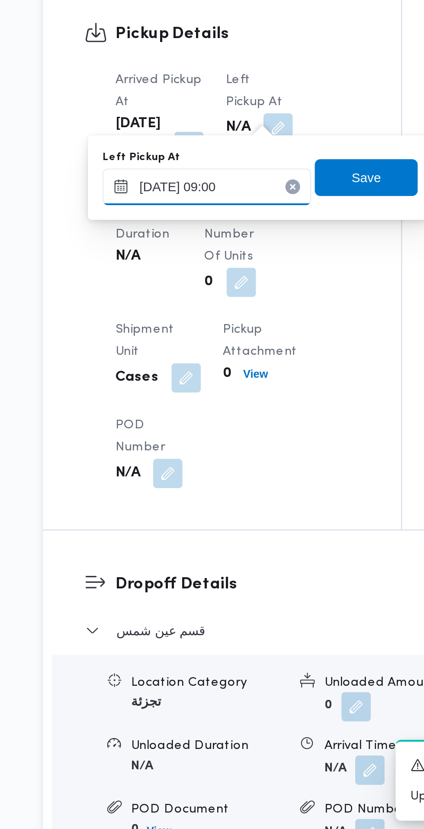
click at [210, 521] on input "[DATE] 09:00" at bounding box center [190, 523] width 98 height 17
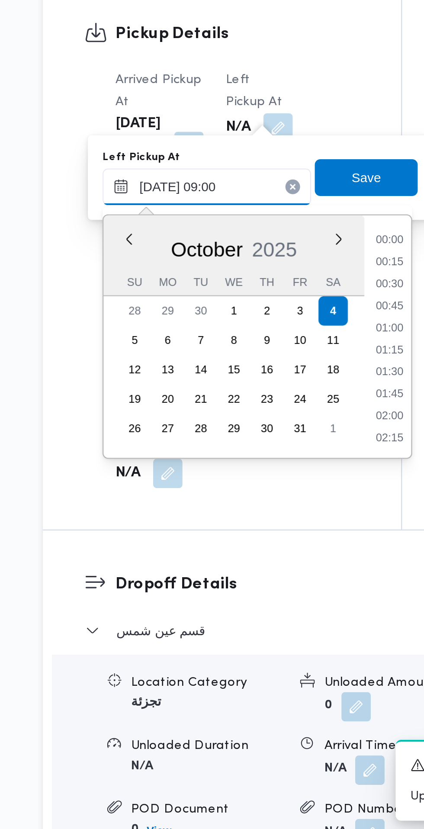
scroll to position [321, 0]
click at [274, 588] on li "08:45" at bounding box center [276, 591] width 20 height 9
type input "[DATE] 08:45"
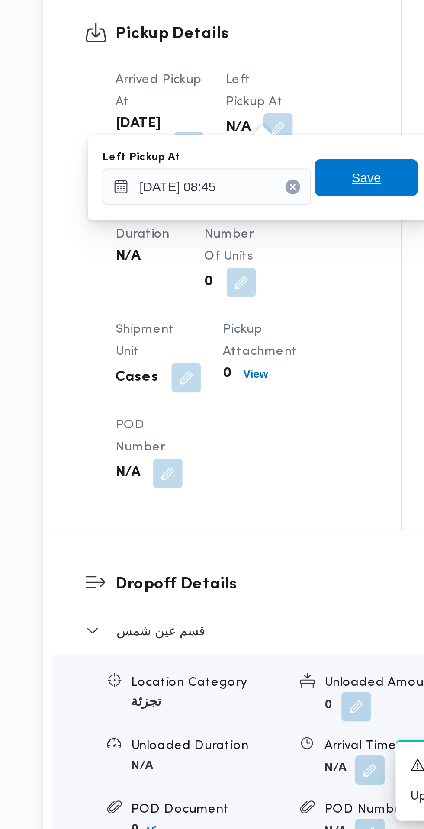
click at [274, 521] on span "Save" at bounding box center [265, 519] width 48 height 17
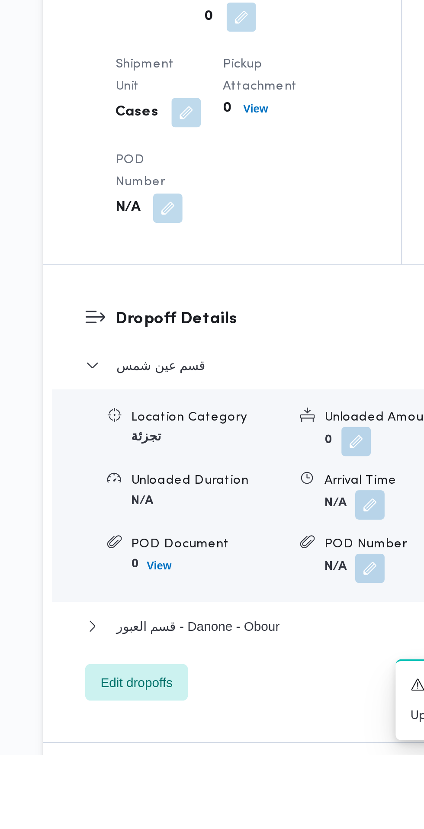
scroll to position [575, 0]
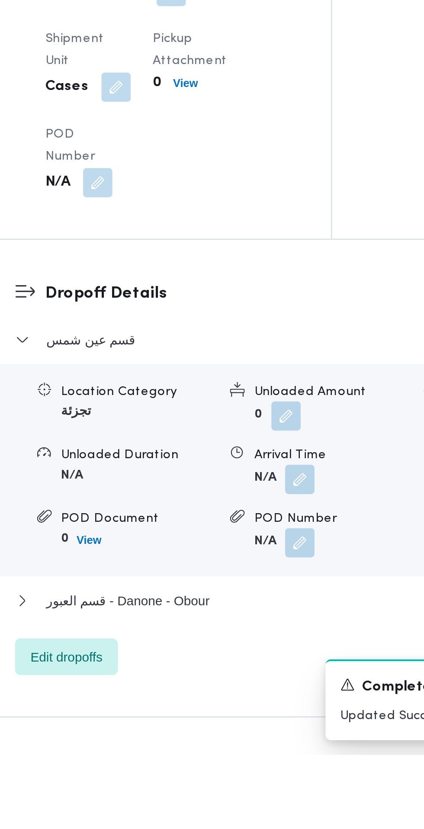
click at [264, 706] on button "button" at bounding box center [267, 700] width 14 height 14
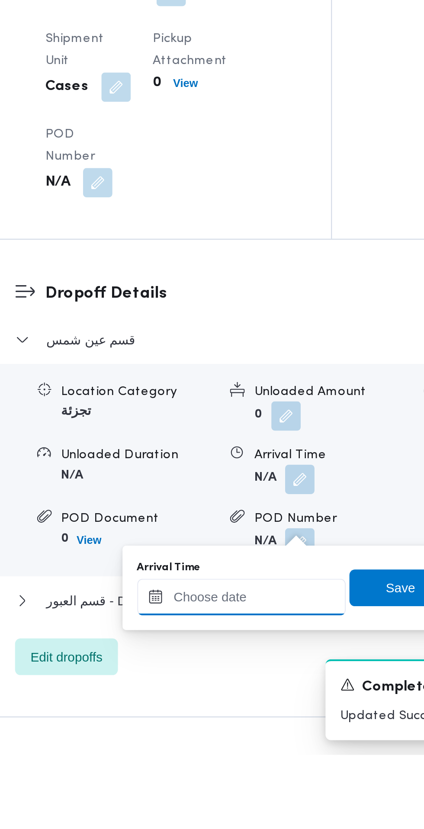
click at [242, 753] on input "Arrival Time" at bounding box center [239, 754] width 98 height 17
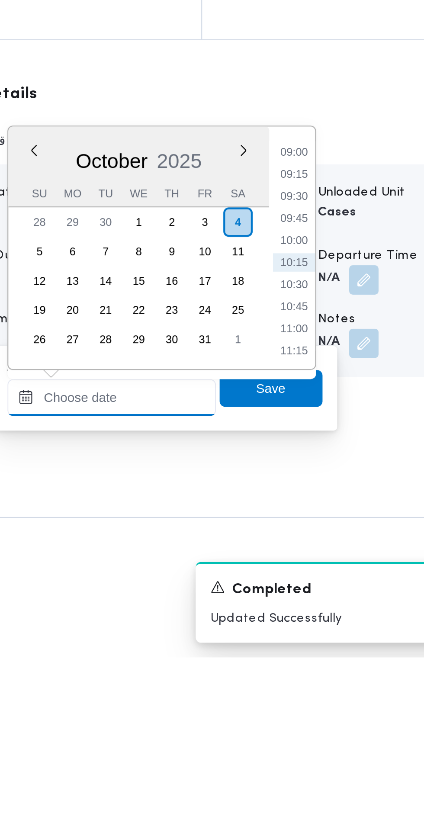
scroll to position [623, 0]
click at [327, 614] on li "09:30" at bounding box center [325, 612] width 20 height 9
type input "[DATE] 09:30"
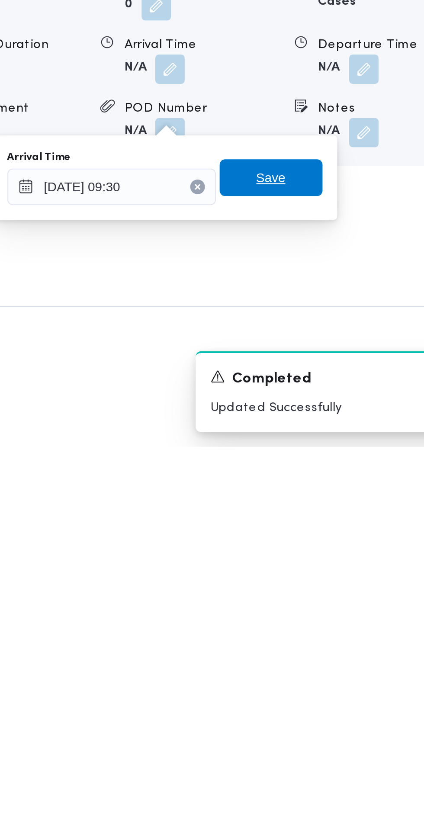
click at [321, 705] on span "Save" at bounding box center [314, 702] width 14 height 10
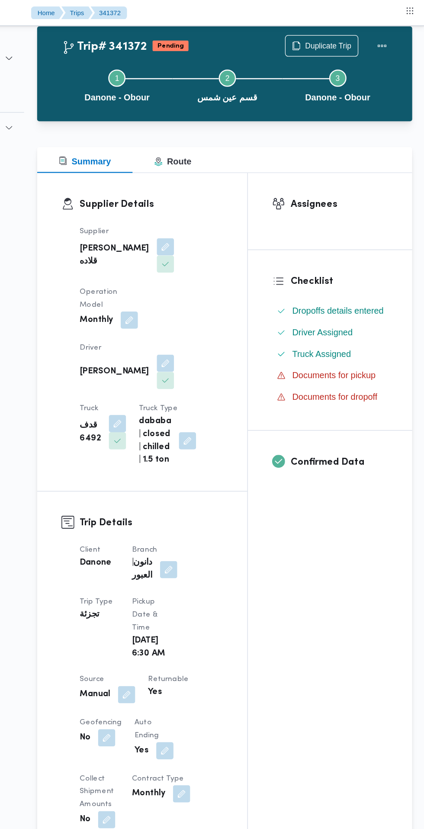
scroll to position [0, 0]
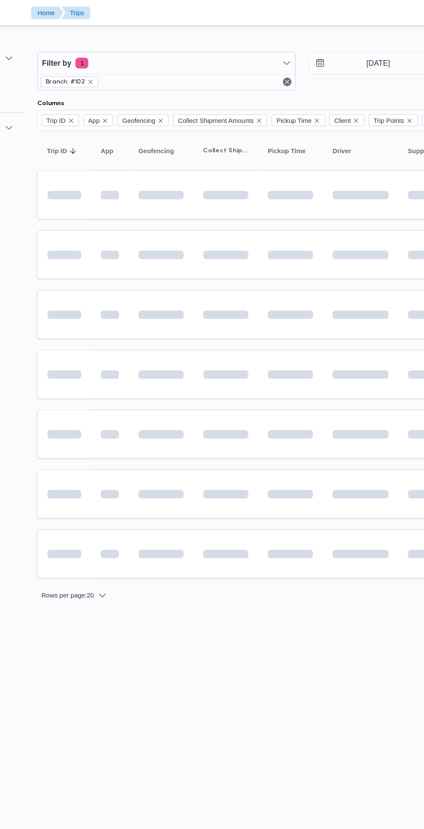
scroll to position [0, 13]
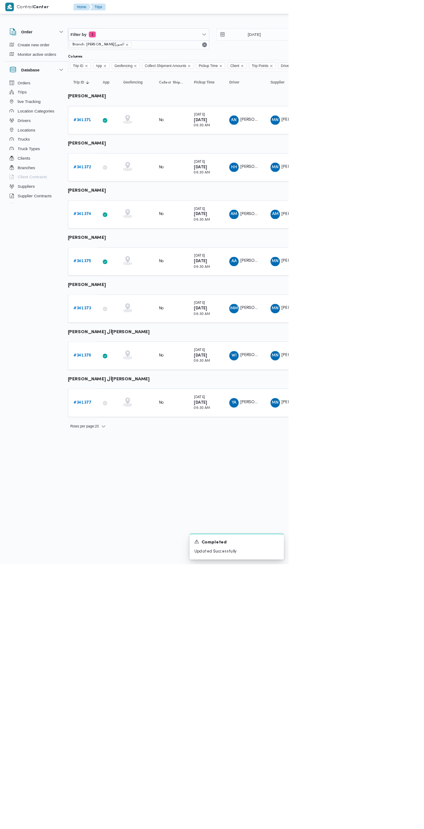
click at [116, 454] on b "# 341373" at bounding box center [121, 454] width 26 height 6
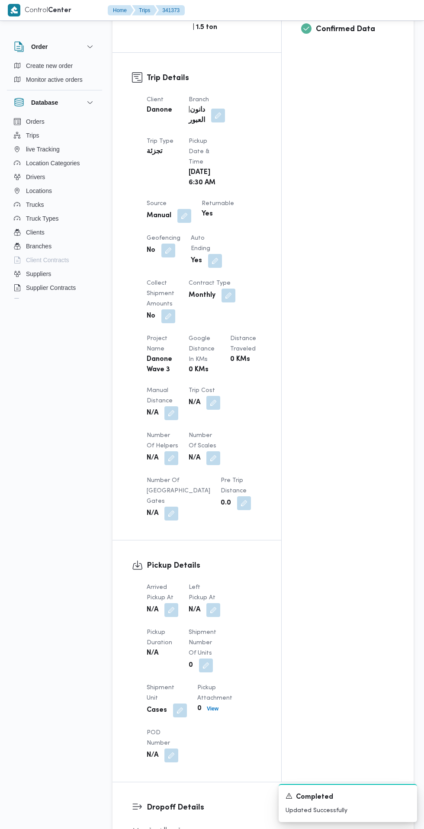
scroll to position [398, 0]
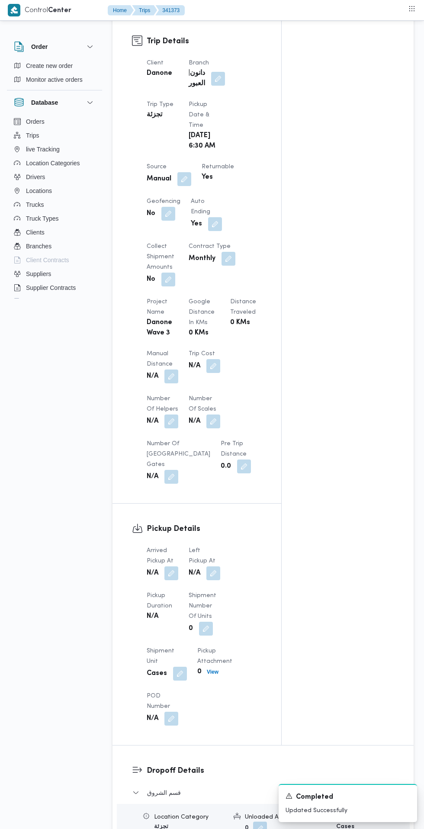
click at [174, 567] on button "button" at bounding box center [171, 574] width 14 height 14
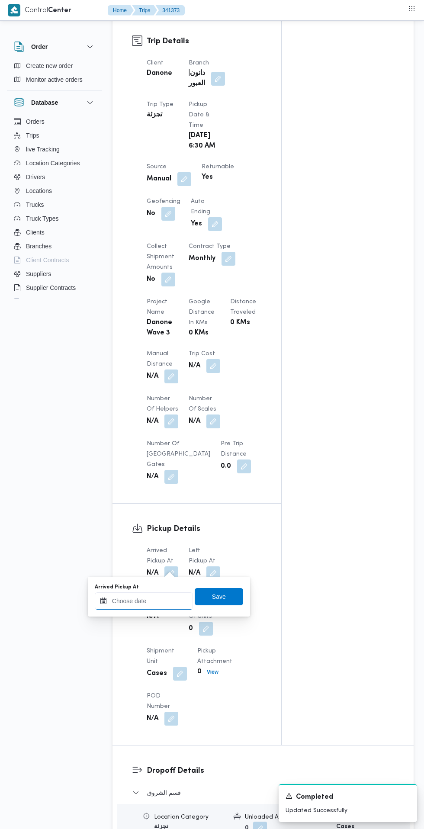
click at [162, 602] on input "Arrived Pickup At" at bounding box center [144, 601] width 98 height 17
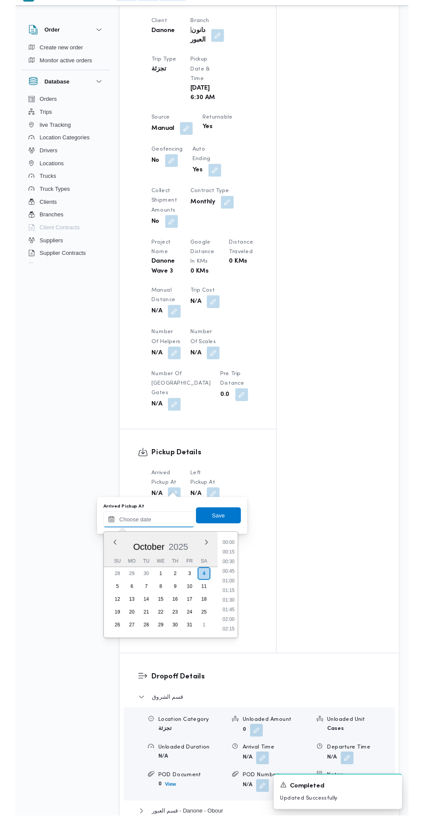
scroll to position [424, 0]
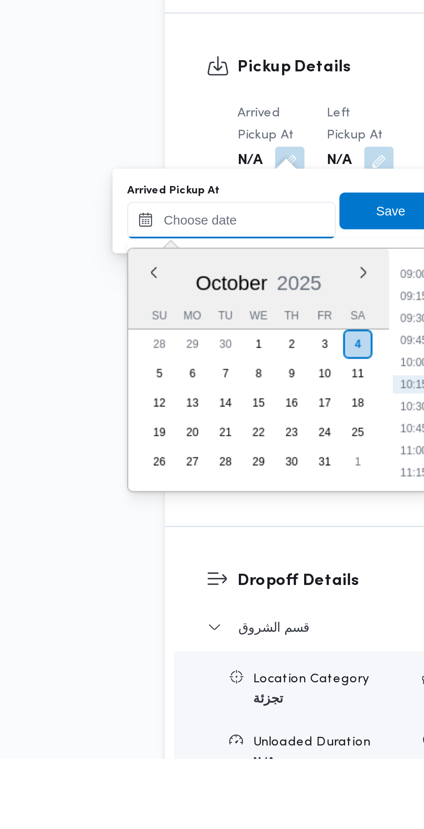
paste input "[DATE] 07:30"
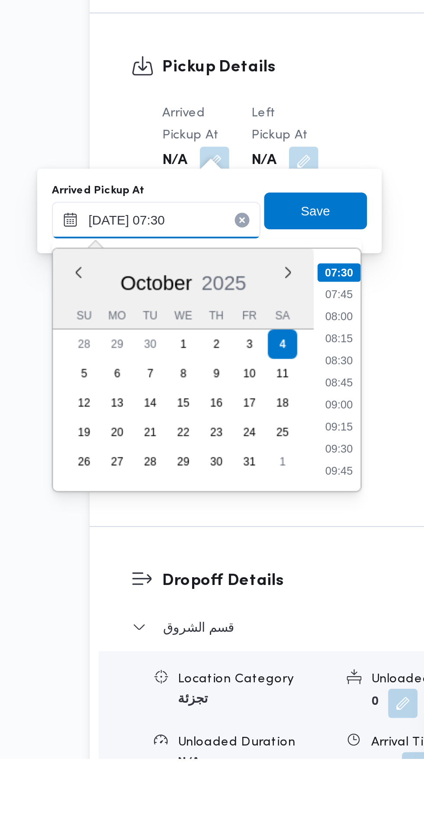
type input "[DATE] 07:30"
click at [232, 598] on li "07:30" at bounding box center [230, 600] width 20 height 9
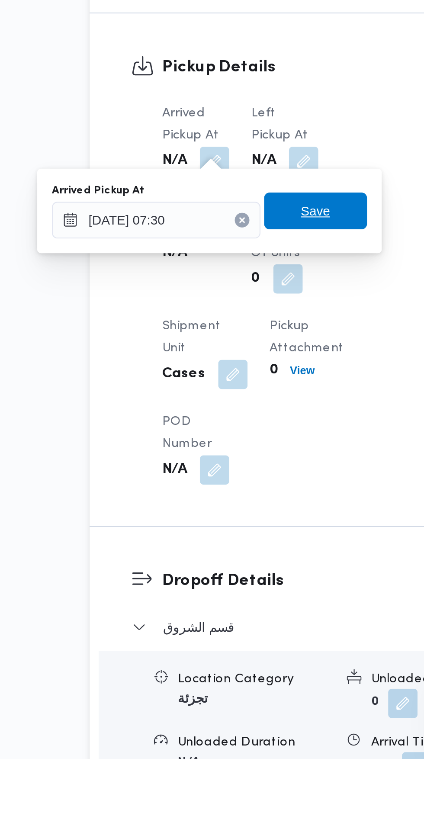
click at [229, 573] on span "Save" at bounding box center [219, 571] width 48 height 17
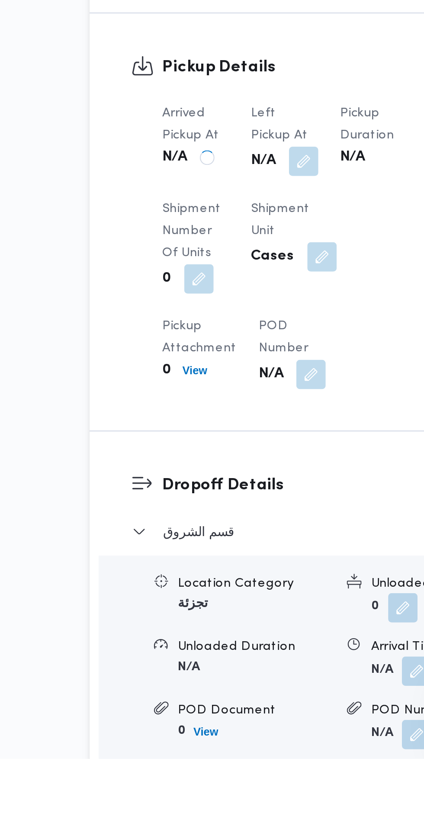
scroll to position [424, 0]
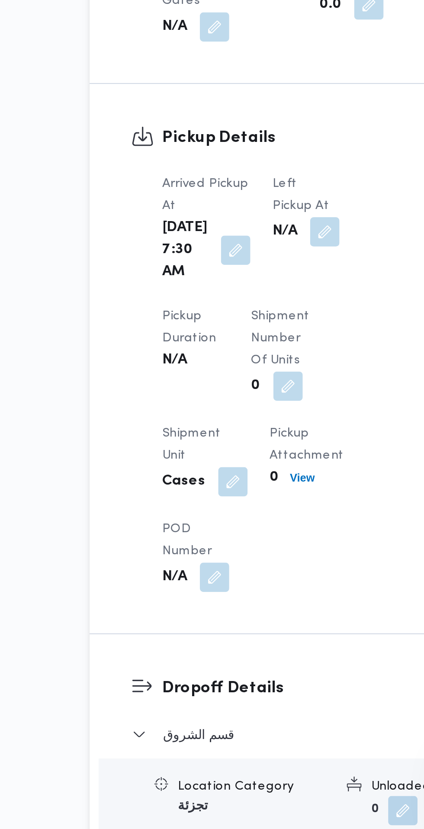
click at [212, 542] on span at bounding box center [221, 548] width 18 height 14
click at [199, 570] on div "Left Pickup At N/A" at bounding box center [215, 546] width 32 height 52
click at [220, 541] on button "button" at bounding box center [223, 548] width 14 height 14
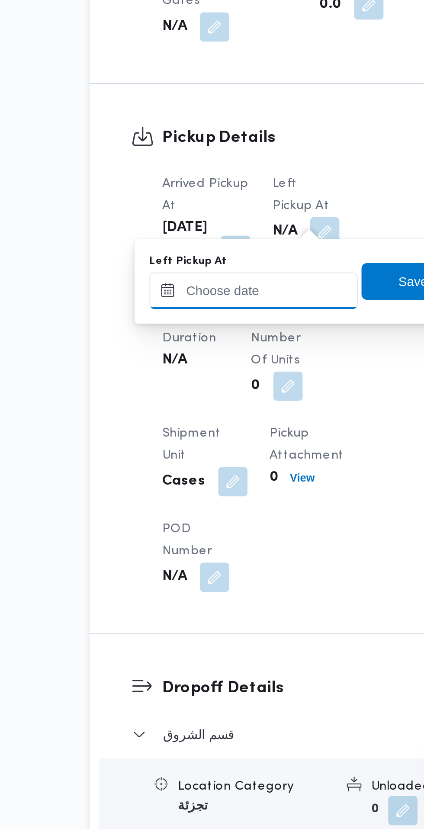
click at [205, 575] on input "Left Pickup At" at bounding box center [190, 575] width 98 height 17
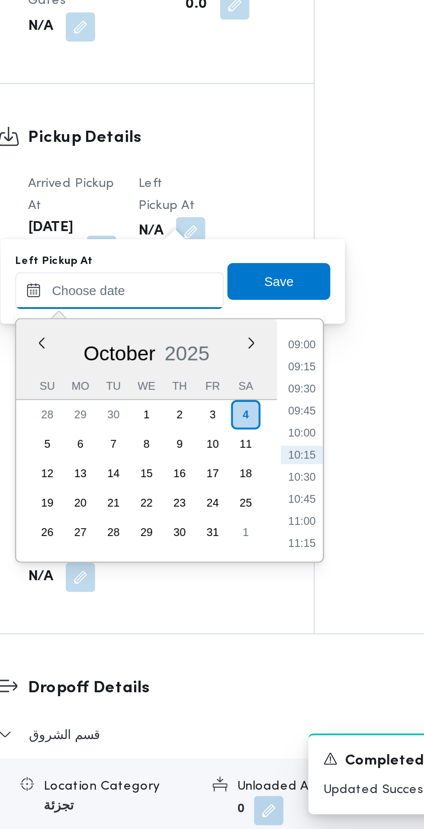
scroll to position [424, 0]
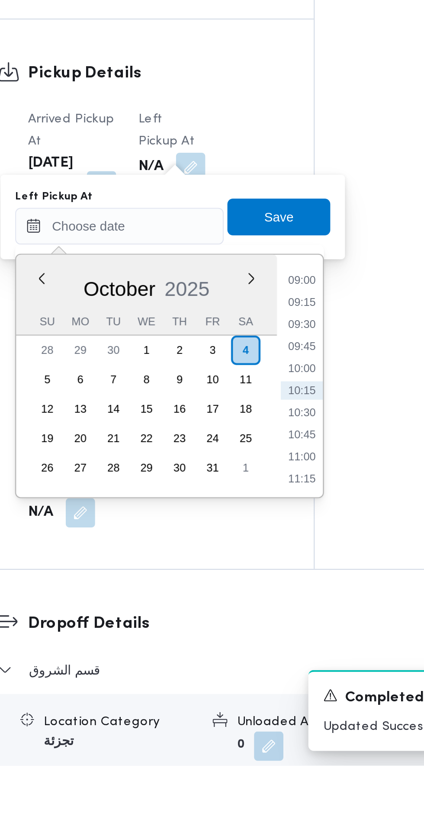
click at [277, 600] on li "09:00" at bounding box center [276, 600] width 20 height 9
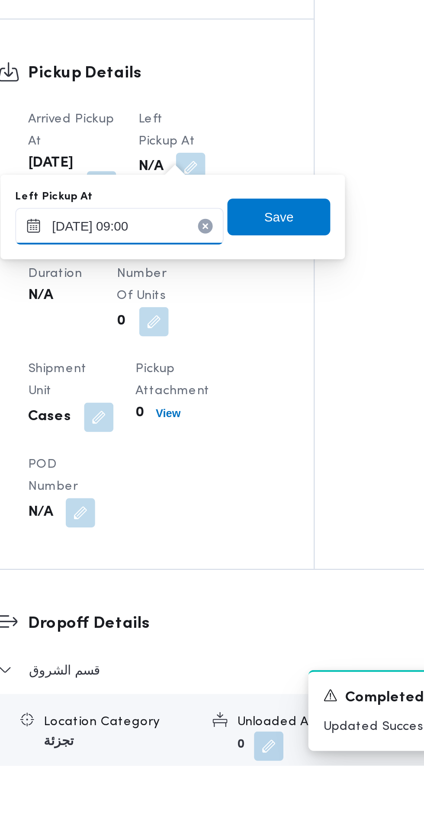
click at [217, 574] on input "[DATE] 09:00" at bounding box center [190, 575] width 98 height 17
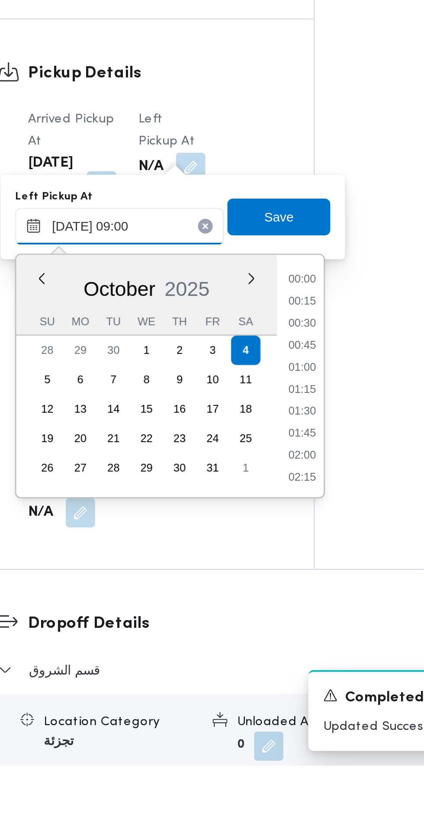
scroll to position [321, 0]
click at [274, 632] on li "08:30" at bounding box center [276, 632] width 20 height 9
type input "[DATE] 08:30"
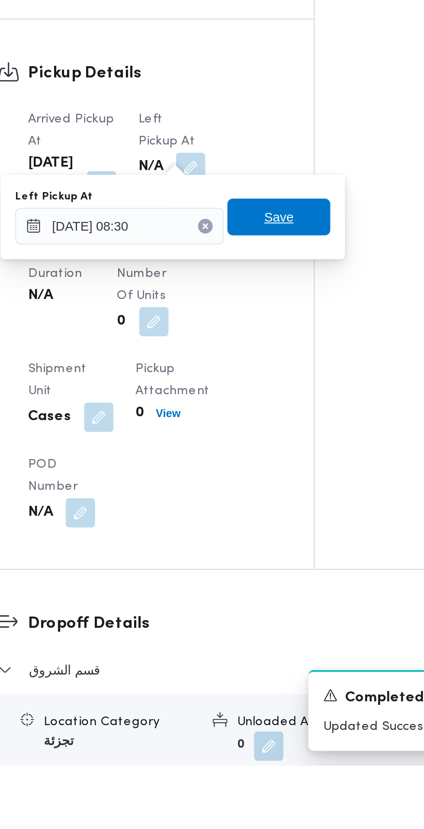
click at [274, 571] on span "Save" at bounding box center [265, 570] width 48 height 17
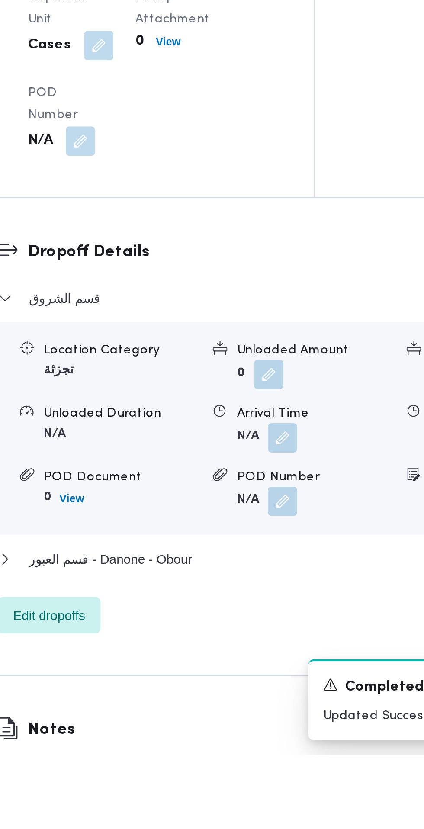
scroll to position [595, 0]
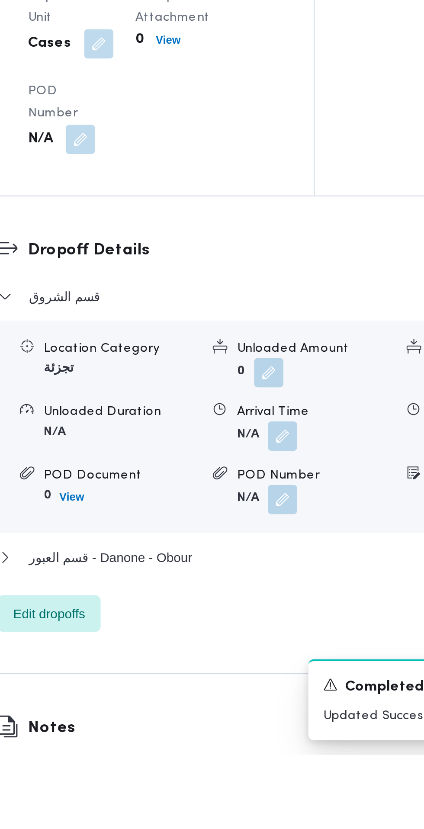
click at [269, 686] on button "button" at bounding box center [267, 679] width 14 height 14
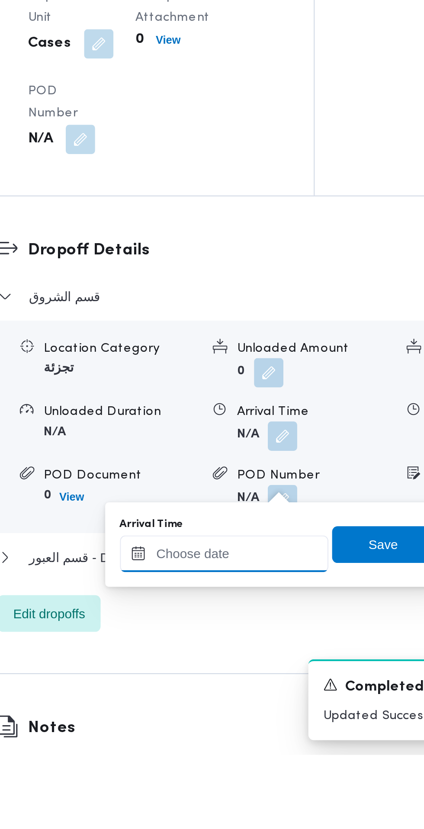
click at [246, 732] on input "Arrival Time" at bounding box center [239, 734] width 98 height 17
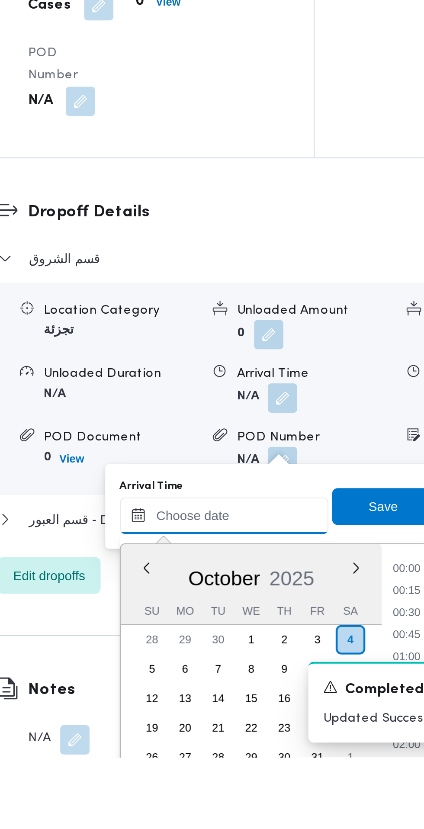
scroll to position [373, 0]
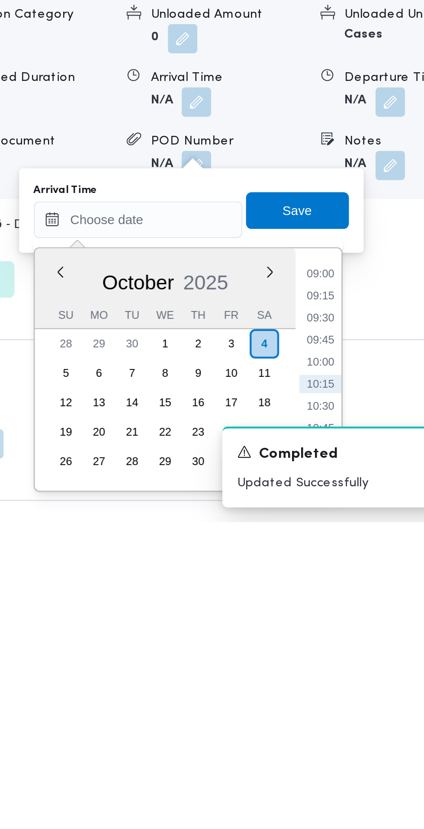
click at [327, 735] on li "09:30" at bounding box center [325, 733] width 20 height 9
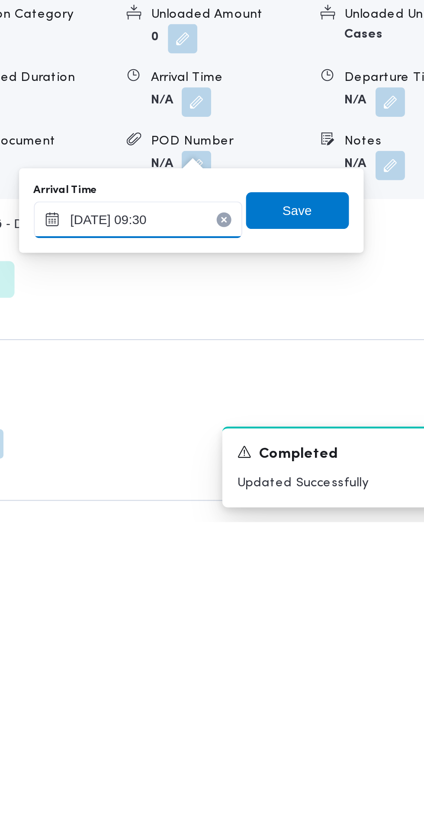
type input "[DATE] 09:30"
click at [324, 682] on span "Save" at bounding box center [314, 682] width 48 height 17
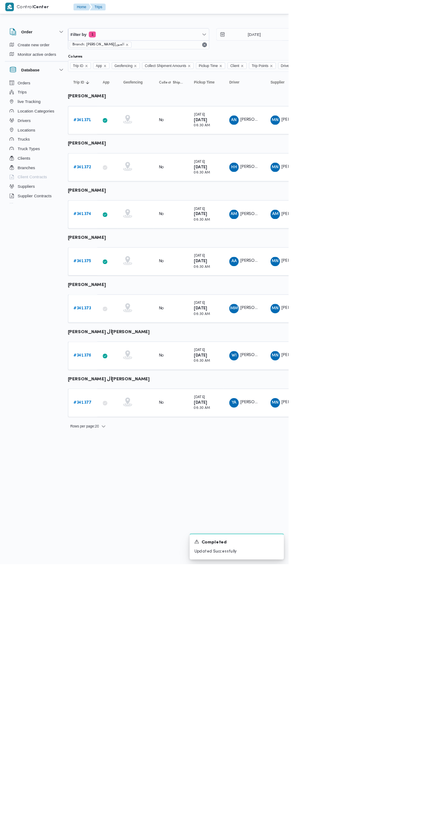
click at [111, 588] on link "# 341377" at bounding box center [121, 592] width 26 height 10
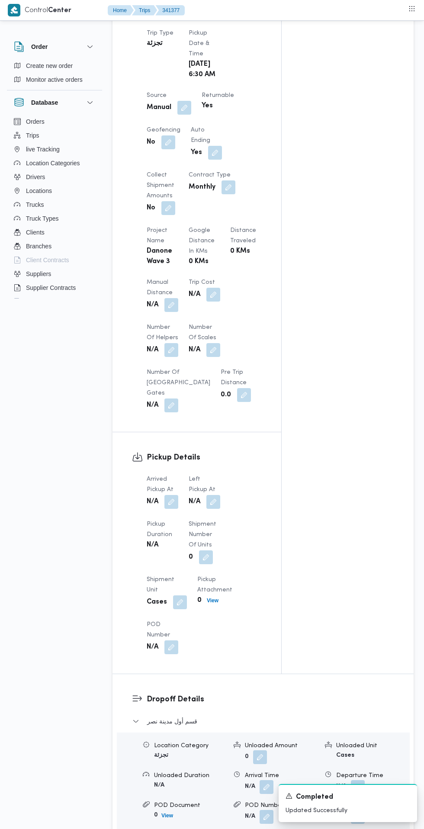
click at [171, 509] on span at bounding box center [169, 502] width 18 height 14
click at [160, 538] on span "Pickup Duration" at bounding box center [160, 530] width 26 height 16
click at [172, 505] on button "button" at bounding box center [171, 502] width 14 height 14
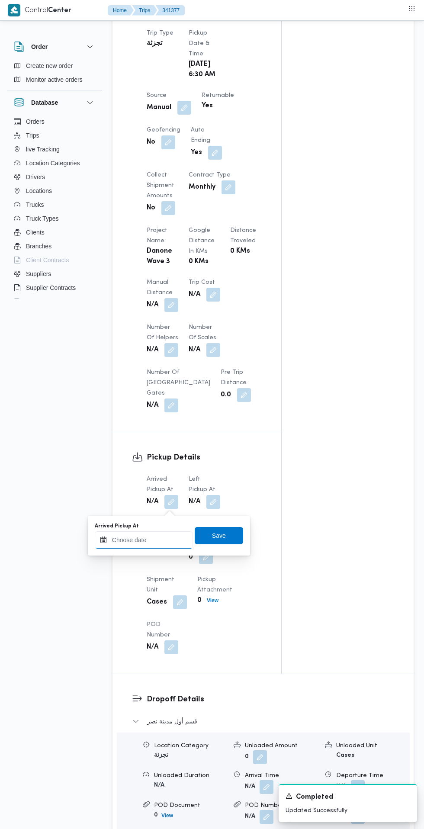
click at [159, 538] on input "Arrived Pickup At" at bounding box center [144, 540] width 98 height 17
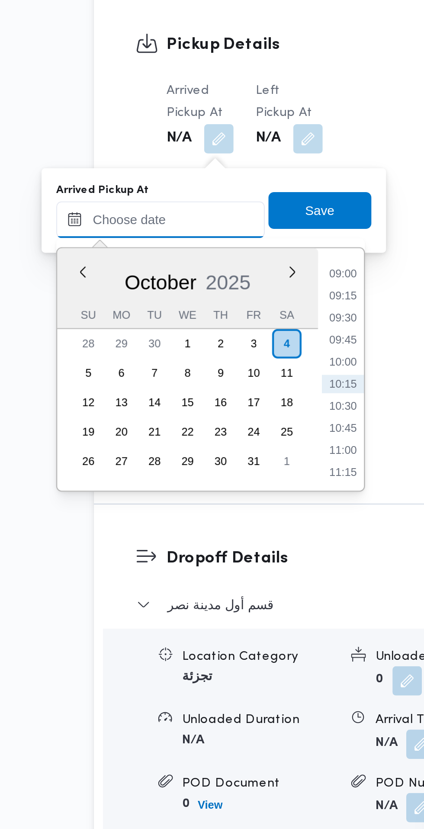
click at [170, 521] on input "Arrived Pickup At" at bounding box center [144, 521] width 98 height 17
paste input "[DATE] 07:30"
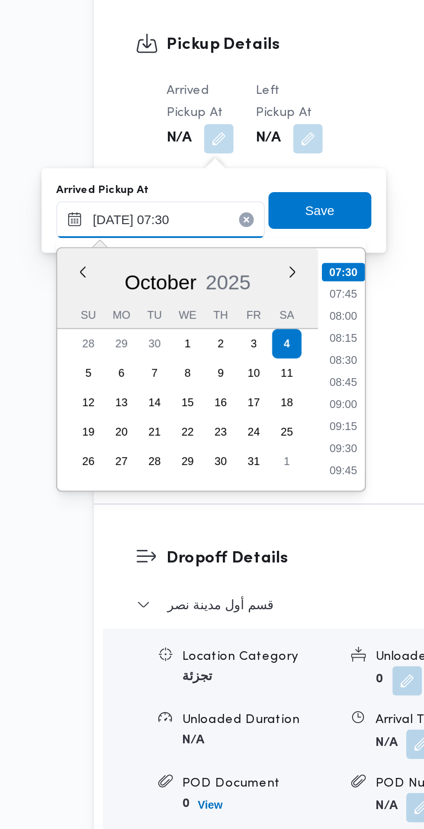
type input "[DATE] 07:30"
click at [229, 550] on li "07:30" at bounding box center [230, 546] width 20 height 9
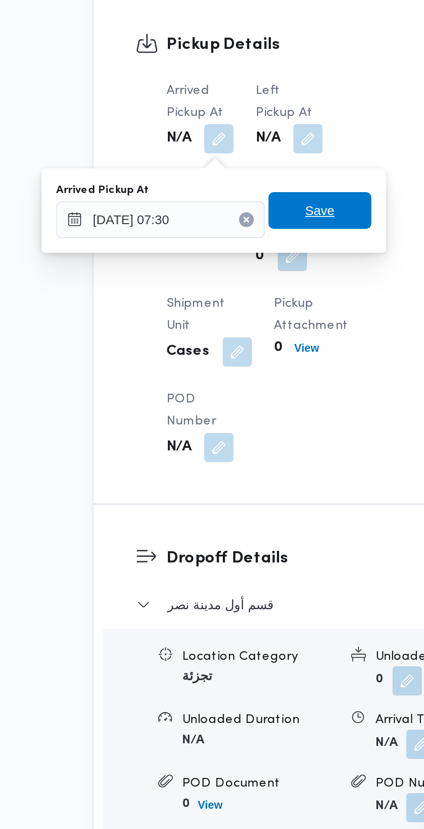
click at [226, 518] on span "Save" at bounding box center [219, 517] width 14 height 10
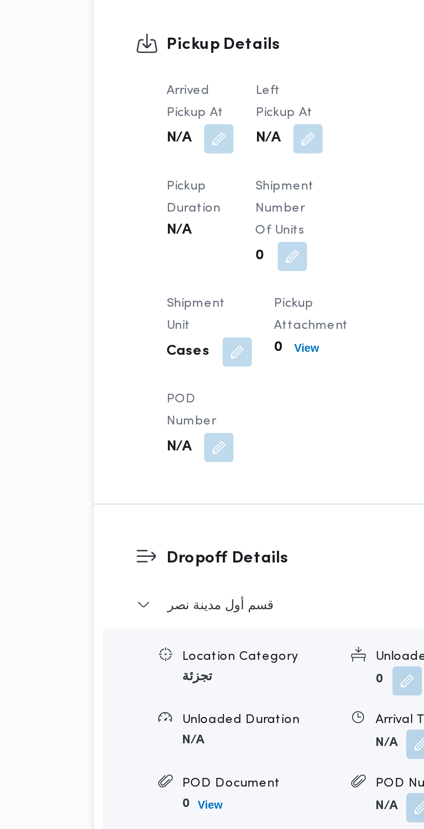
click at [218, 490] on button "button" at bounding box center [213, 484] width 14 height 14
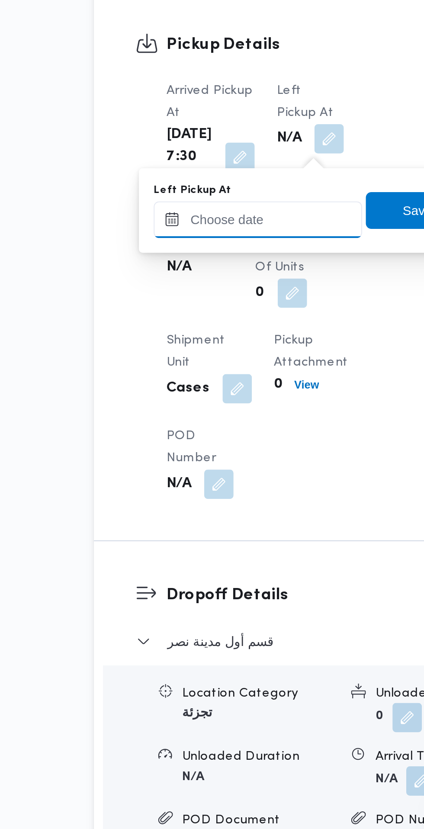
click at [206, 521] on input "Left Pickup At" at bounding box center [190, 521] width 98 height 17
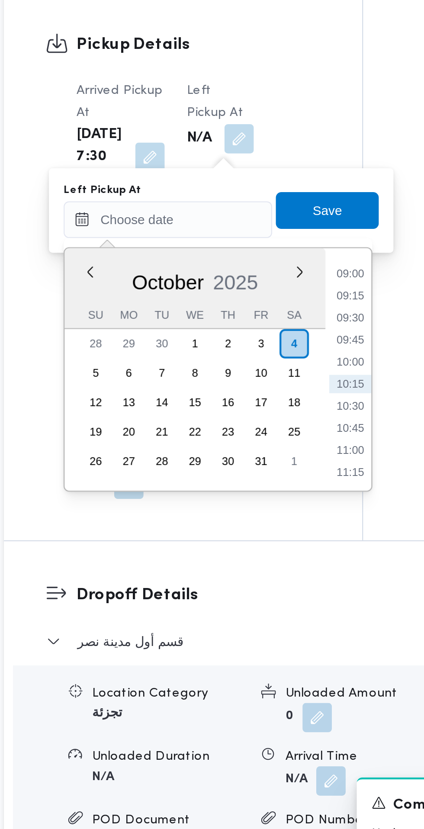
click at [277, 549] on li "09:00" at bounding box center [276, 547] width 20 height 9
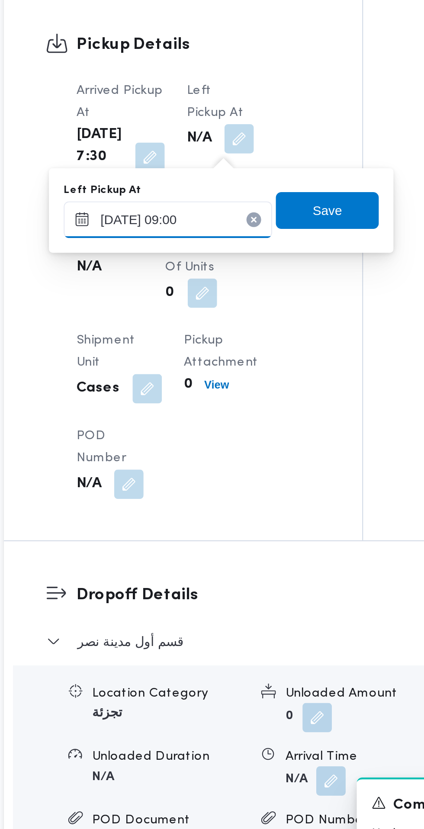
click at [210, 519] on input "[DATE] 09:00" at bounding box center [190, 521] width 98 height 17
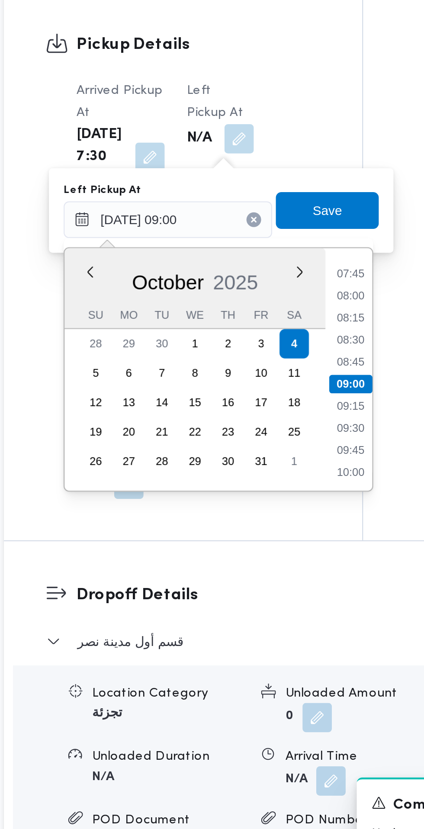
click at [279, 581] on li "08:30" at bounding box center [276, 578] width 20 height 9
type input "[DATE] 08:30"
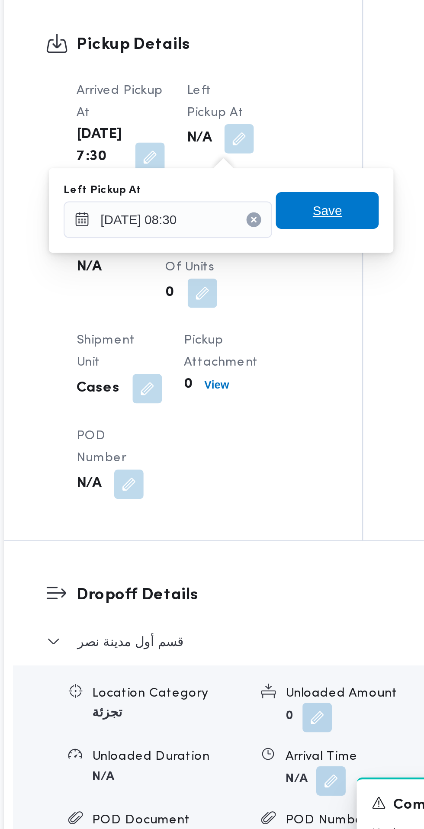
click at [276, 515] on span "Save" at bounding box center [265, 517] width 48 height 17
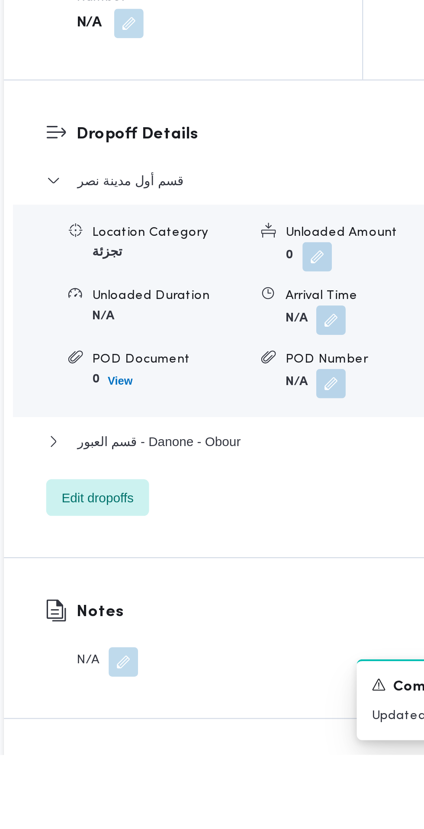
click at [269, 632] on button "button" at bounding box center [267, 625] width 14 height 14
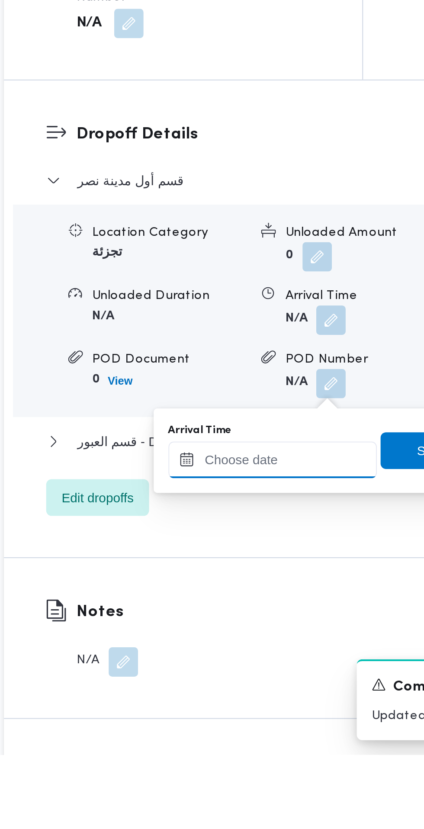
click at [236, 690] on input "Arrival Time" at bounding box center [239, 690] width 98 height 17
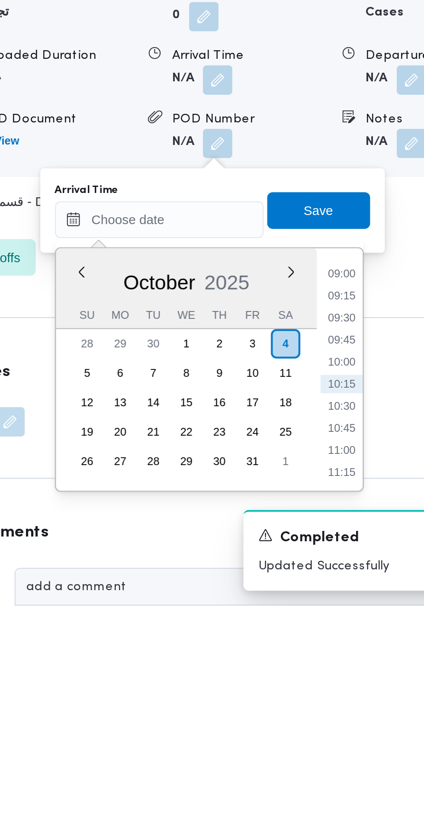
click at [326, 675] on li "09:00" at bounding box center [325, 673] width 20 height 9
type input "[DATE] 09:00"
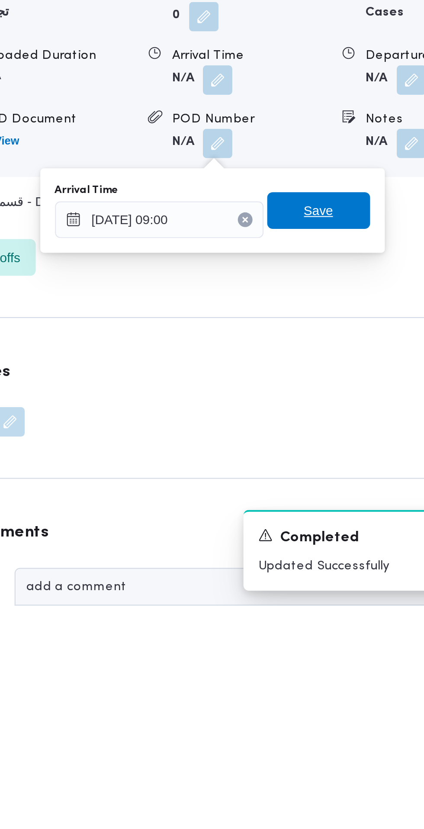
click at [325, 645] on span "Save" at bounding box center [314, 643] width 48 height 17
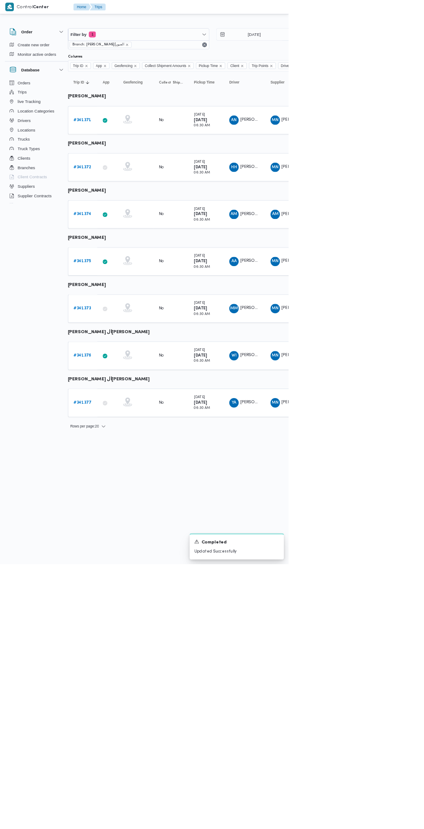
click at [120, 522] on b "# 341376" at bounding box center [121, 523] width 26 height 6
click at [120, 384] on b "# 341375" at bounding box center [121, 384] width 26 height 6
click at [120, 315] on b "# 341374" at bounding box center [121, 315] width 26 height 6
click at [120, 177] on b "# 341371" at bounding box center [121, 177] width 26 height 6
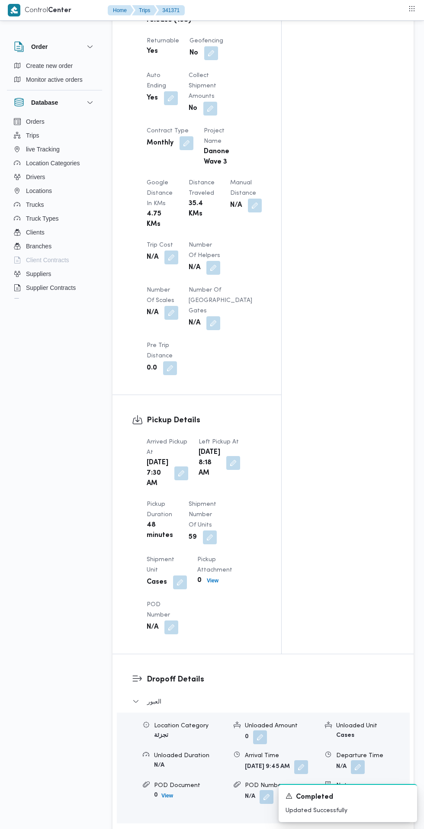
click at [226, 470] on button "button" at bounding box center [233, 463] width 14 height 14
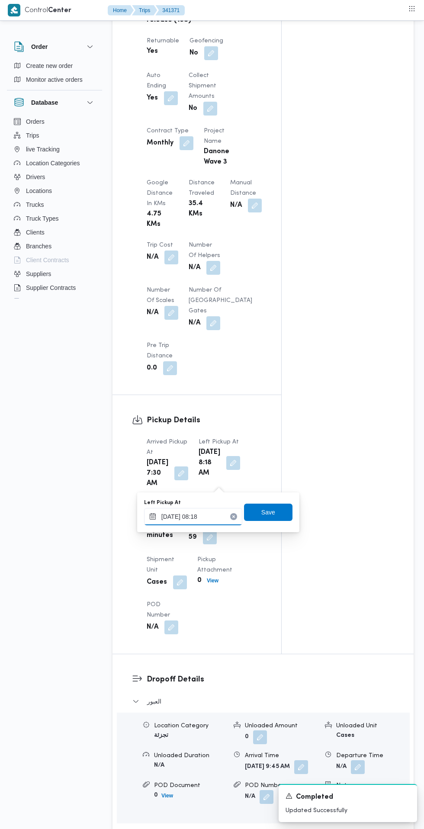
click at [203, 515] on input "[DATE] 08:18" at bounding box center [193, 516] width 98 height 17
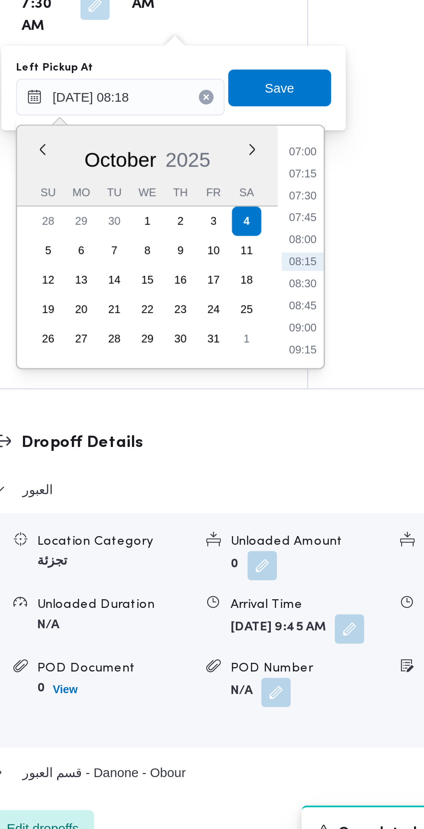
click at [284, 551] on li "08:45" at bounding box center [279, 549] width 20 height 9
type input "[DATE] 08:45"
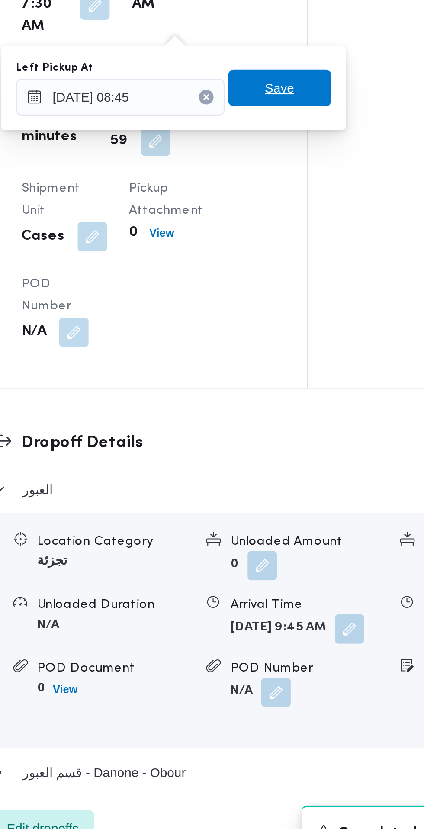
click at [283, 445] on span "Save" at bounding box center [268, 446] width 48 height 17
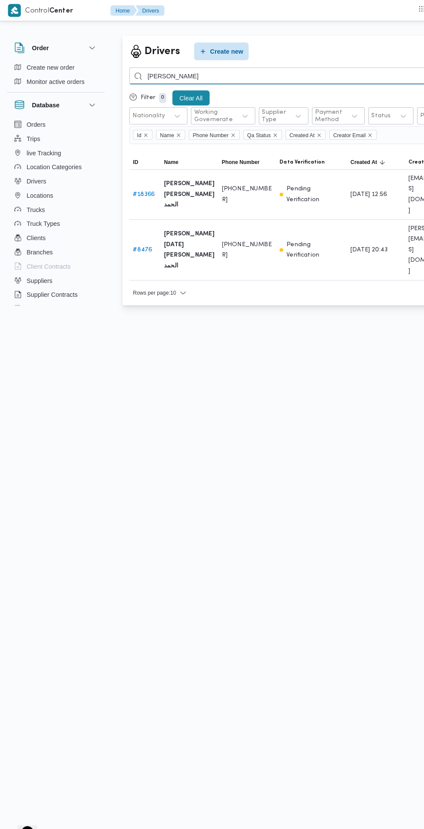
click at [329, 72] on input "محمد ابو الحمد" at bounding box center [317, 74] width 382 height 17
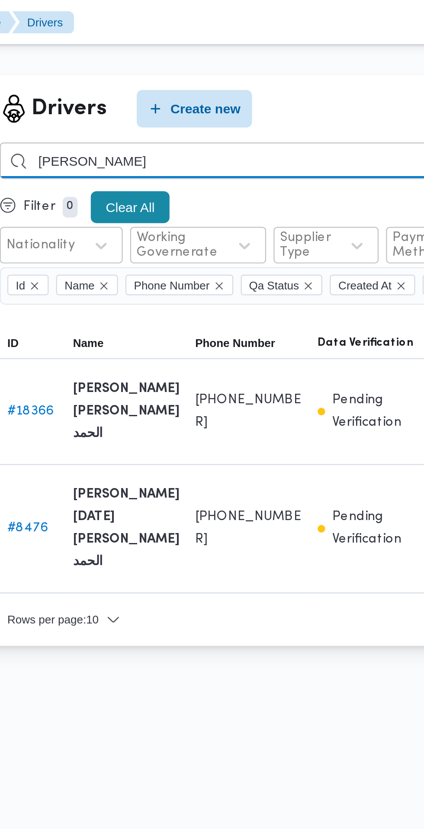
type input "[PERSON_NAME]"
type input "سعذ محمد يوسف"
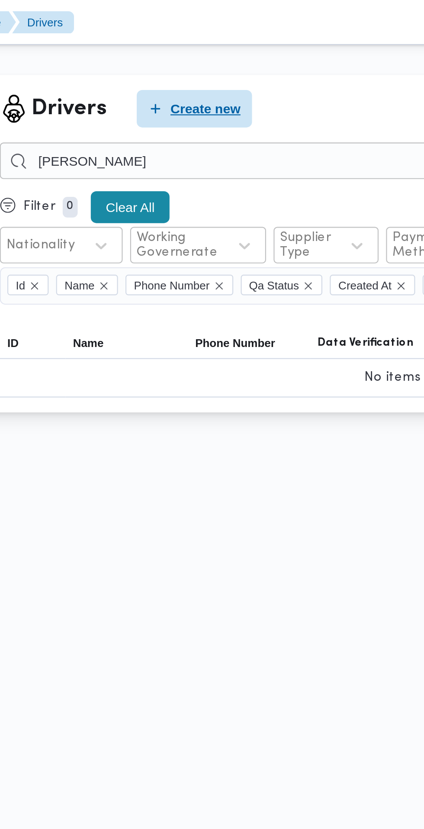
click at [229, 50] on span "Create new" at bounding box center [221, 50] width 32 height 10
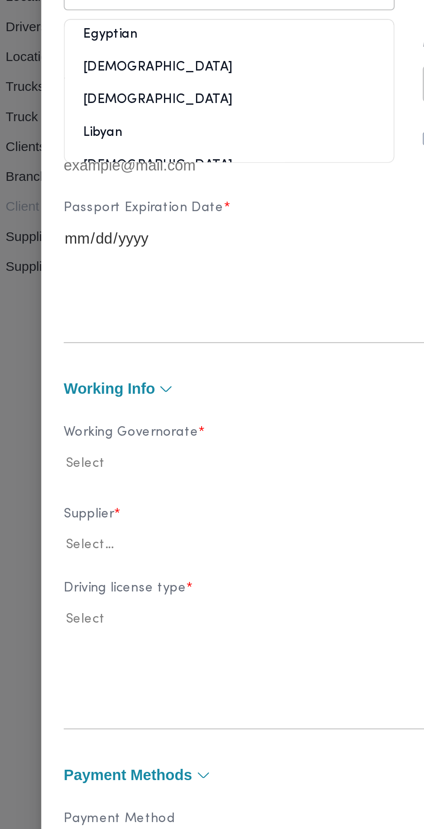
click at [148, 192] on div "Egyptian" at bounding box center [129, 184] width 152 height 15
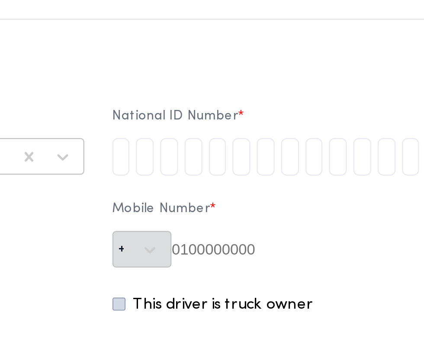
click at [227, 94] on input "tel" at bounding box center [223, 92] width 8 height 17
type input "2"
type input "6"
type input "0"
type input "1"
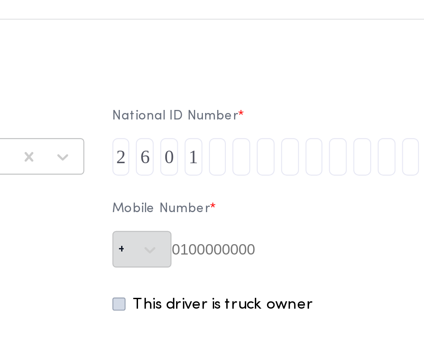
type input "2"
type input "1"
type input "9"
type input "1"
type input "8"
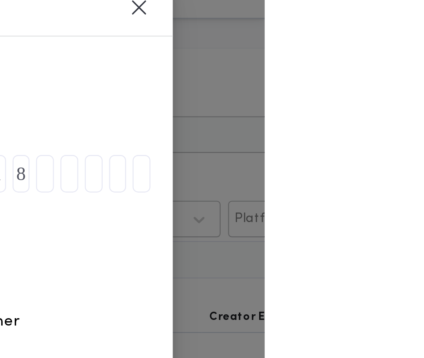
type input "0"
type input "2"
type input "0"
type input "9"
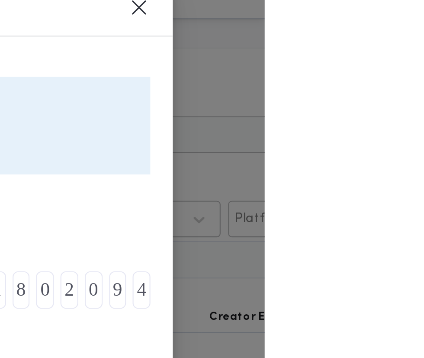
type input "4"
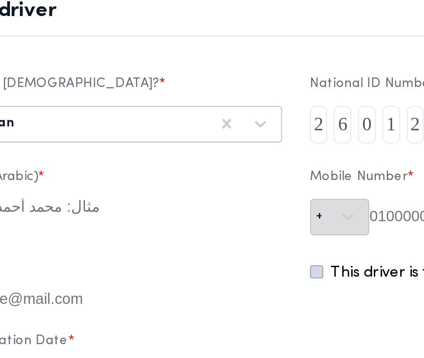
scroll to position [77, 0]
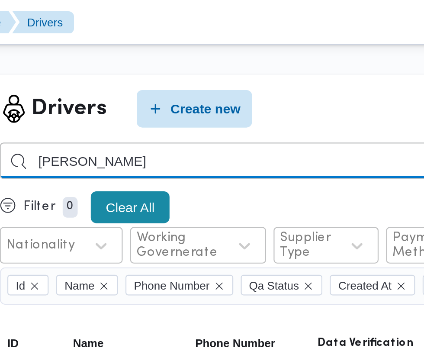
click at [263, 72] on input "محمد ابو الحمد" at bounding box center [317, 74] width 382 height 17
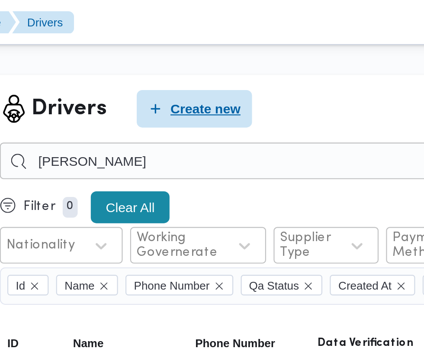
click at [226, 52] on span "Create new" at bounding box center [221, 50] width 32 height 10
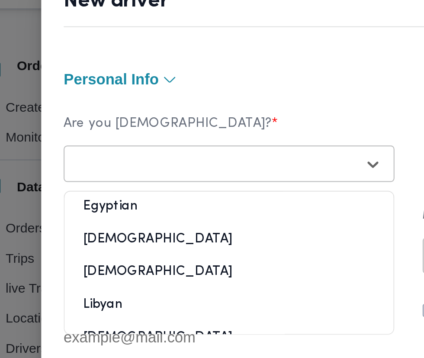
click at [115, 114] on div "Egyptian" at bounding box center [129, 114] width 152 height 15
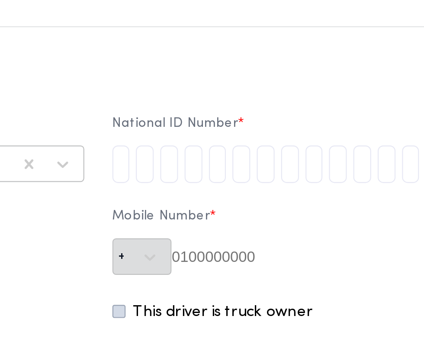
click at [227, 97] on input "tel" at bounding box center [223, 92] width 8 height 17
type input "2"
type input "6"
type input "0"
type input "1"
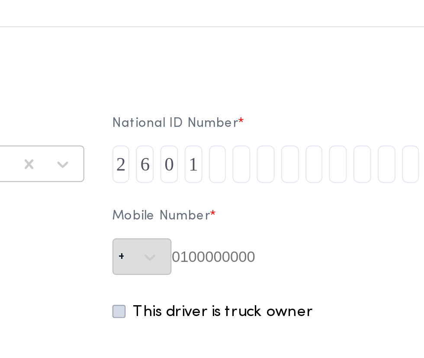
type input "2"
type input "1"
type input "9"
type input "1"
type input "8"
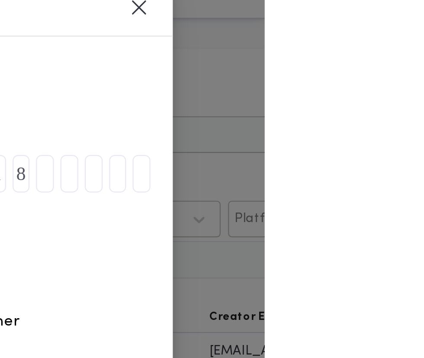
type input "0"
type input "2"
type input "0"
type input "9"
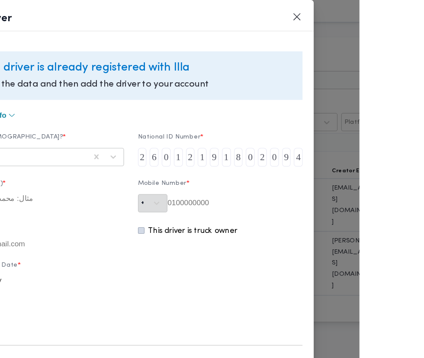
type input "4"
click at [371, 18] on button "Closes this modal window" at bounding box center [366, 15] width 10 height 10
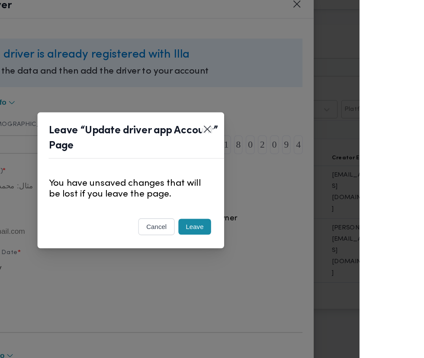
click at [287, 229] on button "Leave" at bounding box center [271, 222] width 30 height 15
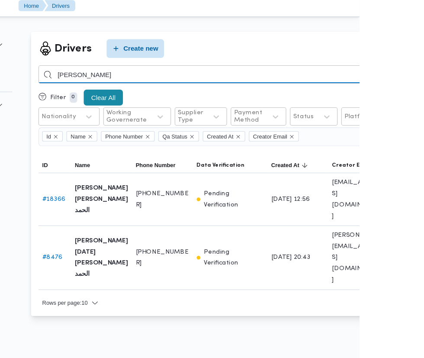
click at [328, 75] on input "محمد ابو الحمد" at bounding box center [317, 74] width 382 height 17
type input "[PERSON_NAME]"
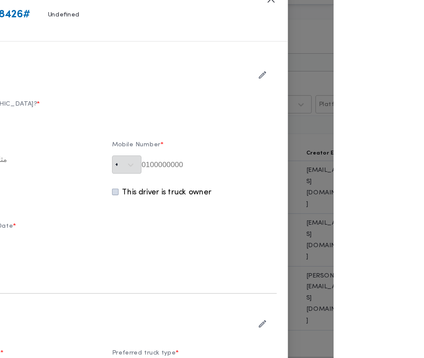
type input "[PERSON_NAME]"
type input "01033854517"
type input "2026-09-09"
type input "2027-09-09"
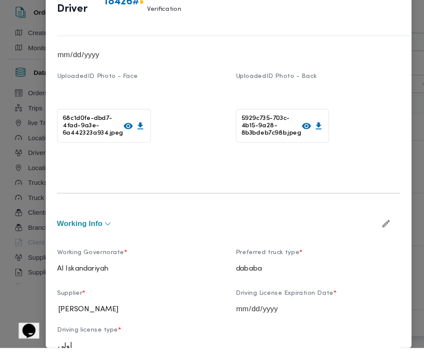
scroll to position [211, 0]
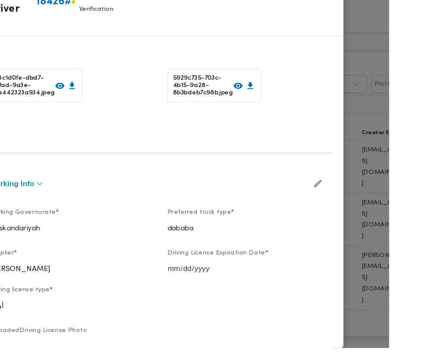
click at [371, 327] on div "Supplier * عمرو محمد محمد يوسف Driving License Expiration Date * 2027-09-09 Dri…" at bounding box center [212, 296] width 319 height 68
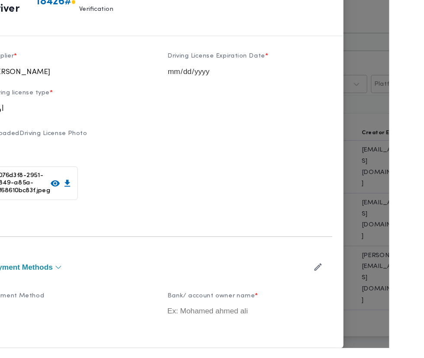
scroll to position [440, 0]
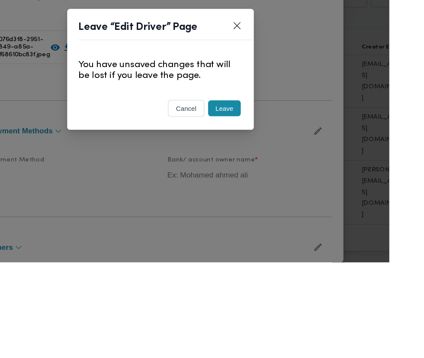
click at [287, 222] on button "Leave" at bounding box center [271, 215] width 30 height 15
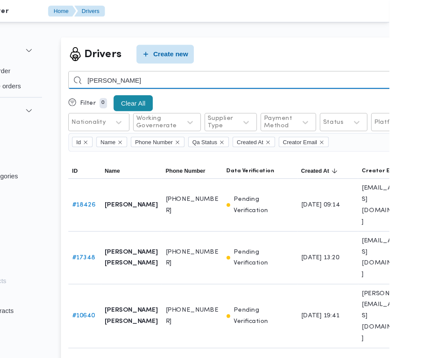
click at [310, 74] on input "[PERSON_NAME]" at bounding box center [317, 74] width 382 height 17
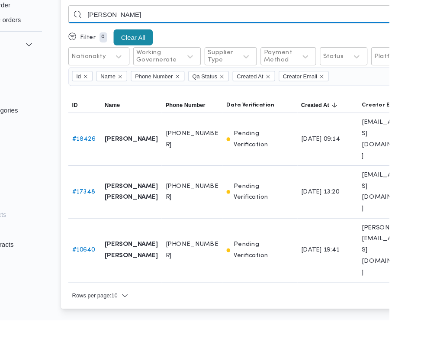
type input "[PERSON_NAME]"
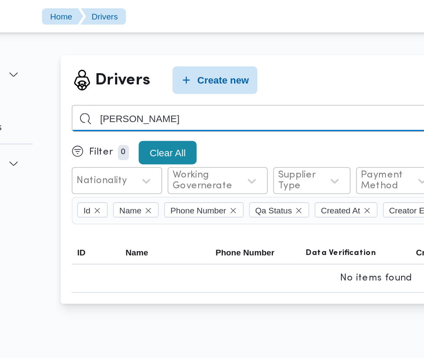
type input "علي مصطفي"
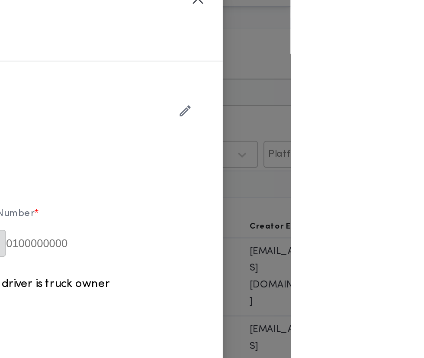
type input "علي [PERSON_NAME] [PERSON_NAME]"
type input "01208054388"
type input "2027-03-12"
type input "2028-03-12"
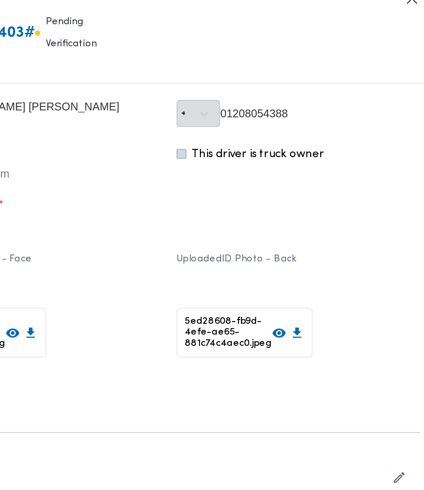
scroll to position [100, 0]
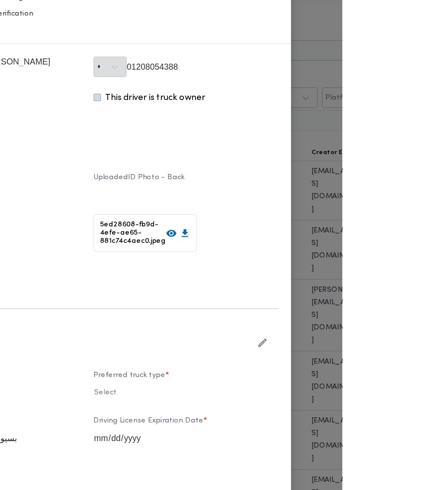
click at [363, 320] on icon "button" at bounding box center [358, 315] width 9 height 9
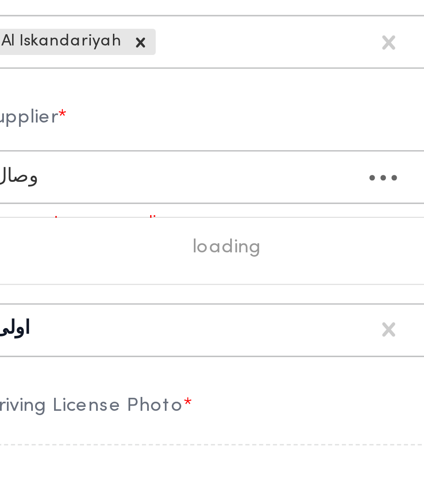
scroll to position [0, 0]
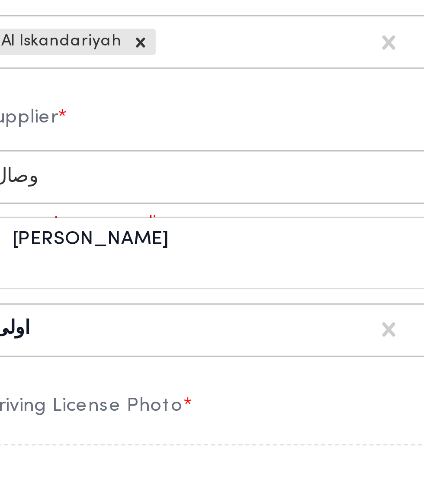
click at [167, 434] on div "[PERSON_NAME]" at bounding box center [129, 426] width 152 height 15
type input "وصال"
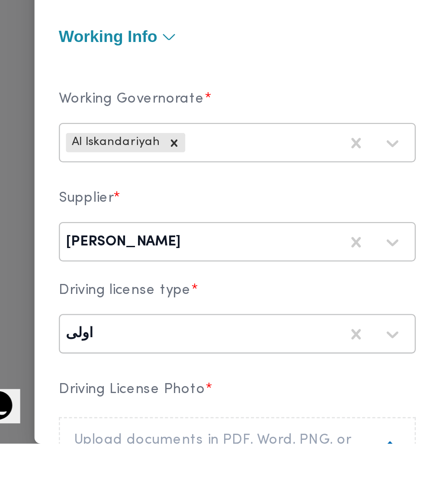
scroll to position [100, 0]
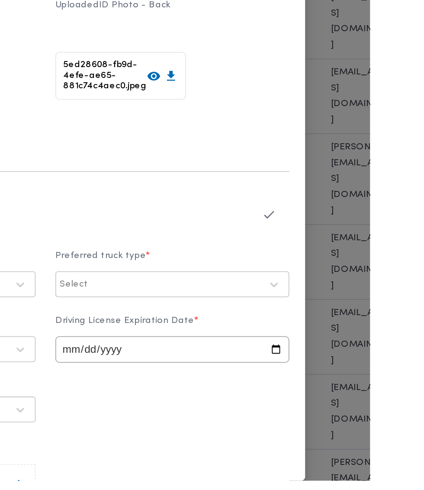
click at [363, 321] on icon "button" at bounding box center [358, 316] width 9 height 9
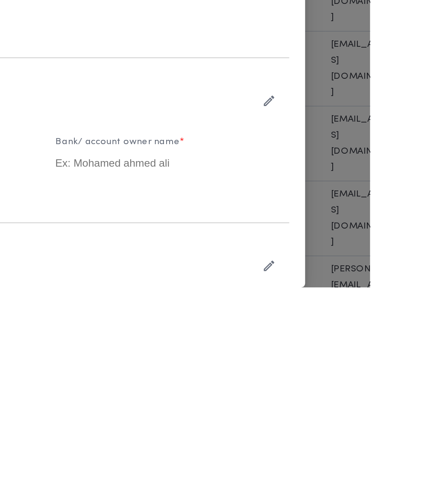
scroll to position [0, 0]
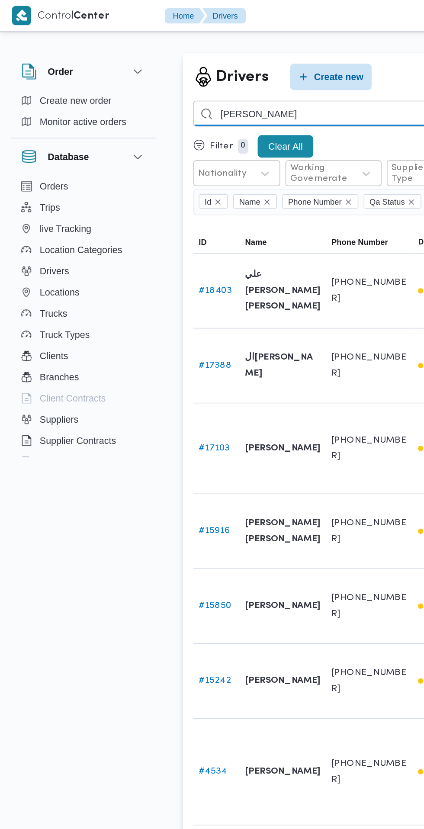
click at [178, 74] on input "علي مصطفي" at bounding box center [317, 74] width 382 height 17
type input "علي"
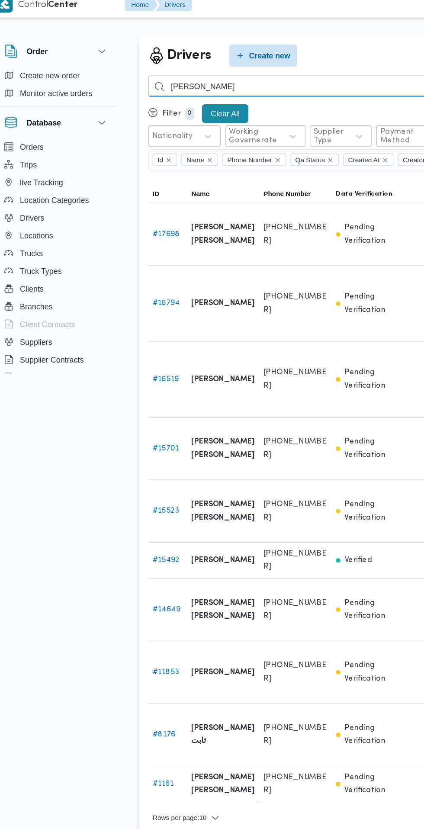
click at [266, 77] on input "محمد جمعه" at bounding box center [317, 74] width 382 height 17
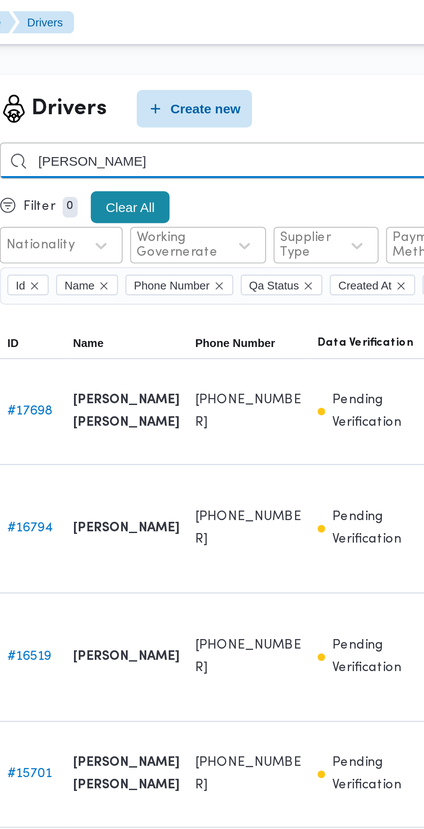
type input "محمد عوض"
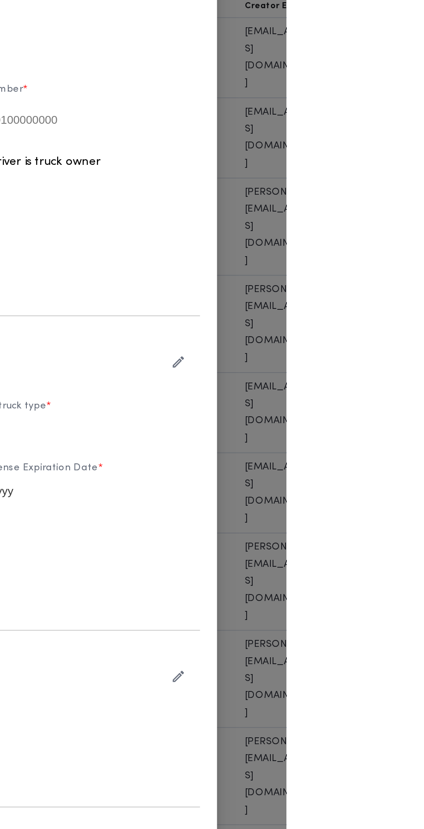
type input "[PERSON_NAME] [PERSON_NAME]"
type input "01283093299"
type input "2026-07-24"
type input "2025-02-16"
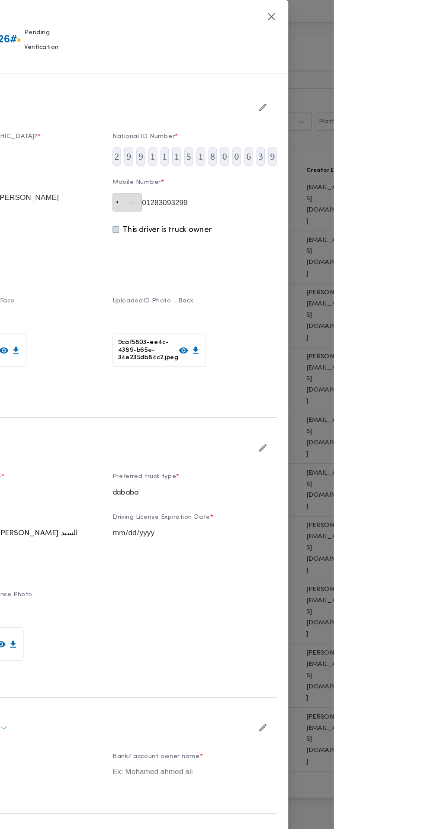
click at [363, 421] on icon "button" at bounding box center [358, 416] width 9 height 9
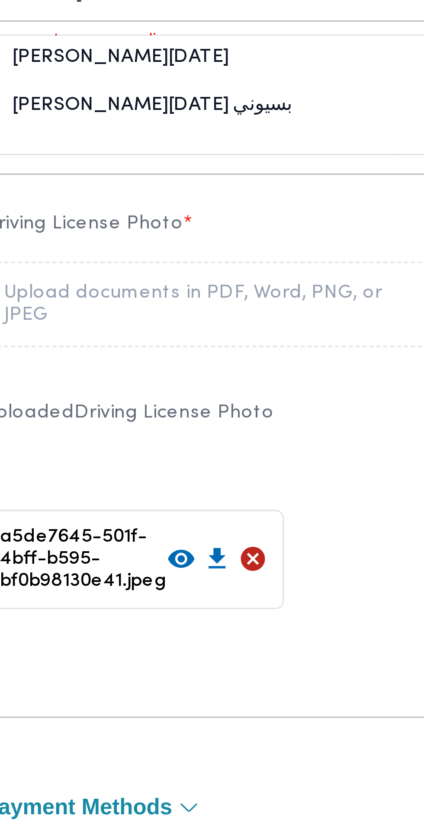
scroll to position [20, 0]
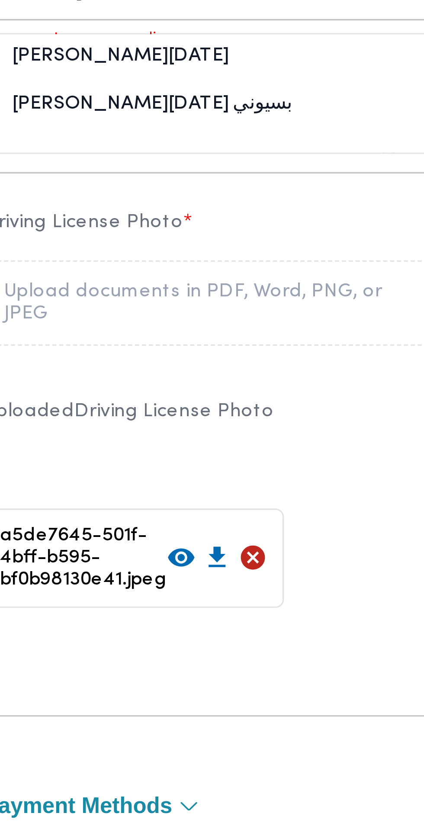
click at [168, 490] on div "[PERSON_NAME][DATE] بسيوني" at bounding box center [129, 521] width 152 height 15
type input "محمد جمع"
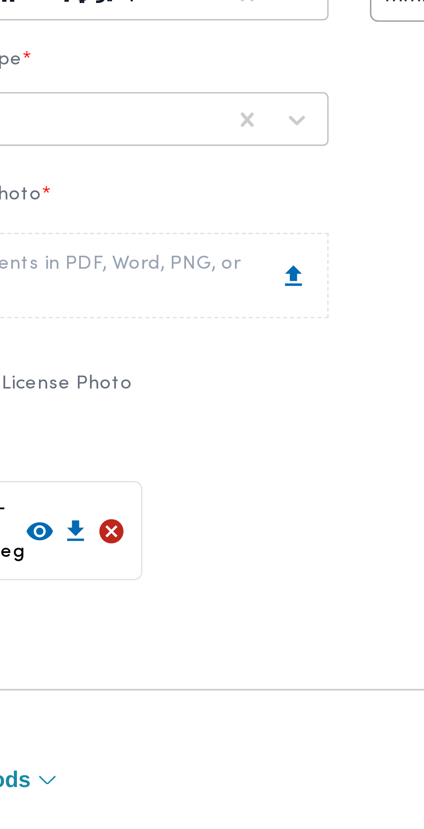
scroll to position [20, 0]
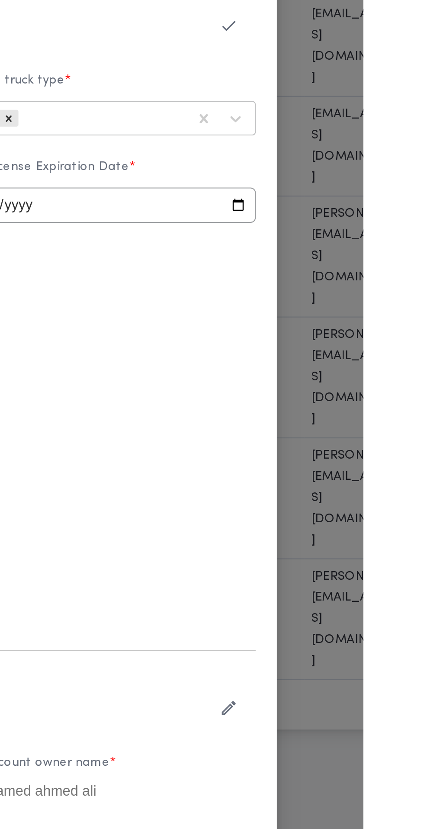
click at [361, 399] on icon "button" at bounding box center [358, 396] width 6 height 5
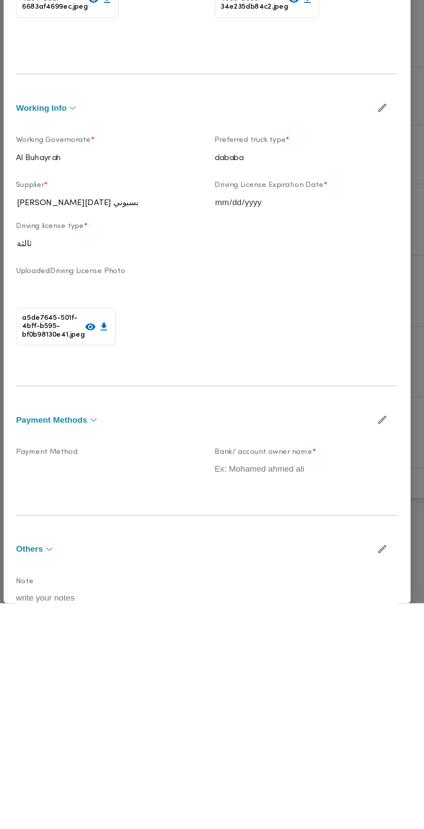
scroll to position [0, 0]
